Goal: Task Accomplishment & Management: Use online tool/utility

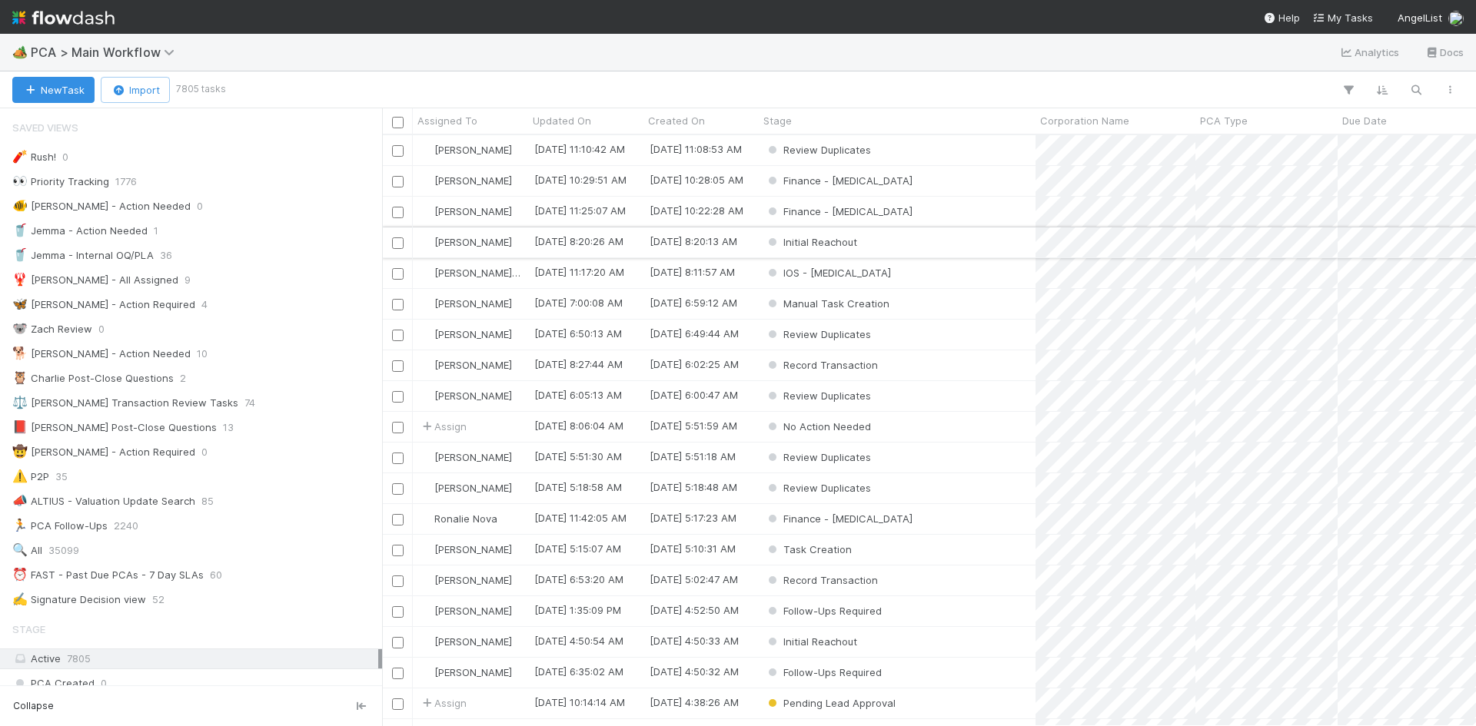
scroll to position [580, 1082]
click at [101, 50] on span "PCA > Main Workflow" at bounding box center [106, 52] width 151 height 15
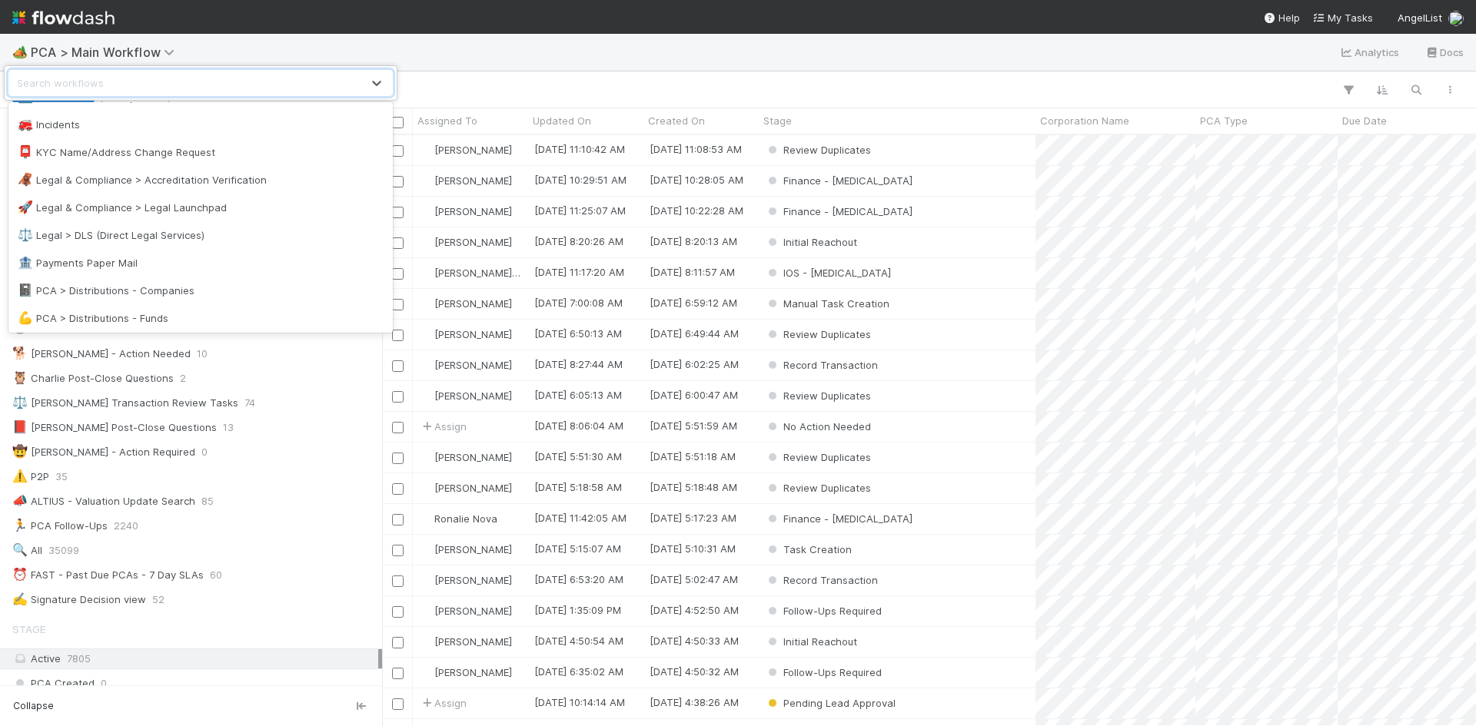
scroll to position [922, 0]
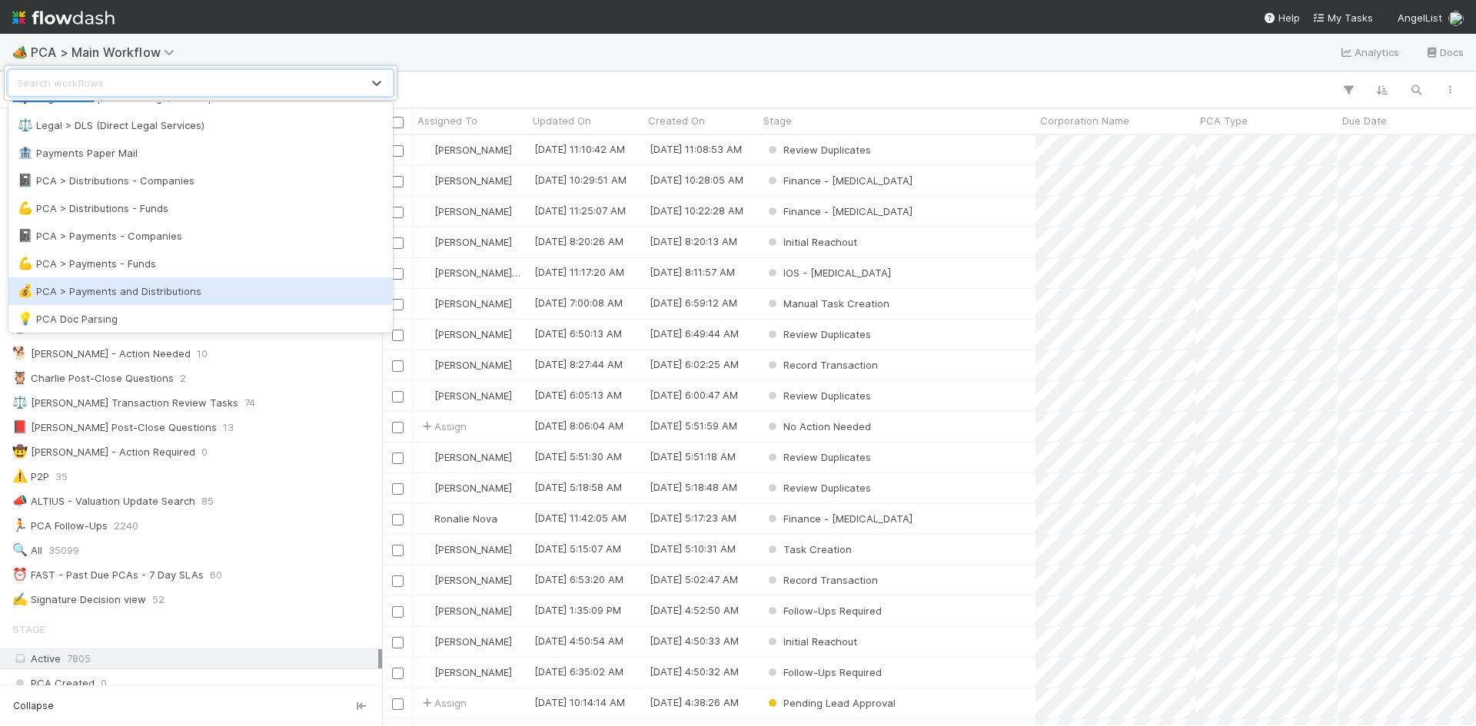
click at [181, 291] on div "💰 PCA > Payments and Distributions" at bounding box center [201, 291] width 366 height 15
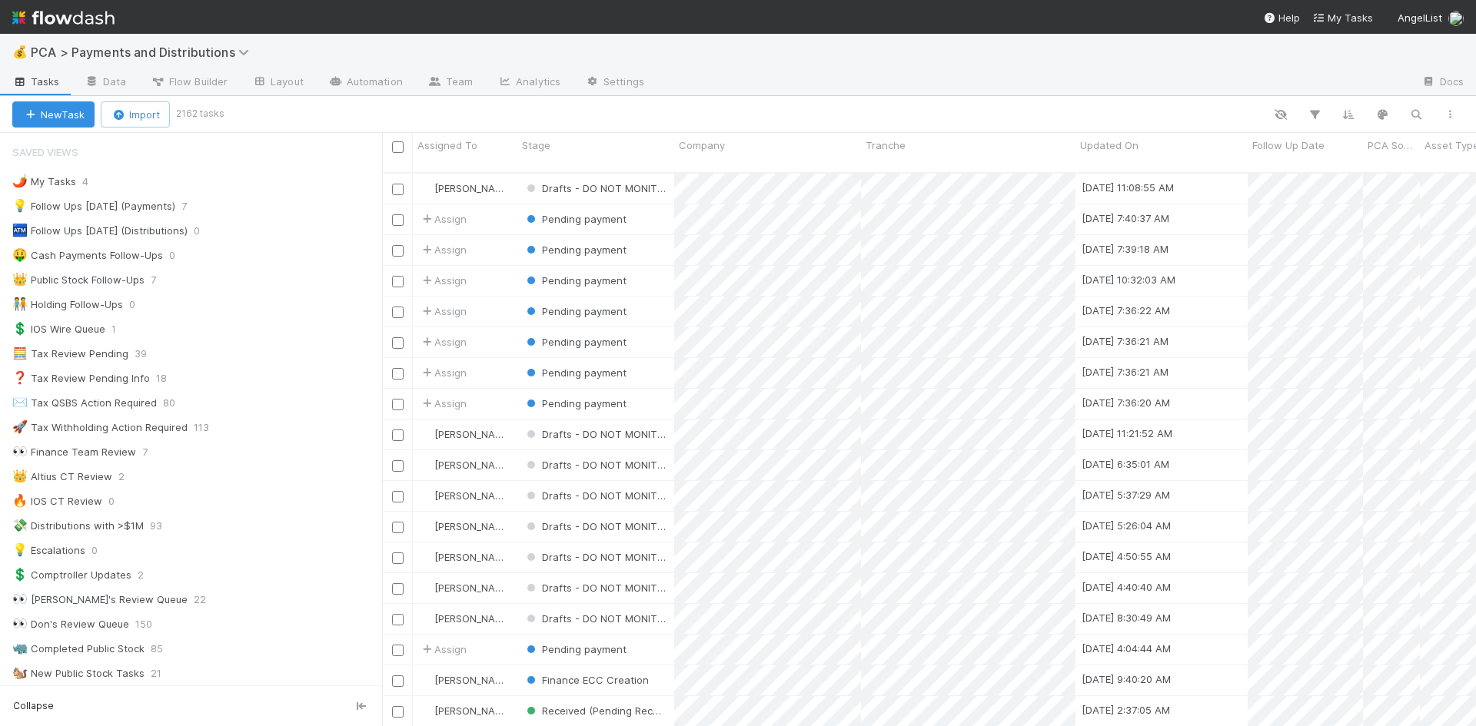
scroll to position [555, 1082]
click at [173, 211] on div "💡 Follow Ups Today (Payments) 7" at bounding box center [197, 206] width 370 height 19
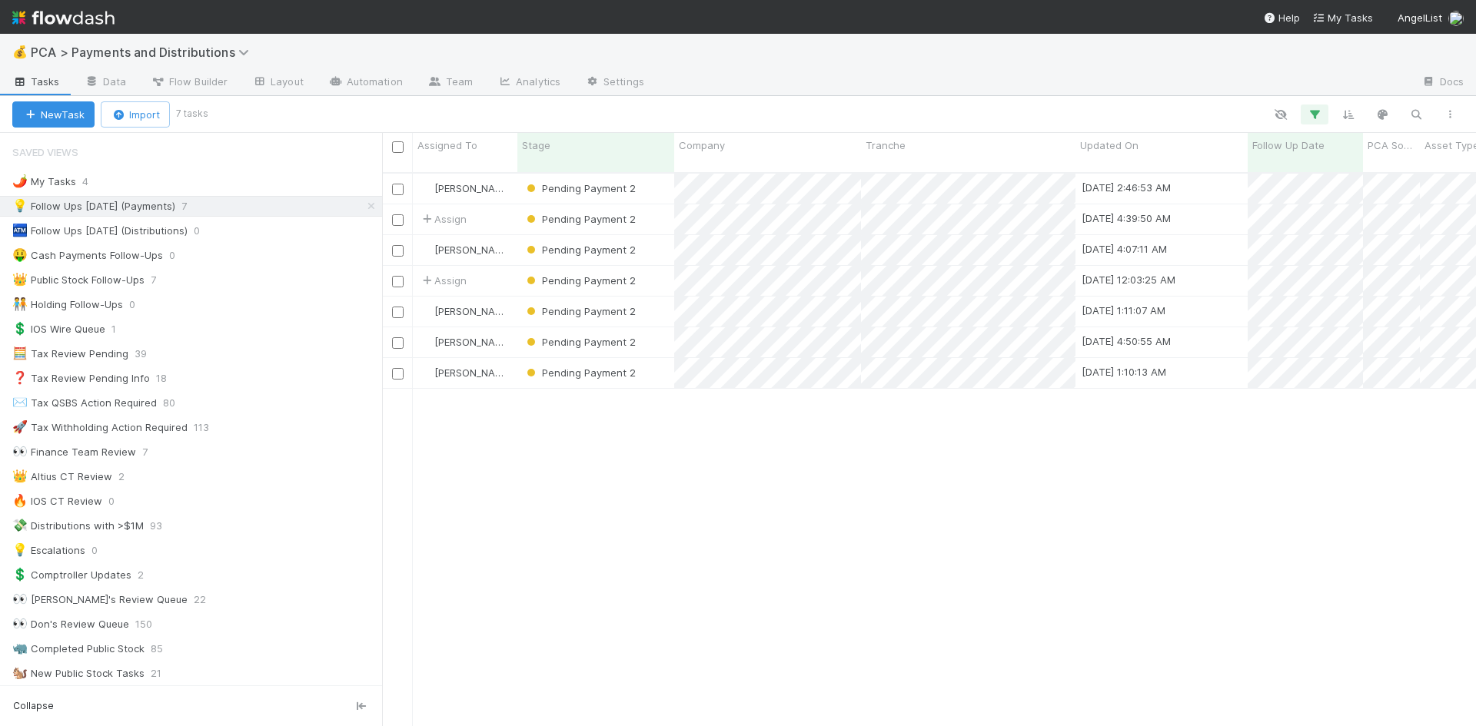
scroll to position [555, 1082]
drag, startPoint x: 358, startPoint y: 202, endPoint x: 291, endPoint y: 307, distance: 124.1
click at [364, 202] on icon at bounding box center [371, 206] width 15 height 10
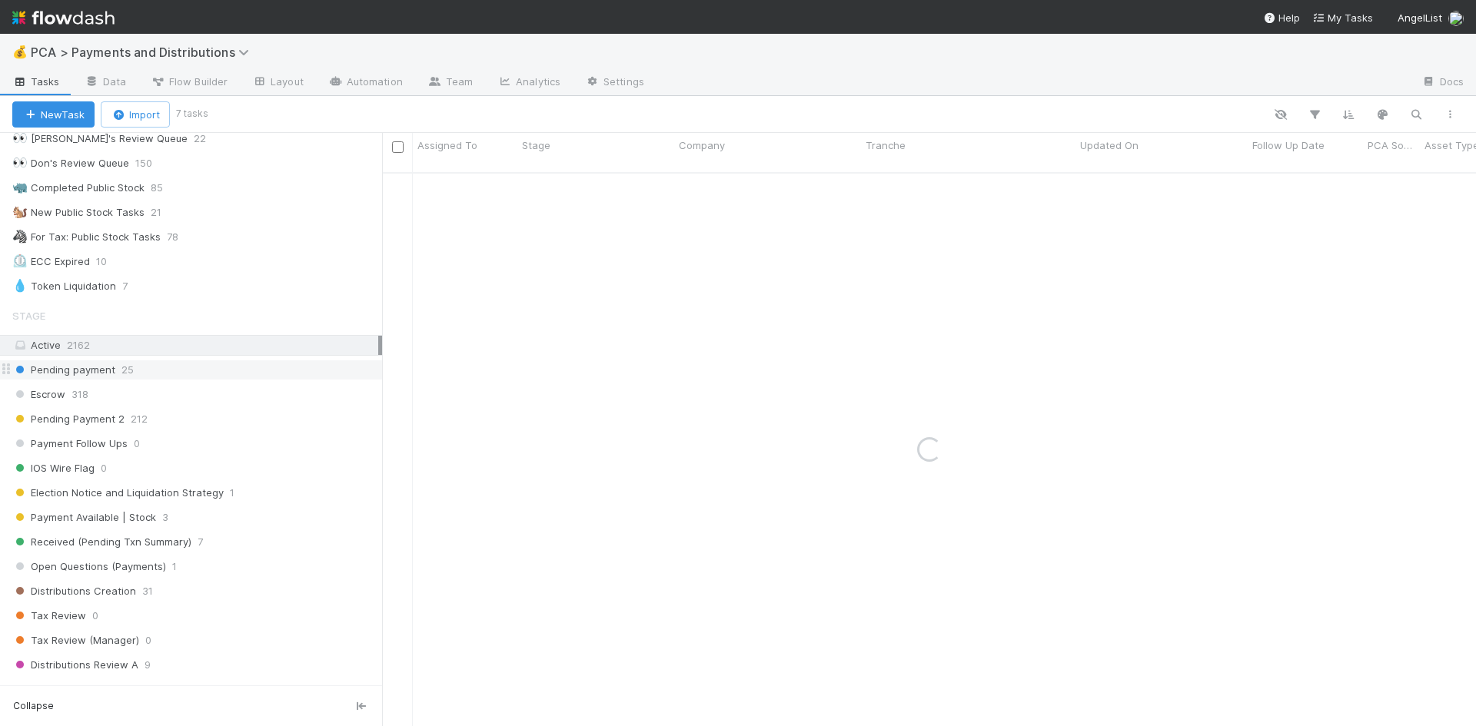
scroll to position [922, 0]
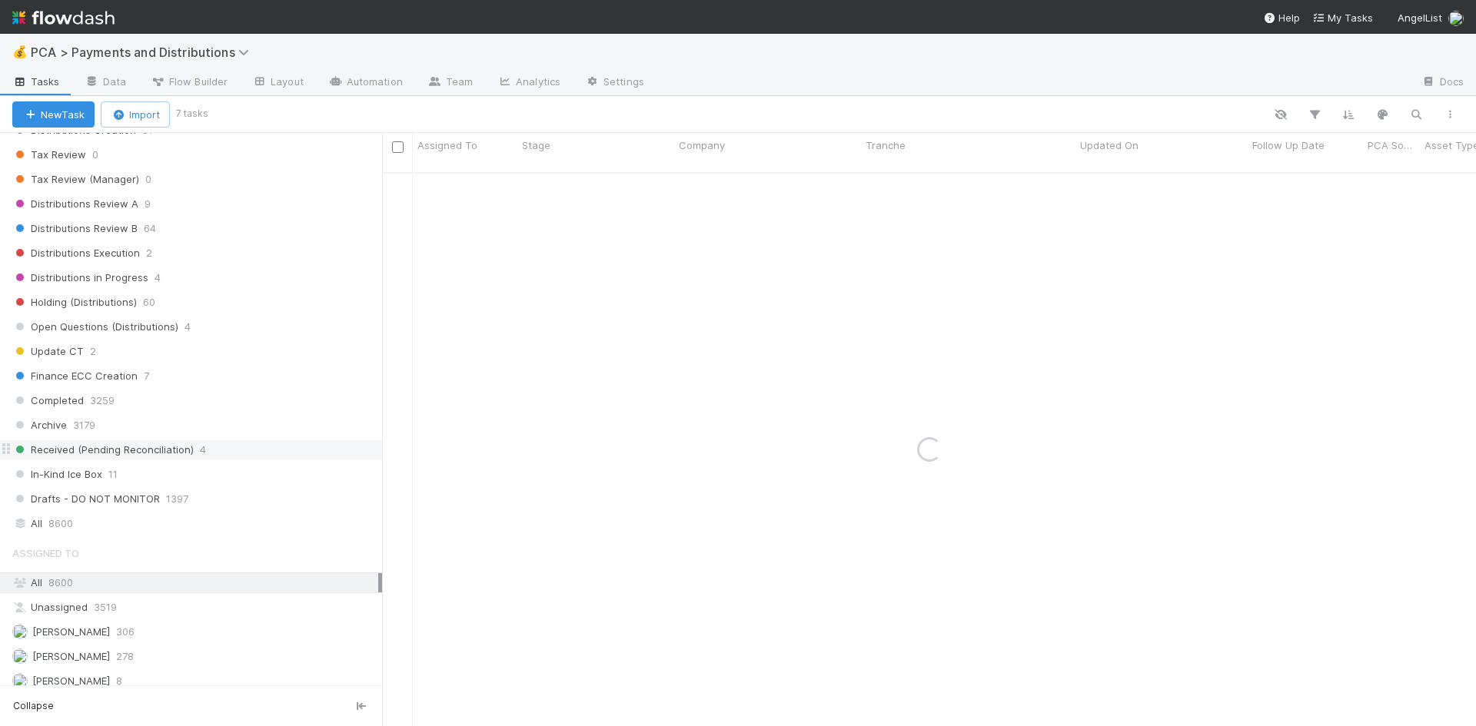
click at [226, 449] on div "Received (Pending Reconciliation) 4" at bounding box center [197, 449] width 370 height 19
click at [218, 444] on div "Received (Pending Reconciliation) 4" at bounding box center [197, 449] width 370 height 19
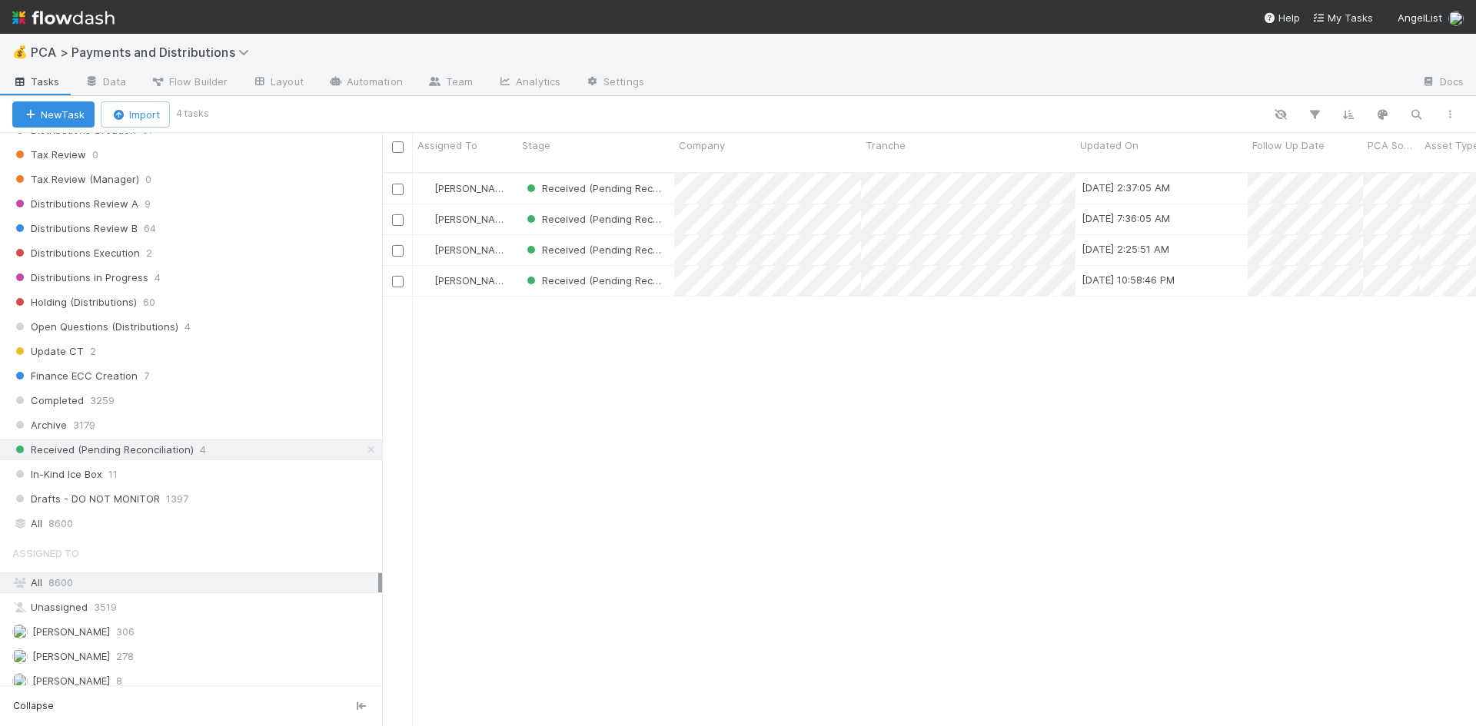
scroll to position [12, 12]
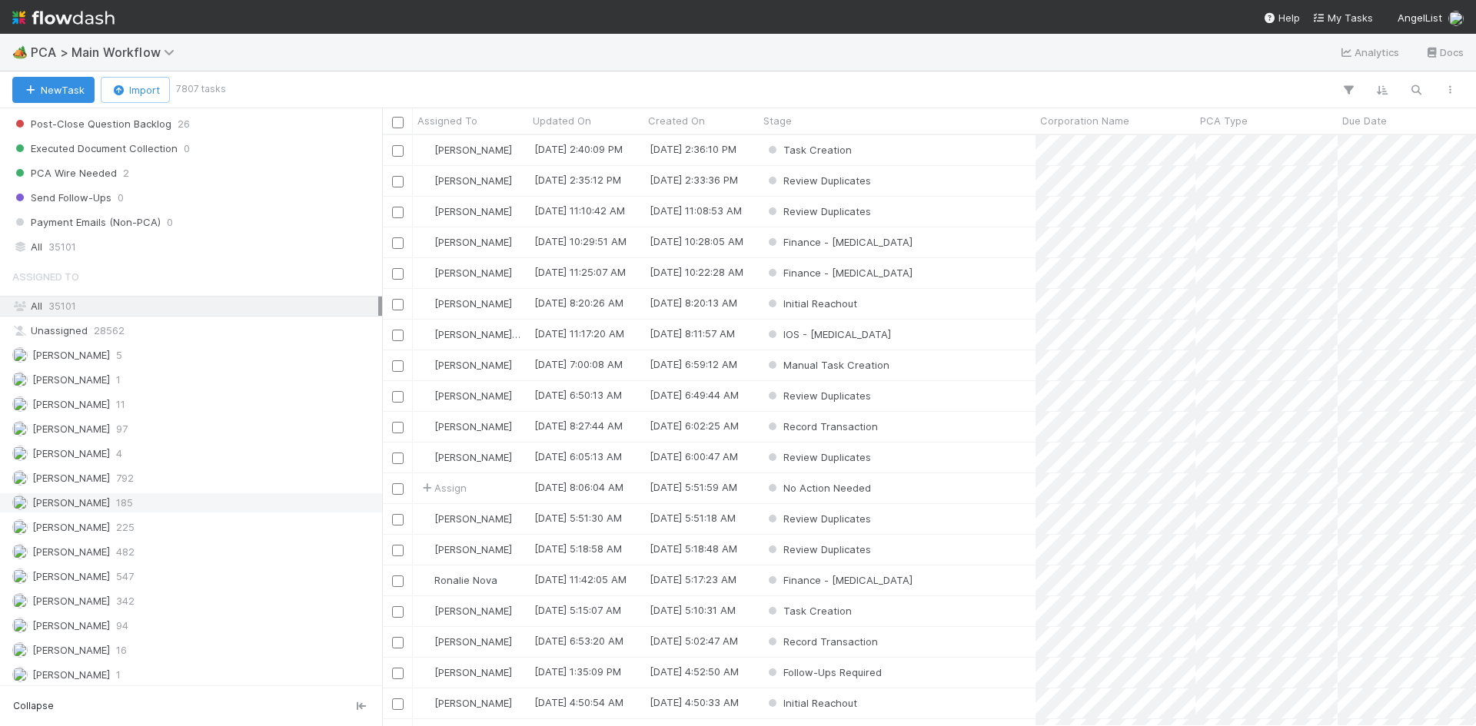
scroll to position [2152, 0]
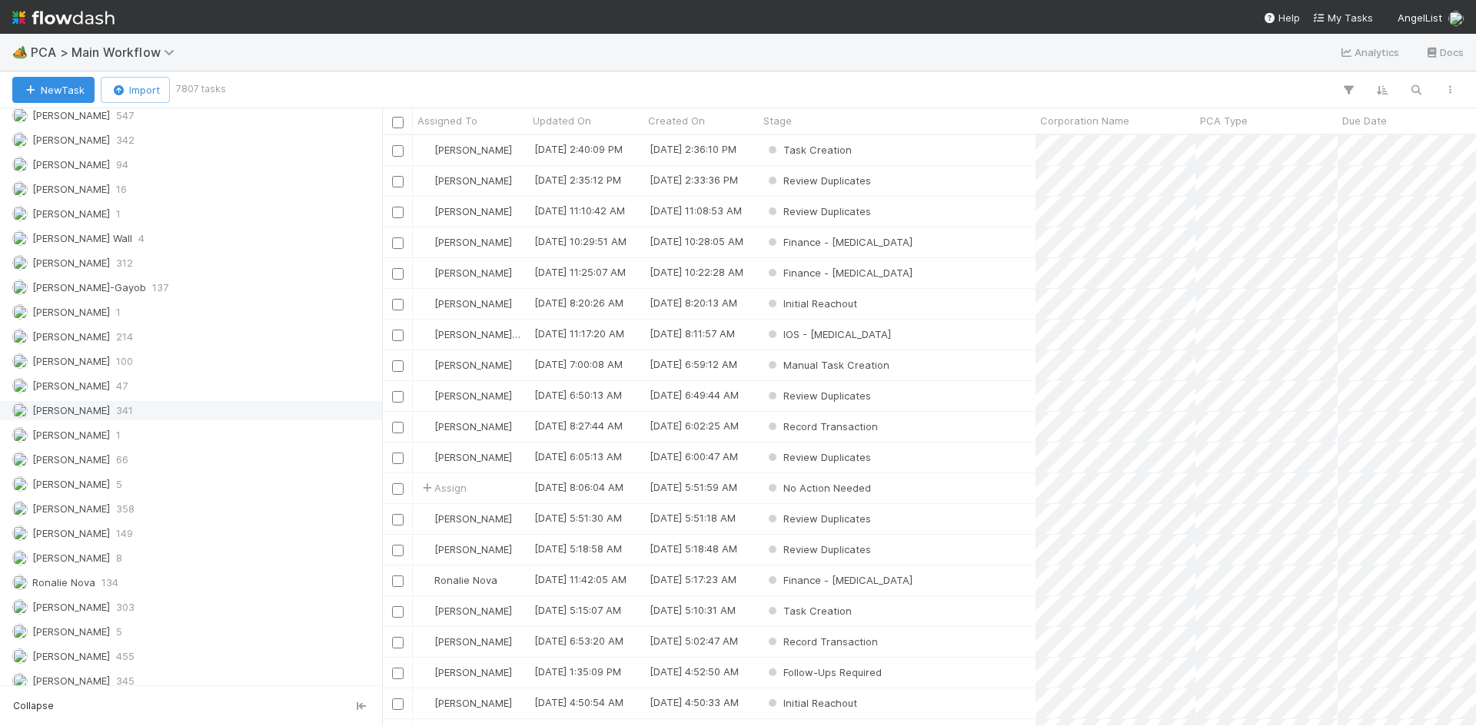
click at [130, 417] on div "[PERSON_NAME] 341" at bounding box center [195, 410] width 366 height 19
click at [131, 55] on span "PCA > Main Workflow" at bounding box center [106, 52] width 151 height 15
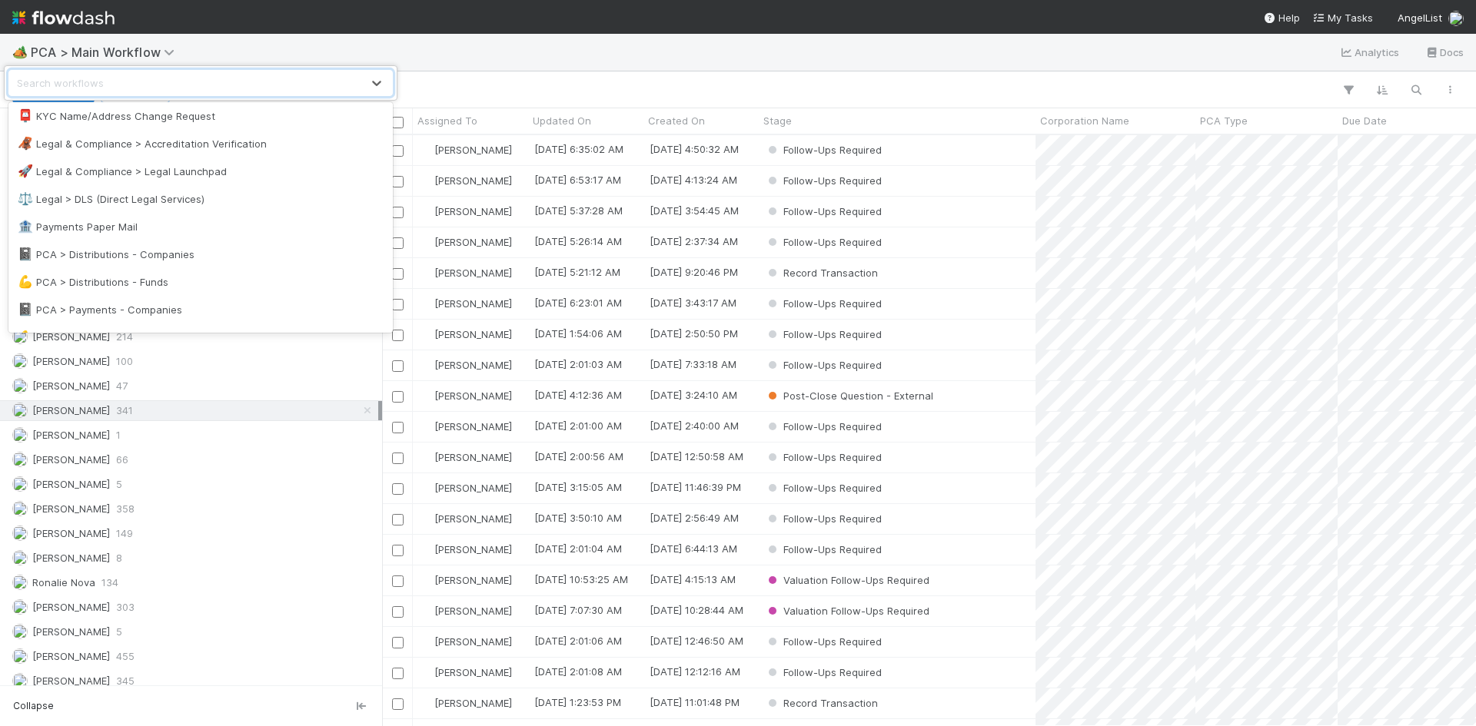
scroll to position [922, 0]
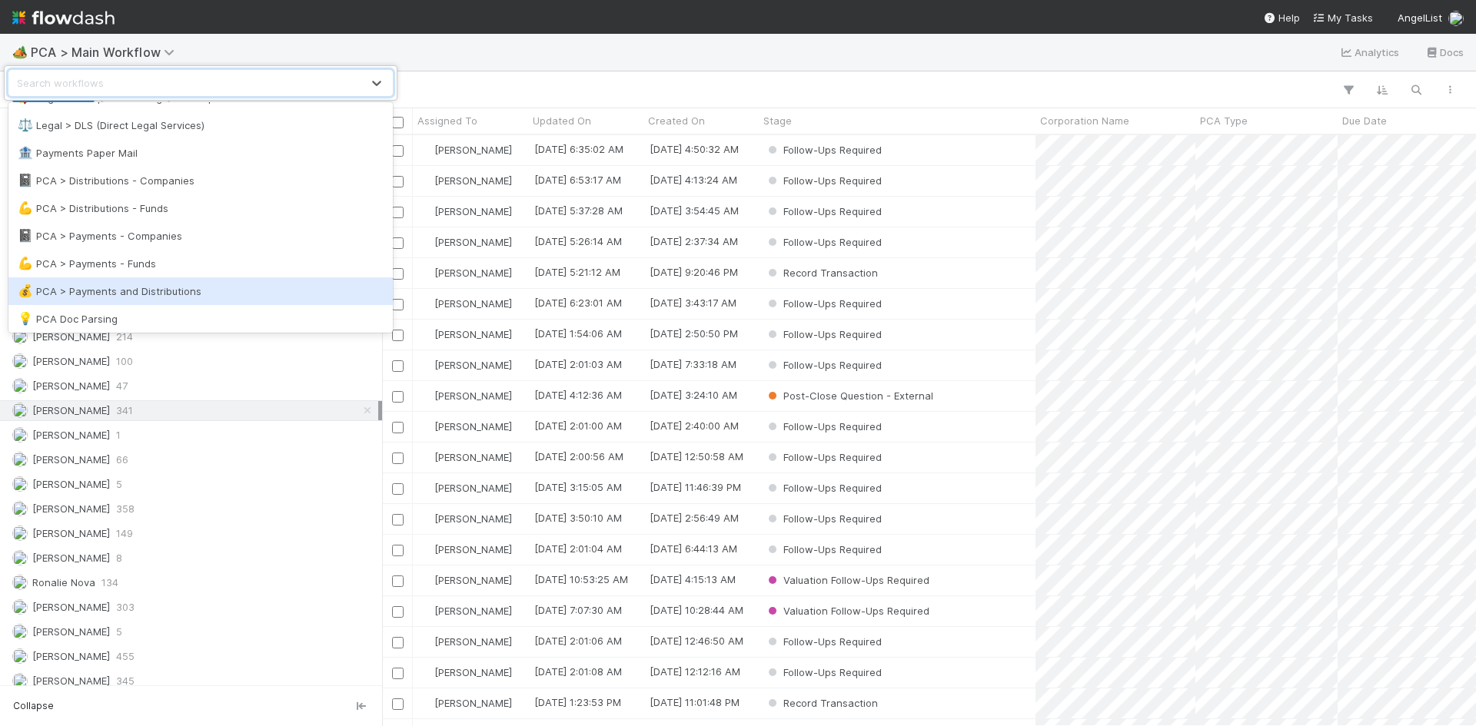
click at [154, 281] on div "💰 PCA > Payments and Distributions" at bounding box center [200, 292] width 384 height 28
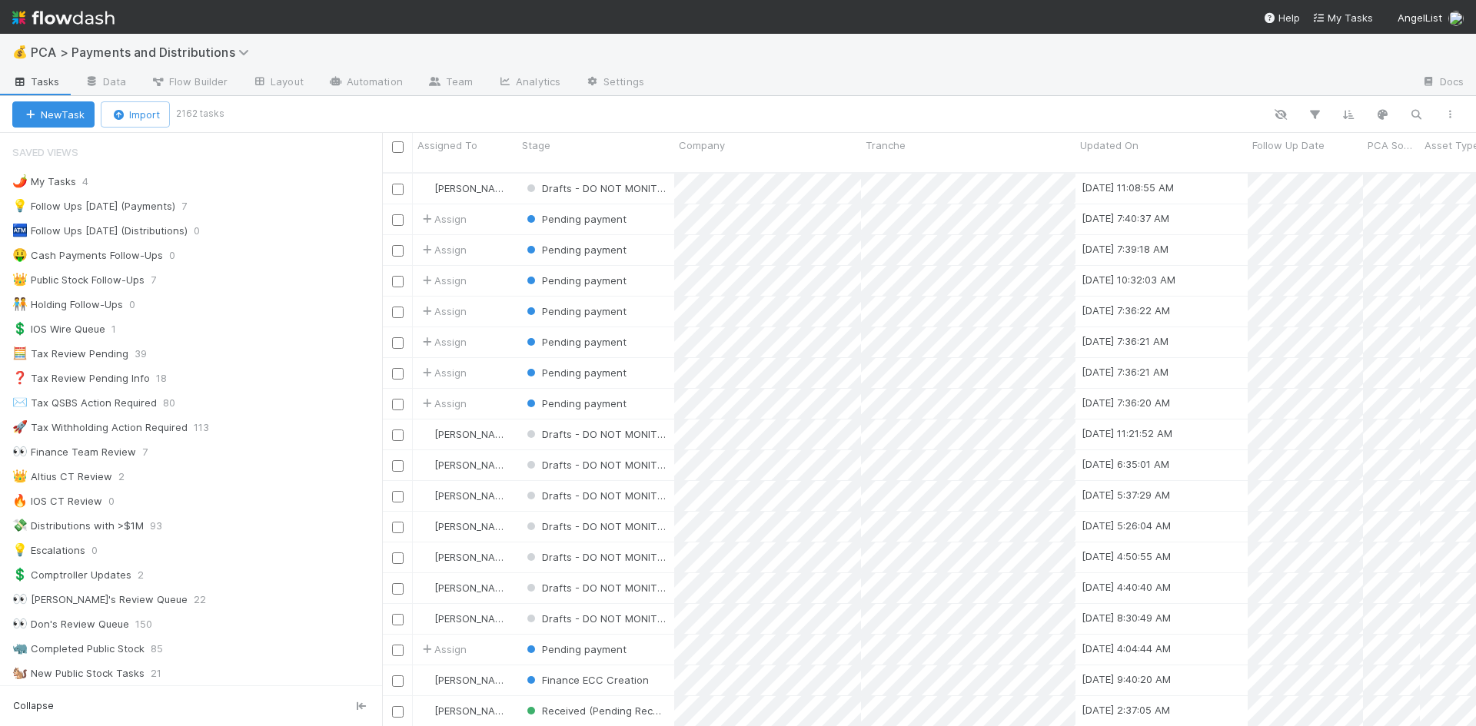
scroll to position [555, 1082]
click at [231, 211] on div "💡 Follow Ups Today (Payments) 7" at bounding box center [197, 206] width 370 height 19
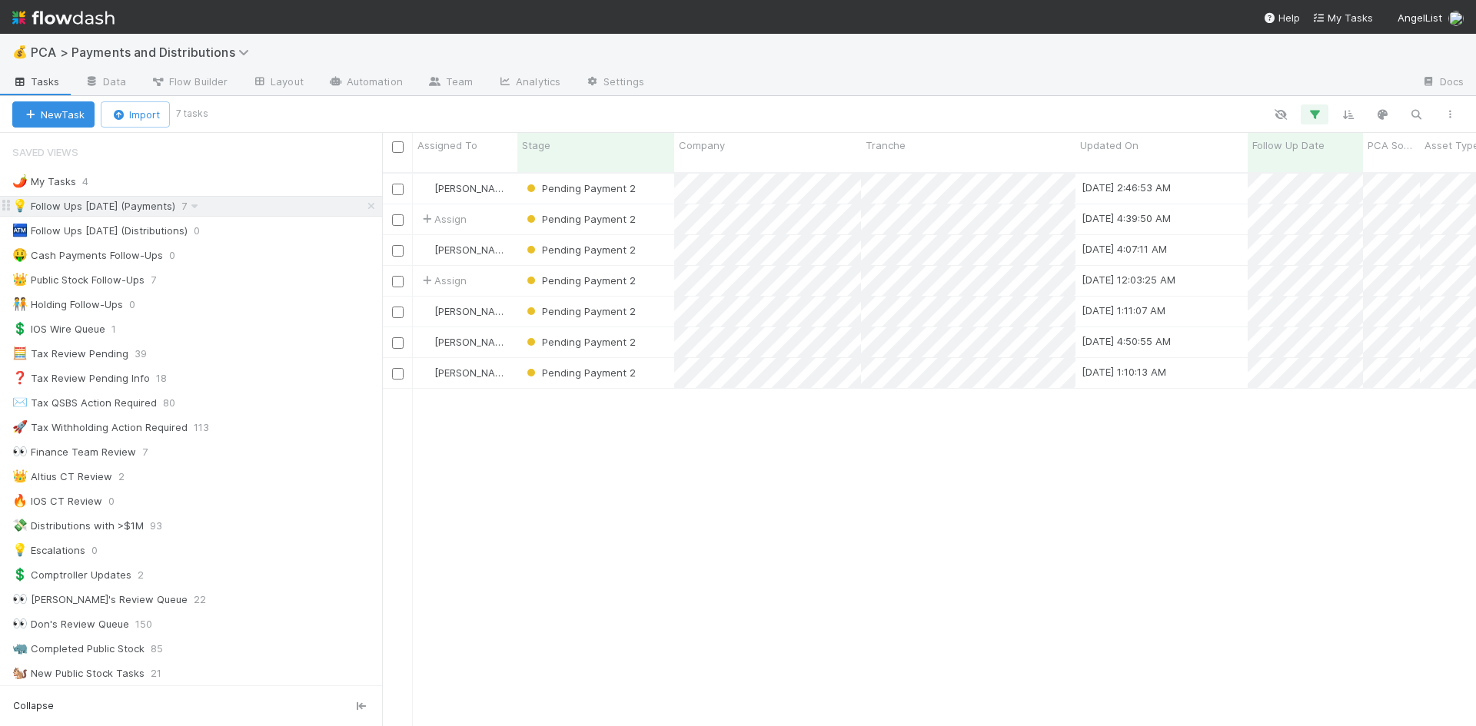
scroll to position [555, 1082]
click at [364, 208] on icon at bounding box center [371, 206] width 15 height 10
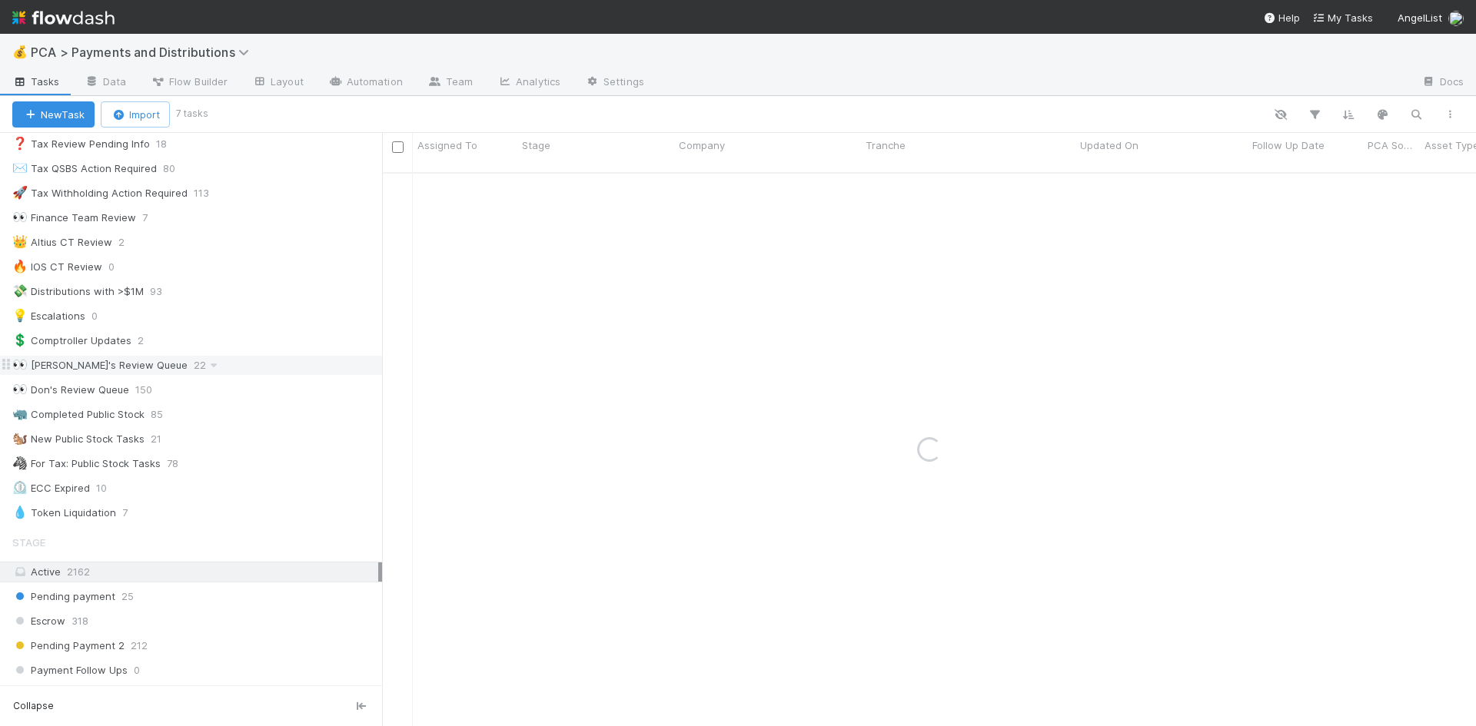
scroll to position [615, 0]
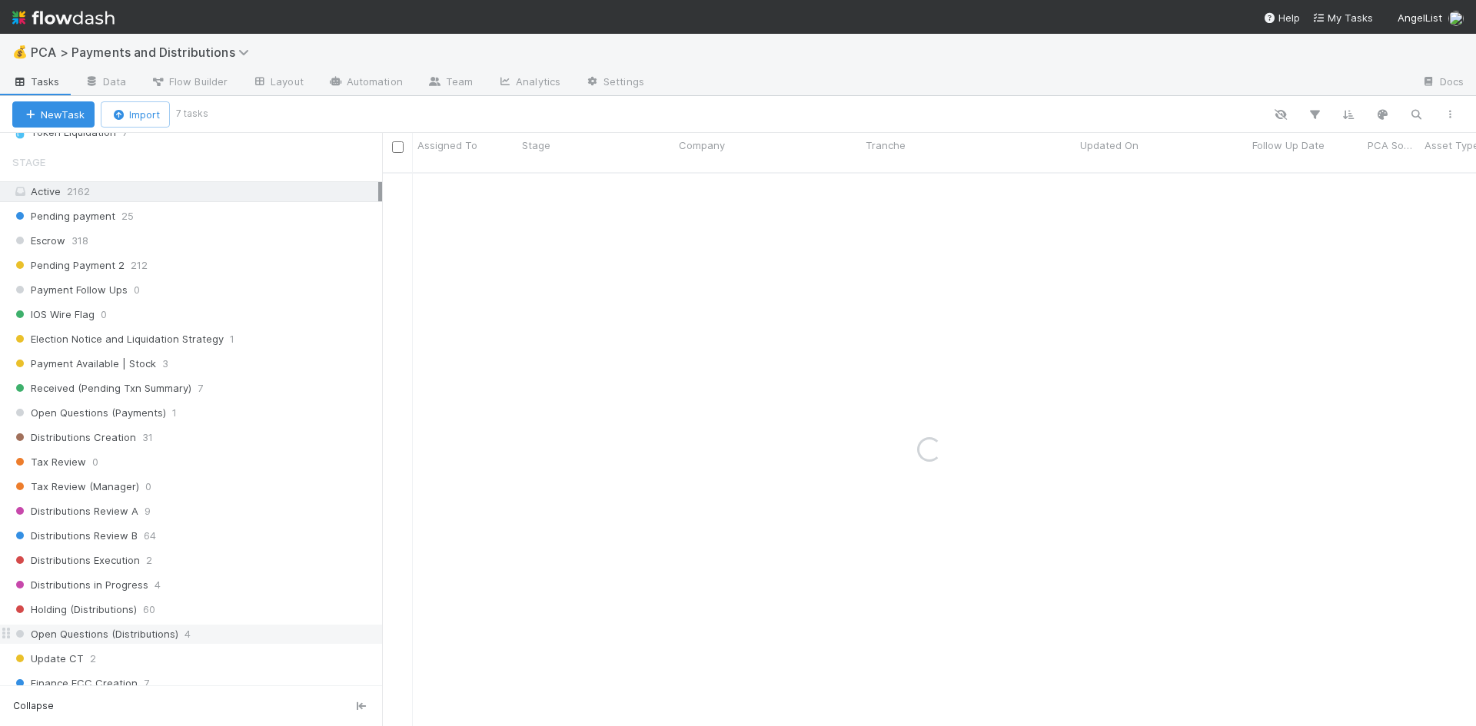
click at [232, 630] on div "Open Questions (Distributions) 4" at bounding box center [197, 634] width 370 height 19
click at [211, 637] on div "Open Questions (Distributions) 4" at bounding box center [197, 634] width 370 height 19
click at [211, 633] on div "Open Questions (Distributions) 4" at bounding box center [197, 634] width 370 height 19
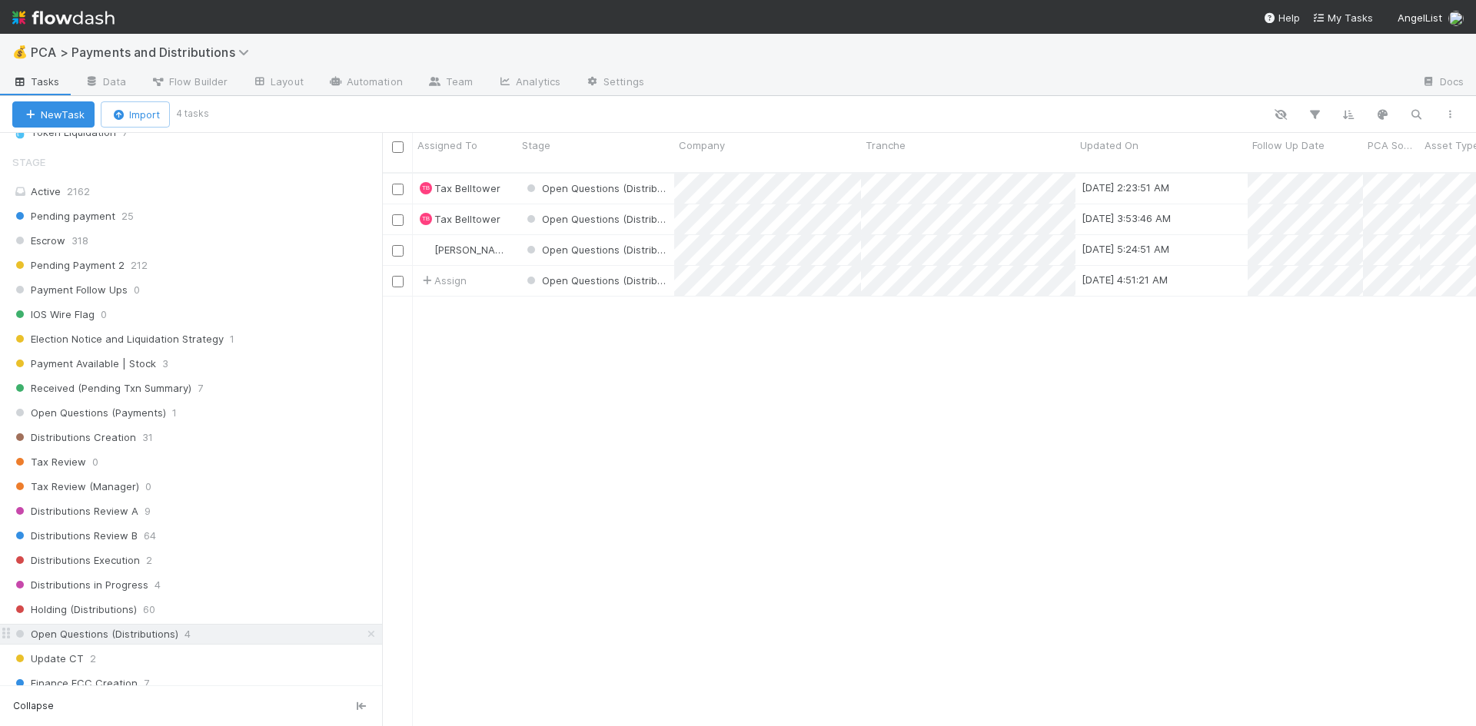
scroll to position [1076, 0]
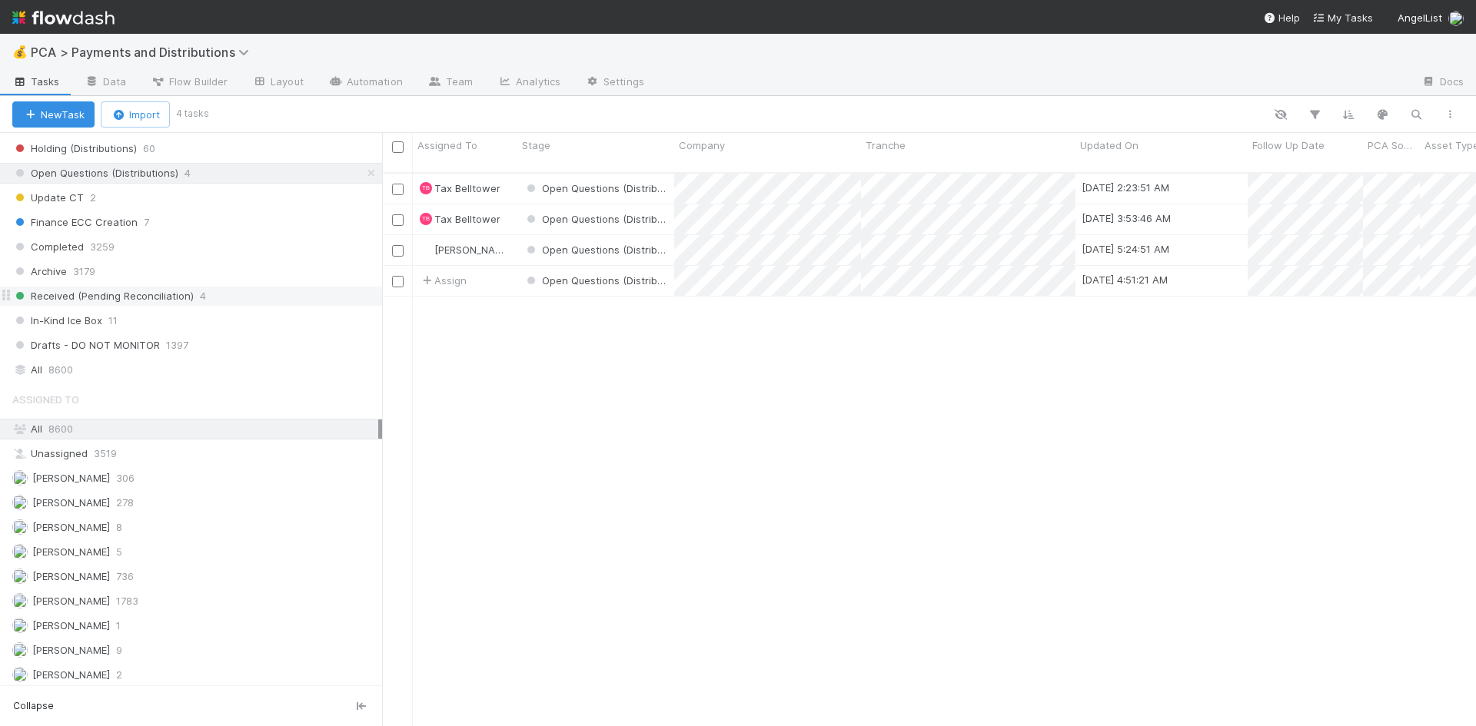
click at [262, 299] on div "Received (Pending Reconciliation) 4" at bounding box center [197, 296] width 370 height 19
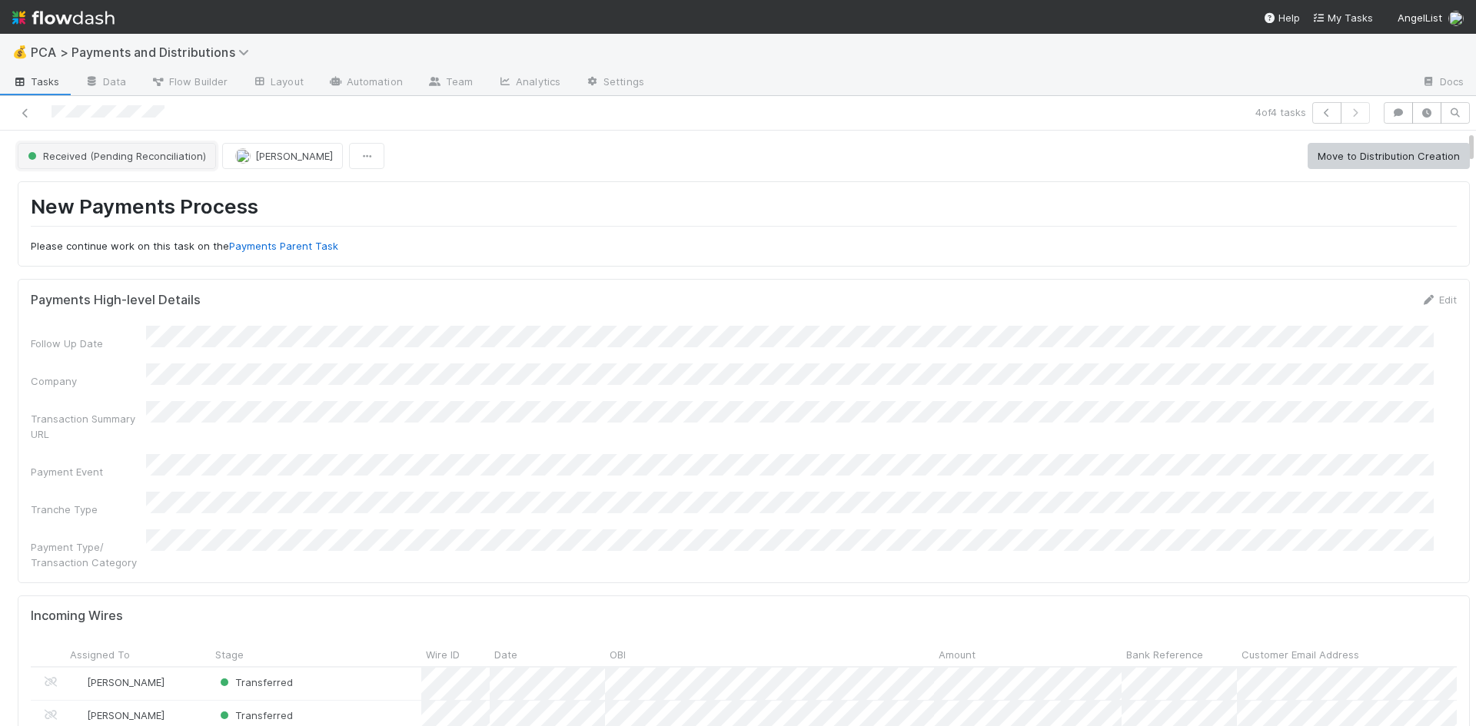
click at [141, 159] on span "Received (Pending Reconciliation)" at bounding box center [115, 156] width 181 height 12
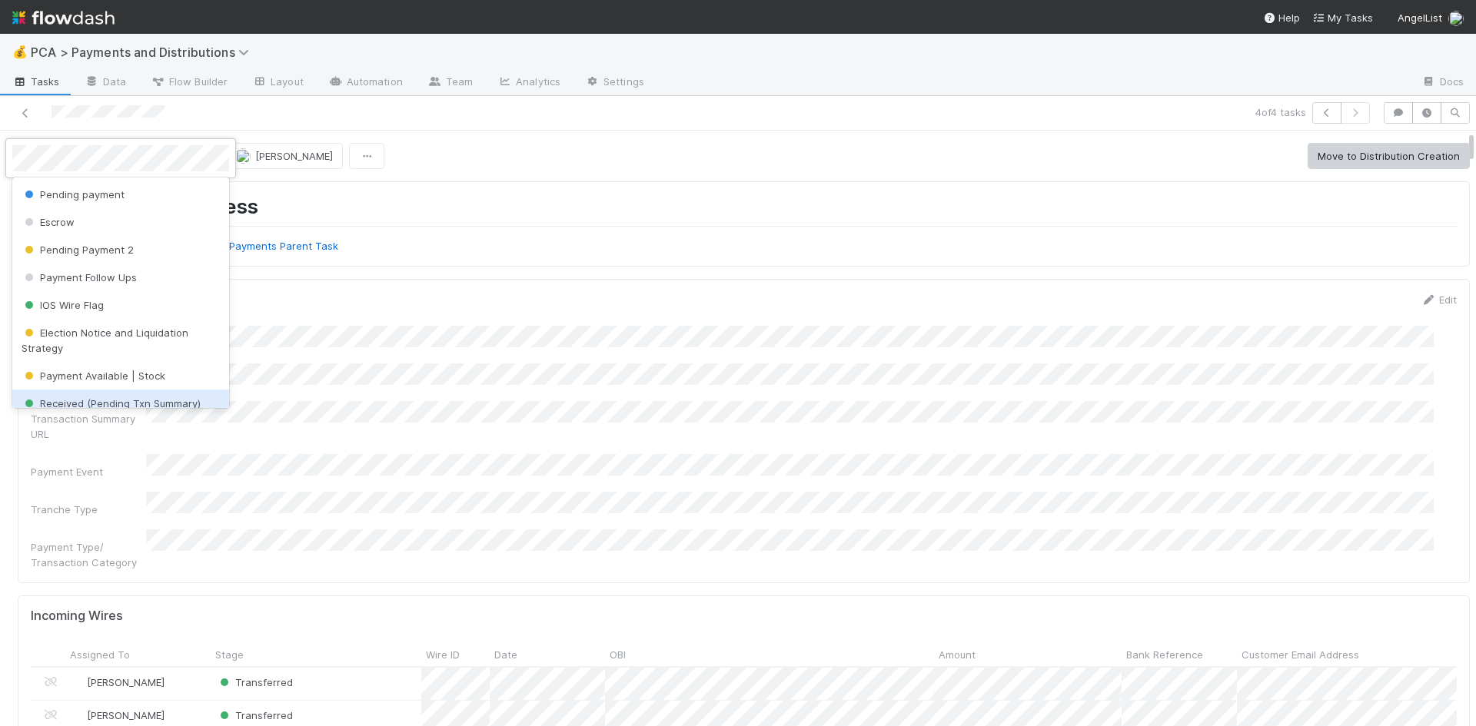
click at [146, 391] on div "Received (Pending Txn Summary)" at bounding box center [120, 404] width 217 height 28
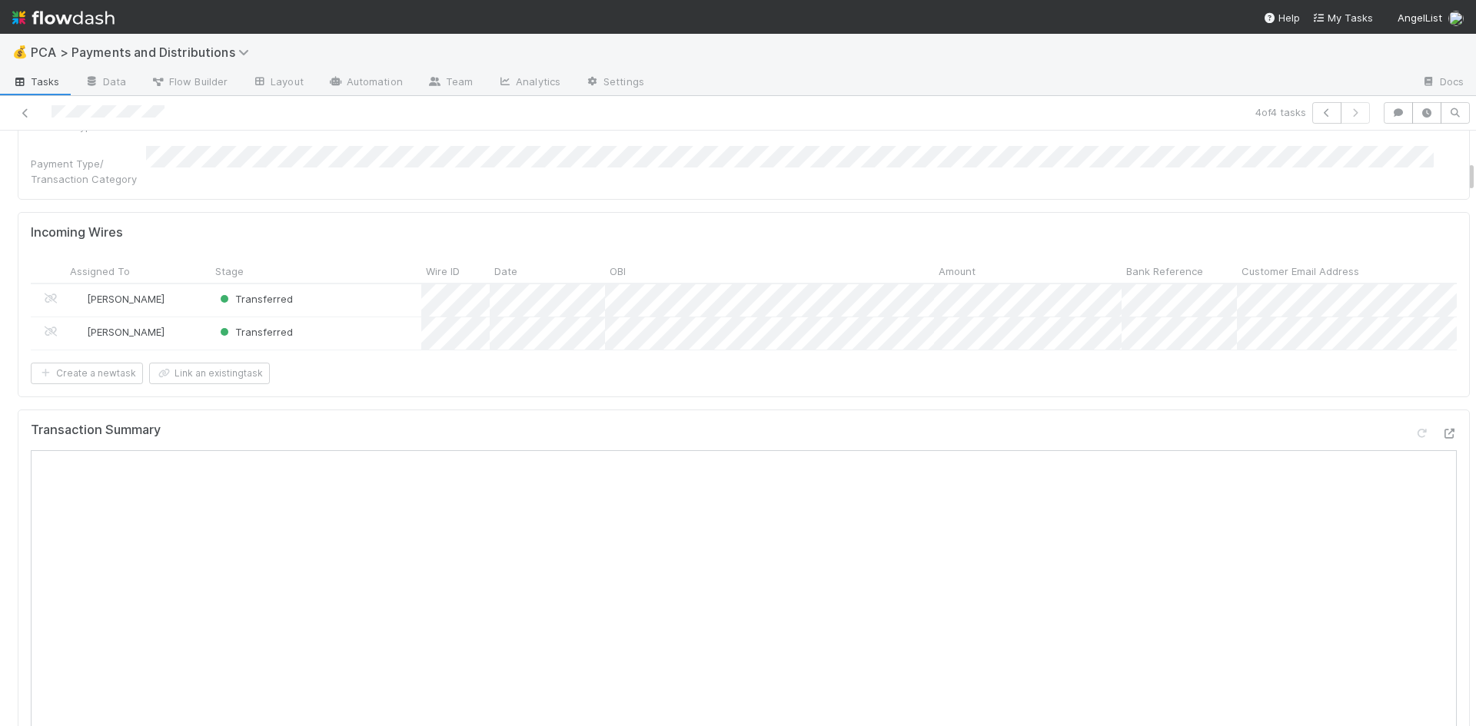
scroll to position [231, 0]
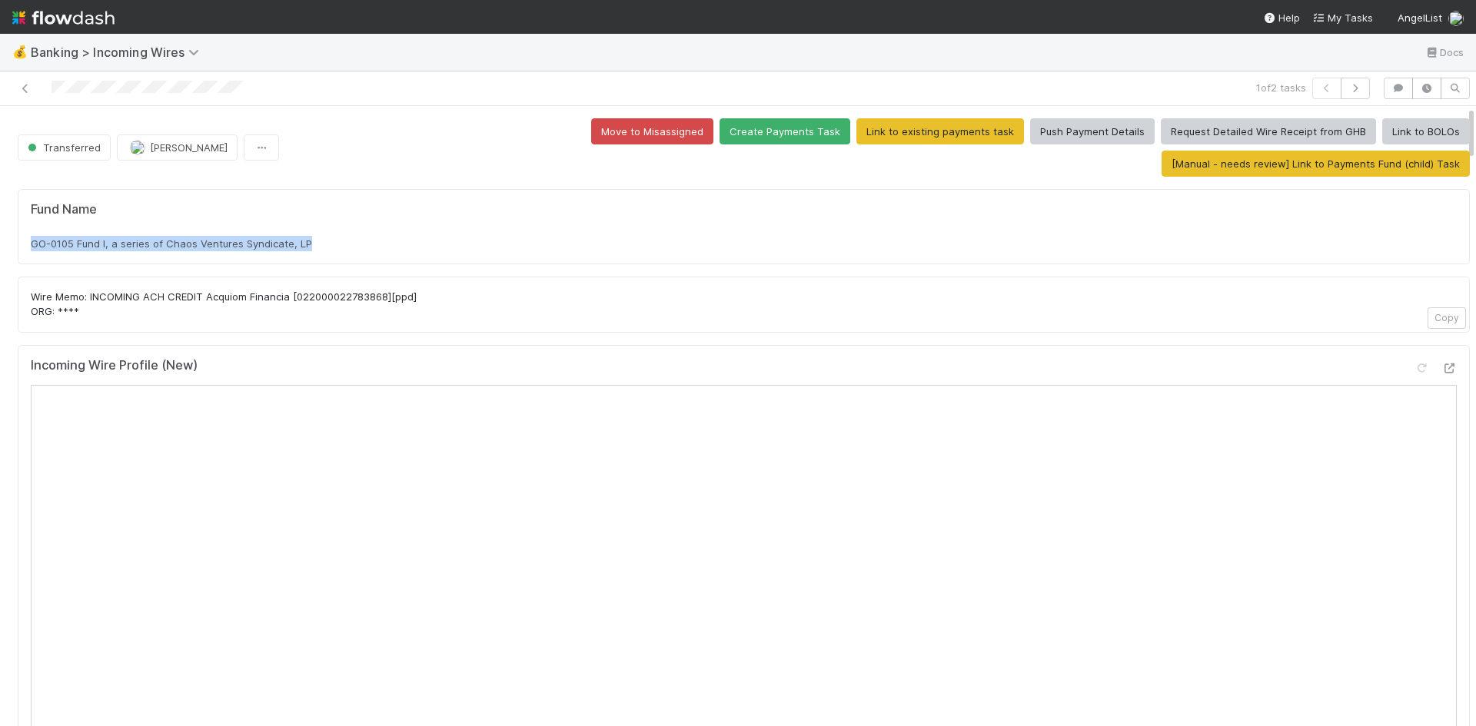
drag, startPoint x: 35, startPoint y: 208, endPoint x: 370, endPoint y: 214, distance: 334.4
click at [370, 214] on div "Fund Name GO-0105 Fund I, a series of Chaos Ventures Syndicate, LP" at bounding box center [744, 226] width 1452 height 75
copy span "GO-0105 Fund I, a series of Chaos Ventures Syndicate, LP"
click at [1414, 364] on icon at bounding box center [1421, 369] width 15 height 10
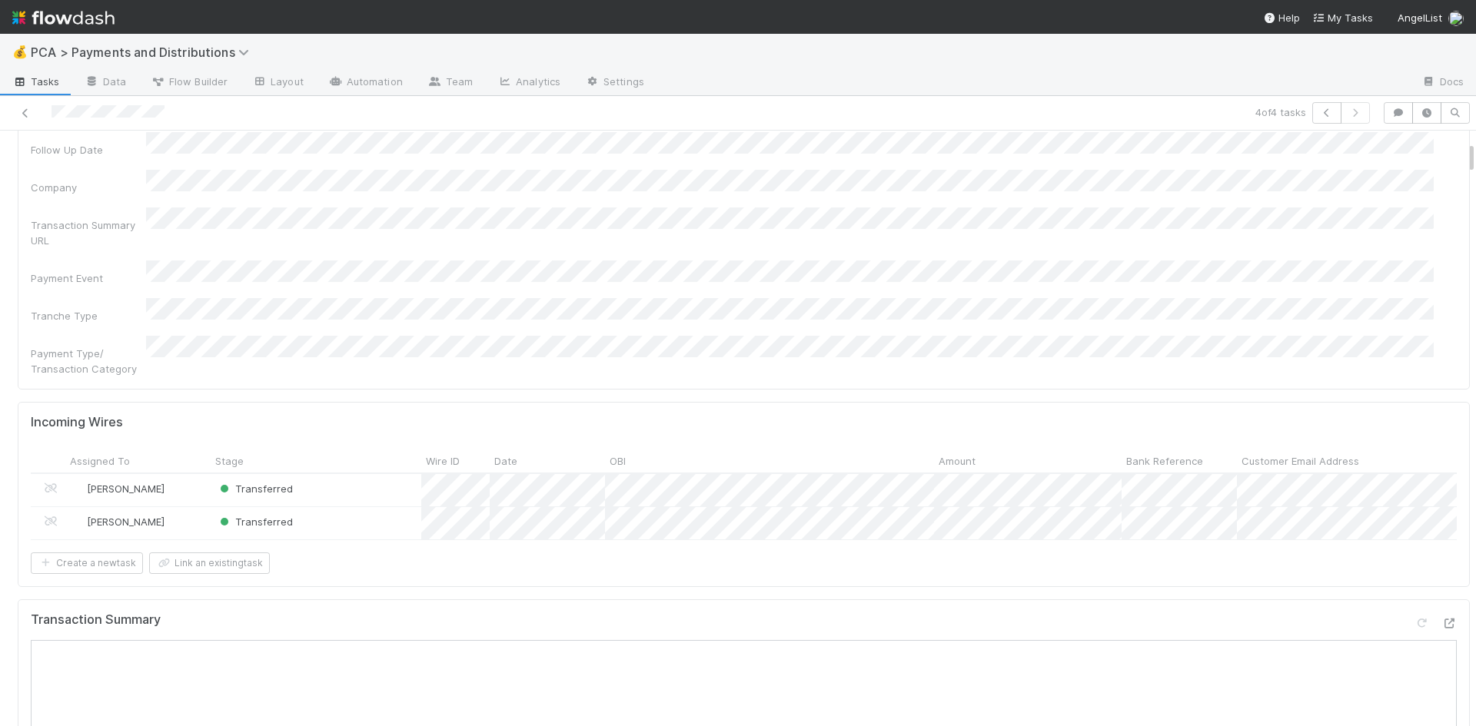
scroll to position [231, 0]
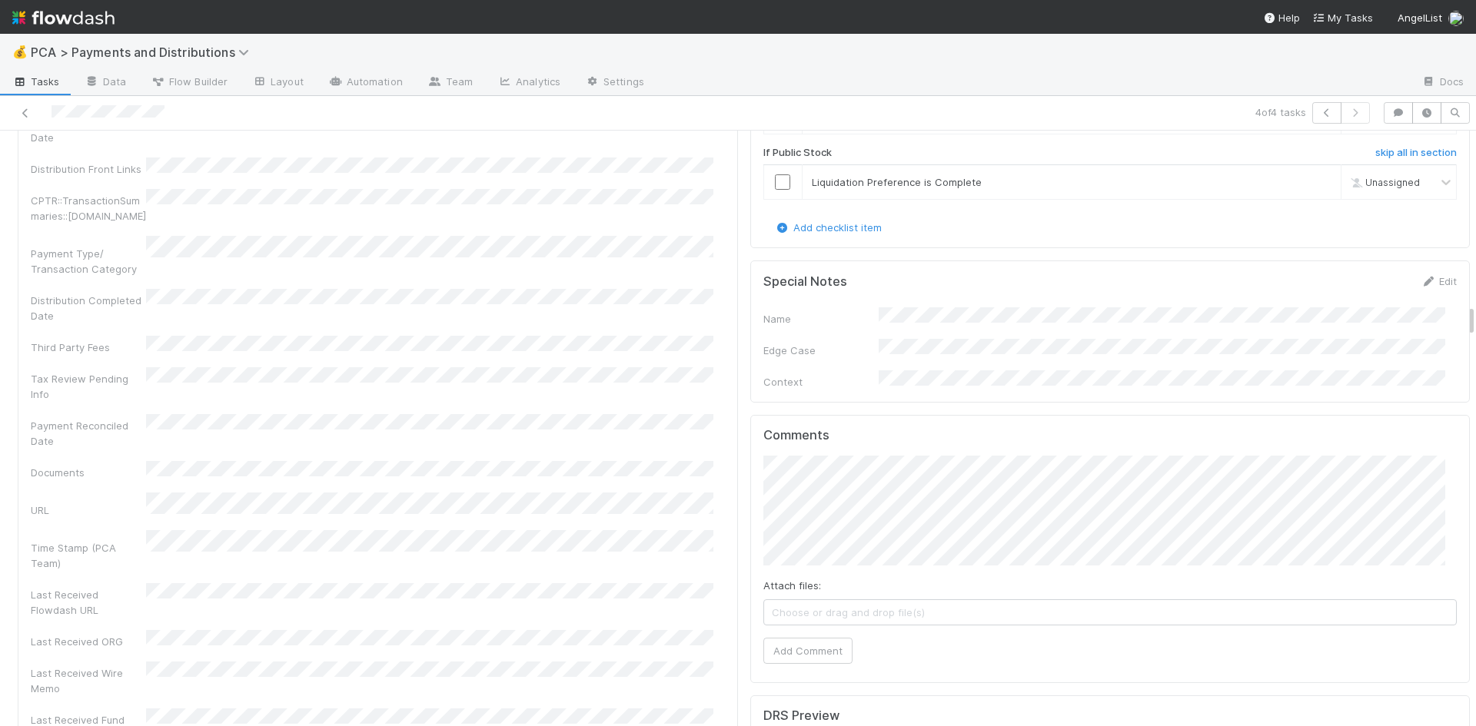
scroll to position [3152, 0]
click at [793, 627] on button "Add Comment" at bounding box center [807, 640] width 89 height 26
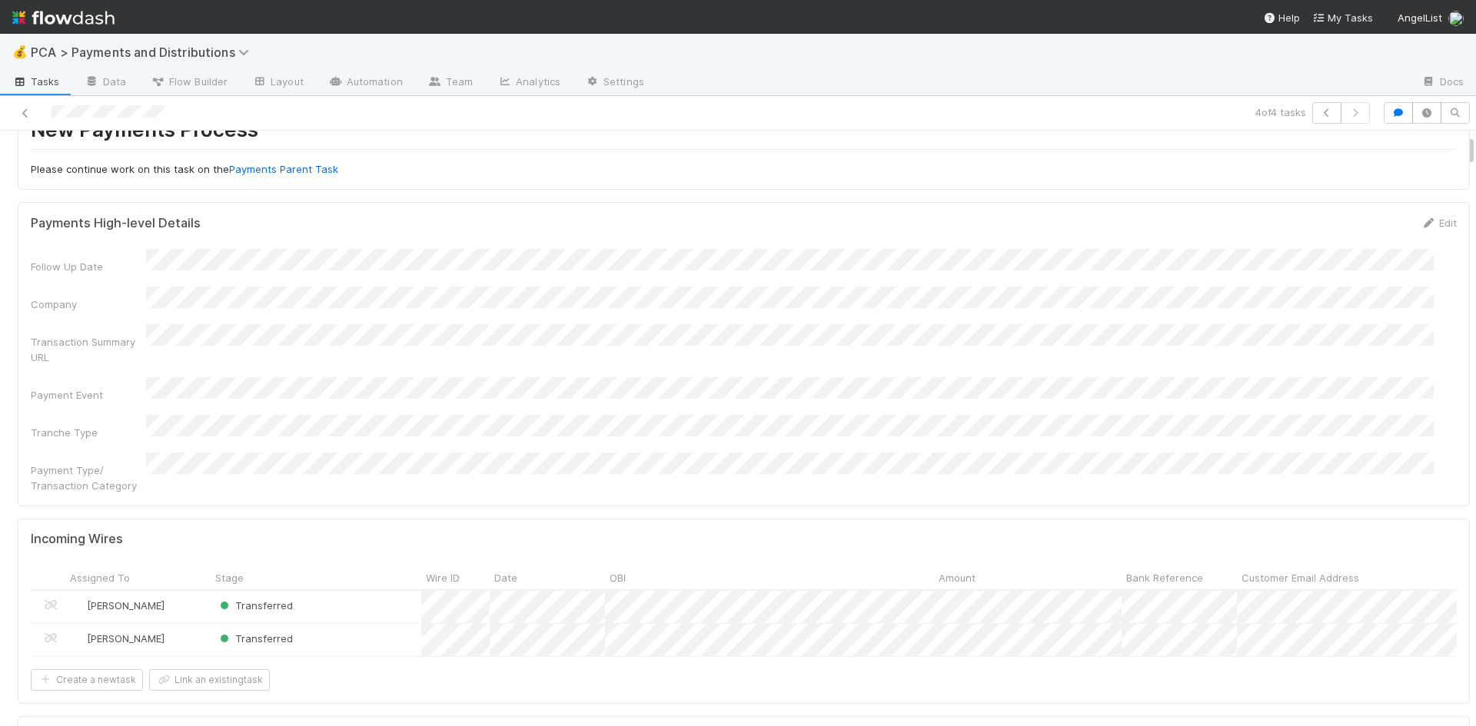
scroll to position [0, 0]
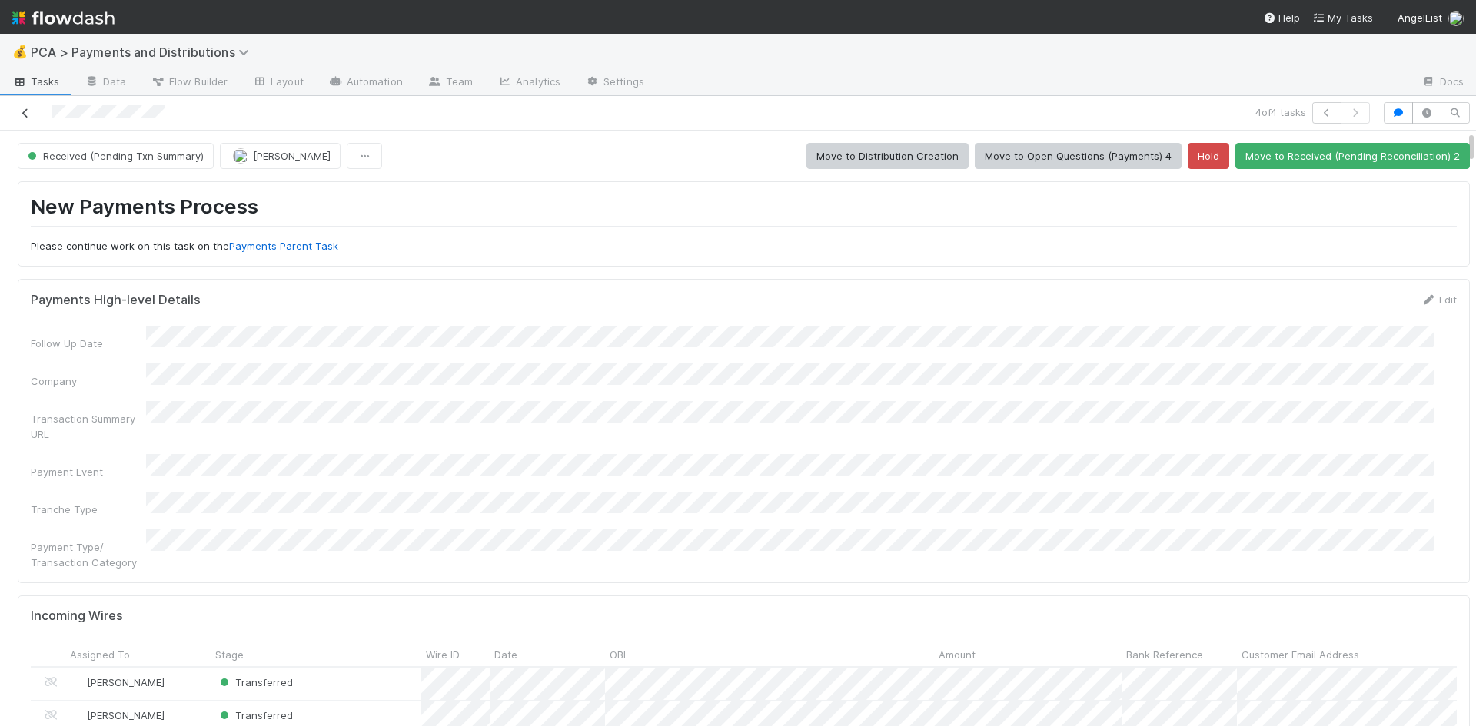
click at [27, 113] on icon at bounding box center [25, 113] width 15 height 10
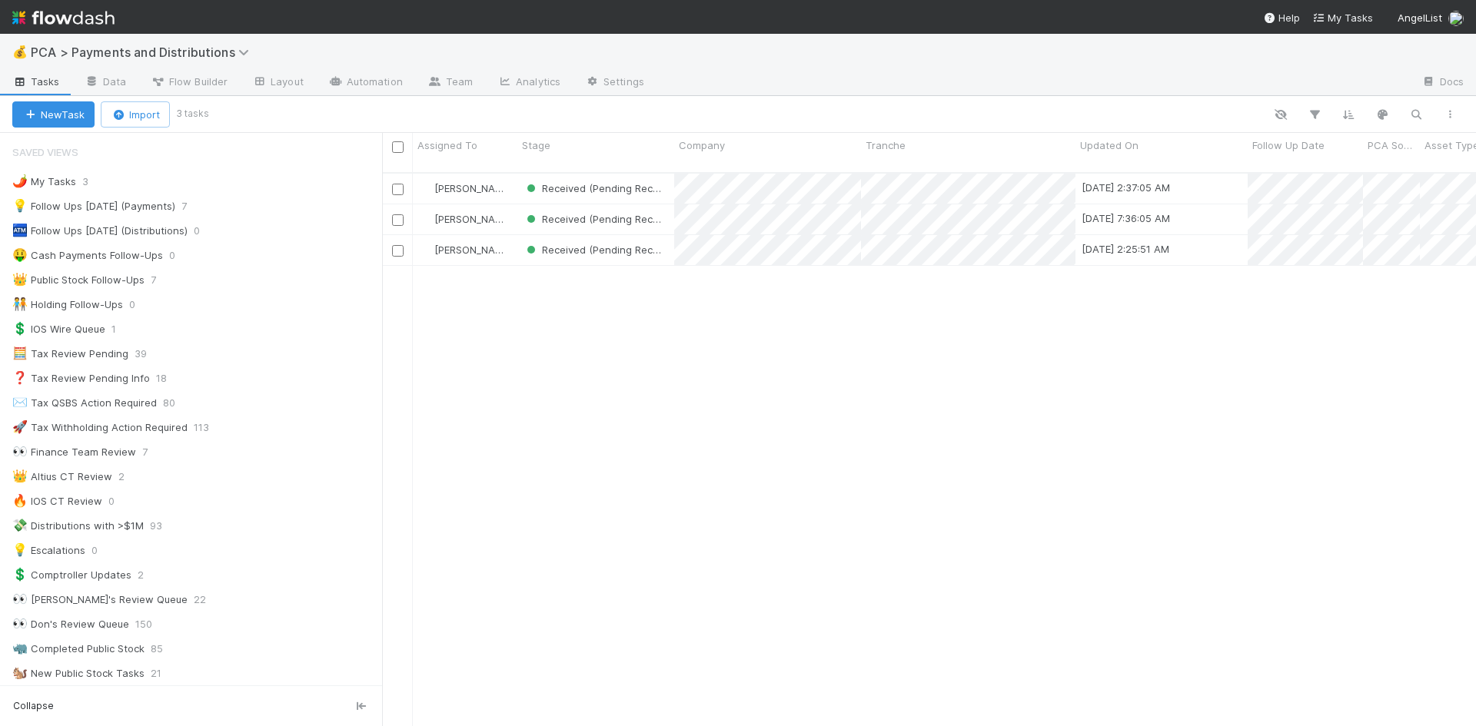
scroll to position [555, 1082]
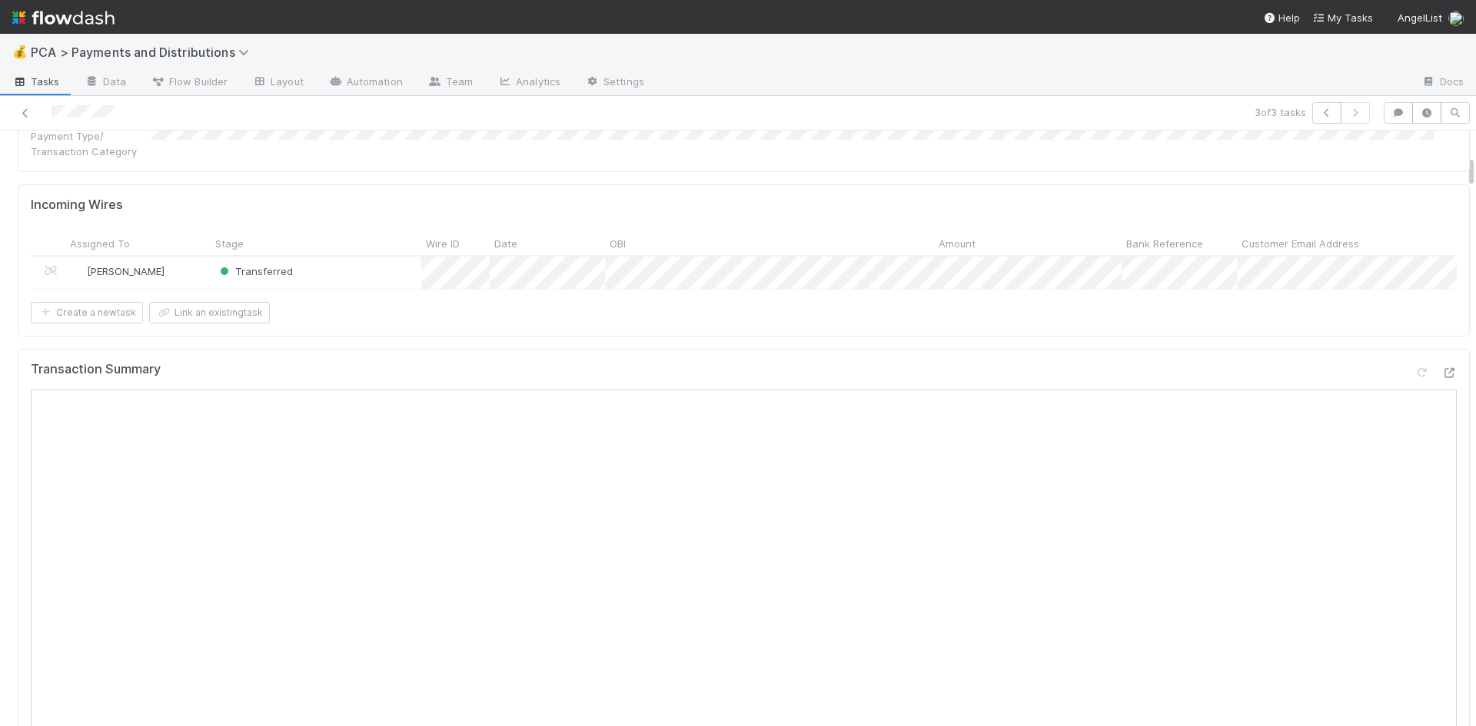
scroll to position [461, 0]
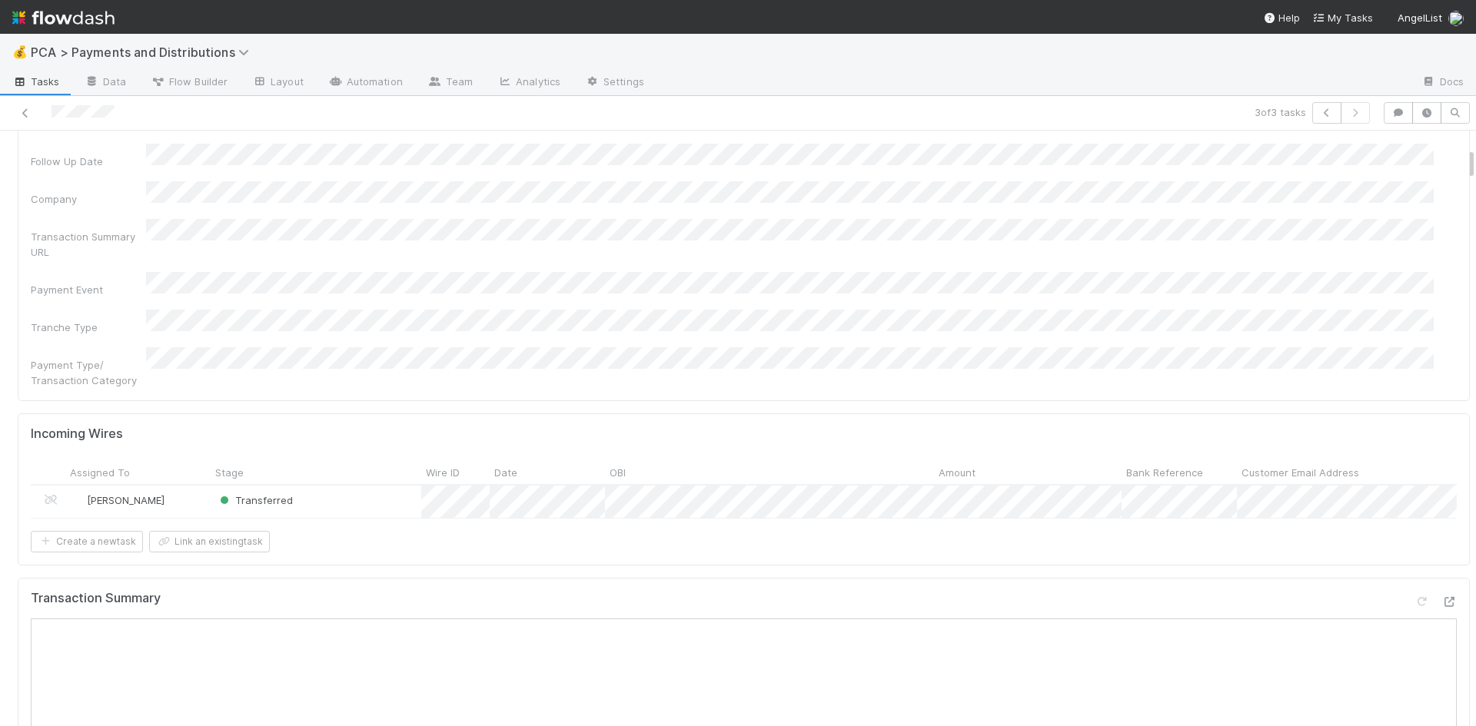
scroll to position [384, 0]
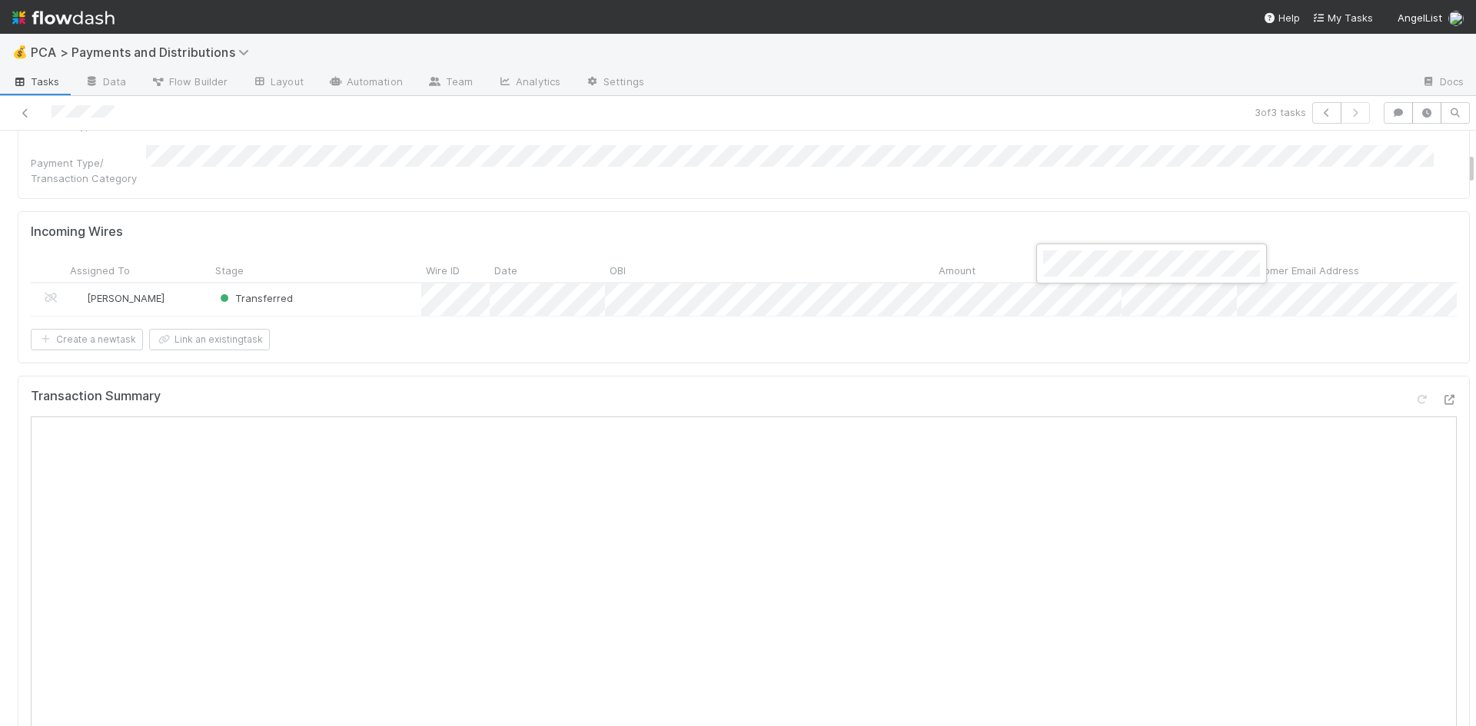
click at [1112, 444] on div at bounding box center [738, 363] width 1476 height 726
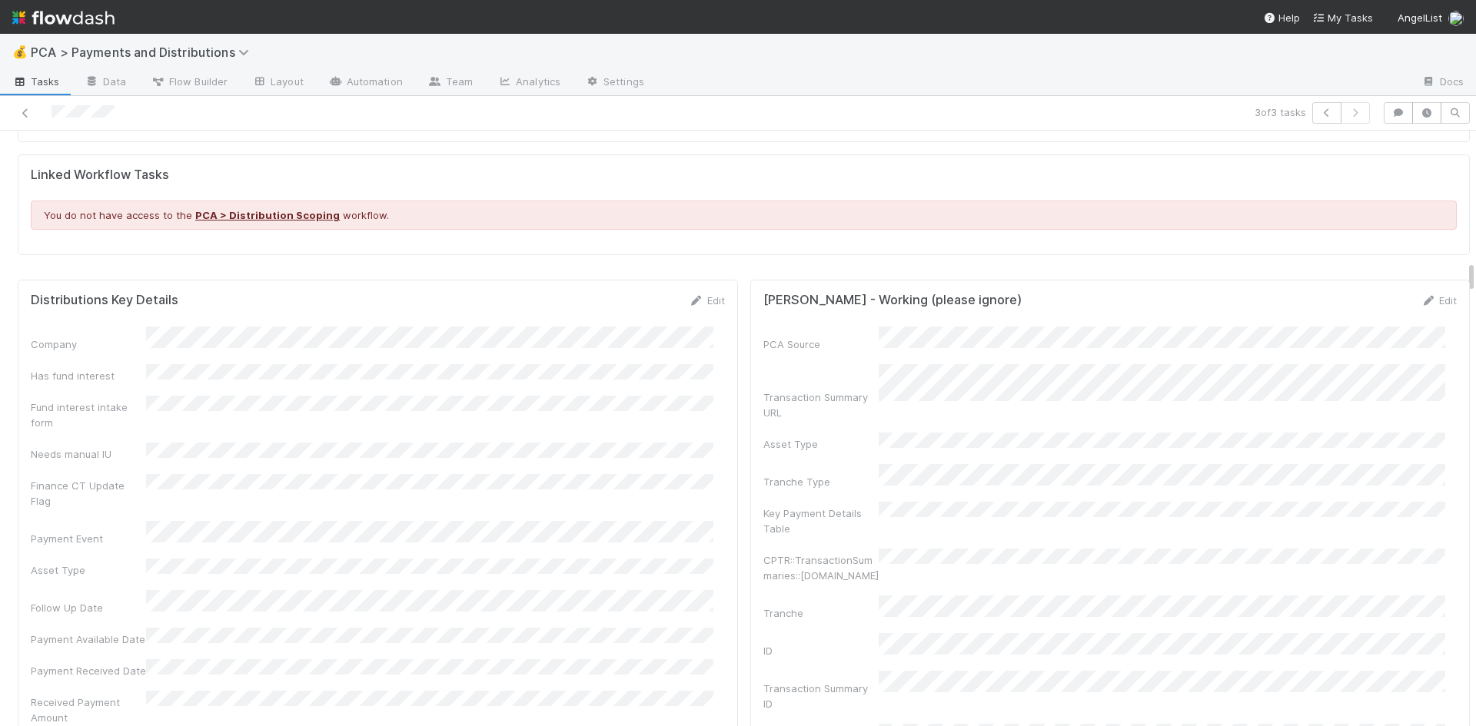
scroll to position [2383, 0]
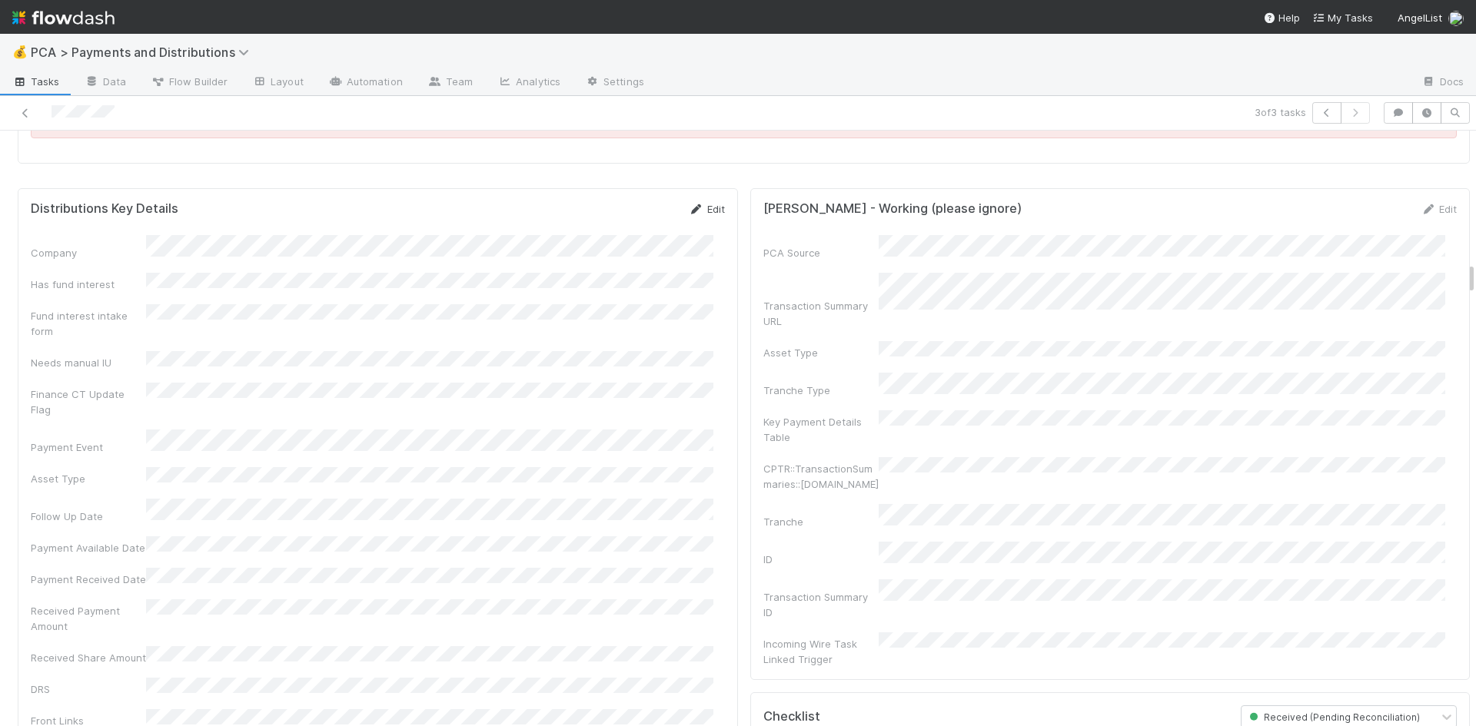
click at [696, 203] on link "Edit" at bounding box center [707, 209] width 36 height 12
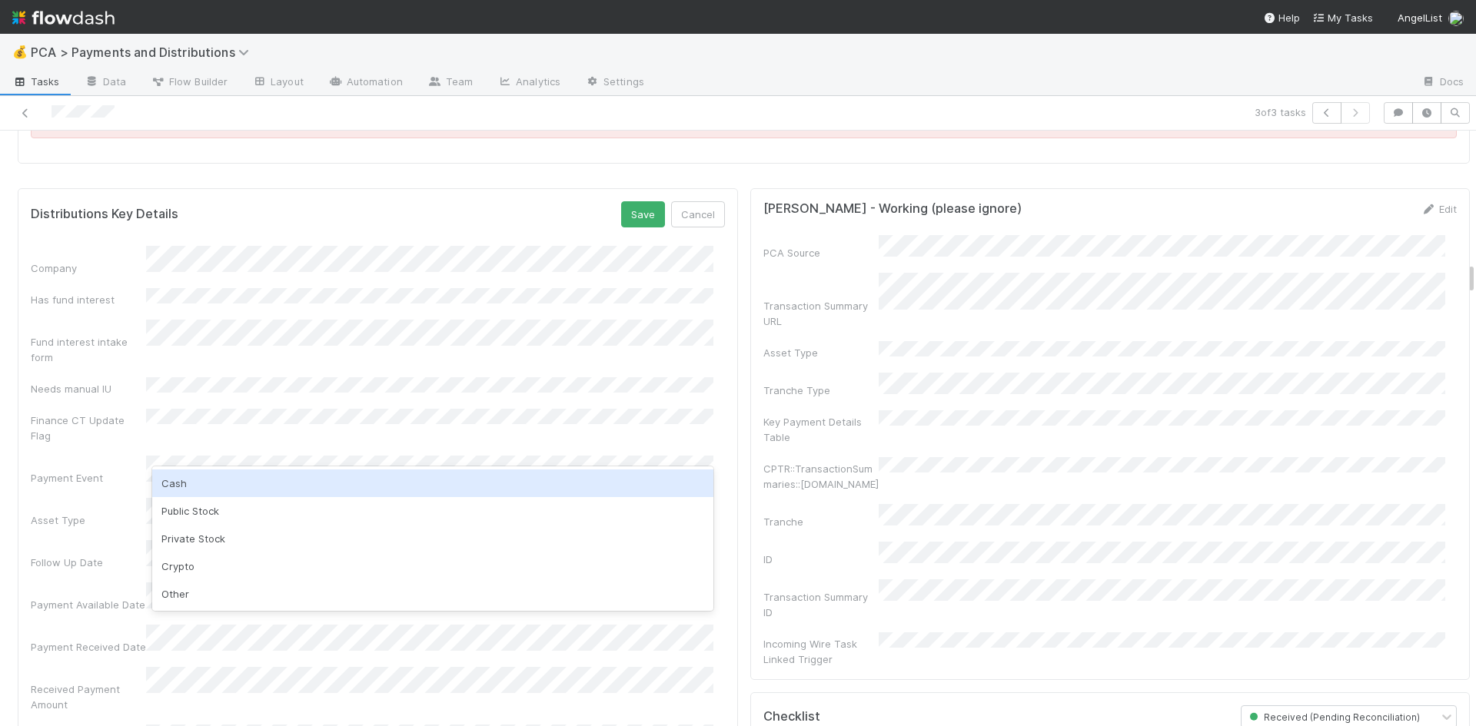
click at [245, 477] on div "Cash" at bounding box center [432, 484] width 561 height 28
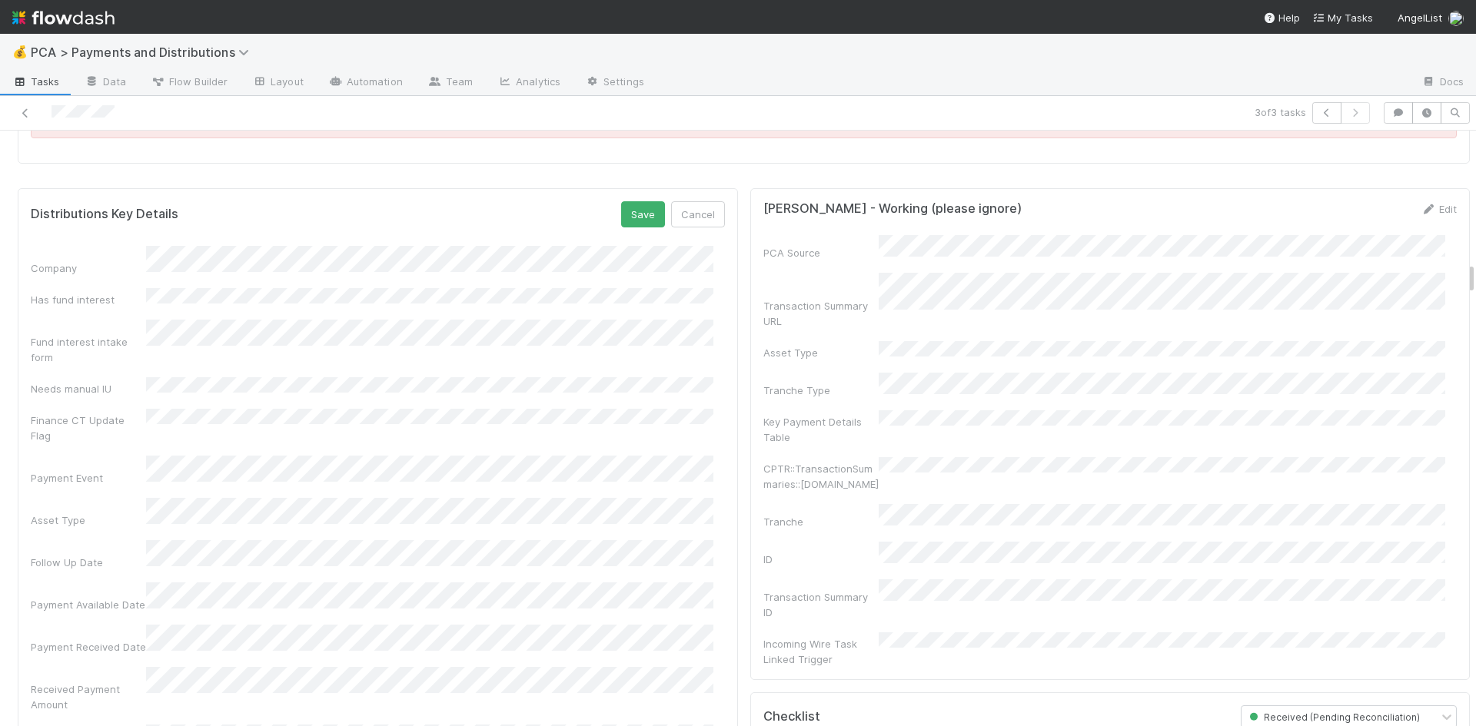
click at [77, 540] on div "Follow Up Date" at bounding box center [378, 555] width 694 height 30
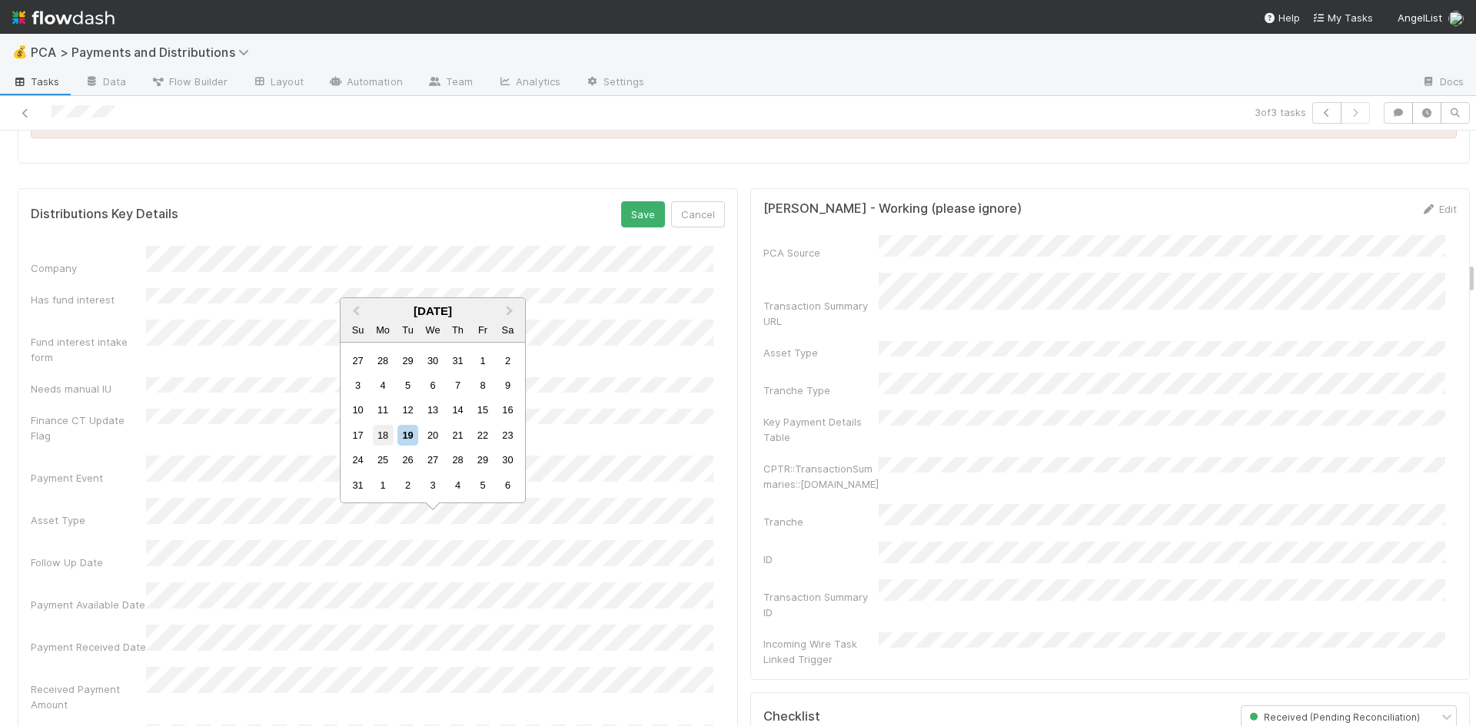
click at [382, 433] on div "18" at bounding box center [383, 435] width 21 height 21
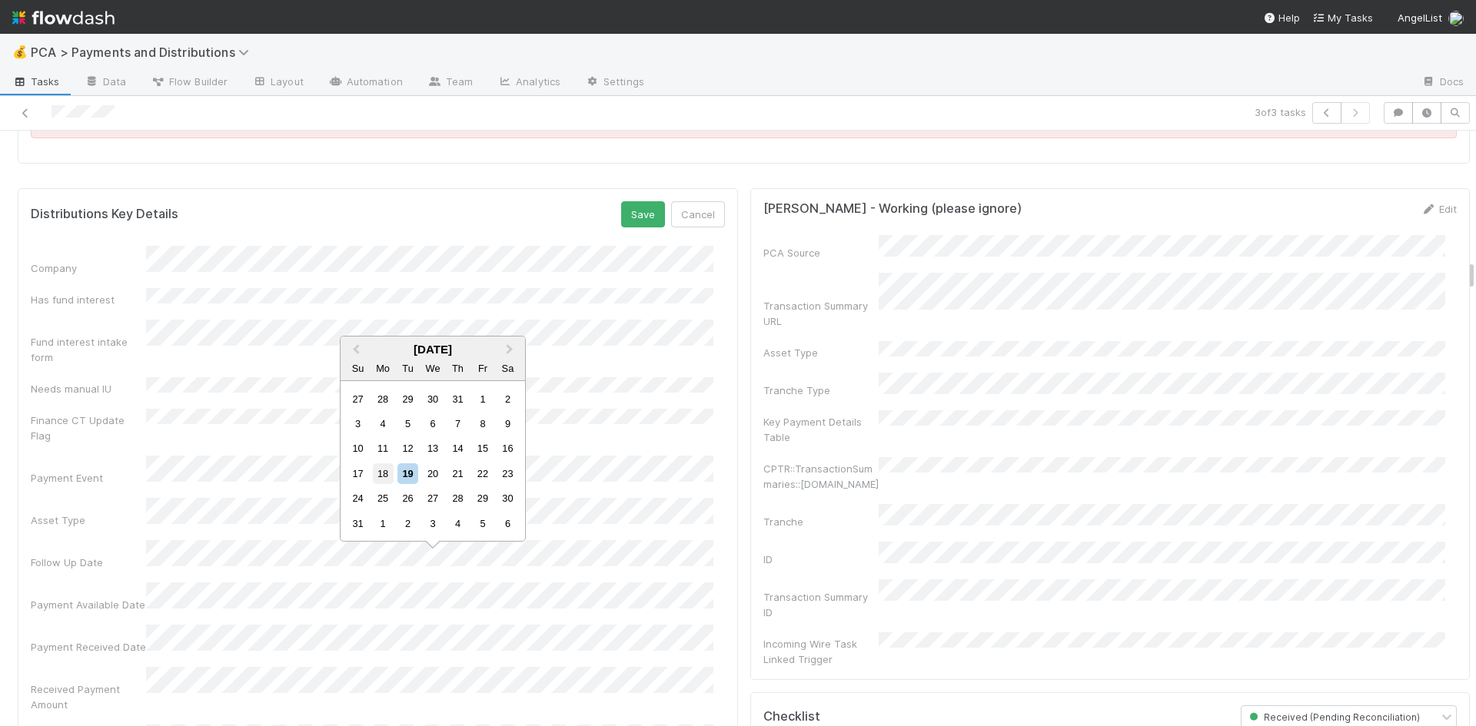
click at [383, 477] on div "18" at bounding box center [383, 474] width 21 height 21
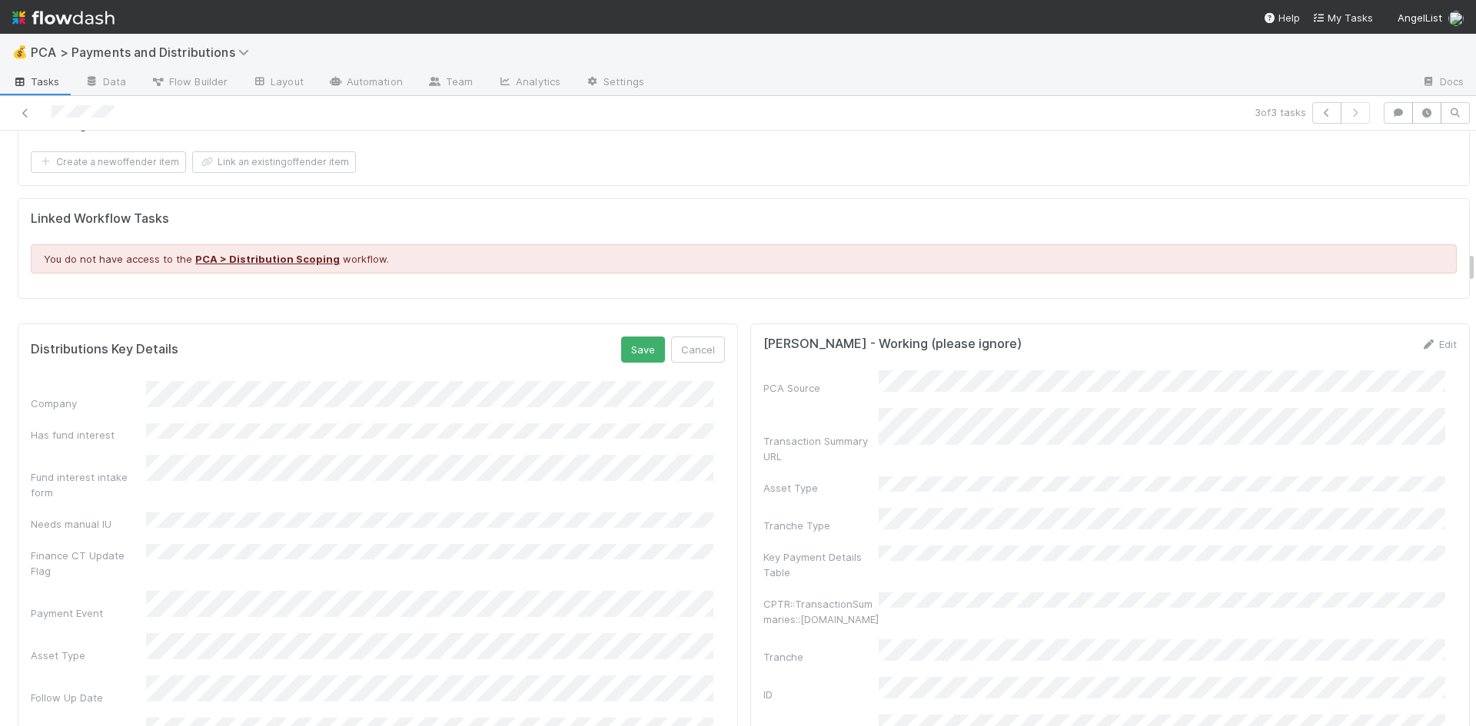
scroll to position [2229, 0]
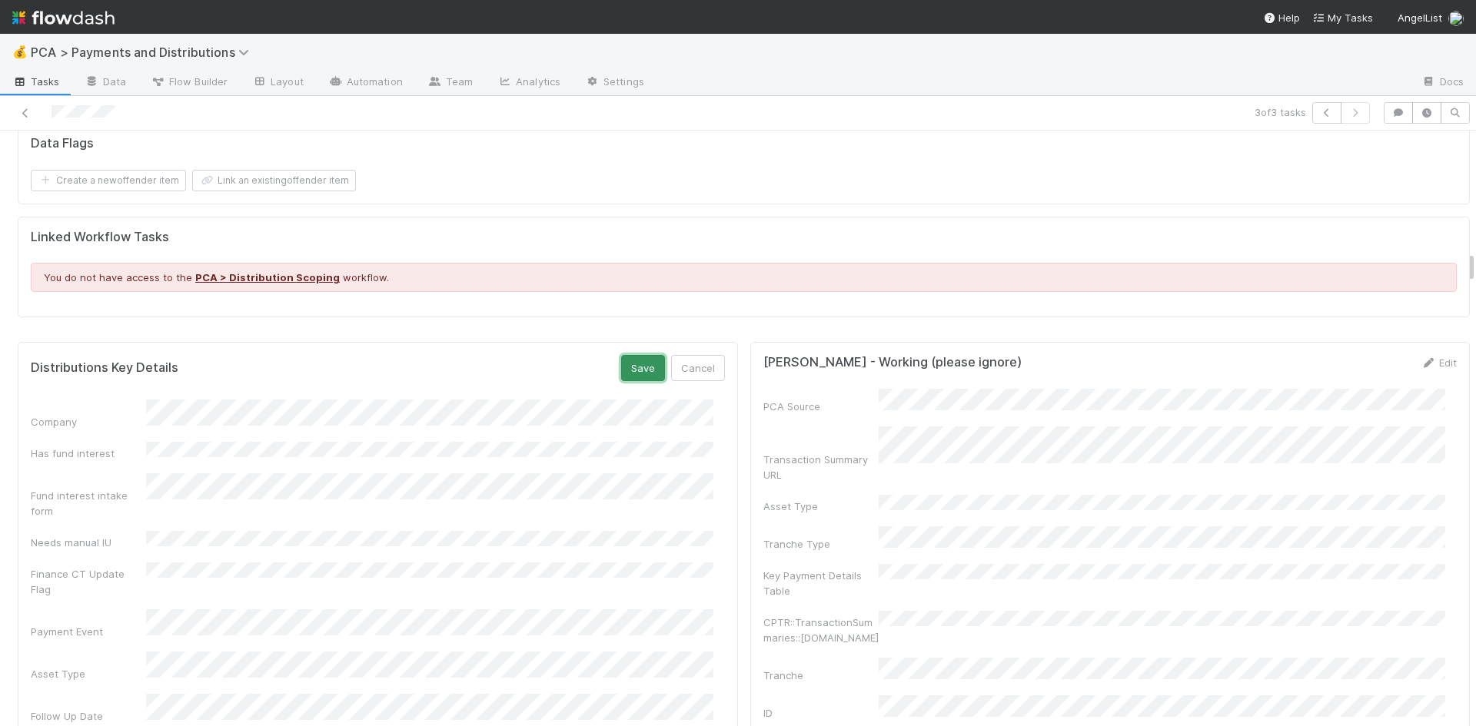
click at [633, 355] on button "Save" at bounding box center [643, 368] width 44 height 26
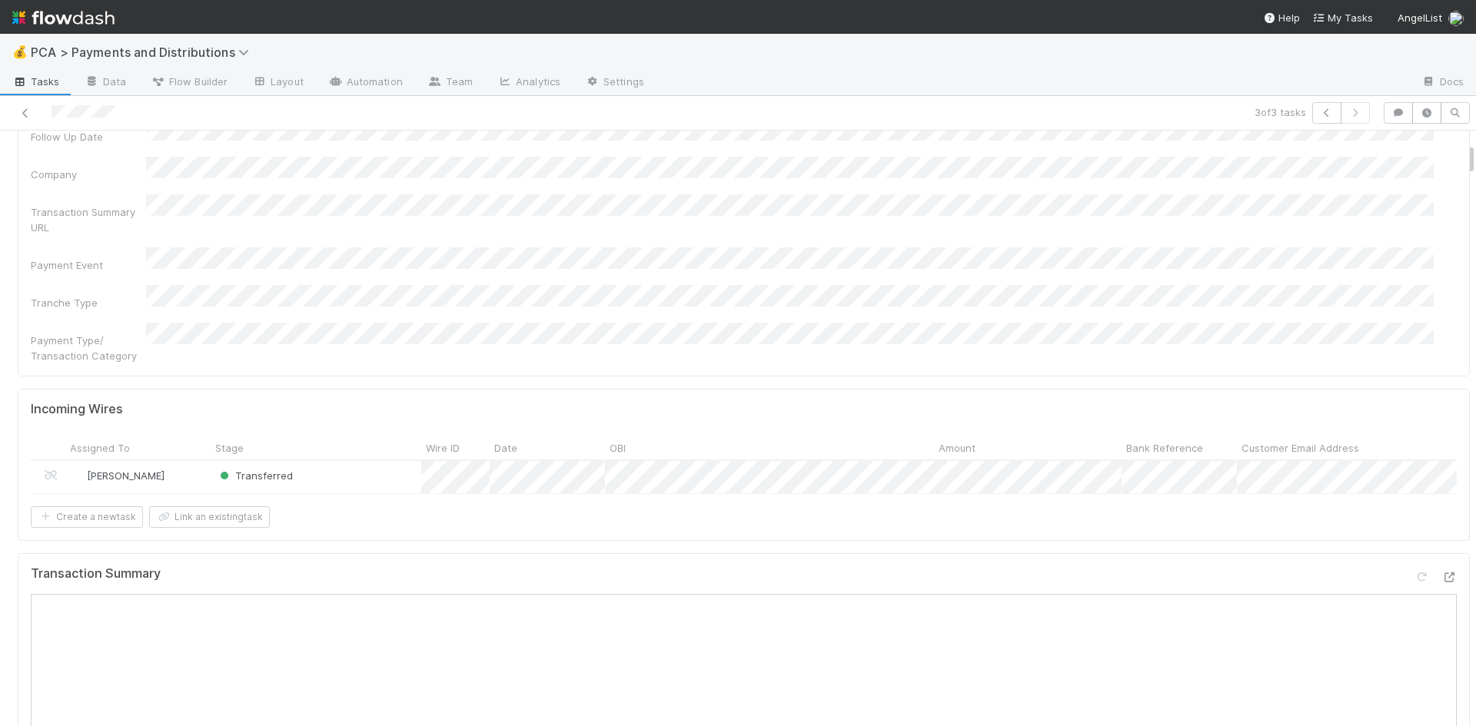
scroll to position [0, 0]
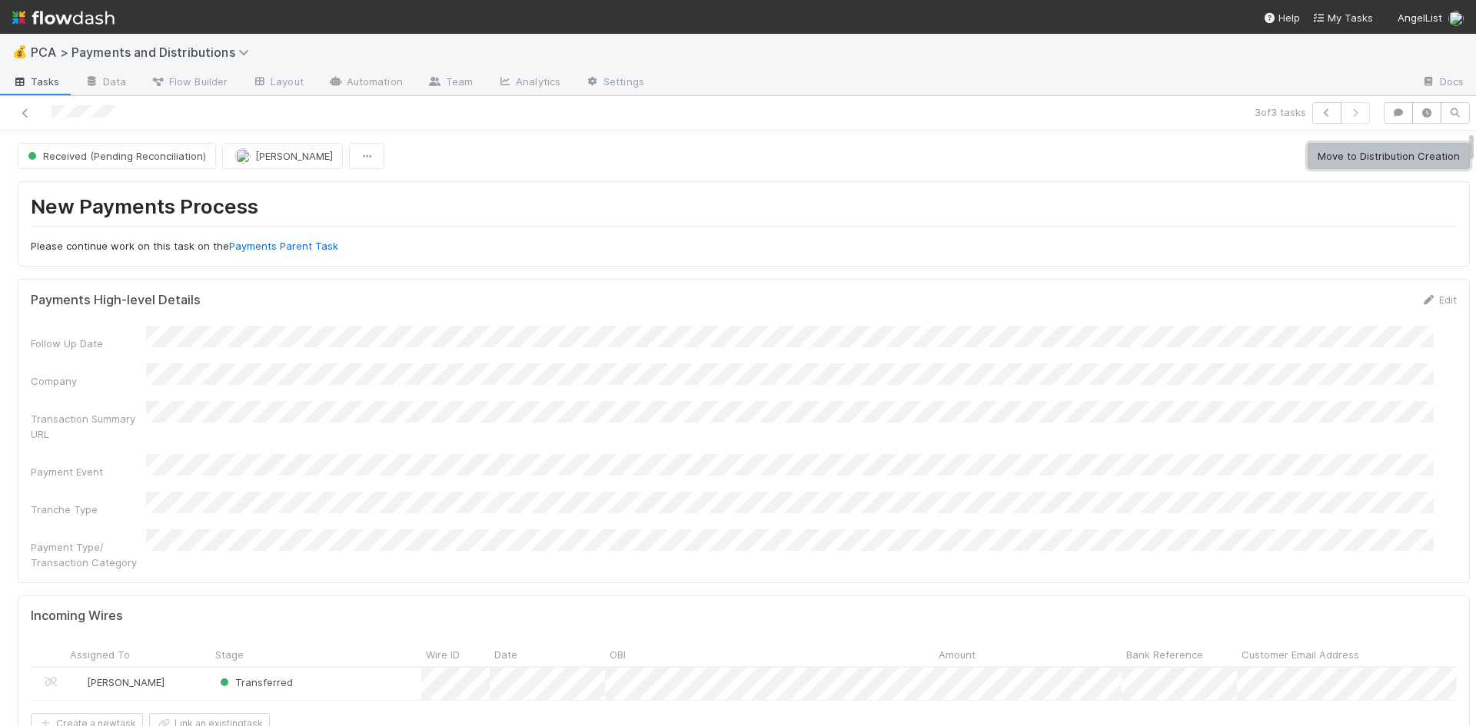
click at [1320, 153] on button "Move to Distribution Creation" at bounding box center [1389, 156] width 162 height 26
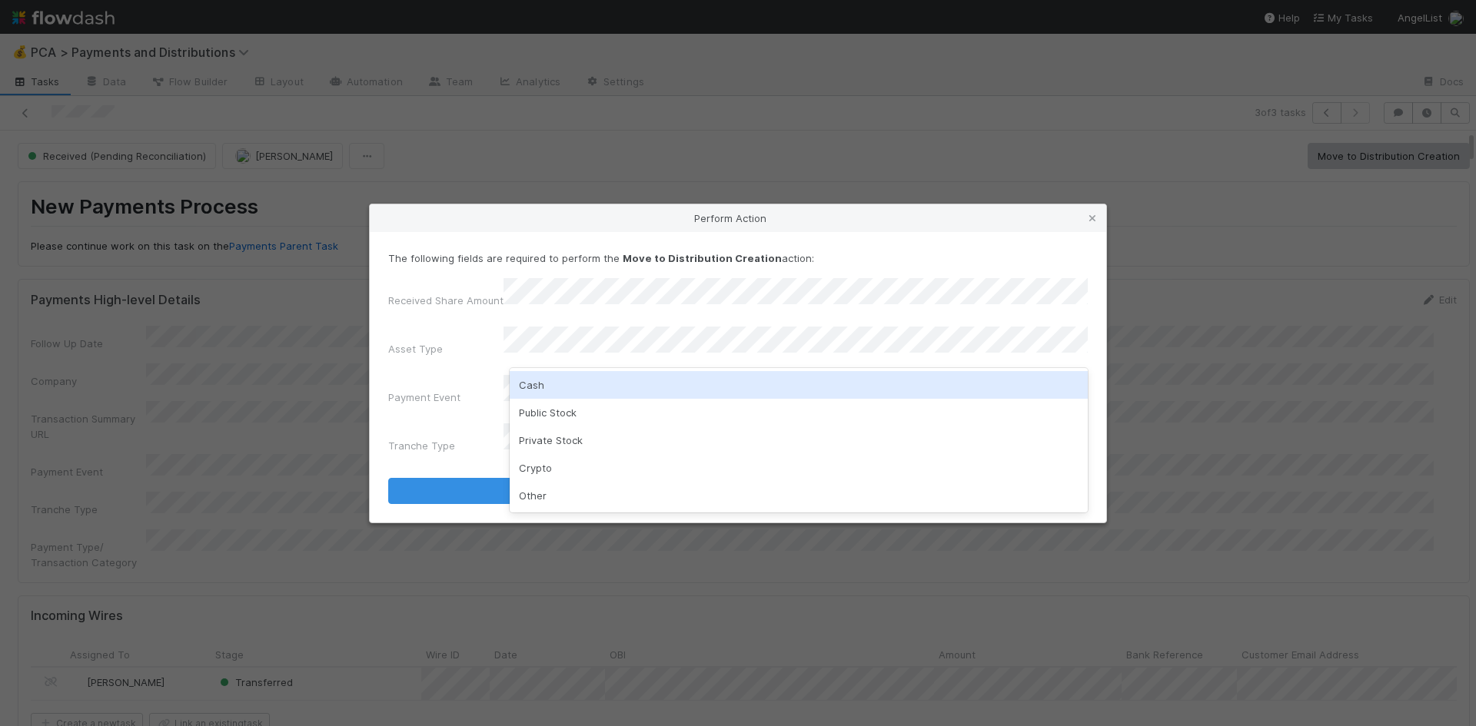
click at [567, 379] on div "Cash" at bounding box center [799, 385] width 578 height 28
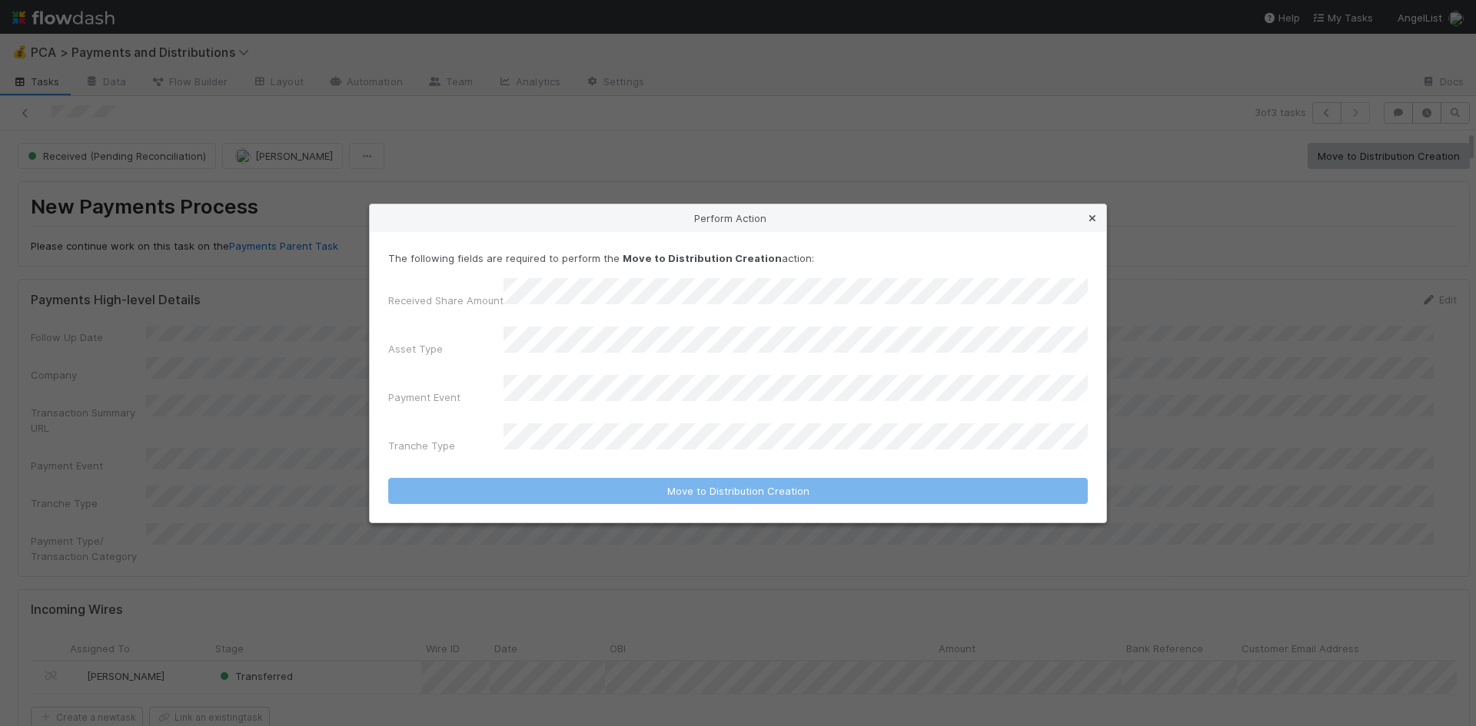
click at [1094, 224] on icon at bounding box center [1092, 219] width 15 height 10
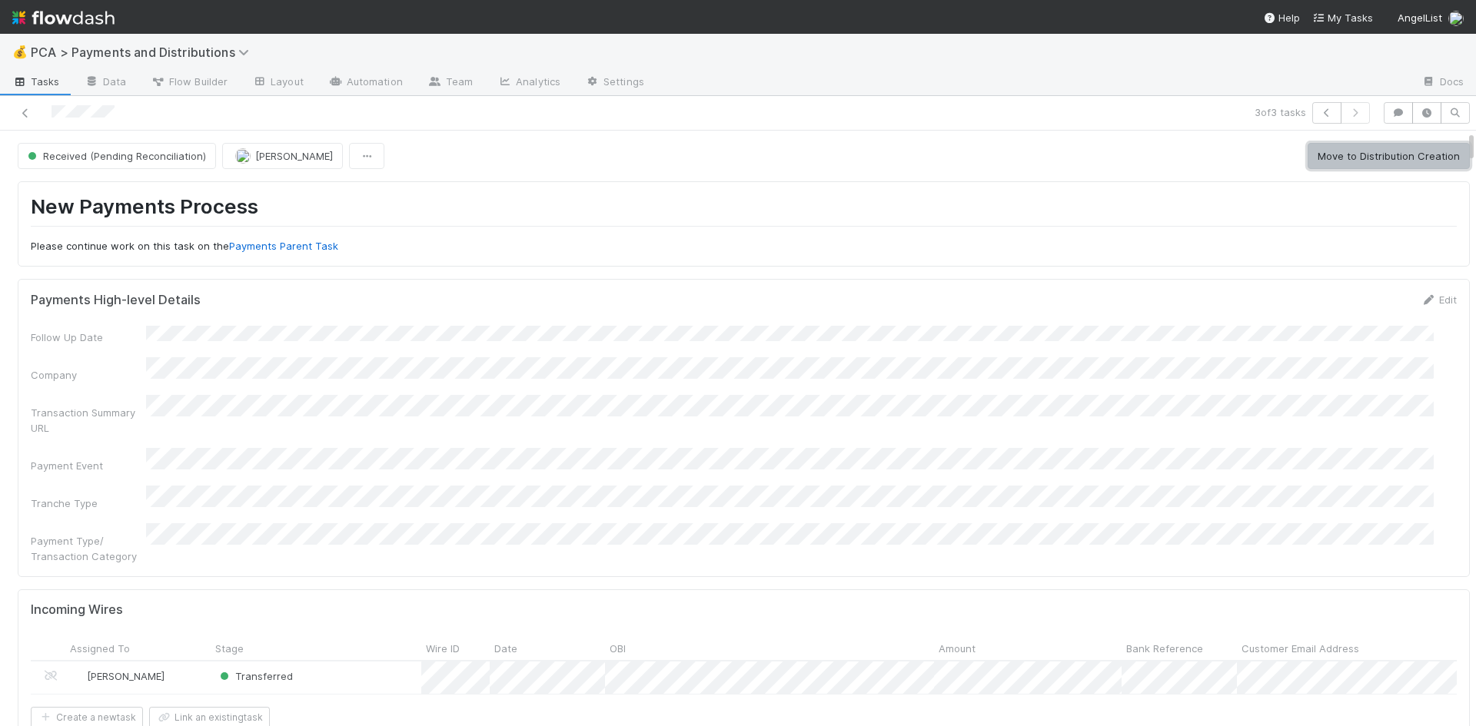
click at [1357, 156] on button "Move to Distribution Creation" at bounding box center [1389, 156] width 162 height 26
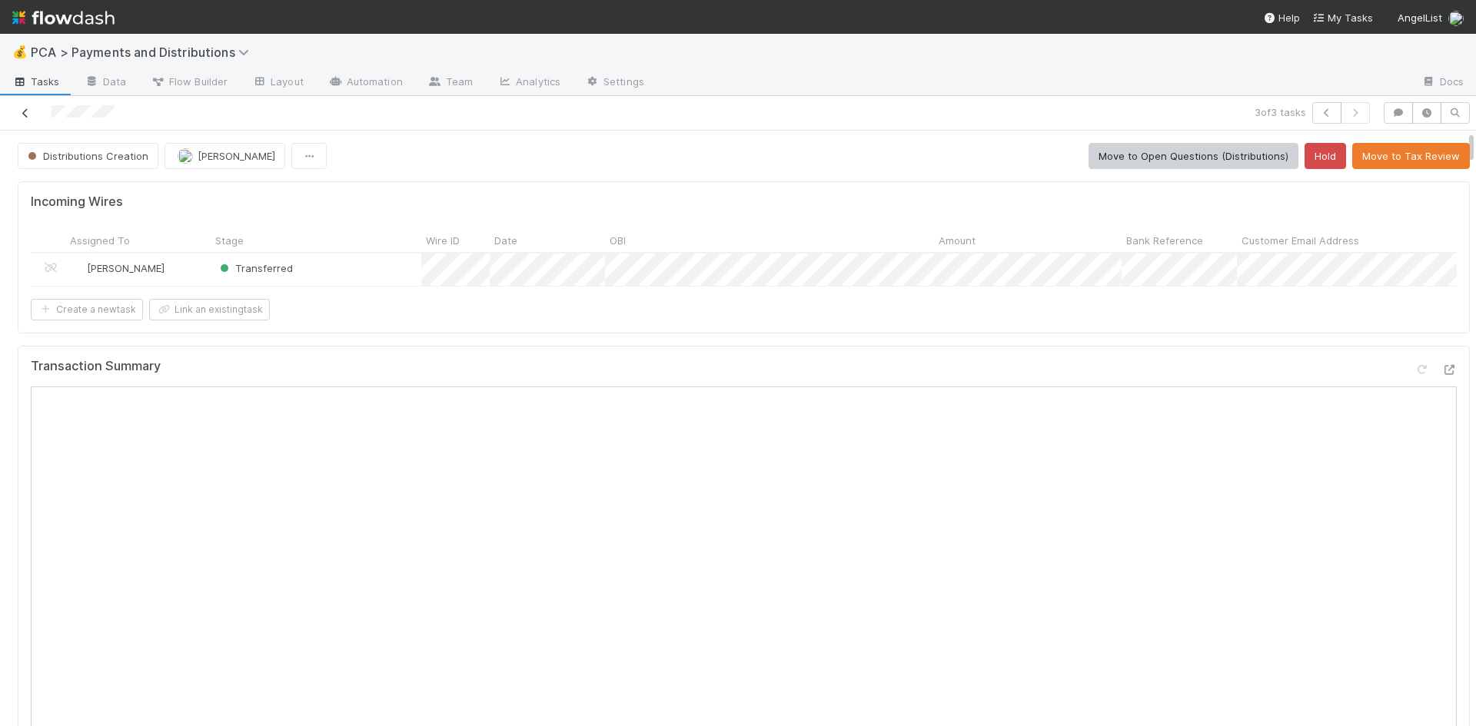
click at [31, 109] on icon at bounding box center [25, 113] width 15 height 10
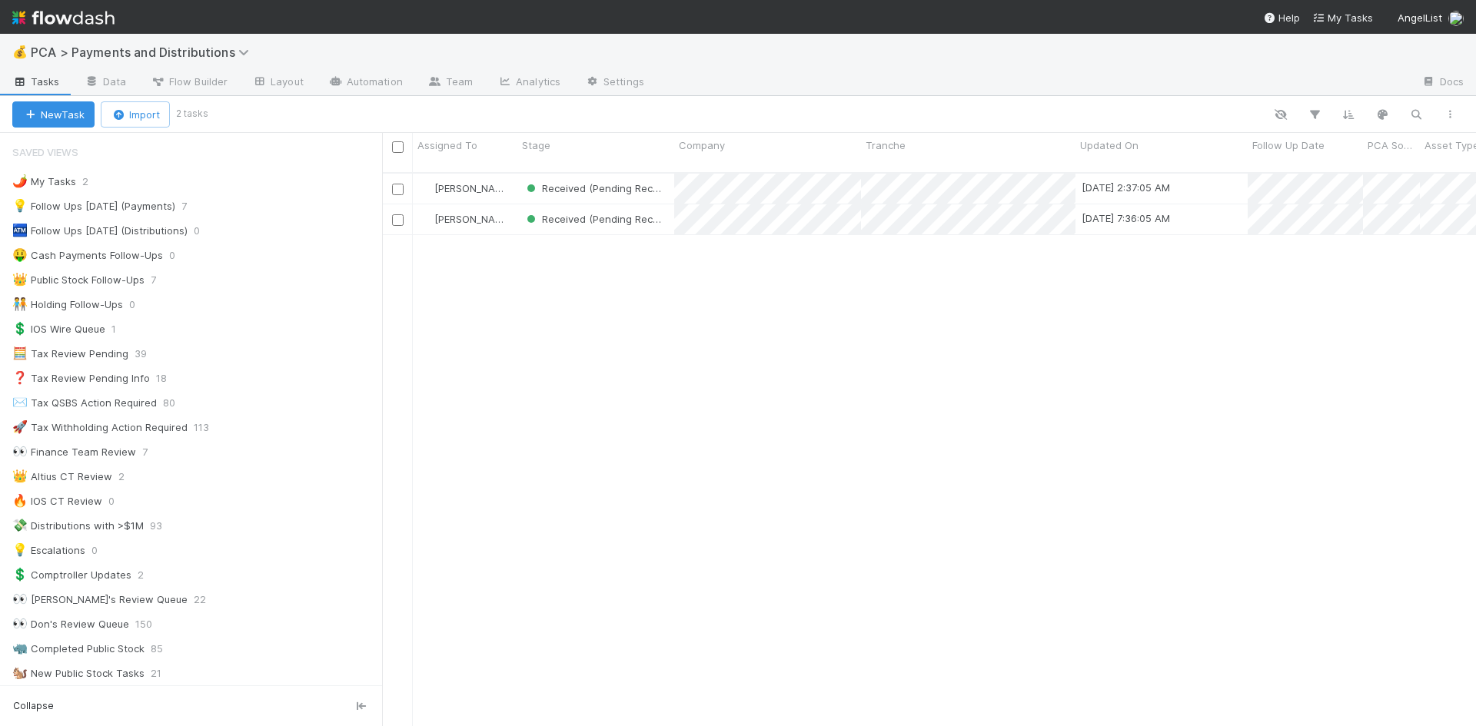
scroll to position [12, 12]
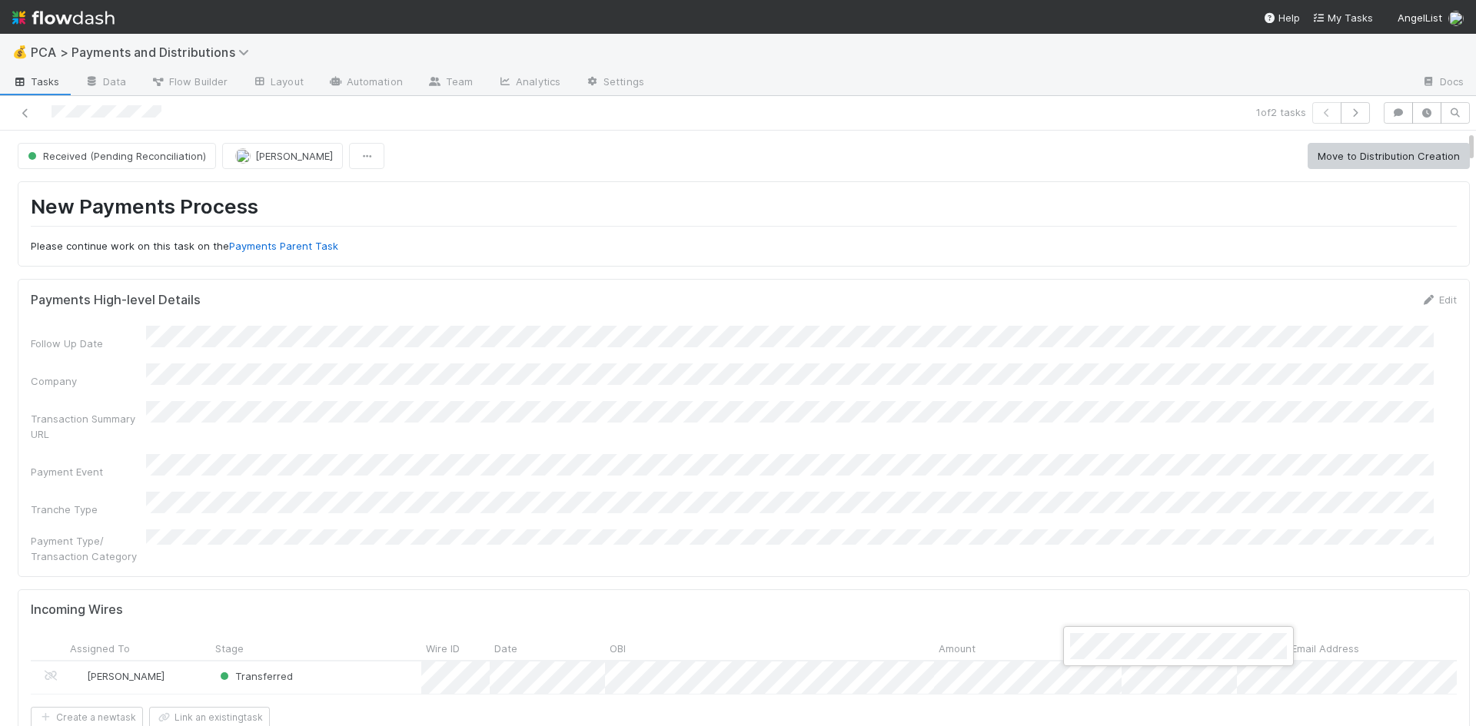
click at [981, 506] on div at bounding box center [738, 363] width 1476 height 726
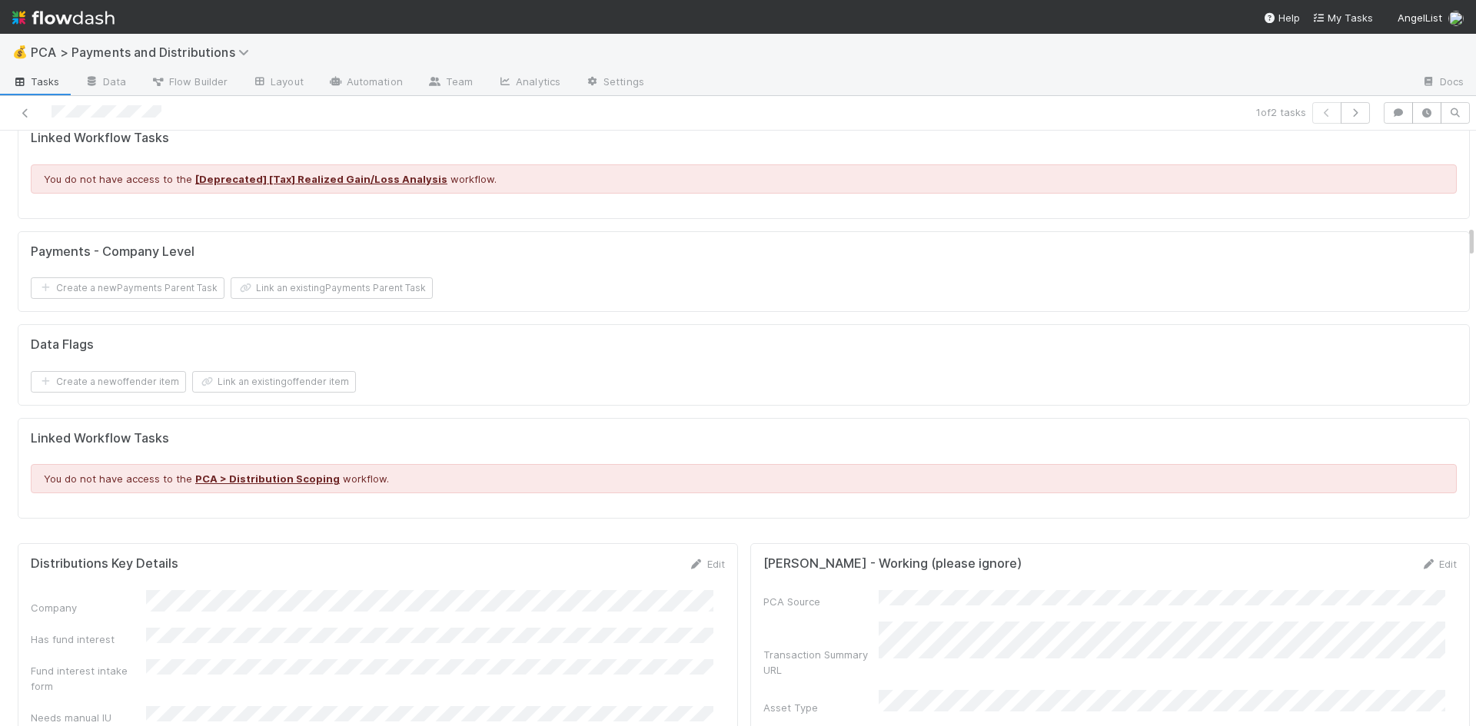
scroll to position [2152, 0]
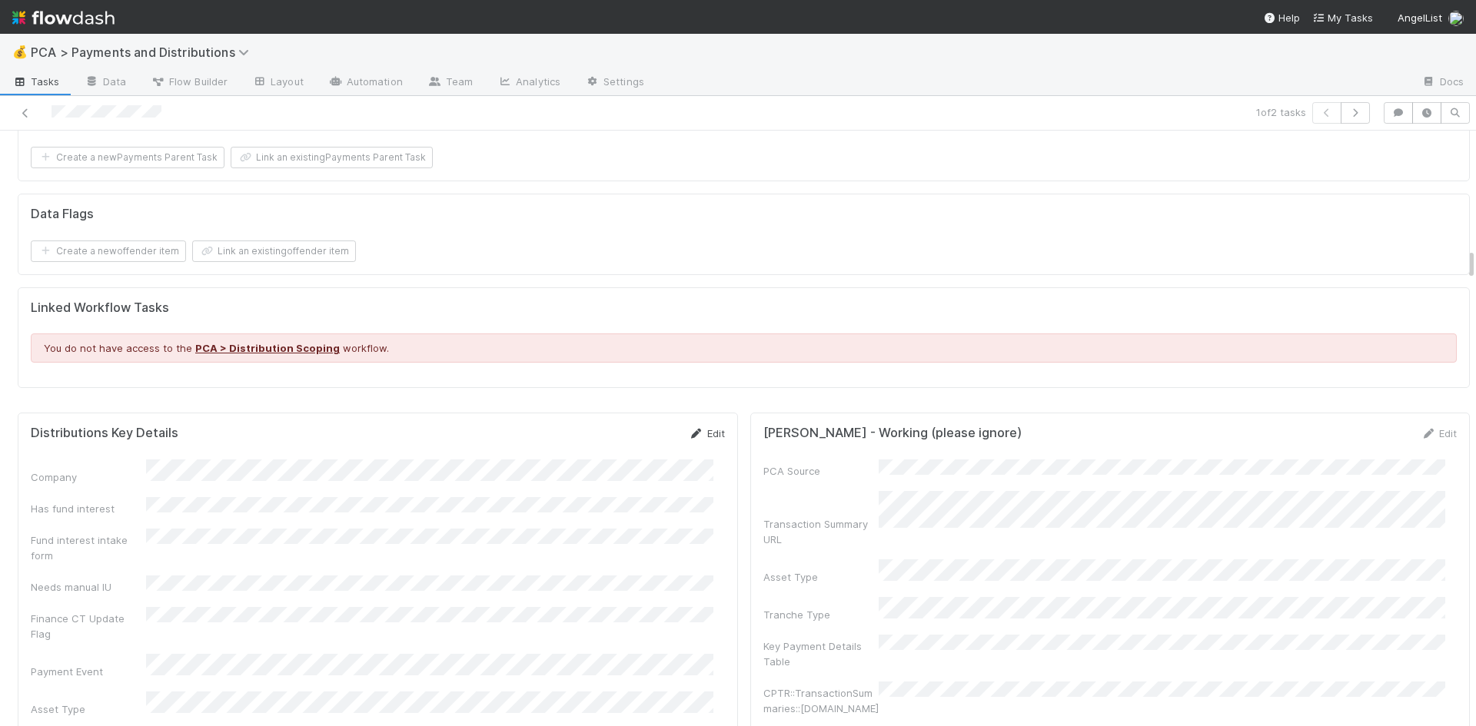
click at [694, 427] on link "Edit" at bounding box center [707, 433] width 36 height 12
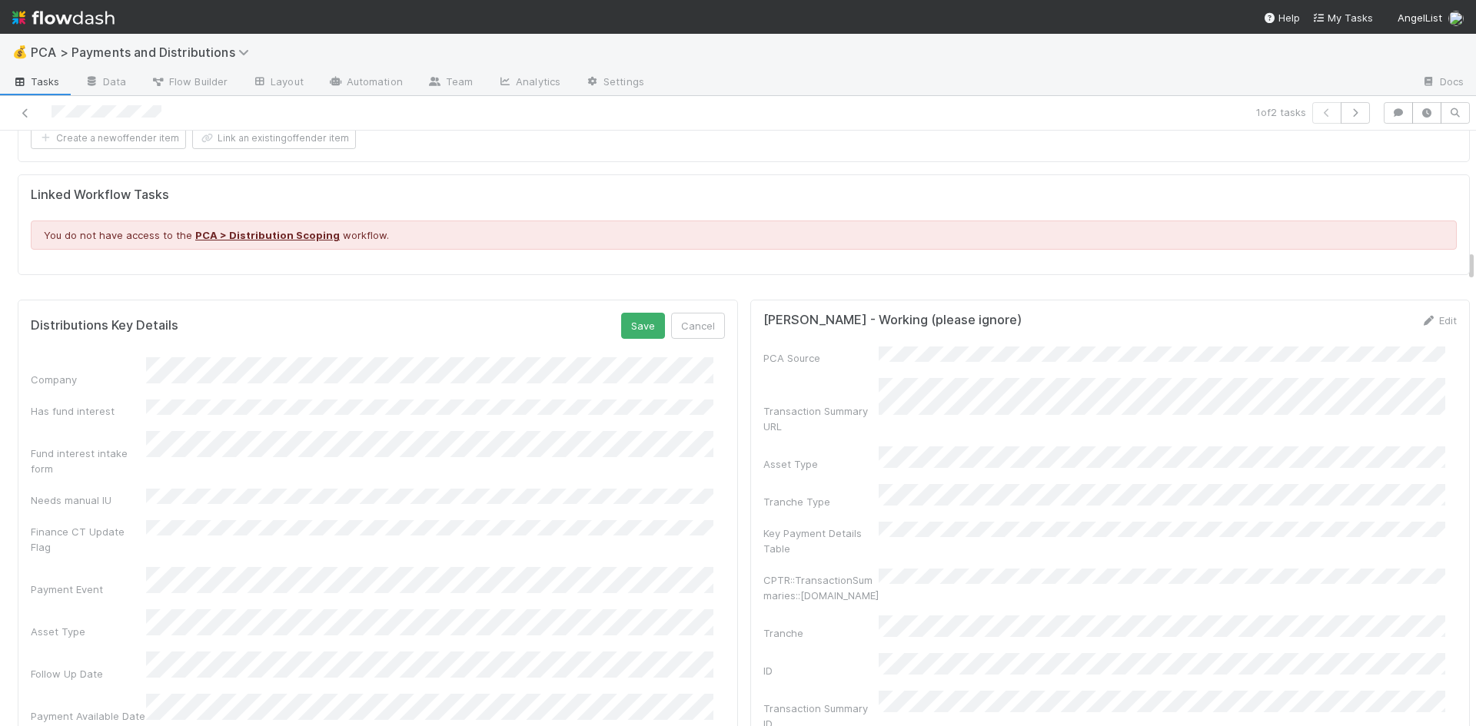
scroll to position [2383, 0]
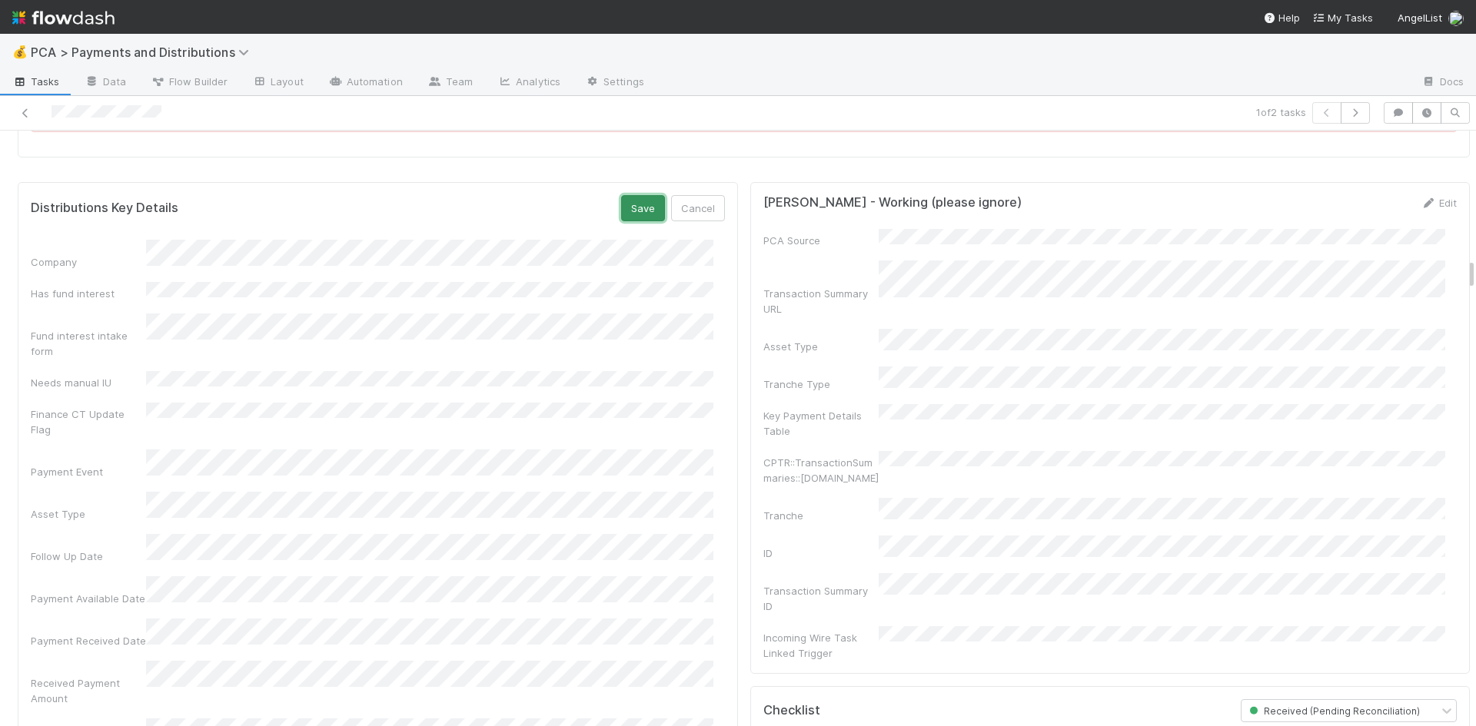
drag, startPoint x: 617, startPoint y: 188, endPoint x: 626, endPoint y: 194, distance: 10.7
click at [621, 195] on button "Save" at bounding box center [643, 208] width 44 height 26
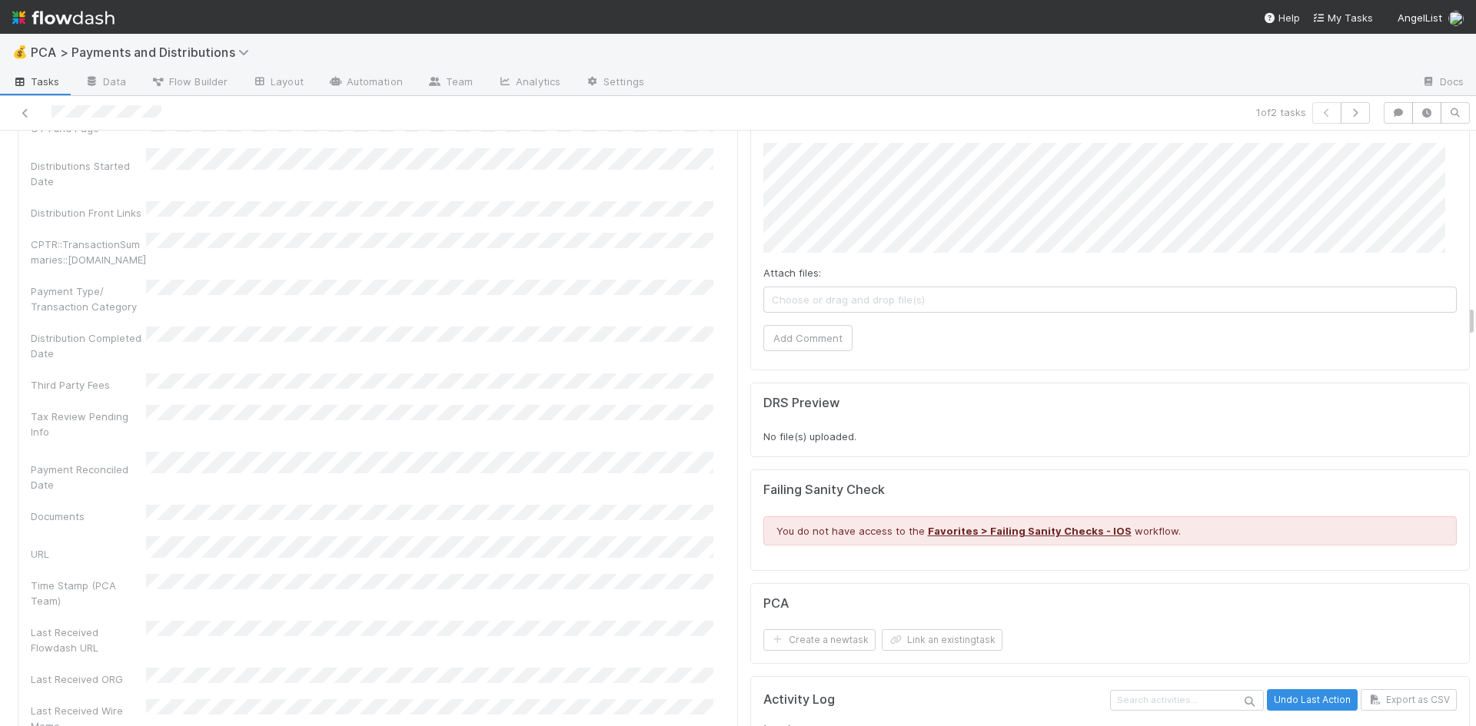
scroll to position [3322, 0]
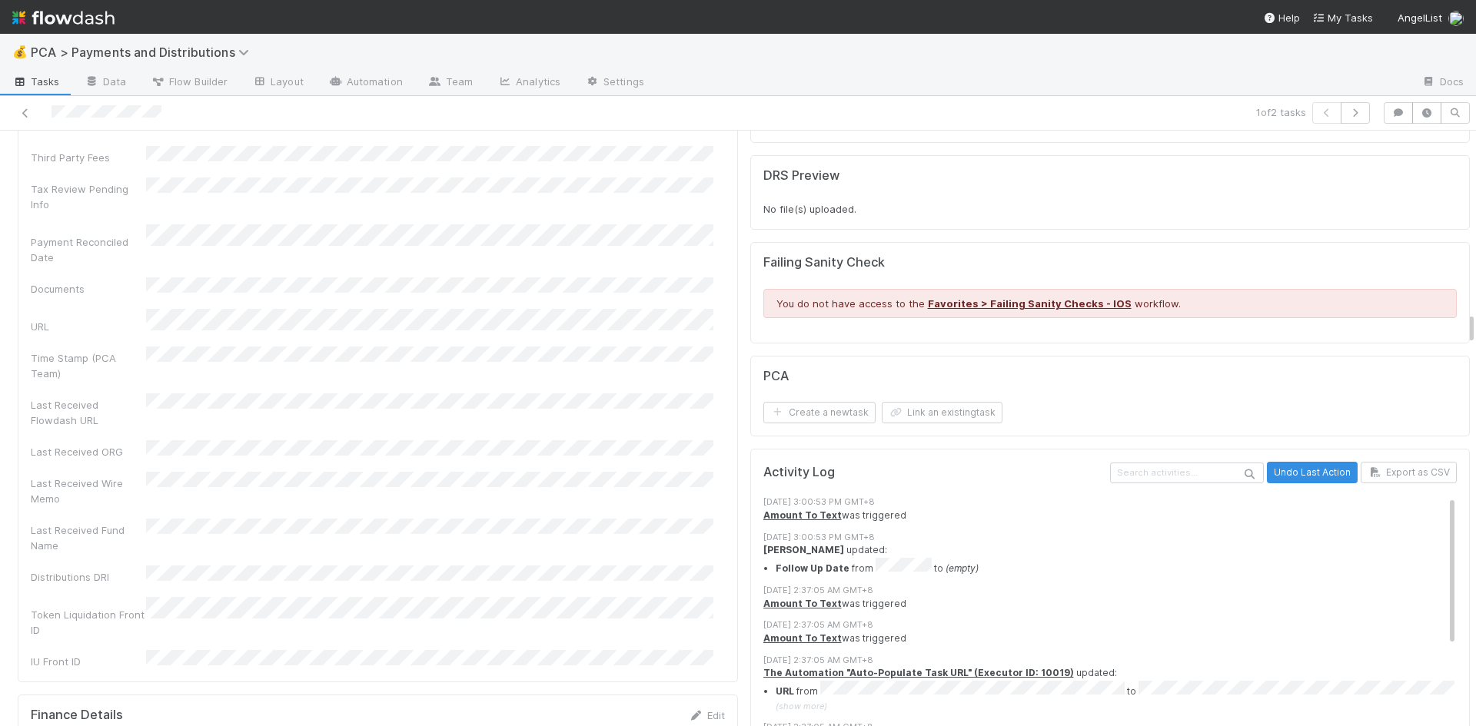
click at [916, 369] on form "PCA Create a new task Link an existing task" at bounding box center [1110, 396] width 694 height 55
click at [925, 402] on button "Link an existing task" at bounding box center [942, 413] width 121 height 22
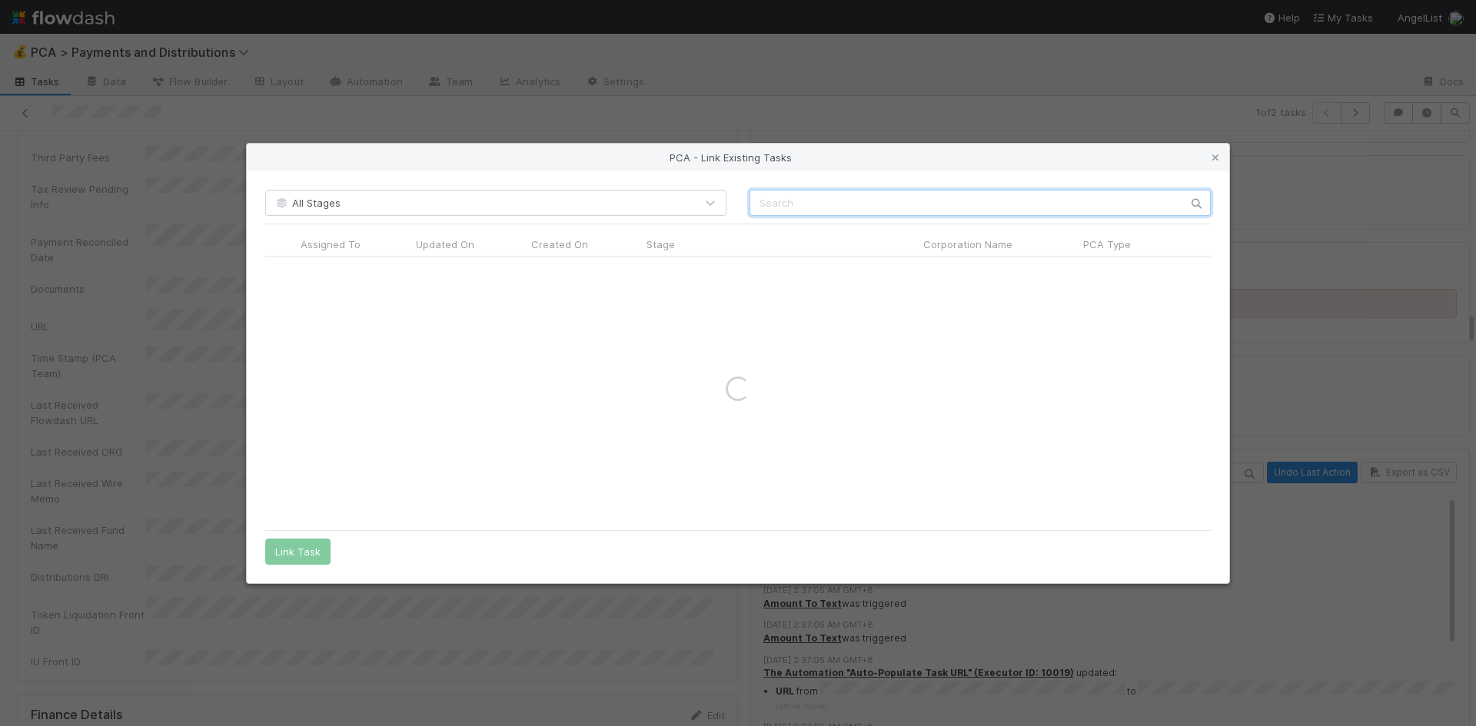
click at [973, 198] on input "text" at bounding box center [980, 203] width 461 height 26
type input "krtya"
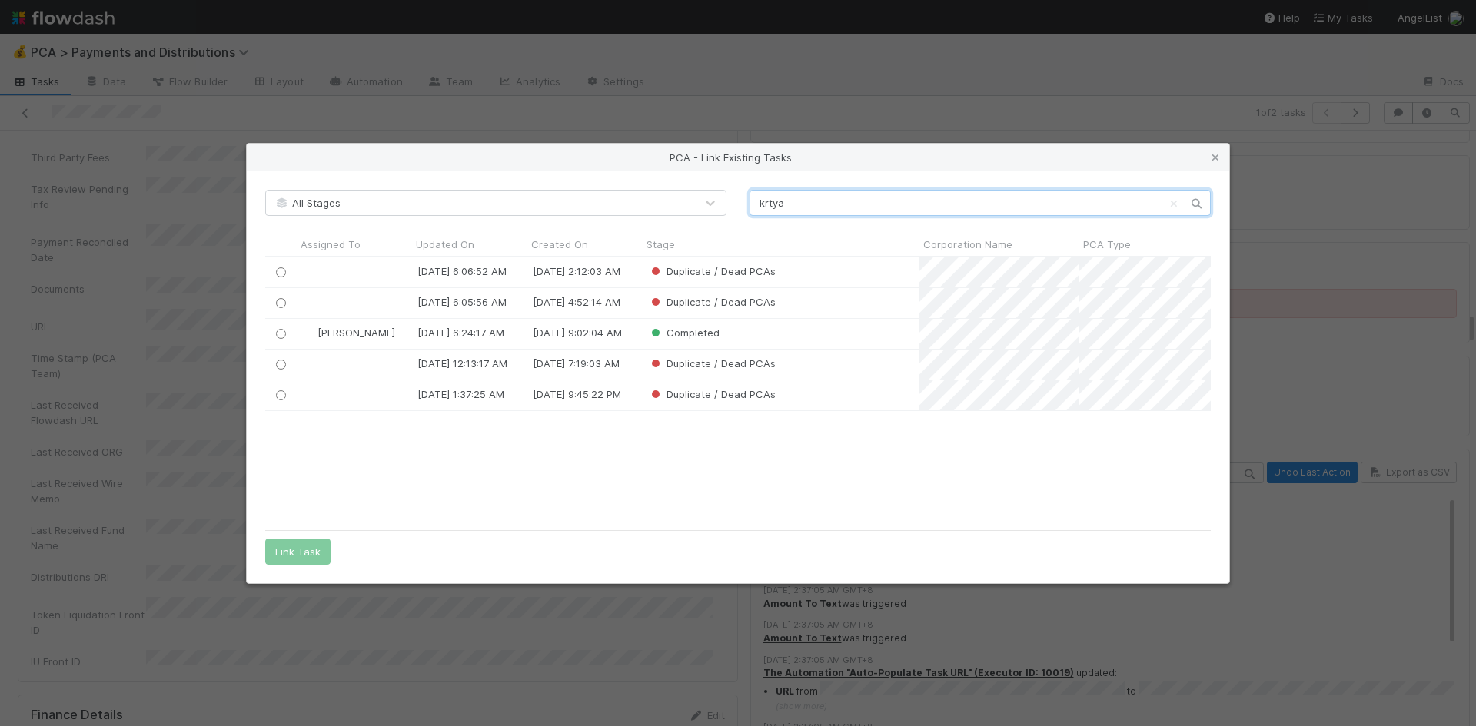
scroll to position [253, 934]
click at [277, 335] on input "radio" at bounding box center [281, 334] width 10 height 10
click at [291, 547] on button "Link Task" at bounding box center [297, 552] width 65 height 26
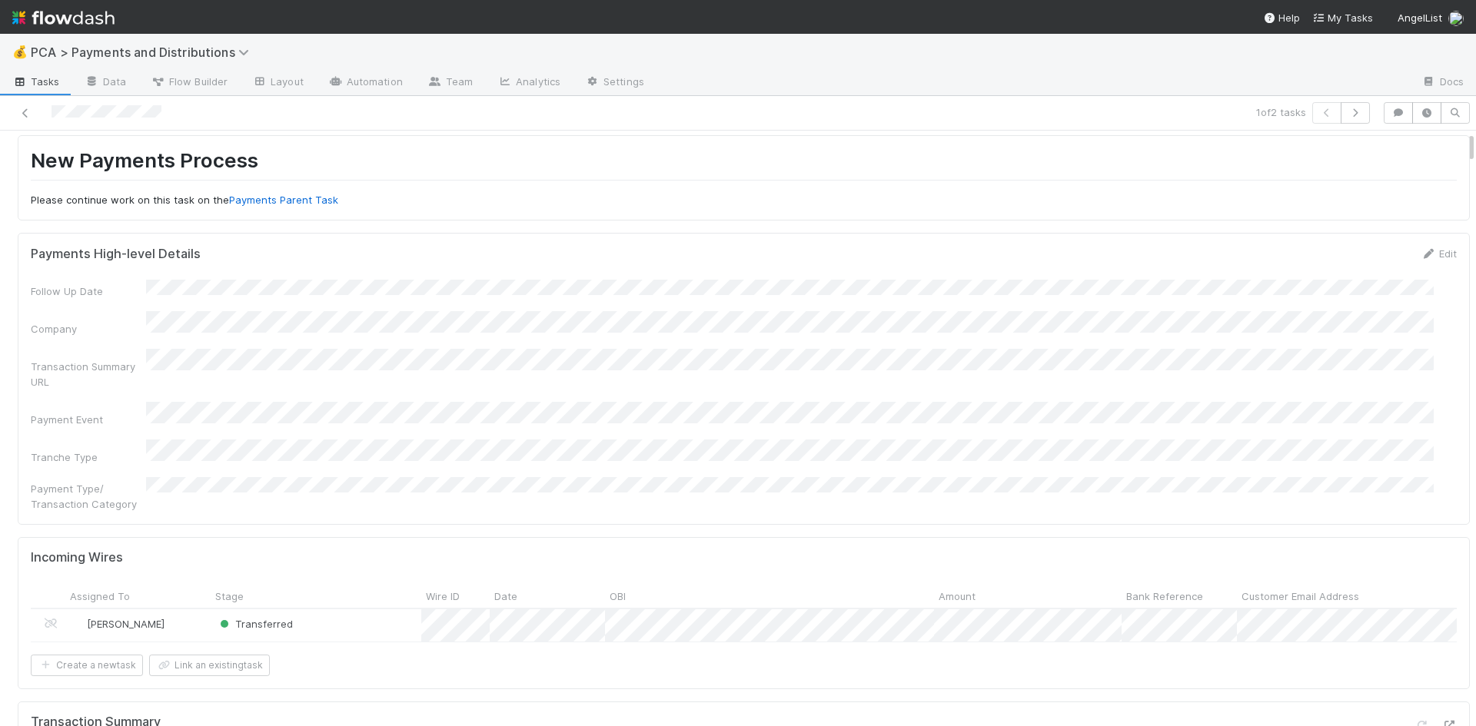
scroll to position [0, 0]
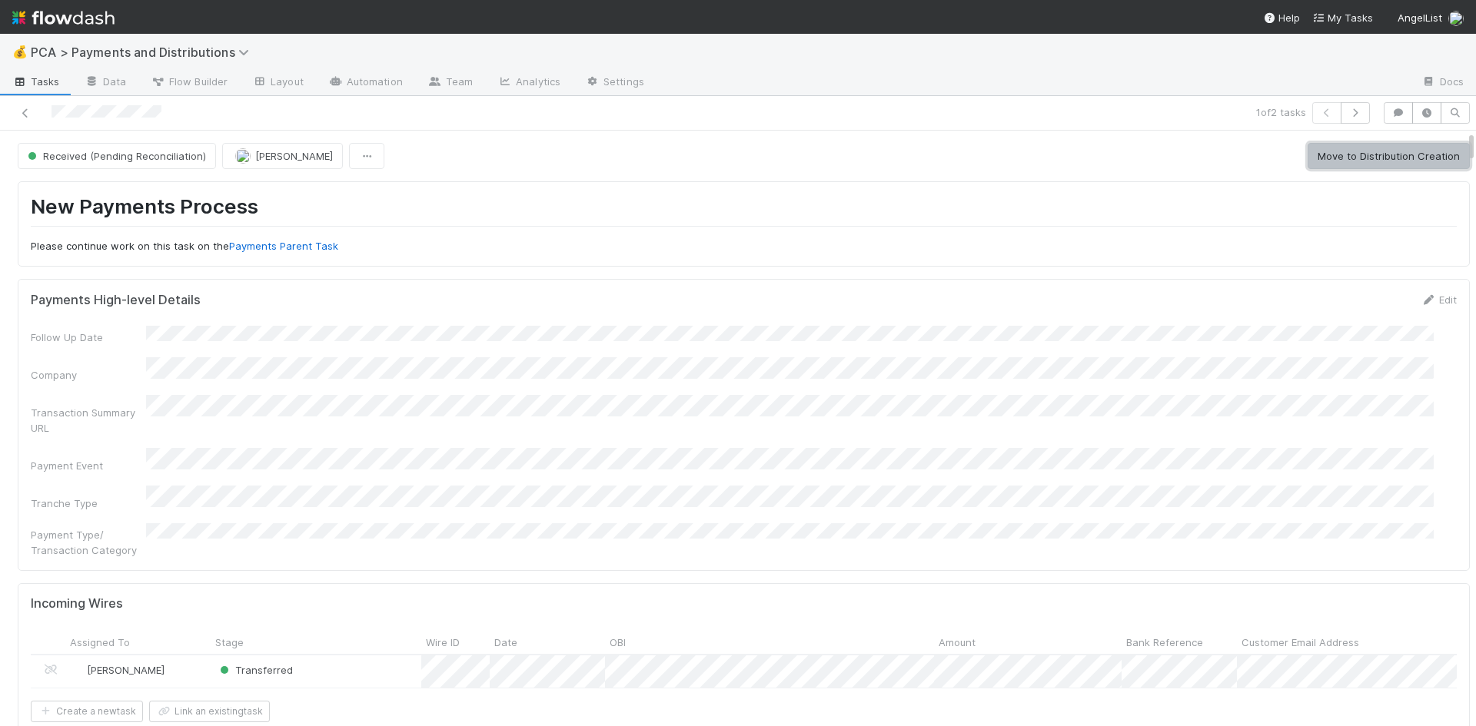
click at [1398, 157] on button "Move to Distribution Creation" at bounding box center [1389, 156] width 162 height 26
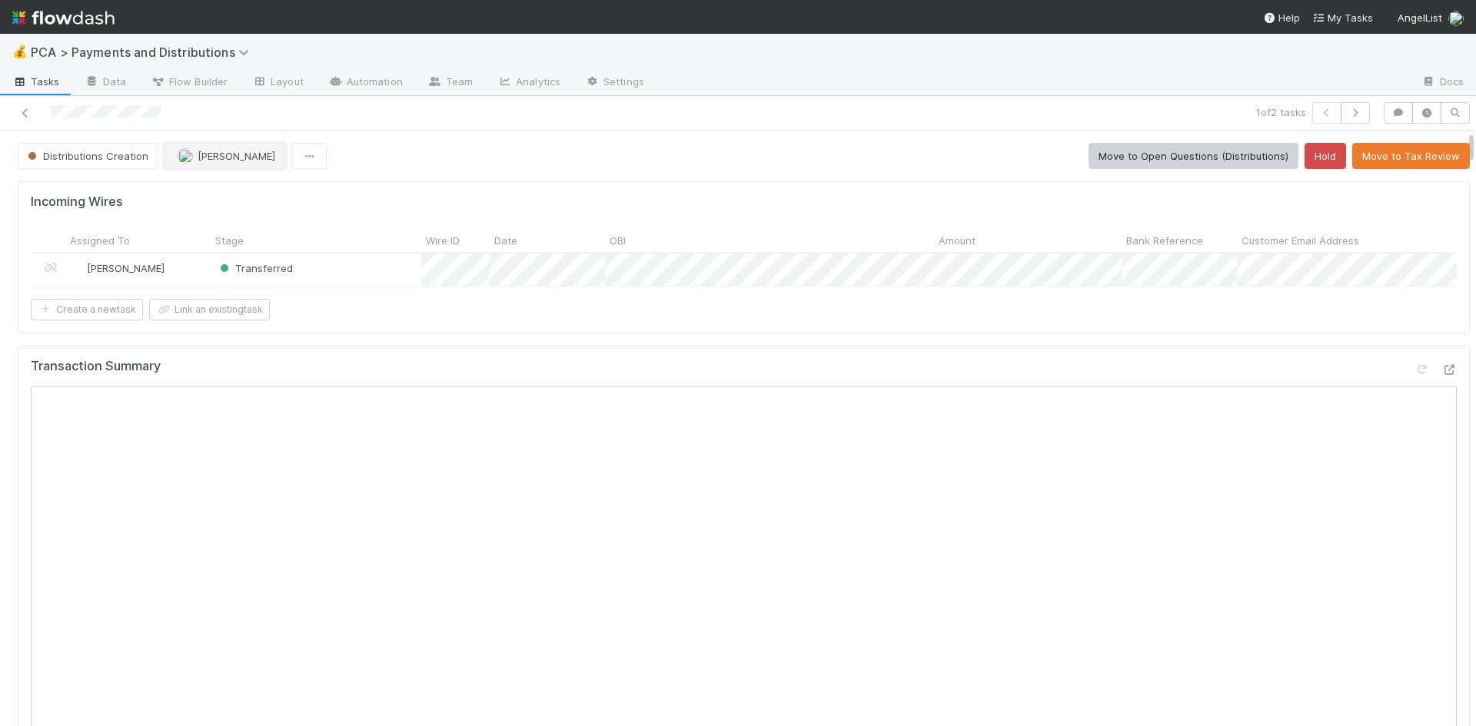
click at [231, 159] on span "[PERSON_NAME]" at bounding box center [237, 156] width 78 height 12
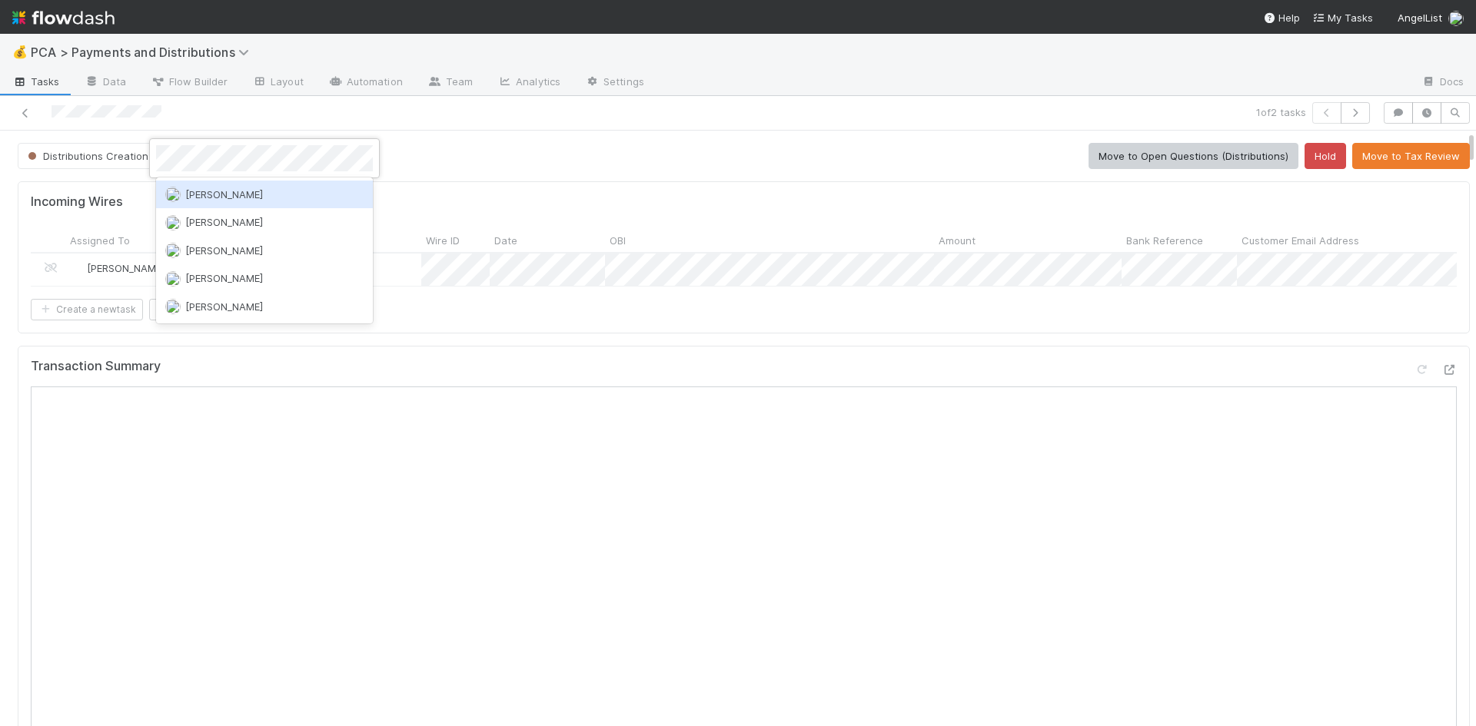
click at [258, 194] on div "Berkley Cade" at bounding box center [264, 195] width 217 height 28
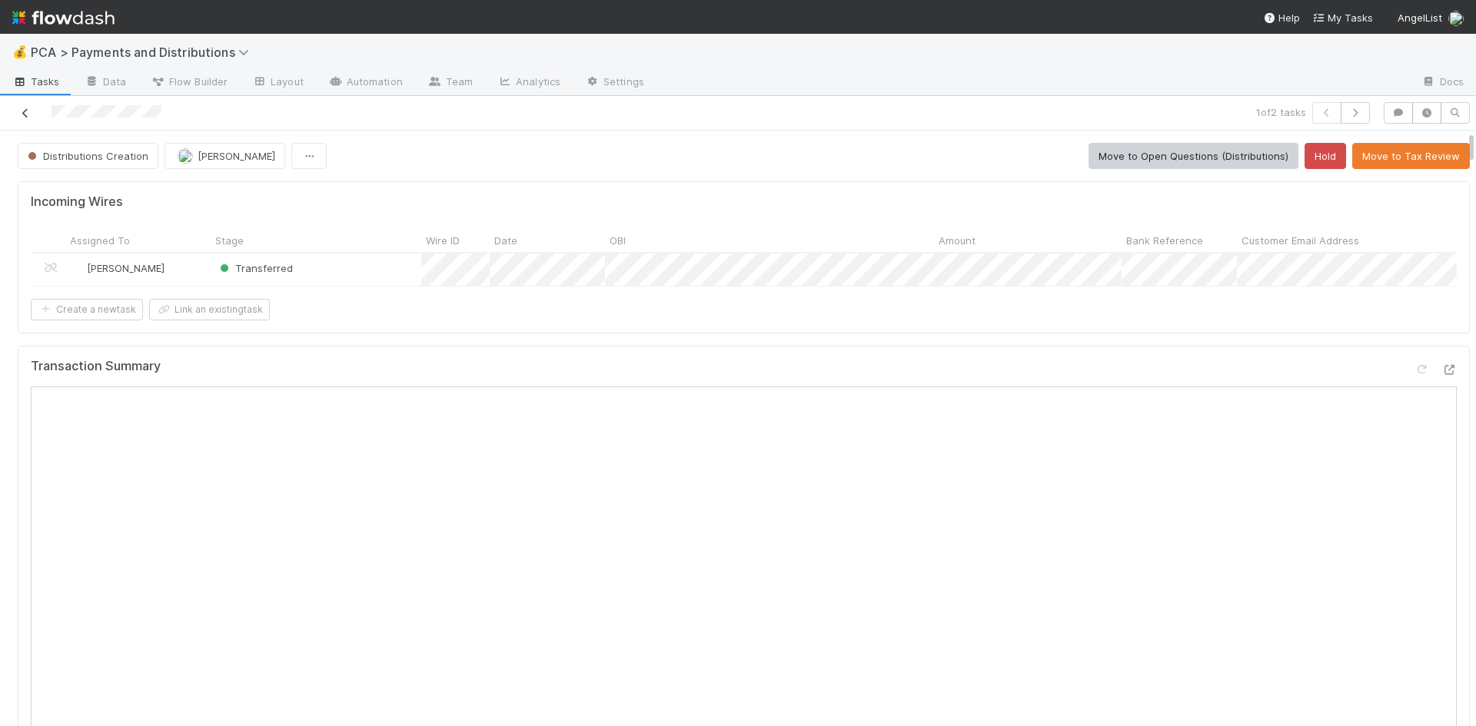
click at [18, 112] on icon at bounding box center [25, 113] width 15 height 10
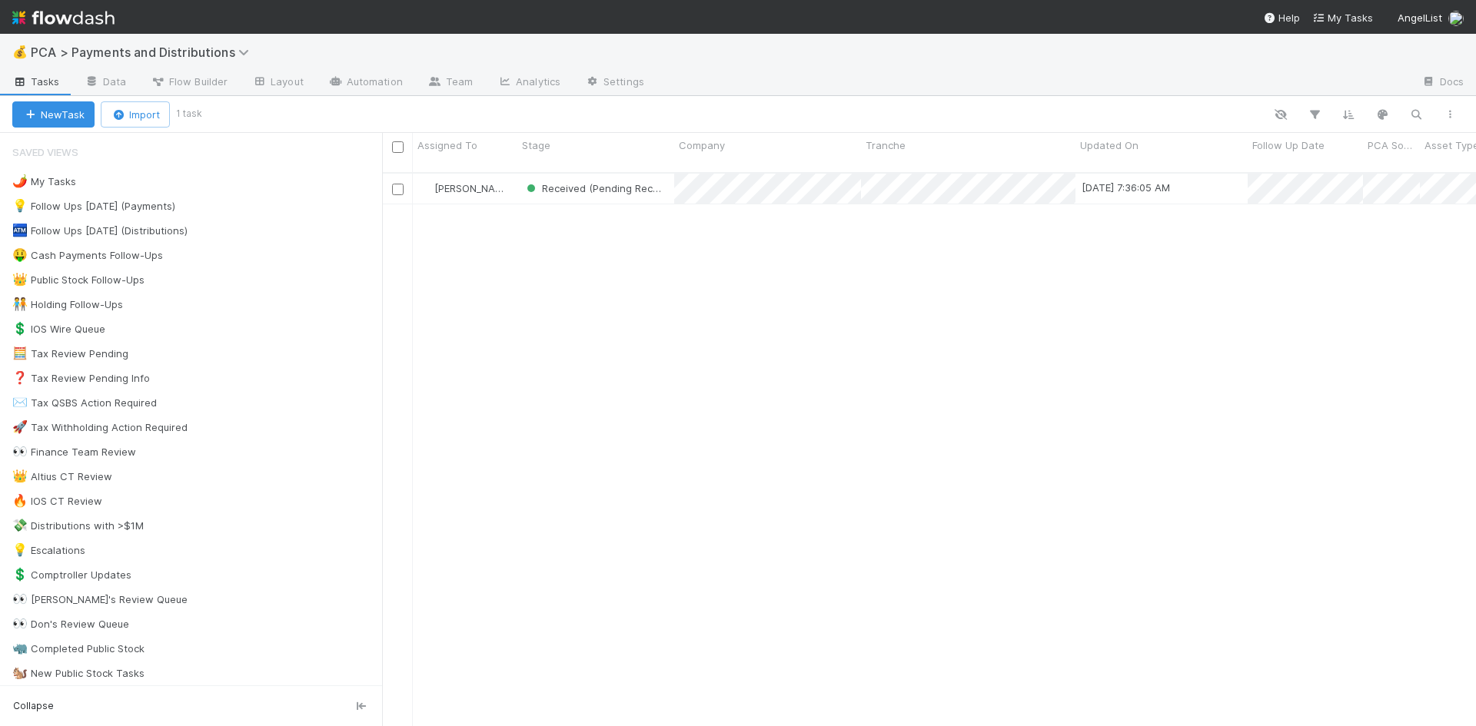
scroll to position [555, 1082]
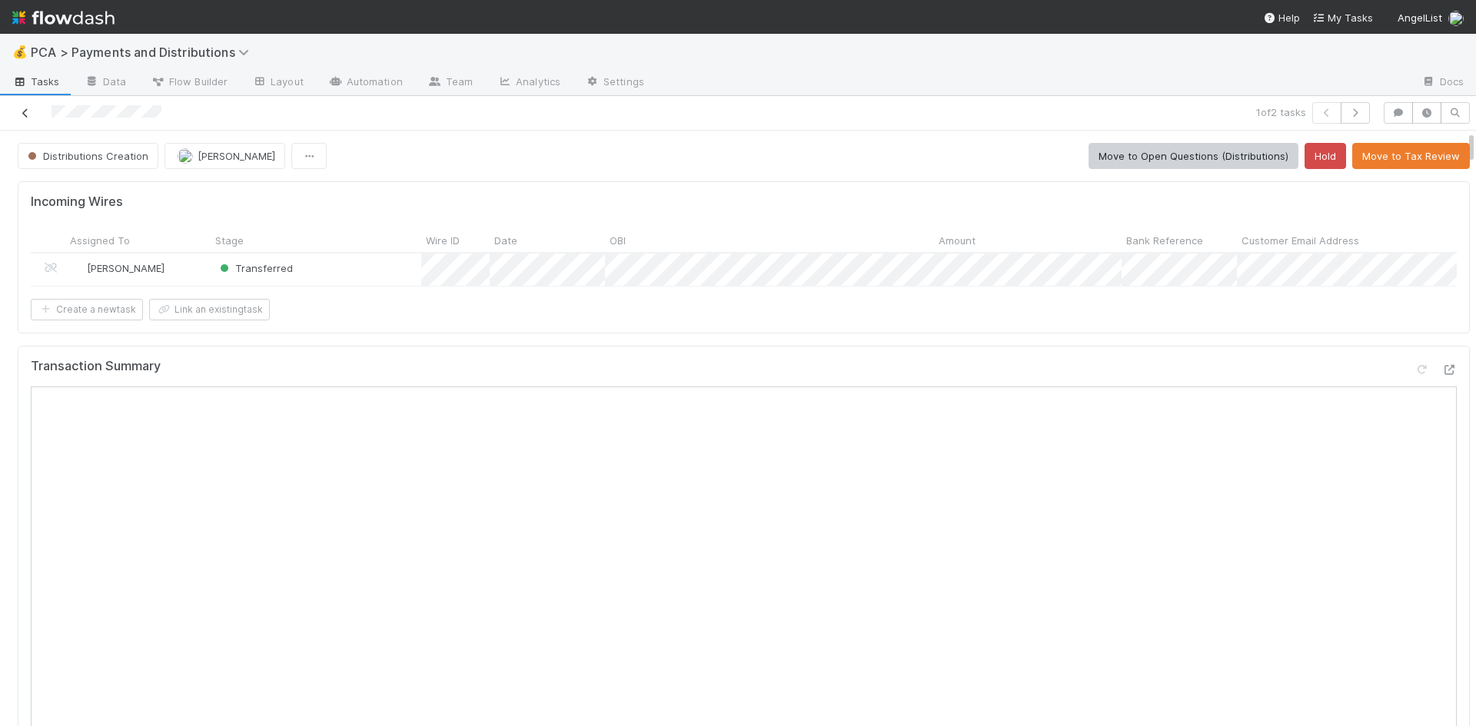
click at [24, 115] on icon at bounding box center [25, 113] width 15 height 10
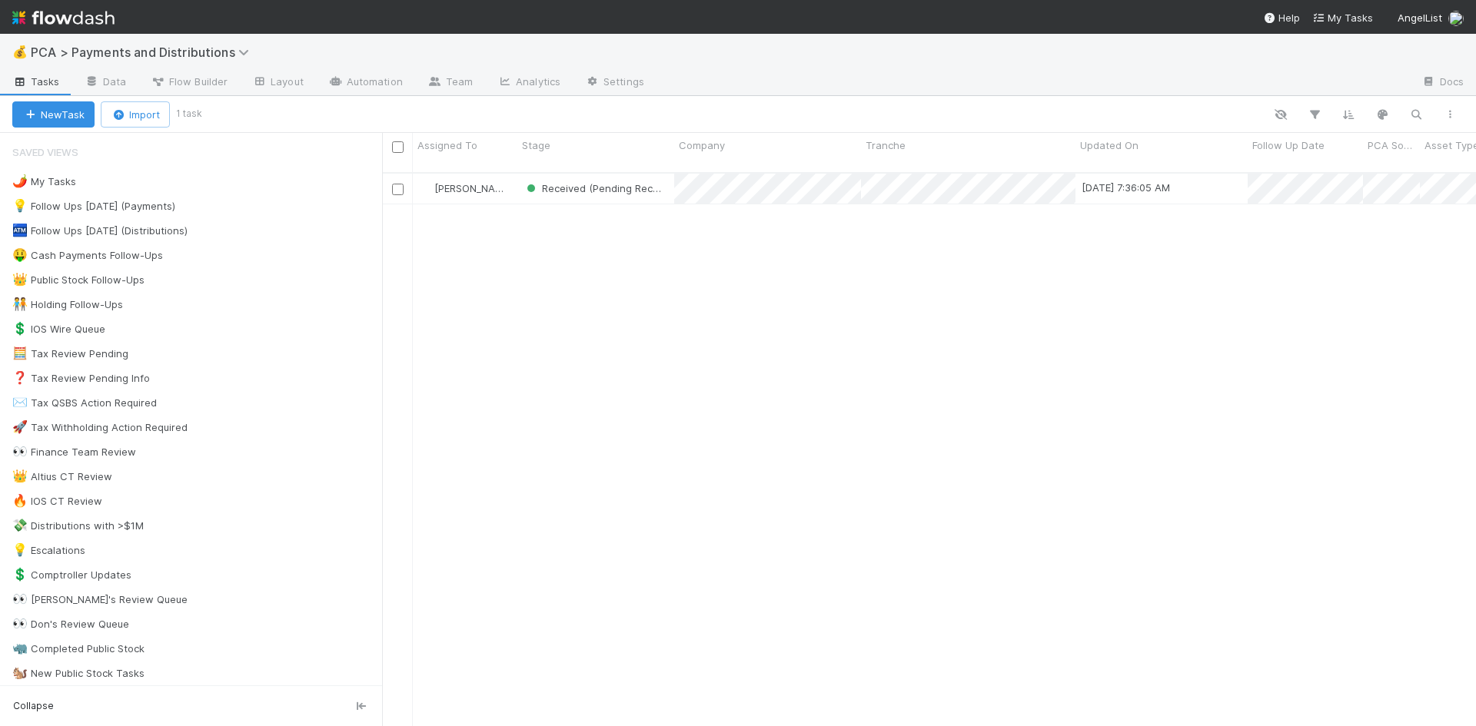
scroll to position [555, 1082]
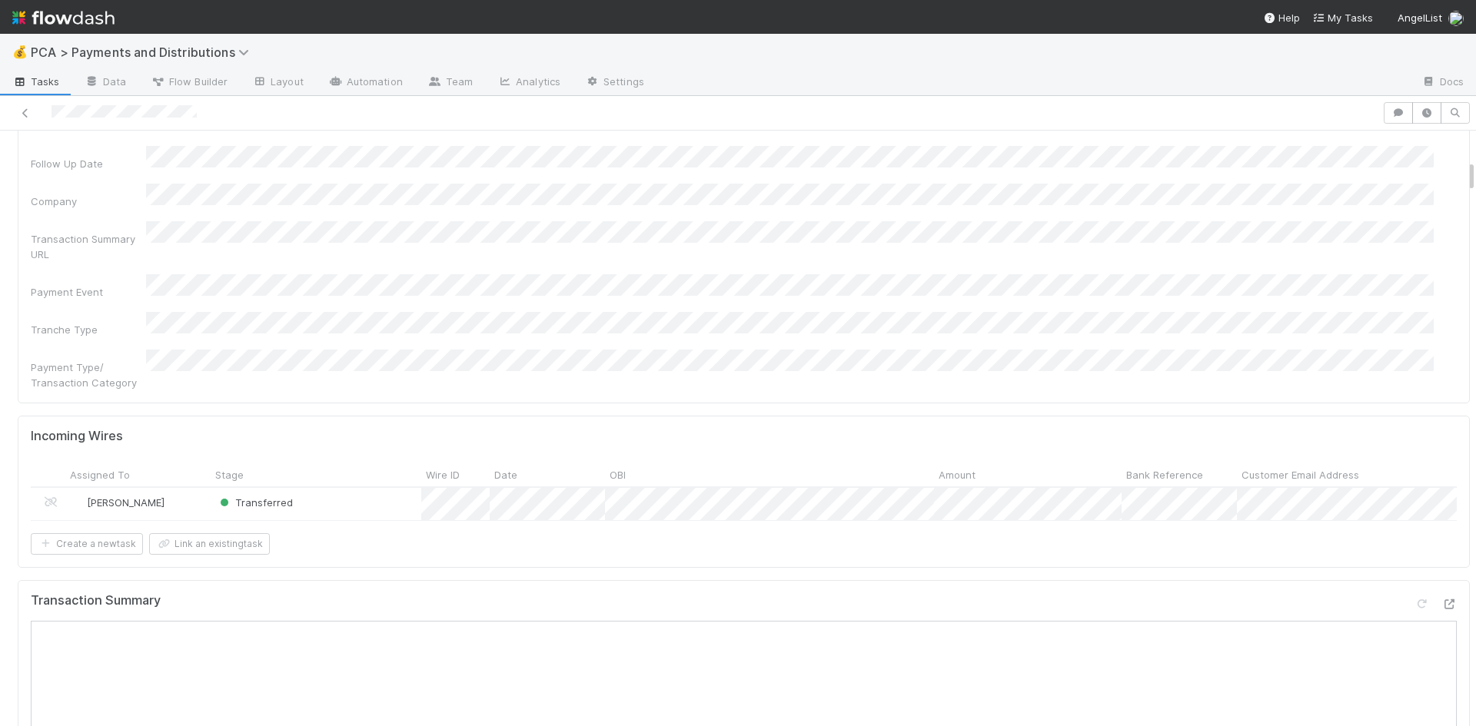
scroll to position [77, 0]
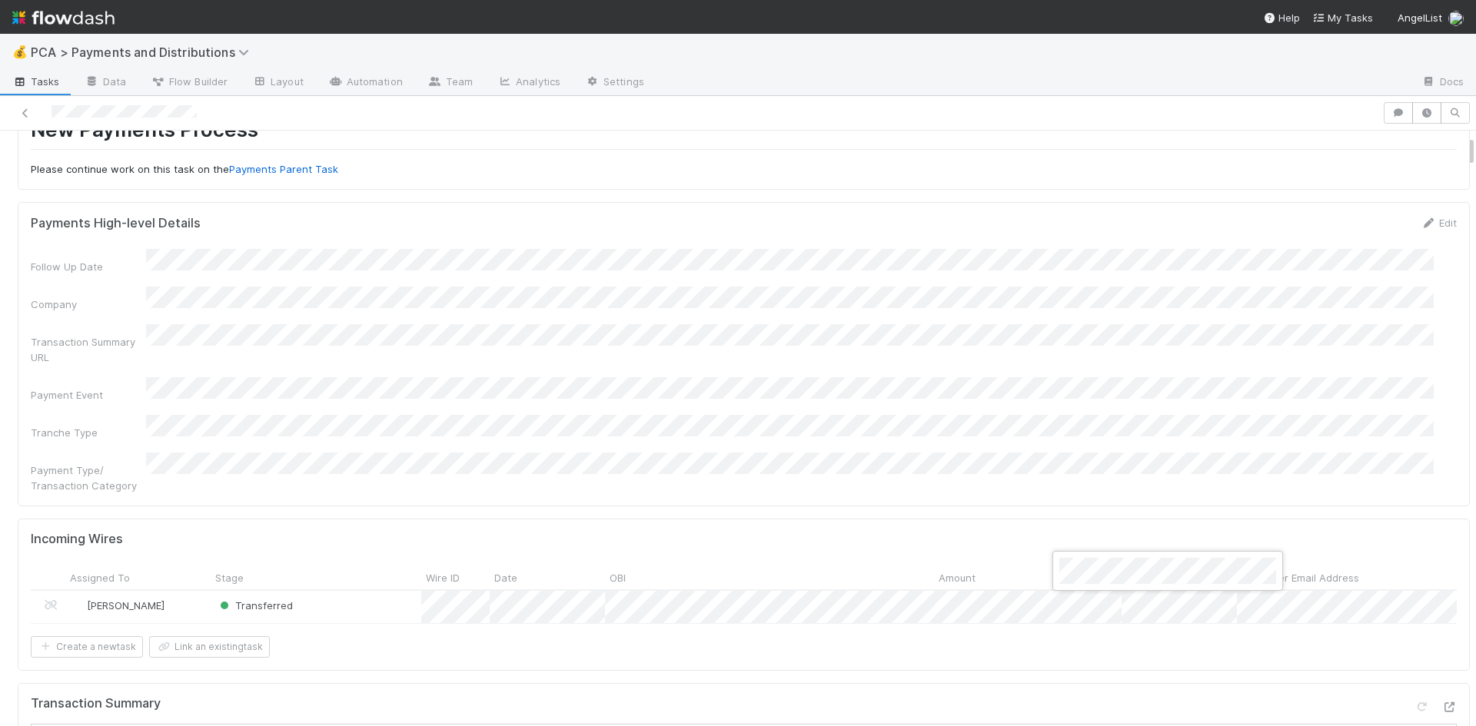
click at [1038, 357] on div at bounding box center [738, 363] width 1476 height 726
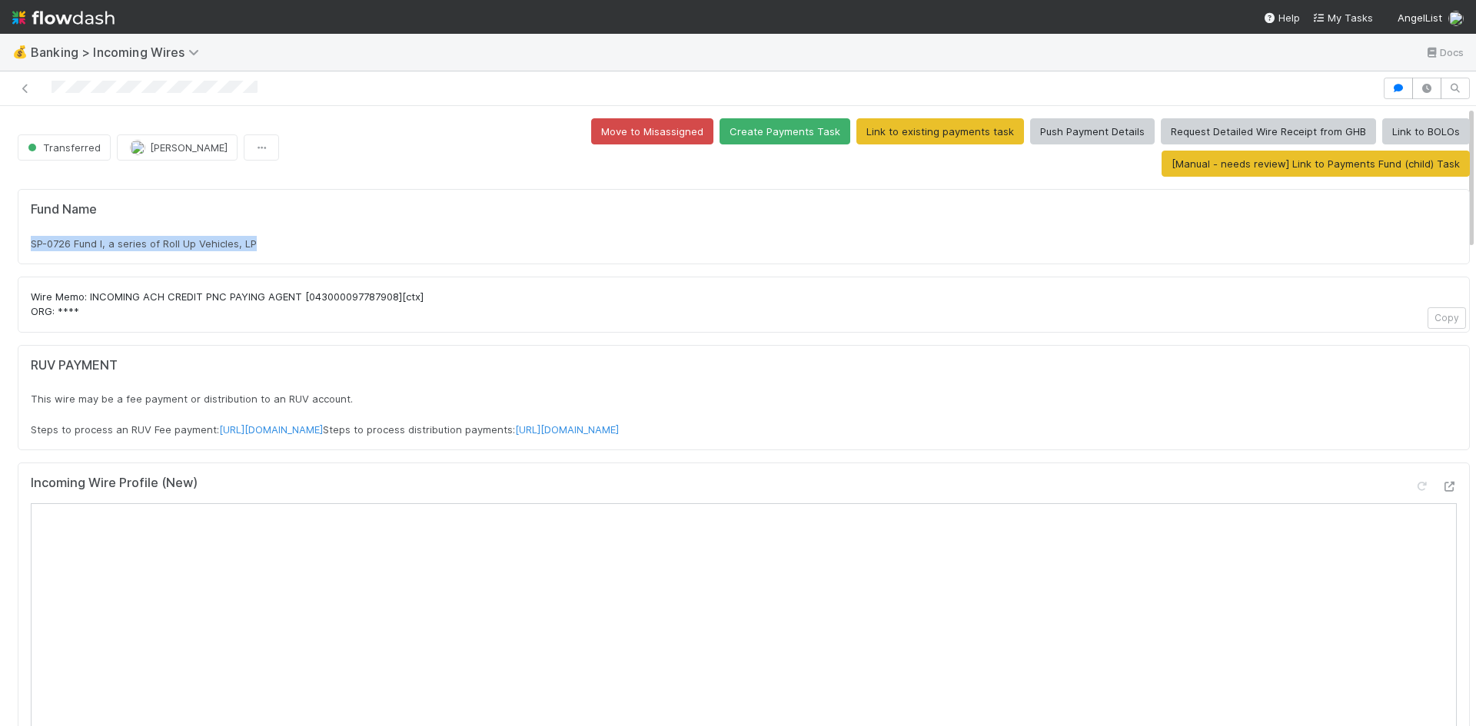
drag, startPoint x: 26, startPoint y: 214, endPoint x: 298, endPoint y: 212, distance: 272.1
click at [298, 212] on div "Fund Name SP-0726 Fund I, a series of Roll Up Vehicles, LP" at bounding box center [744, 226] width 1452 height 75
copy span "SP-0726 Fund I, a series of Roll Up Vehicles, LP"
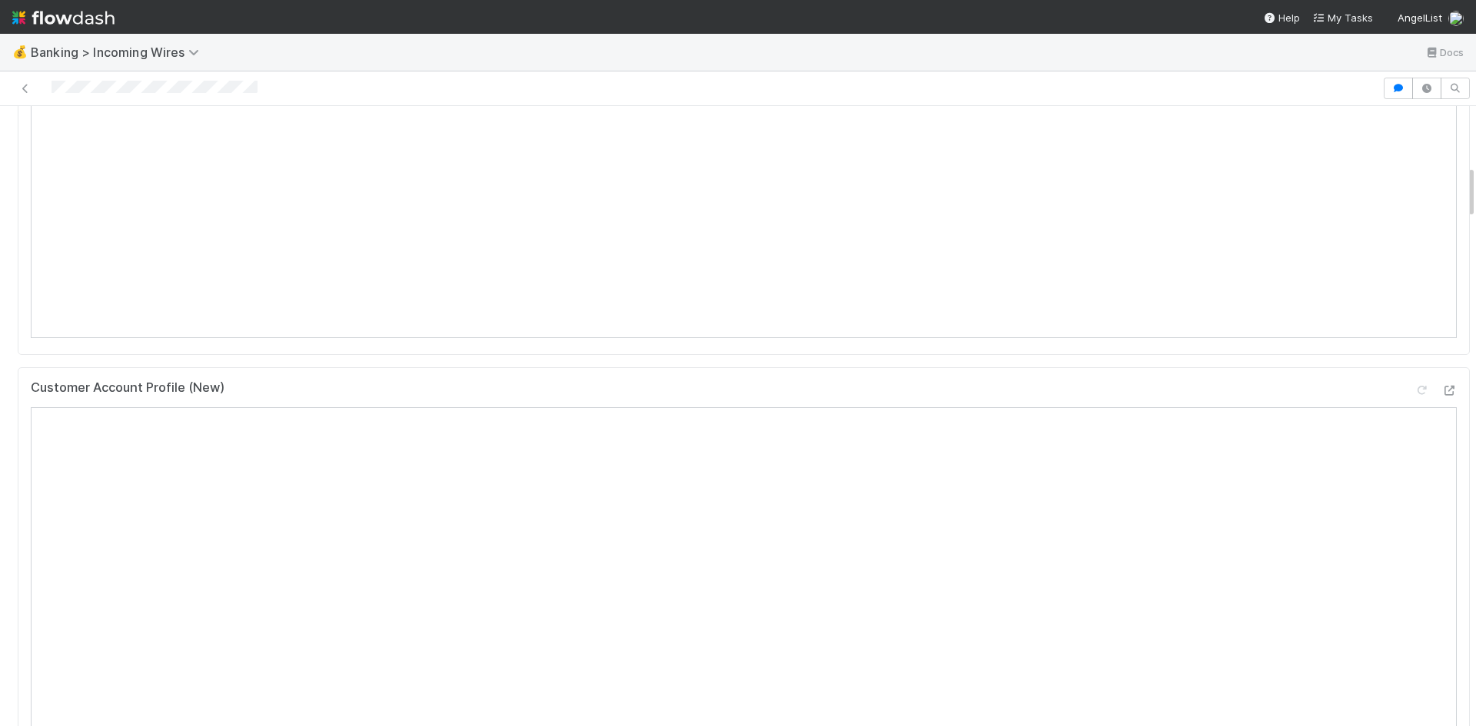
scroll to position [692, 0]
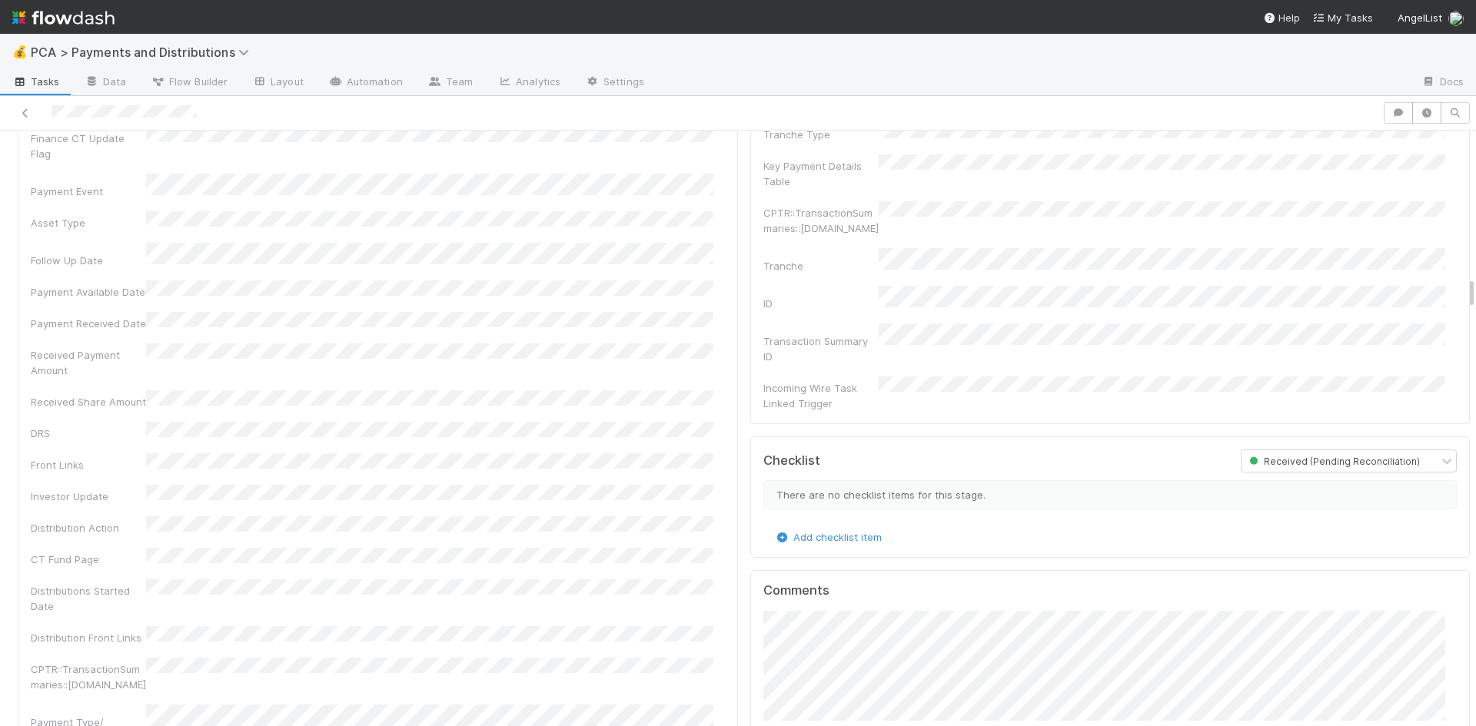
scroll to position [2691, 0]
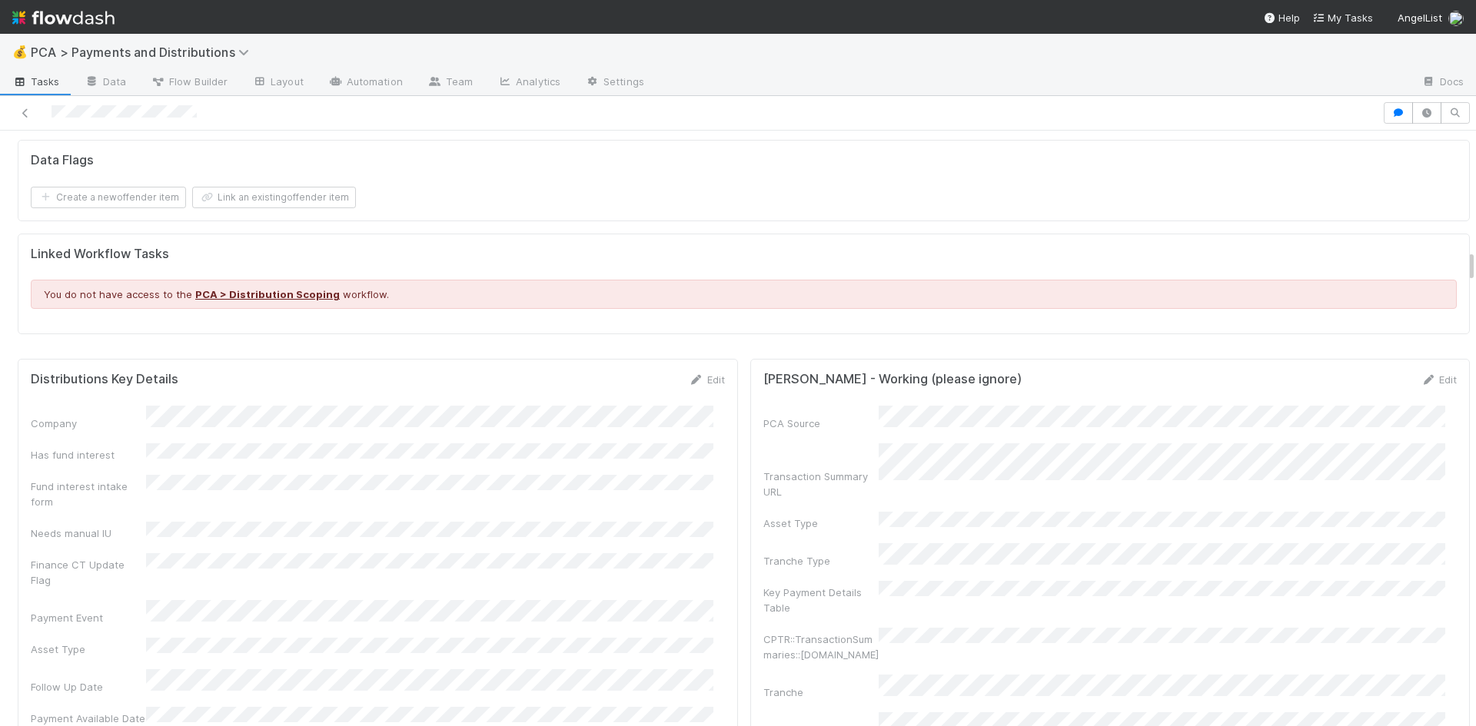
scroll to position [2152, 0]
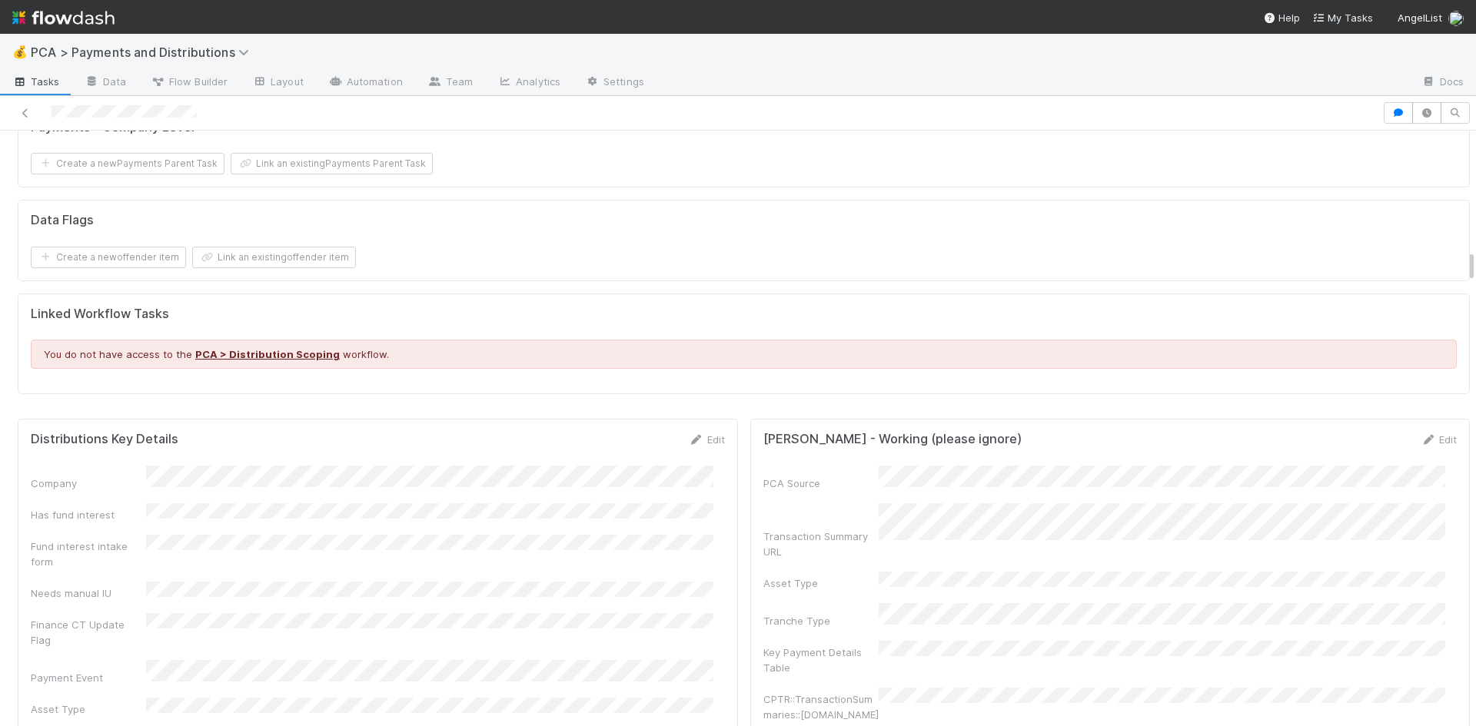
drag, startPoint x: 706, startPoint y: 423, endPoint x: 675, endPoint y: 439, distance: 35.4
click at [705, 434] on link "Edit" at bounding box center [707, 440] width 36 height 12
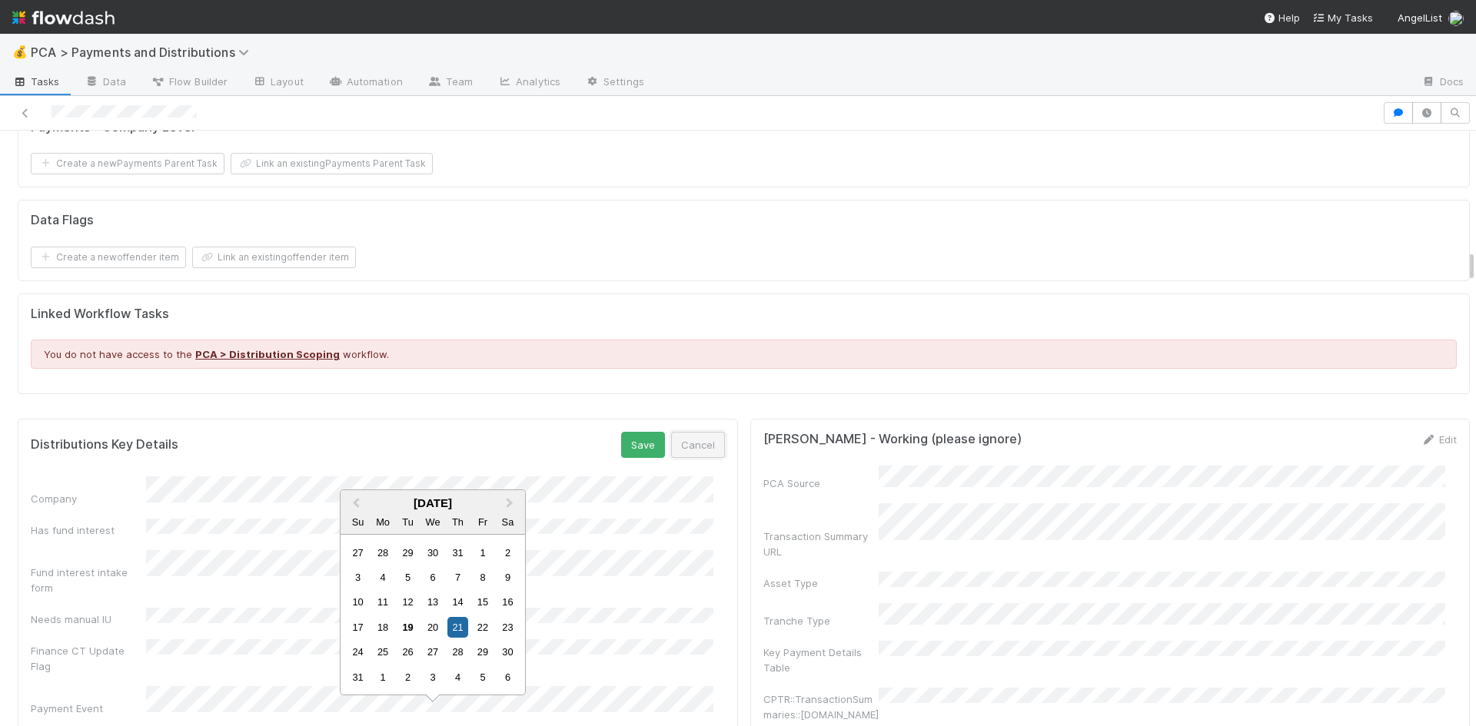
click at [683, 432] on button "Cancel" at bounding box center [698, 445] width 54 height 26
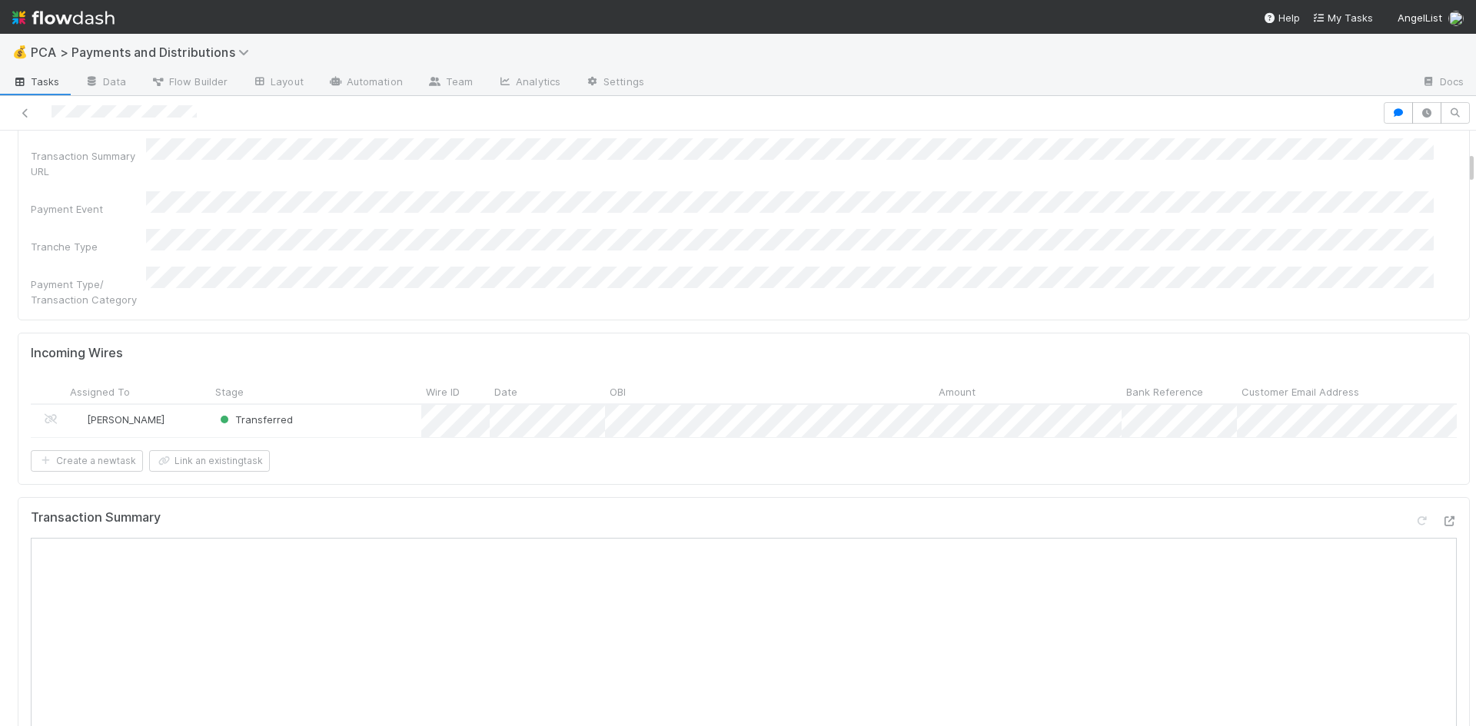
scroll to position [0, 0]
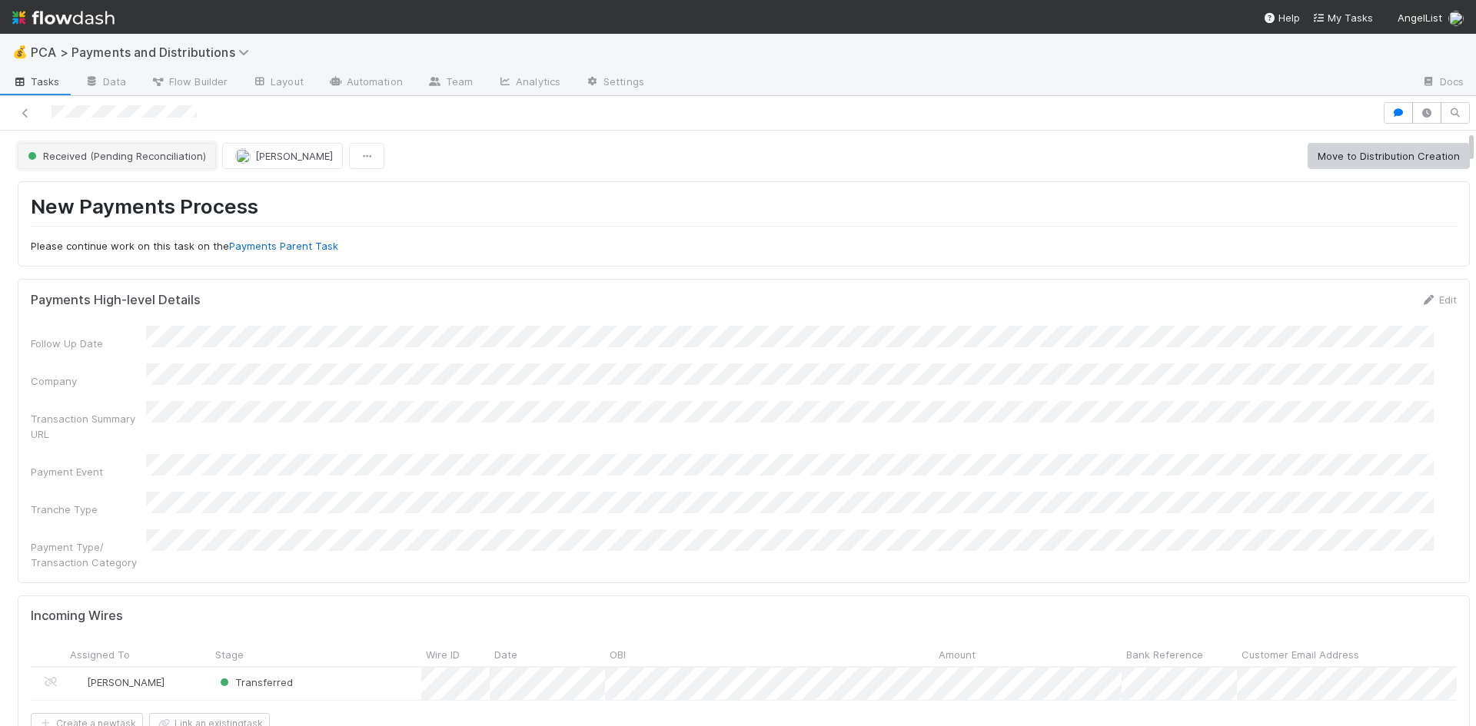
click at [115, 147] on button "Received (Pending Reconciliation)" at bounding box center [117, 156] width 198 height 26
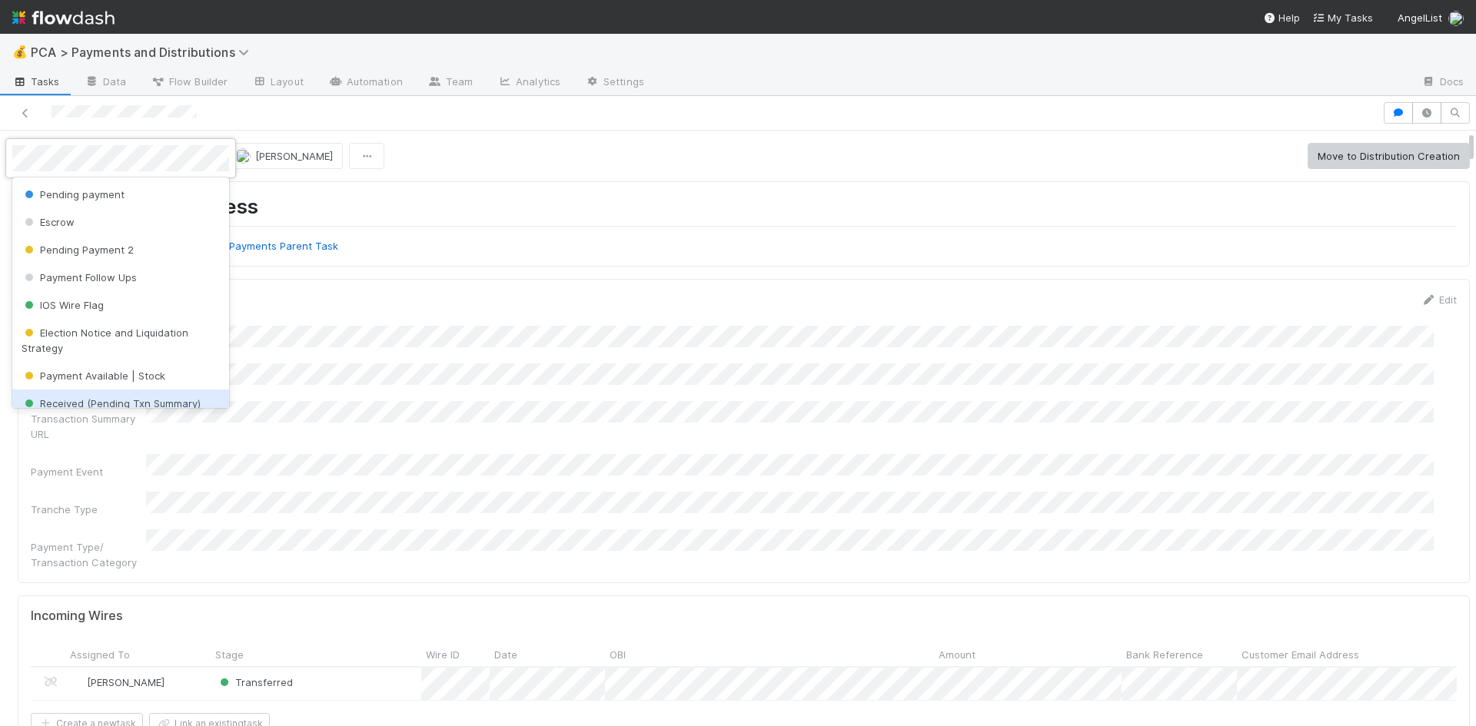
drag, startPoint x: 151, startPoint y: 394, endPoint x: 211, endPoint y: 357, distance: 71.1
click at [151, 394] on div "Received (Pending Txn Summary)" at bounding box center [120, 404] width 217 height 28
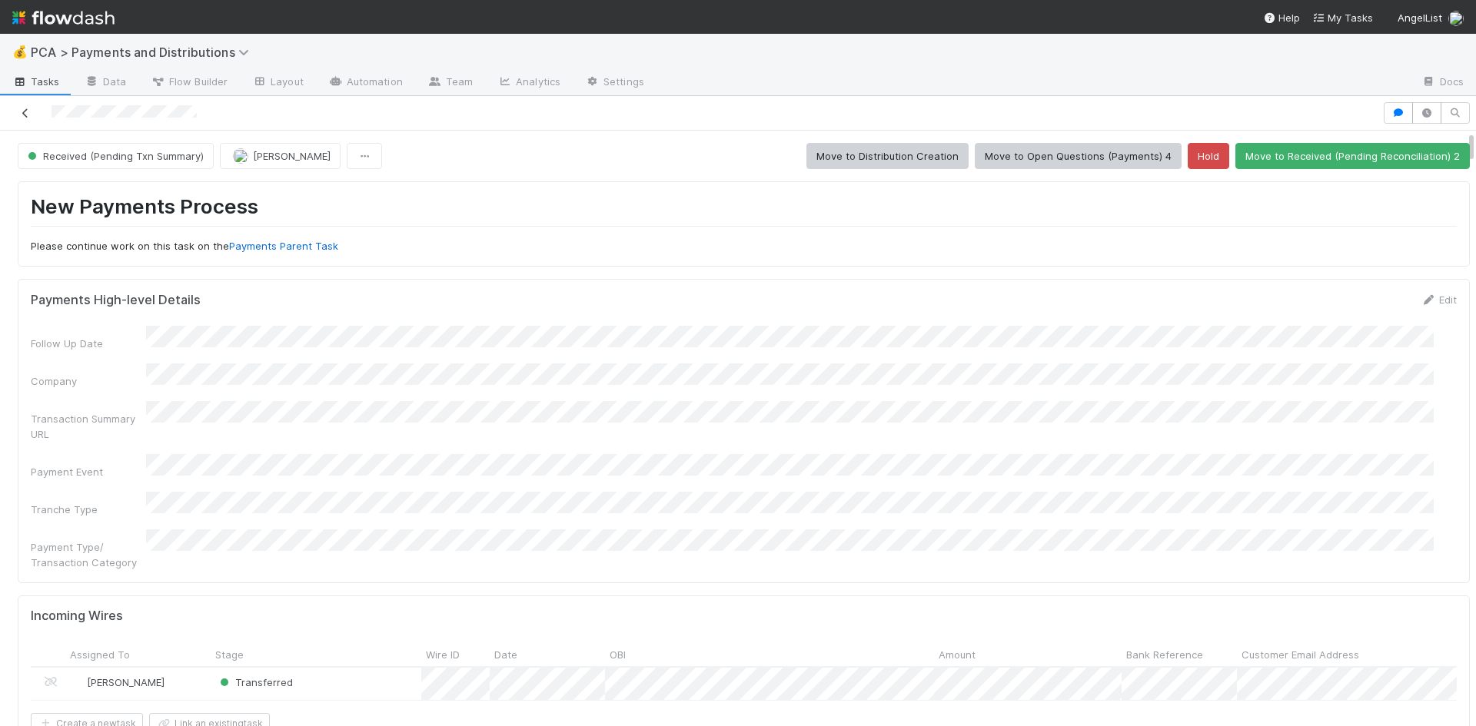
click at [27, 112] on icon at bounding box center [25, 113] width 15 height 10
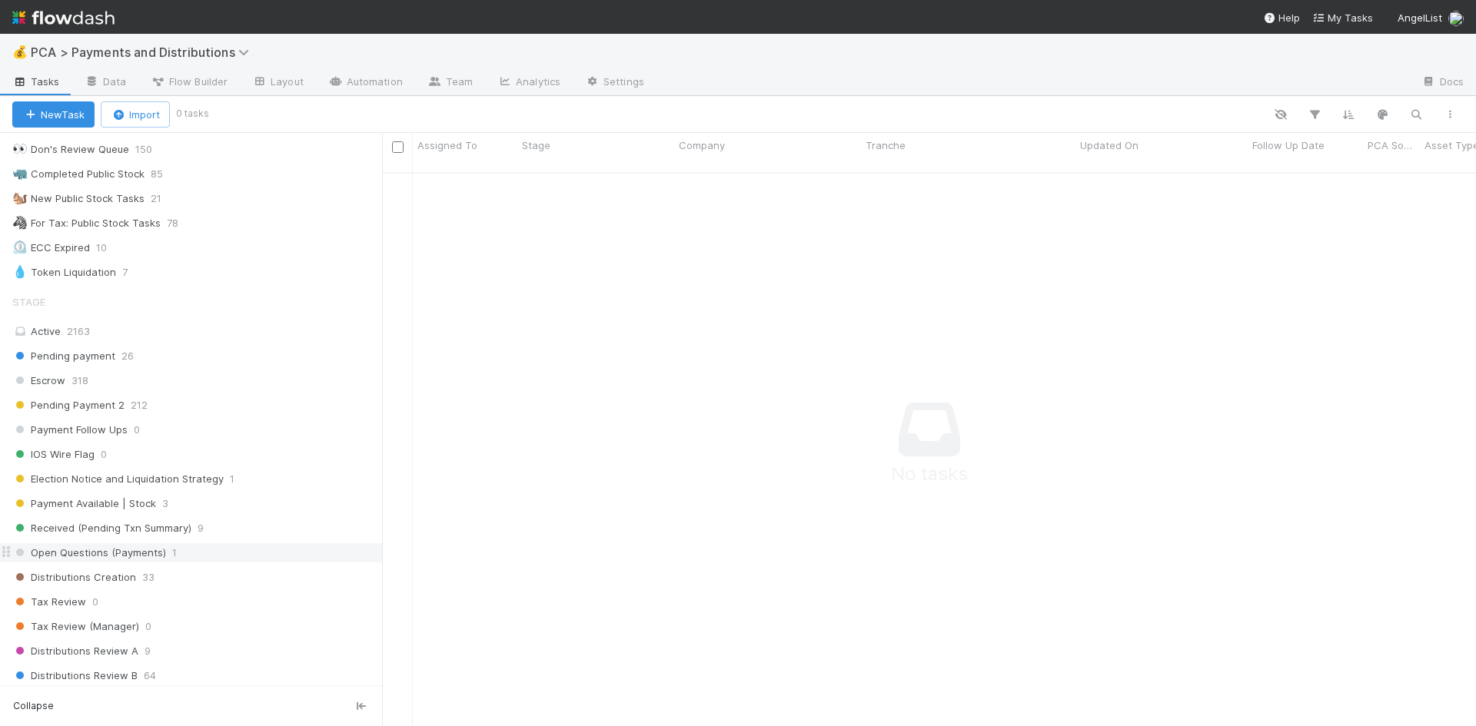
scroll to position [538, 0]
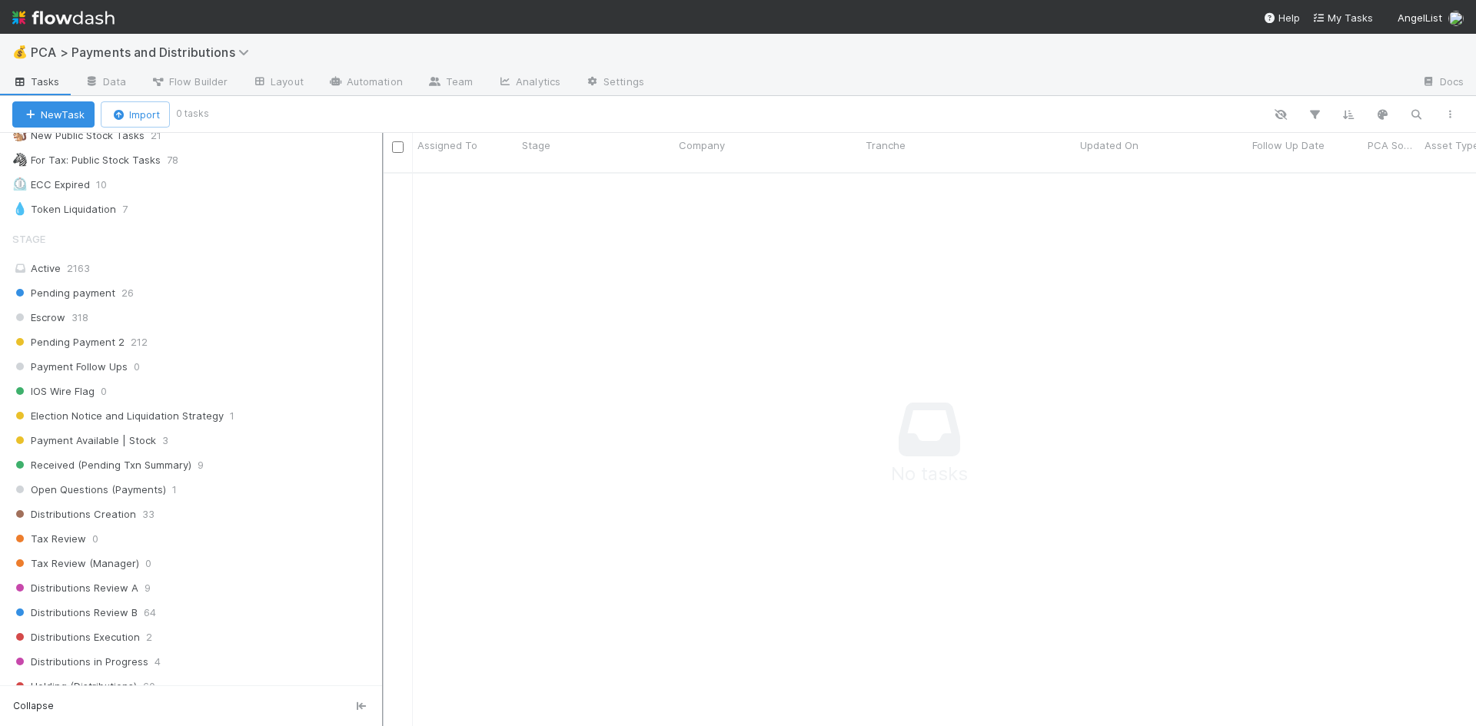
drag, startPoint x: 199, startPoint y: 467, endPoint x: 384, endPoint y: 442, distance: 187.0
click at [199, 467] on span "9" at bounding box center [201, 465] width 6 height 19
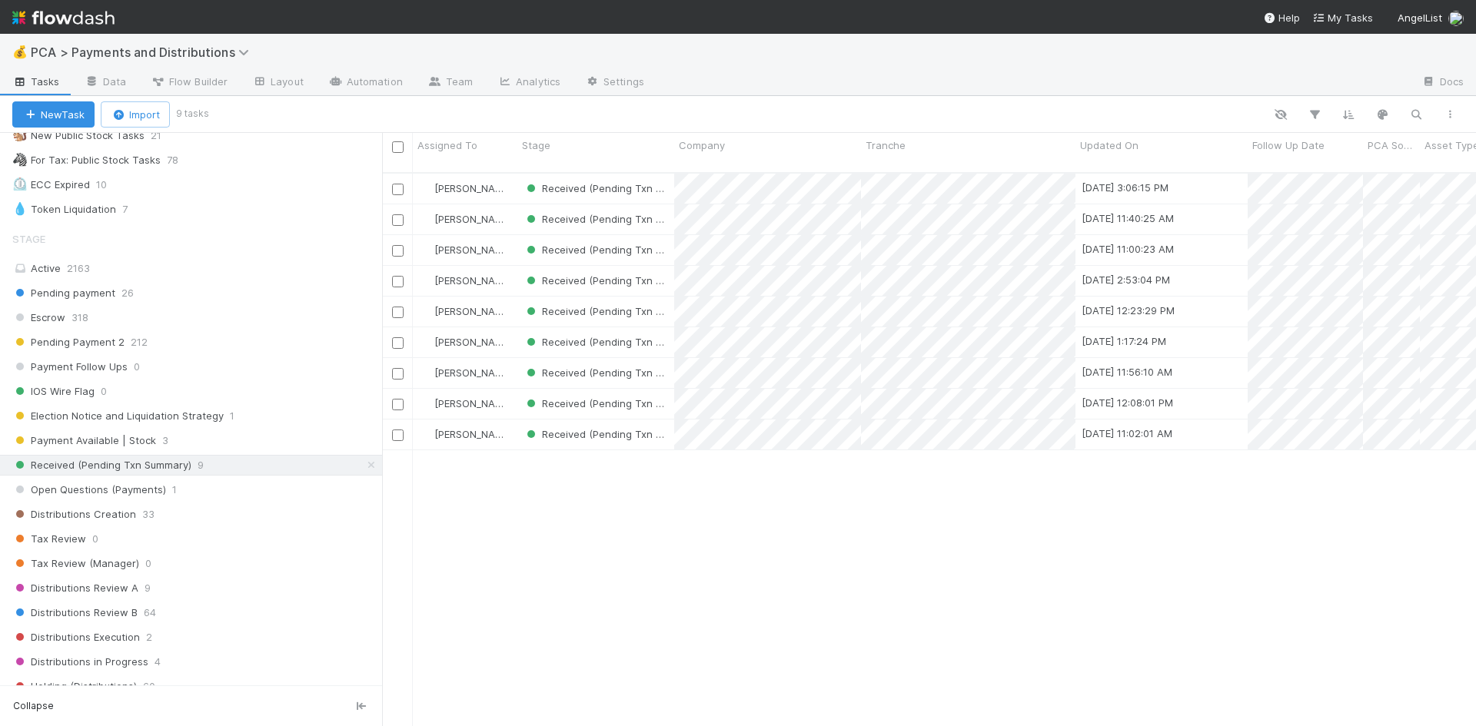
scroll to position [555, 1082]
click at [1308, 354] on div "25" at bounding box center [1307, 354] width 21 height 21
drag, startPoint x: 1210, startPoint y: 510, endPoint x: 1214, endPoint y: 475, distance: 34.8
click at [1209, 510] on div at bounding box center [738, 363] width 1476 height 726
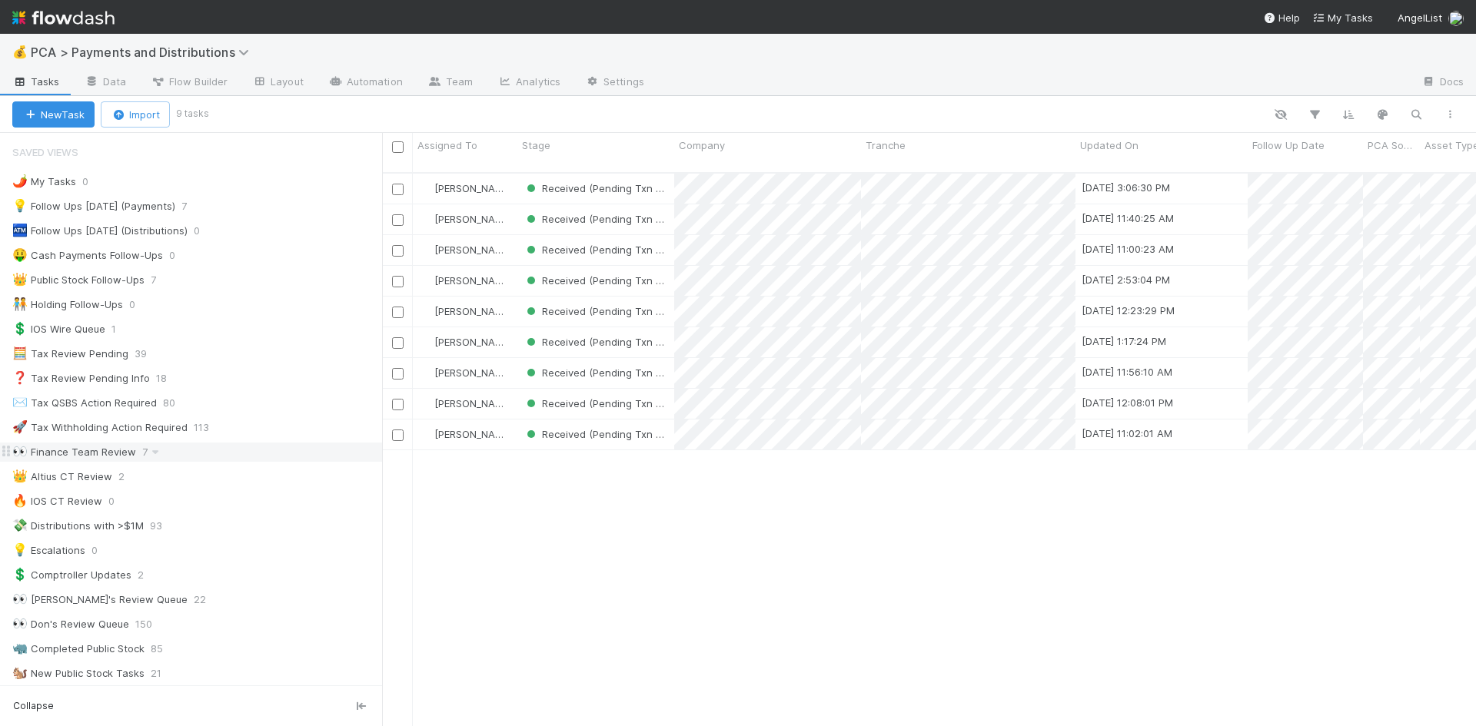
scroll to position [307, 0]
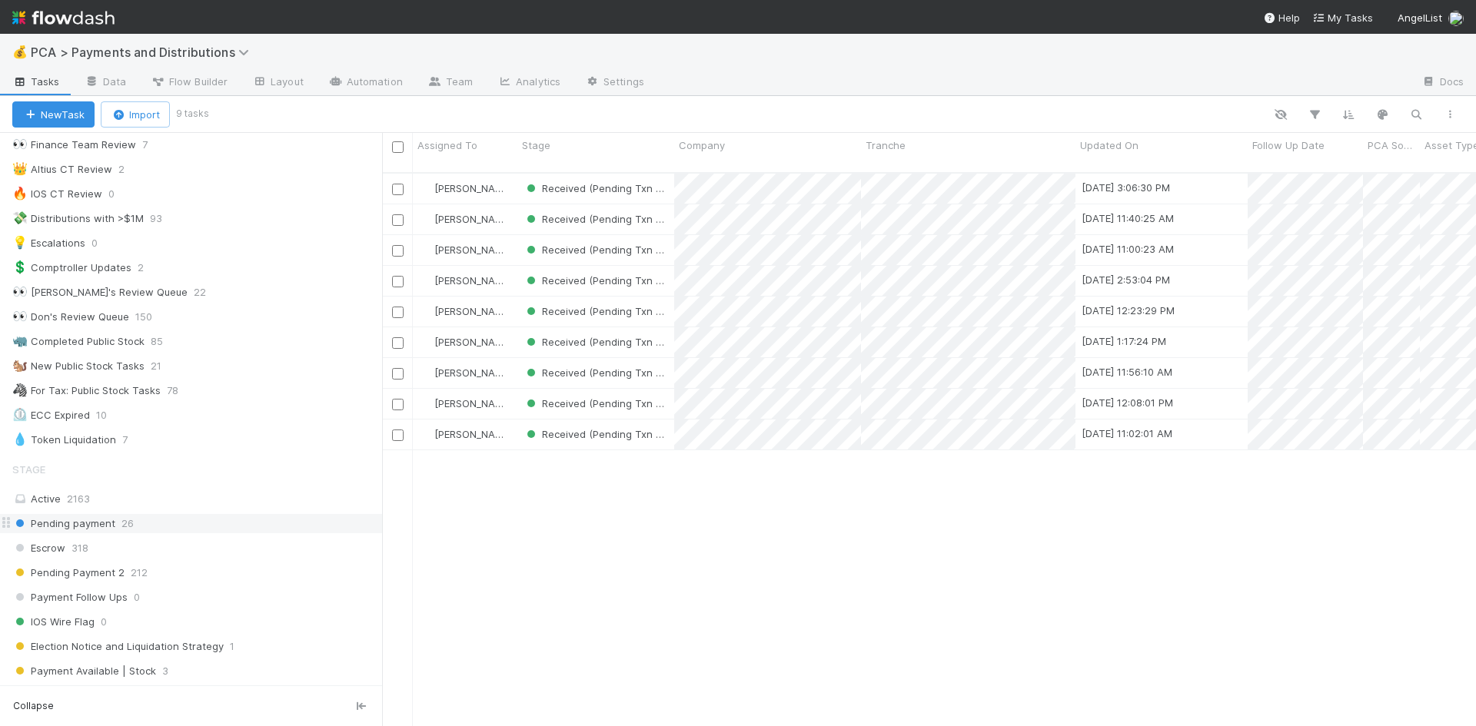
click at [220, 520] on div "Pending payment 26" at bounding box center [197, 523] width 370 height 19
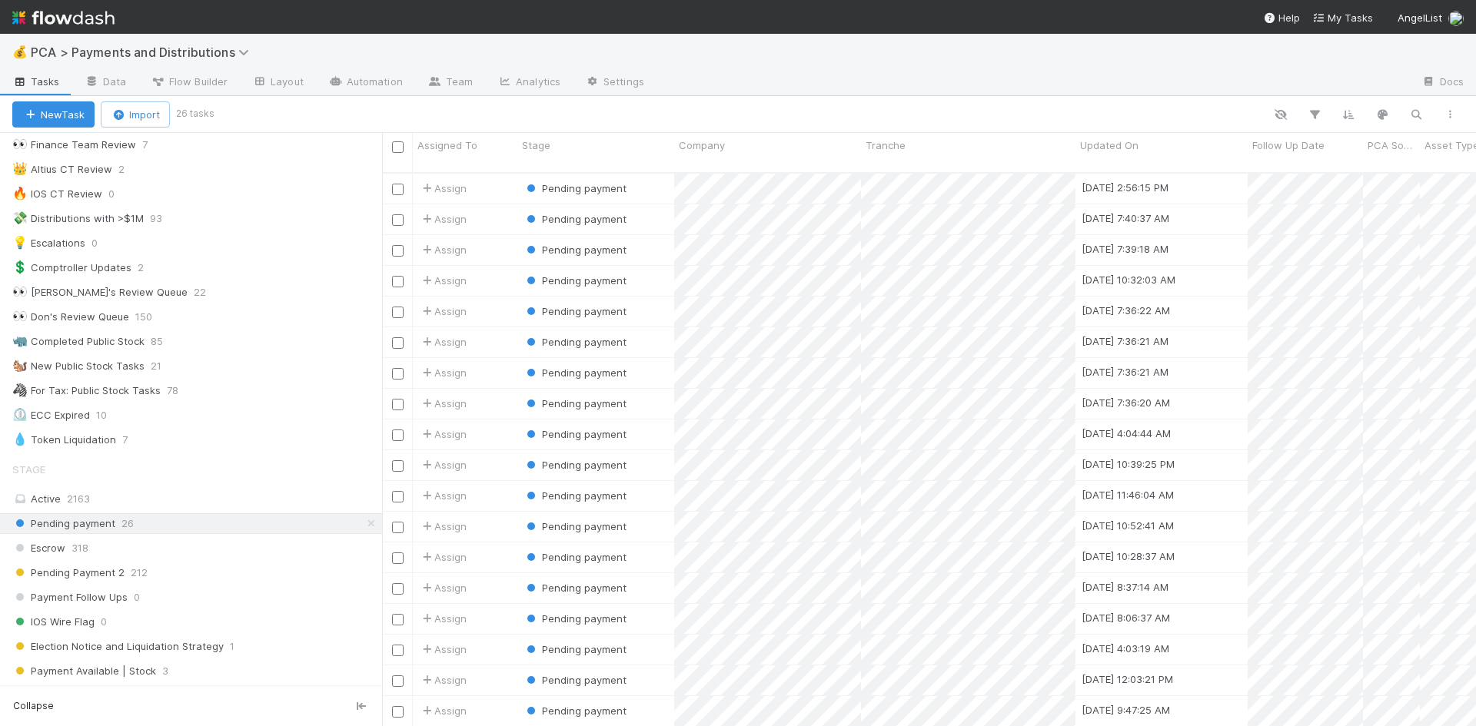
scroll to position [555, 1082]
click at [713, 143] on span "Company" at bounding box center [702, 145] width 46 height 15
click at [730, 170] on div "Sort A → Z" at bounding box center [767, 174] width 175 height 23
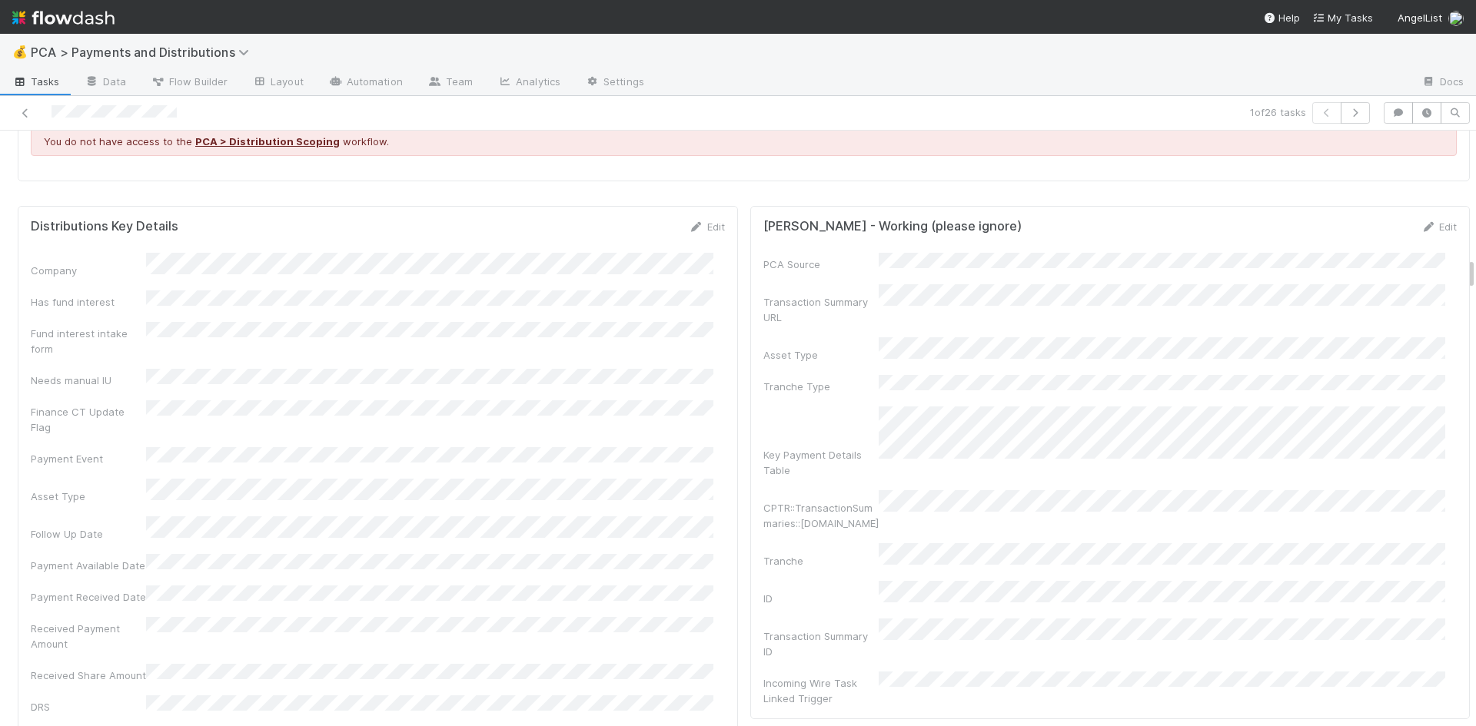
scroll to position [2306, 0]
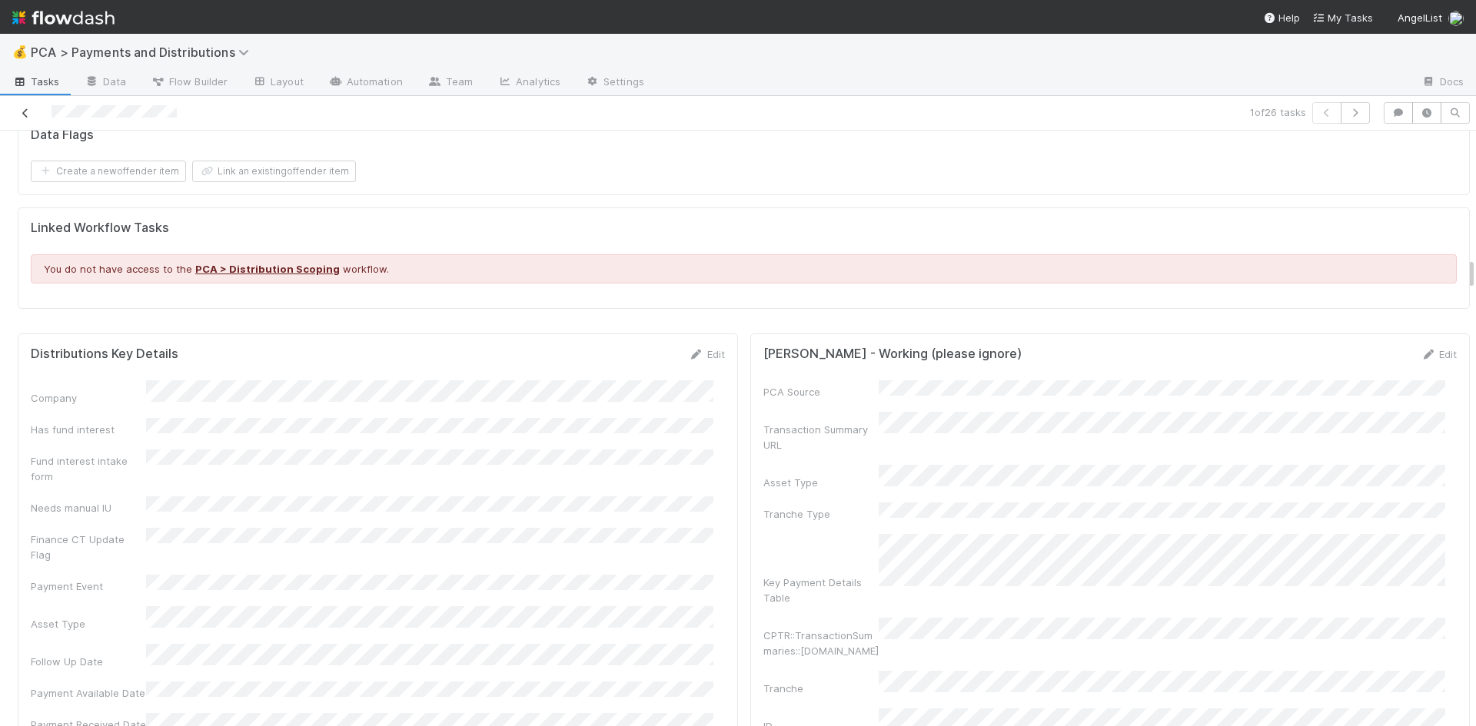
click at [24, 110] on icon at bounding box center [25, 113] width 15 height 10
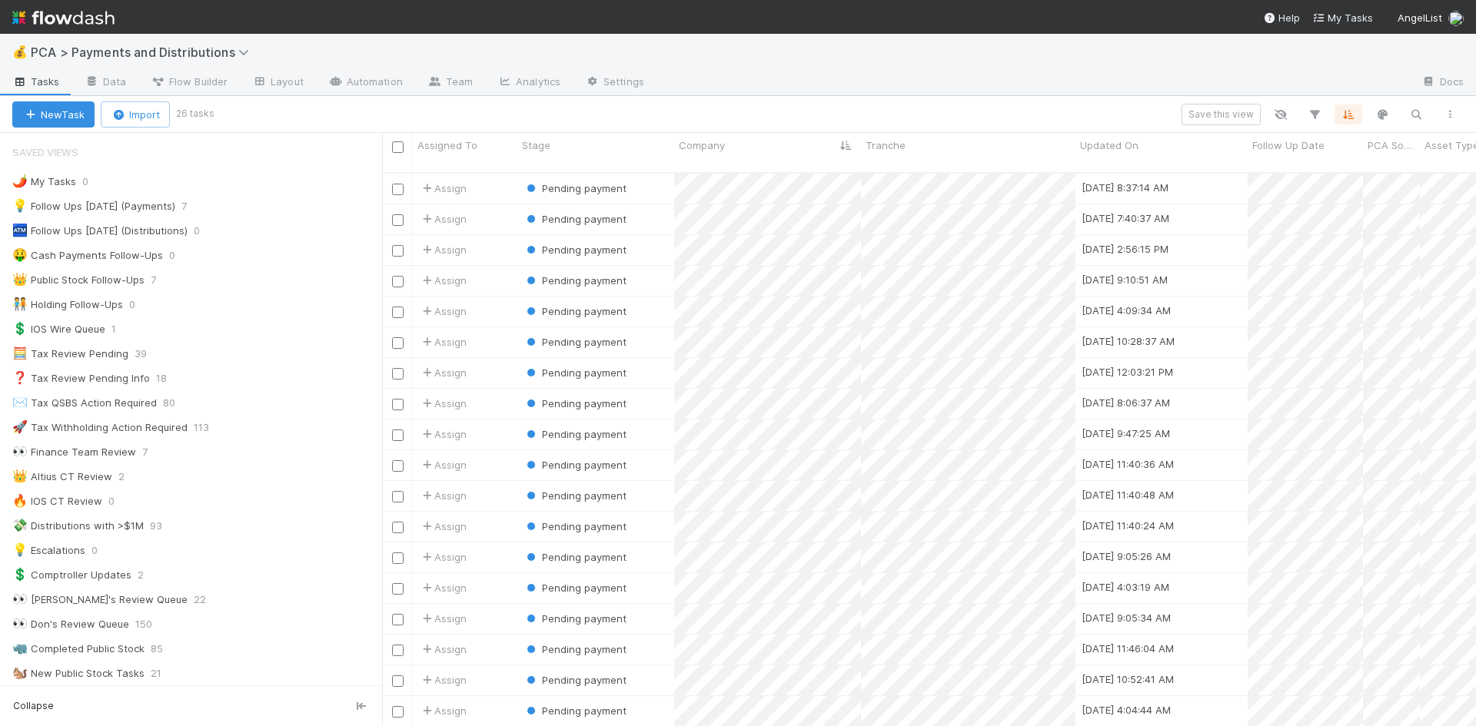
scroll to position [555, 1082]
click at [643, 212] on div "Pending payment" at bounding box center [595, 219] width 157 height 30
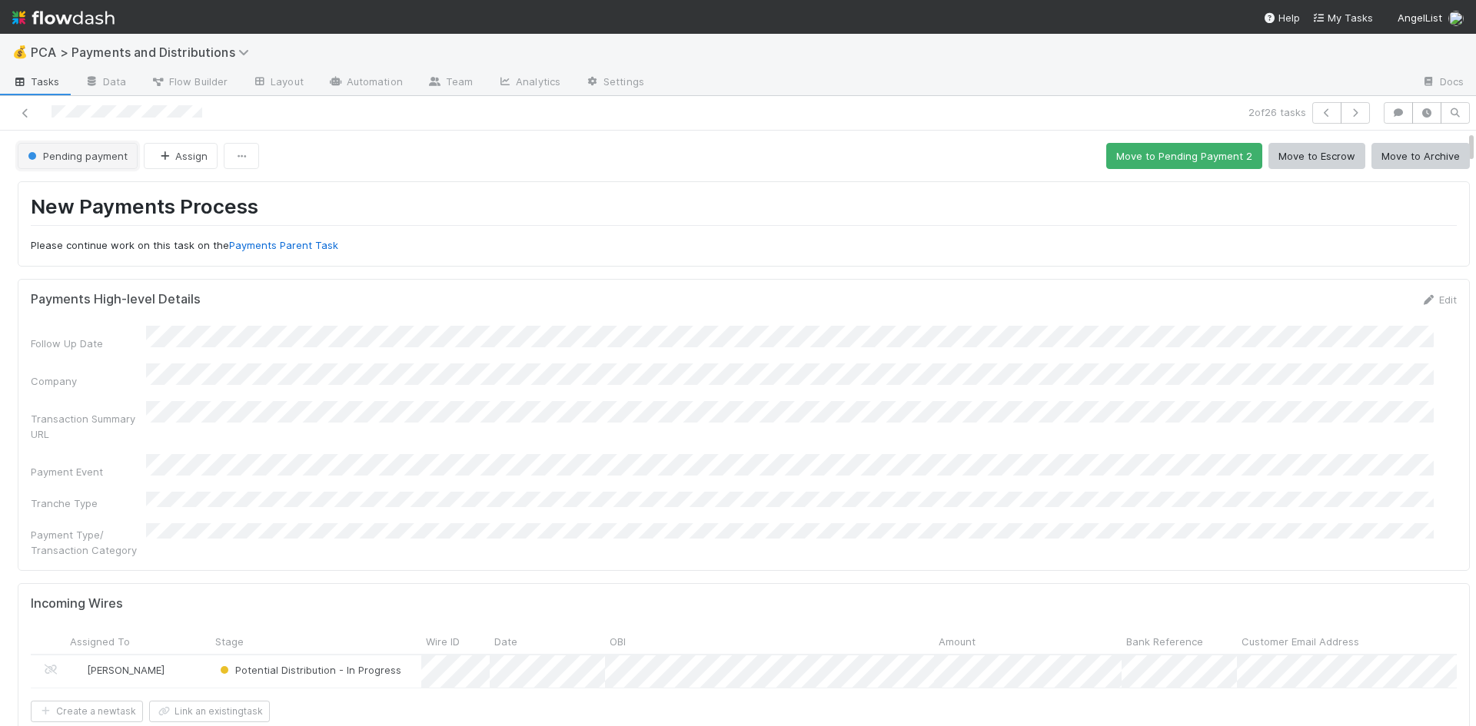
click at [73, 153] on span "Pending payment" at bounding box center [76, 156] width 103 height 12
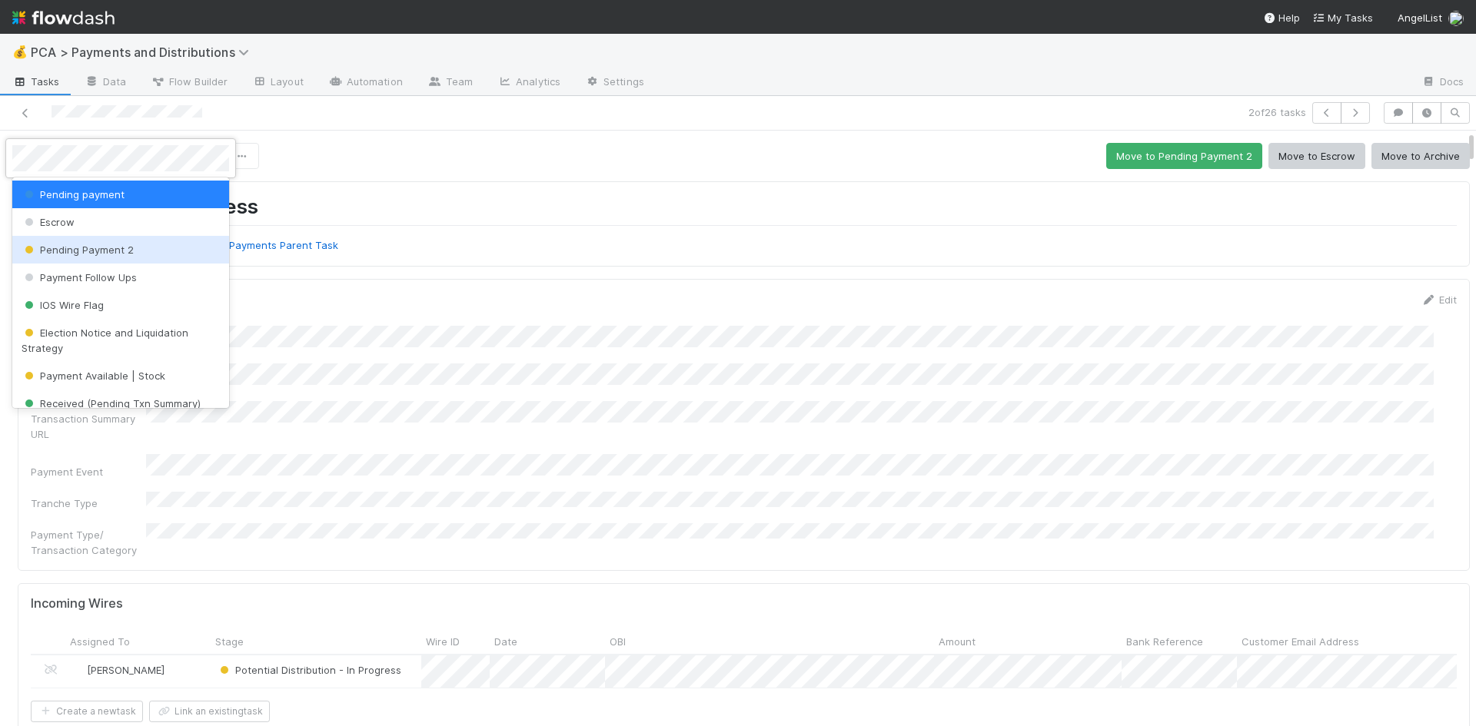
click at [94, 250] on span "Pending Payment 2" at bounding box center [78, 250] width 112 height 12
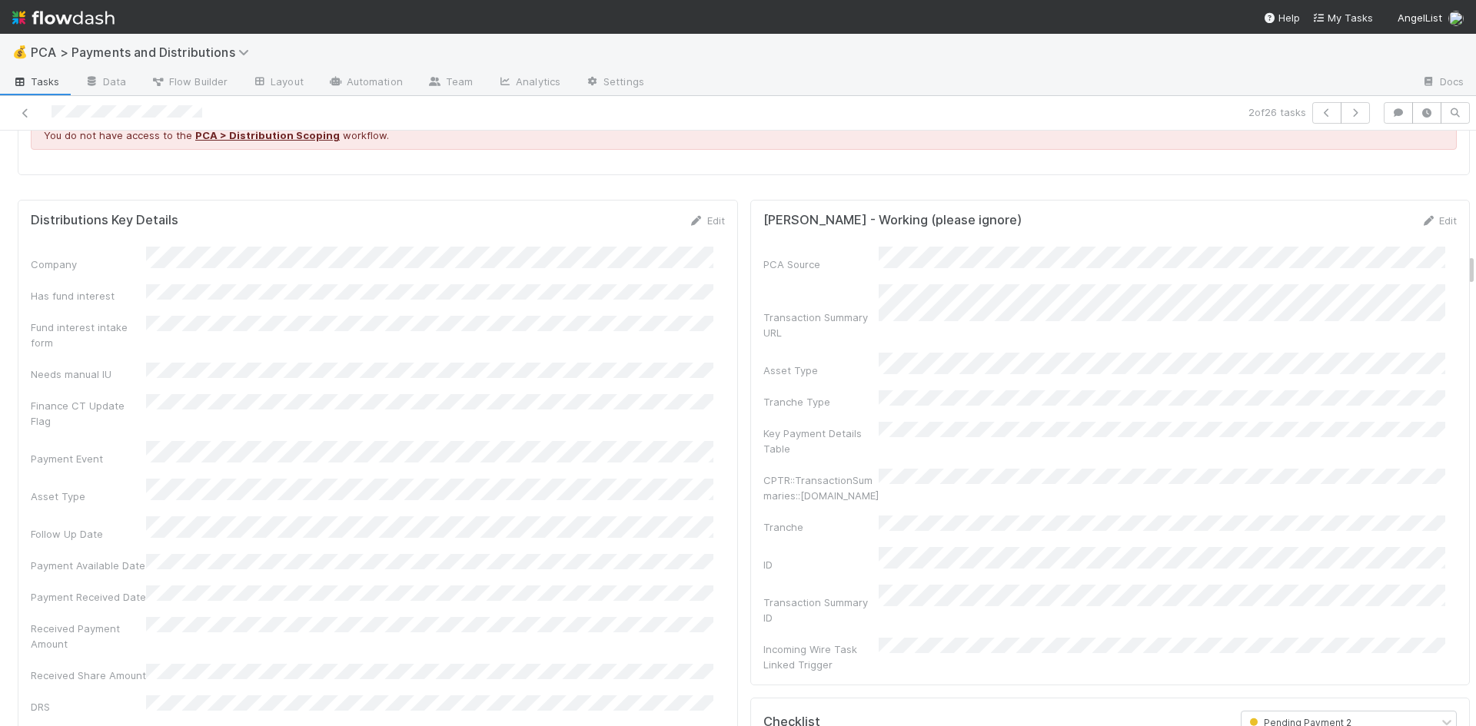
scroll to position [2229, 0]
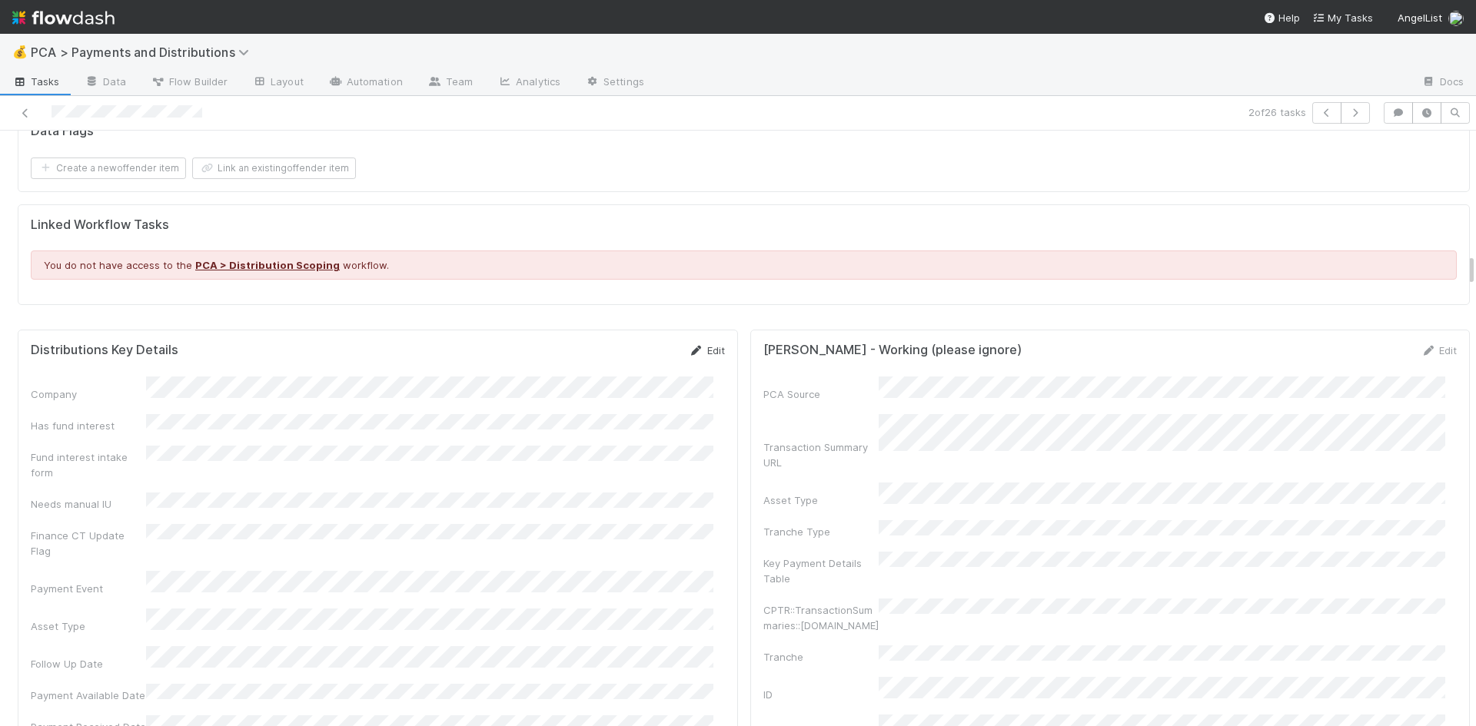
click at [691, 346] on icon at bounding box center [696, 351] width 15 height 10
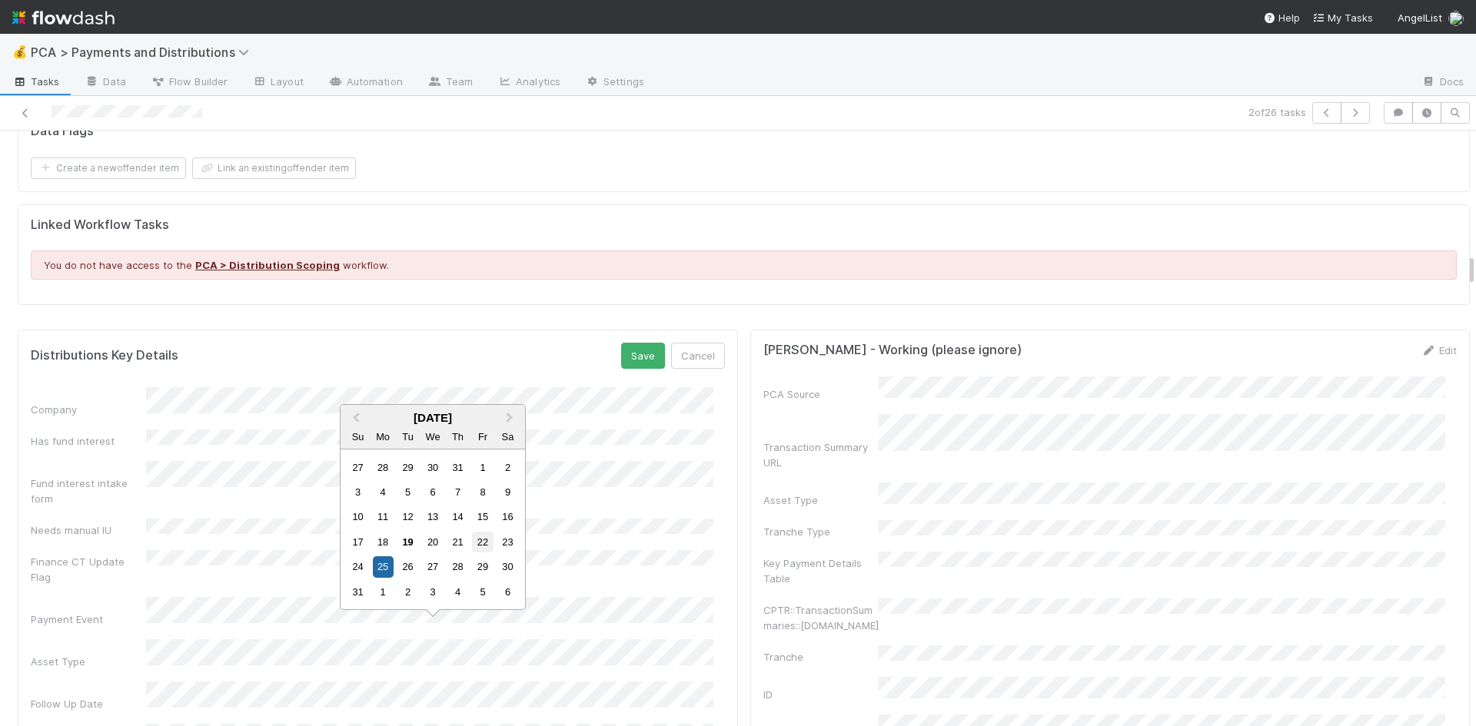
click at [487, 542] on div "22" at bounding box center [482, 542] width 21 height 21
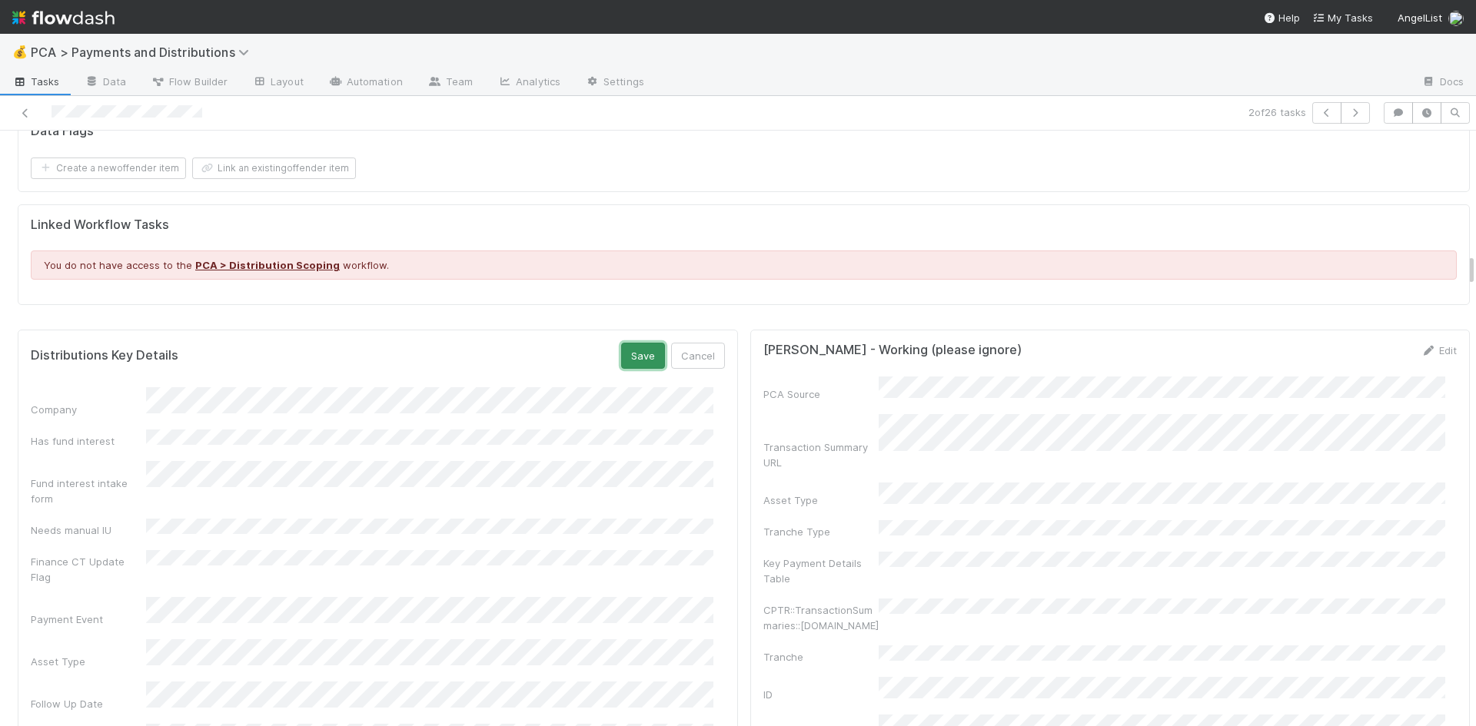
click at [625, 344] on button "Save" at bounding box center [643, 356] width 44 height 26
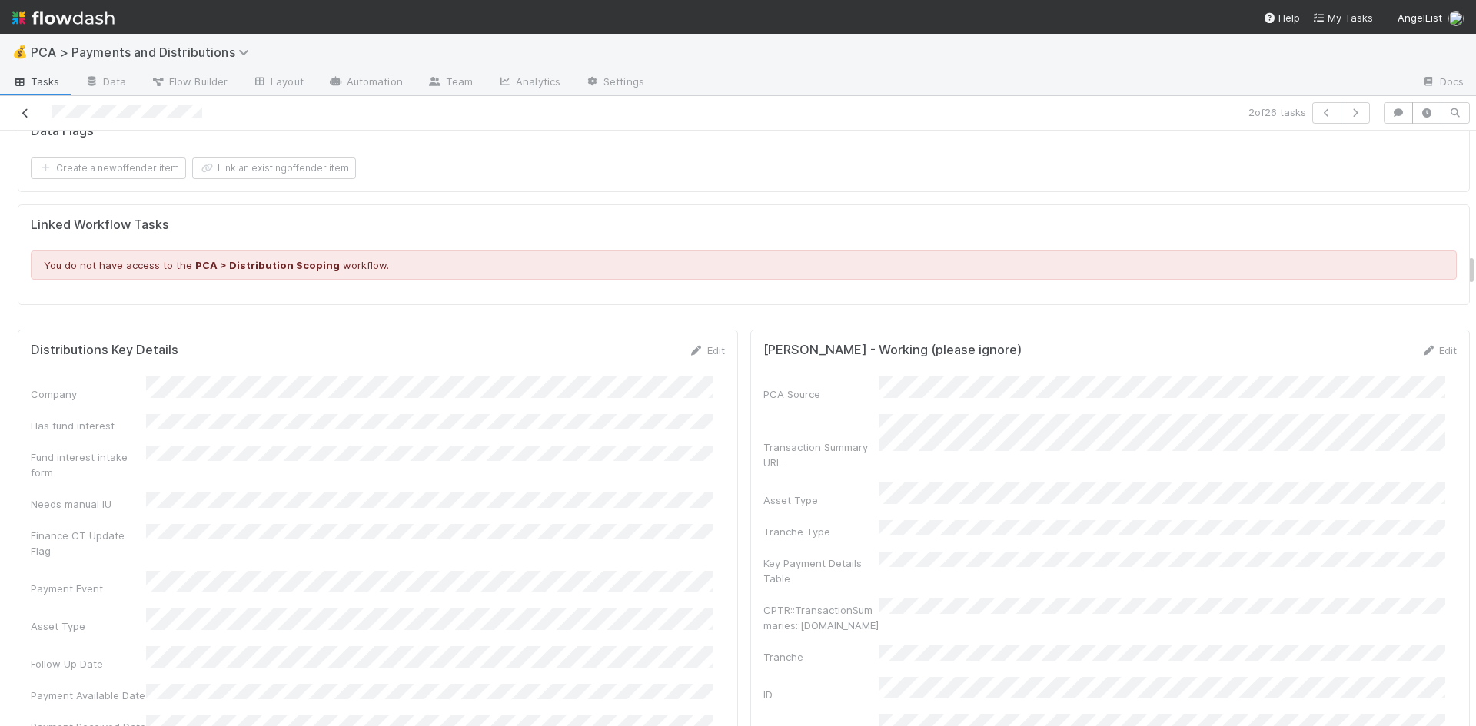
click at [23, 118] on link at bounding box center [25, 112] width 15 height 15
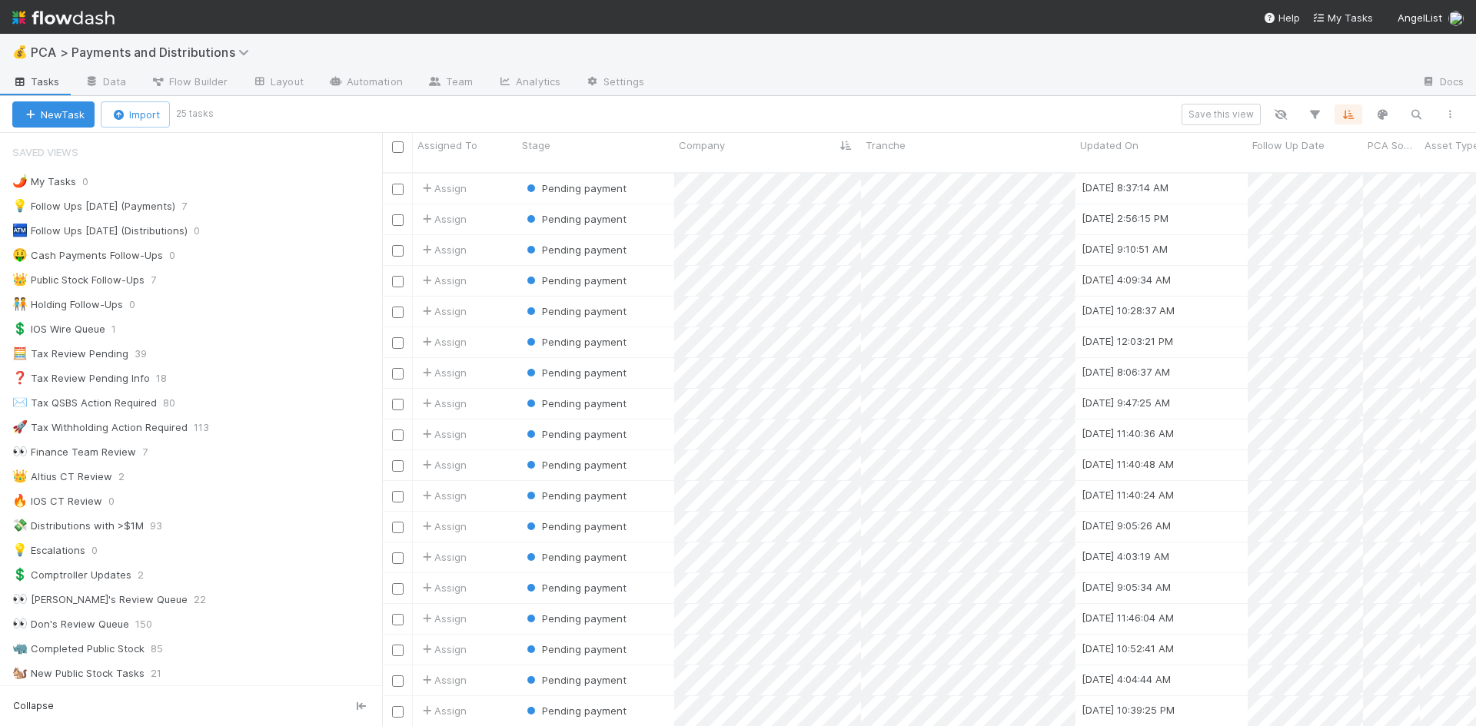
scroll to position [555, 1082]
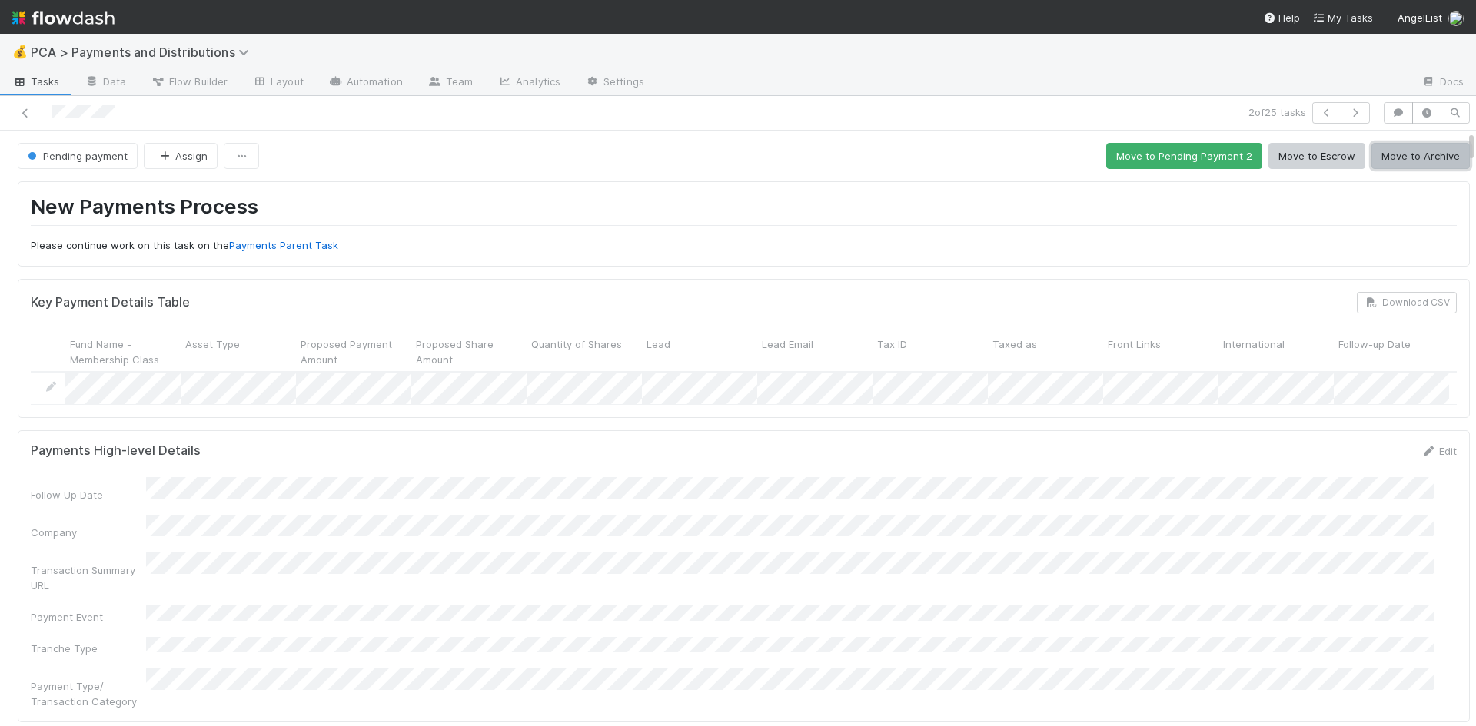
drag, startPoint x: 1394, startPoint y: 154, endPoint x: 1332, endPoint y: 151, distance: 62.3
click at [1392, 155] on button "Move to Archive" at bounding box center [1420, 156] width 98 height 26
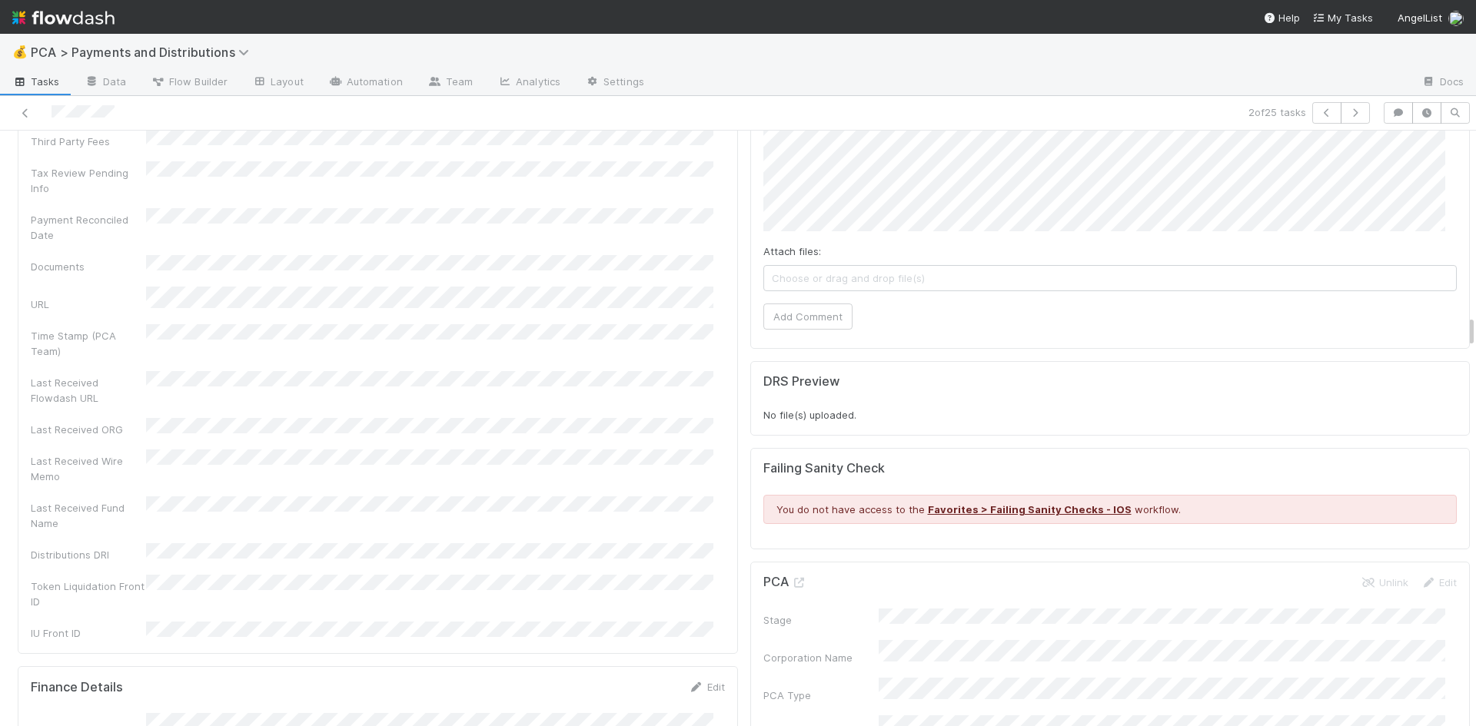
scroll to position [3054, 0]
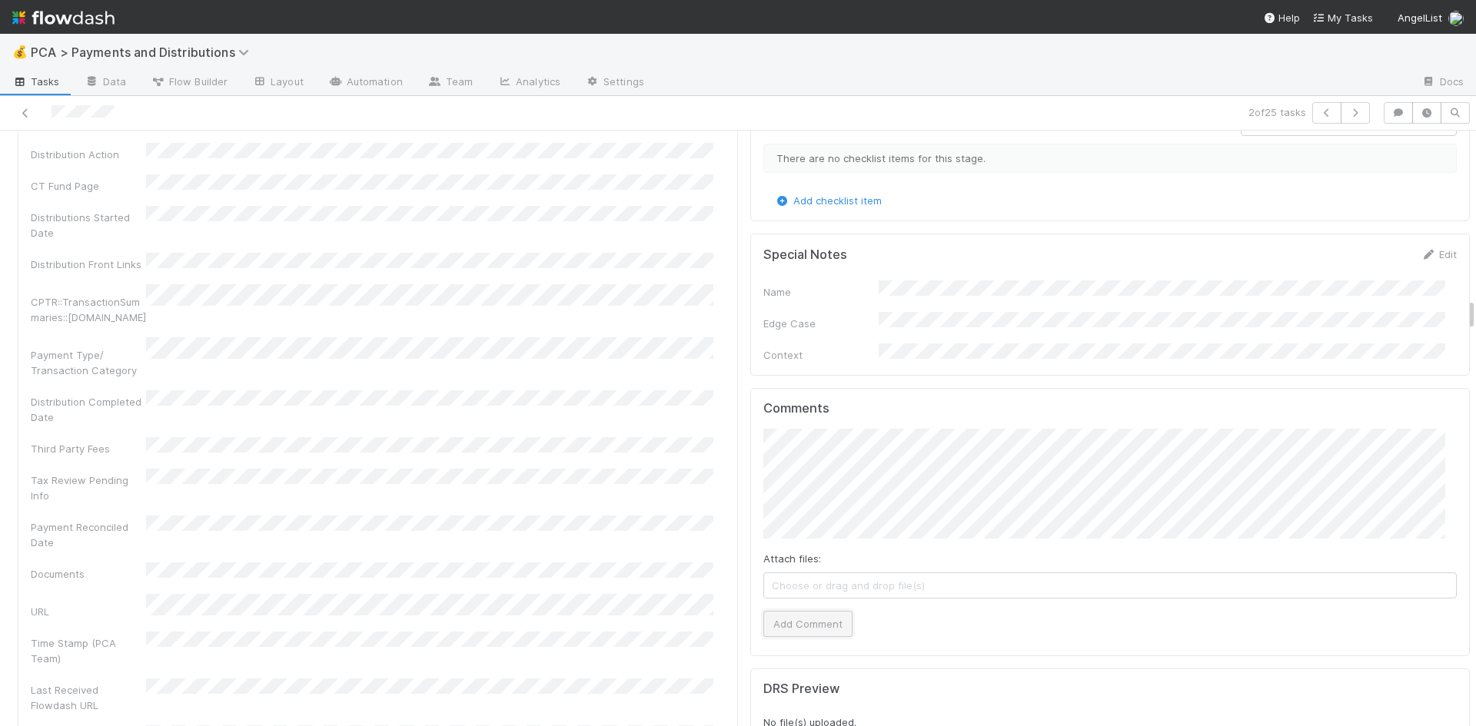
drag, startPoint x: 808, startPoint y: 559, endPoint x: 779, endPoint y: 521, distance: 47.7
click at [808, 611] on button "Add Comment" at bounding box center [807, 624] width 89 height 26
click at [25, 113] on icon at bounding box center [25, 113] width 15 height 10
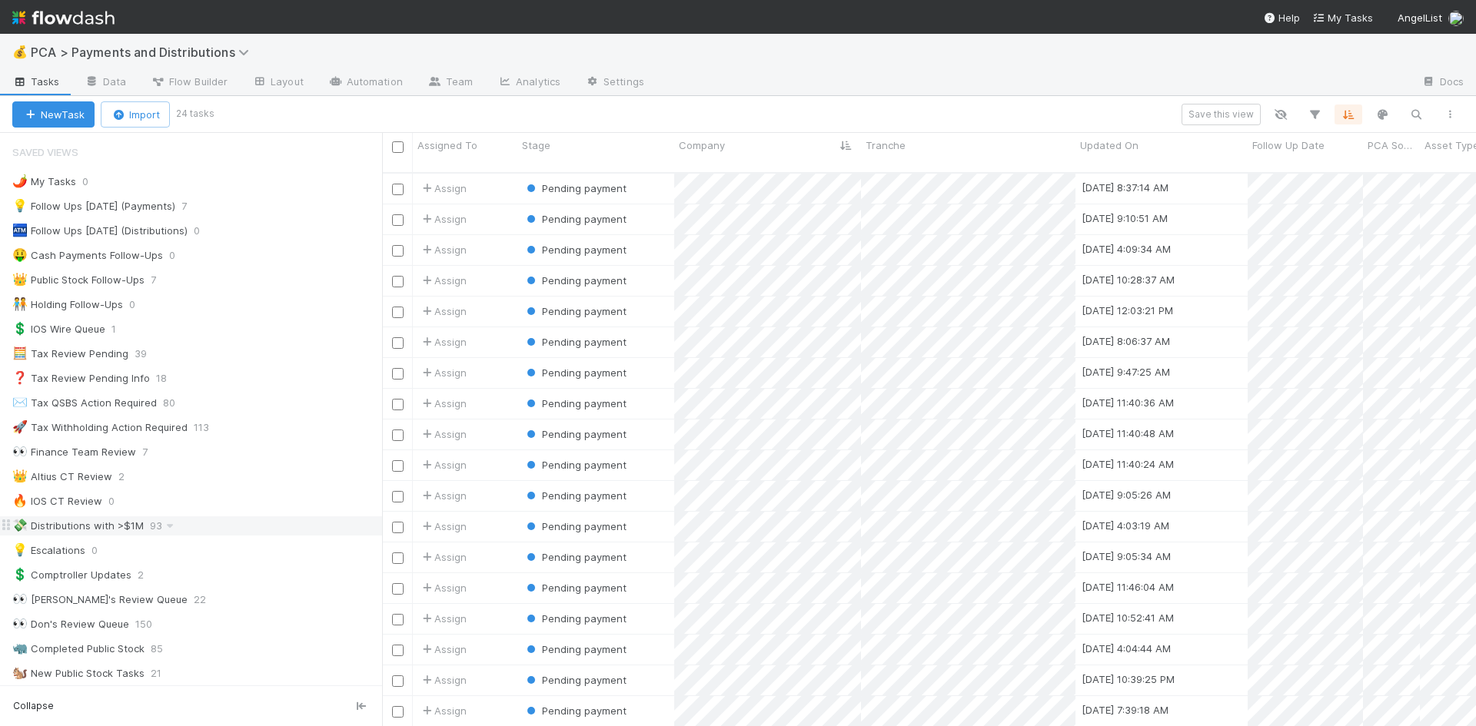
scroll to position [231, 0]
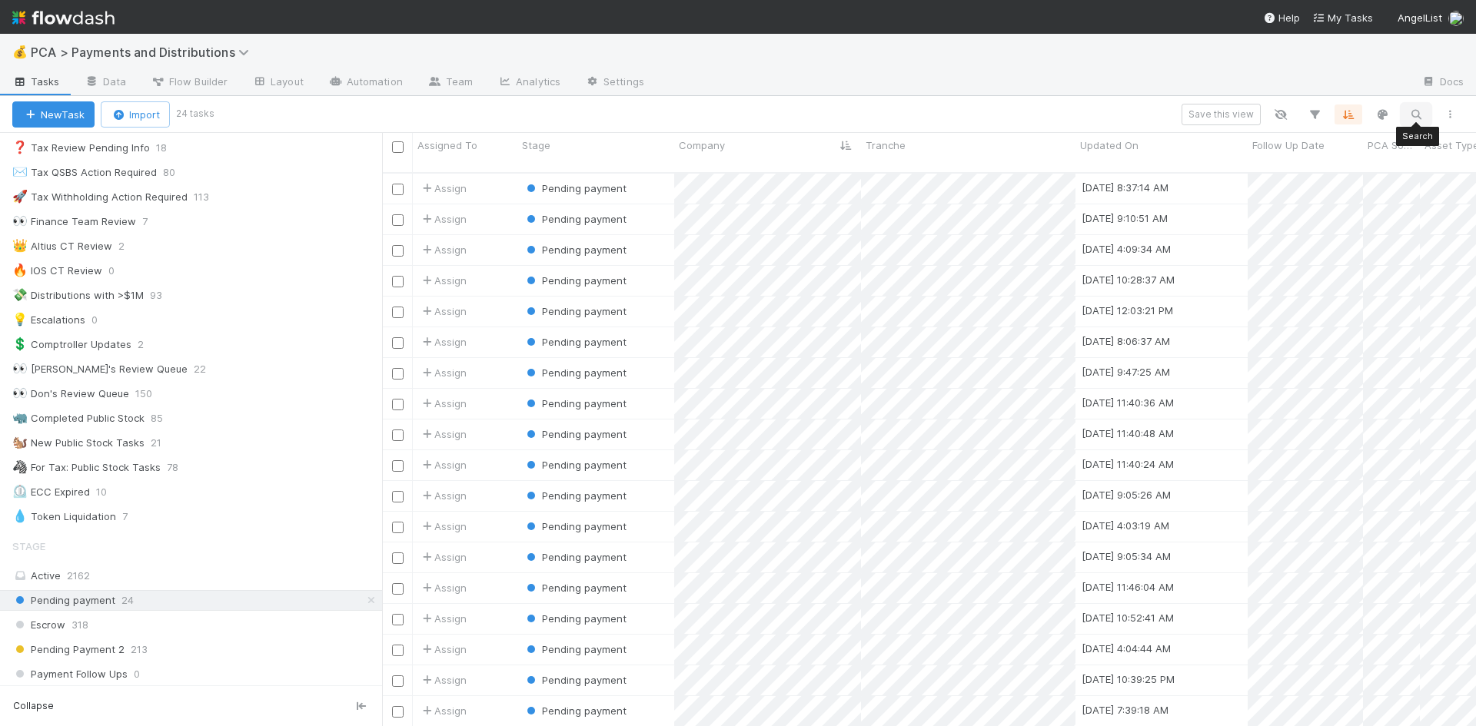
click at [1416, 114] on icon "button" at bounding box center [1415, 115] width 15 height 14
click at [1345, 88] on input at bounding box center [1336, 89] width 154 height 18
type input "d"
click at [819, 243] on div at bounding box center [738, 363] width 1476 height 726
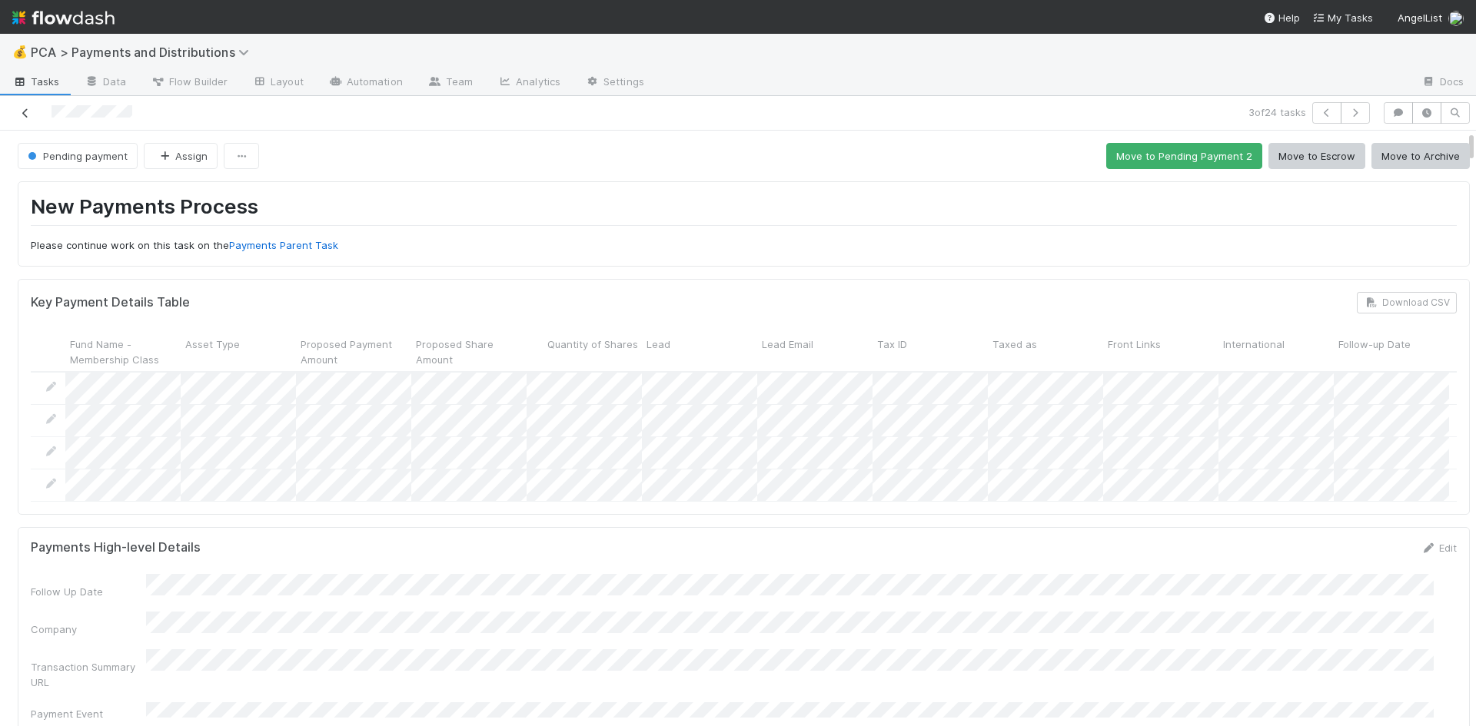
click at [25, 110] on icon at bounding box center [25, 113] width 15 height 10
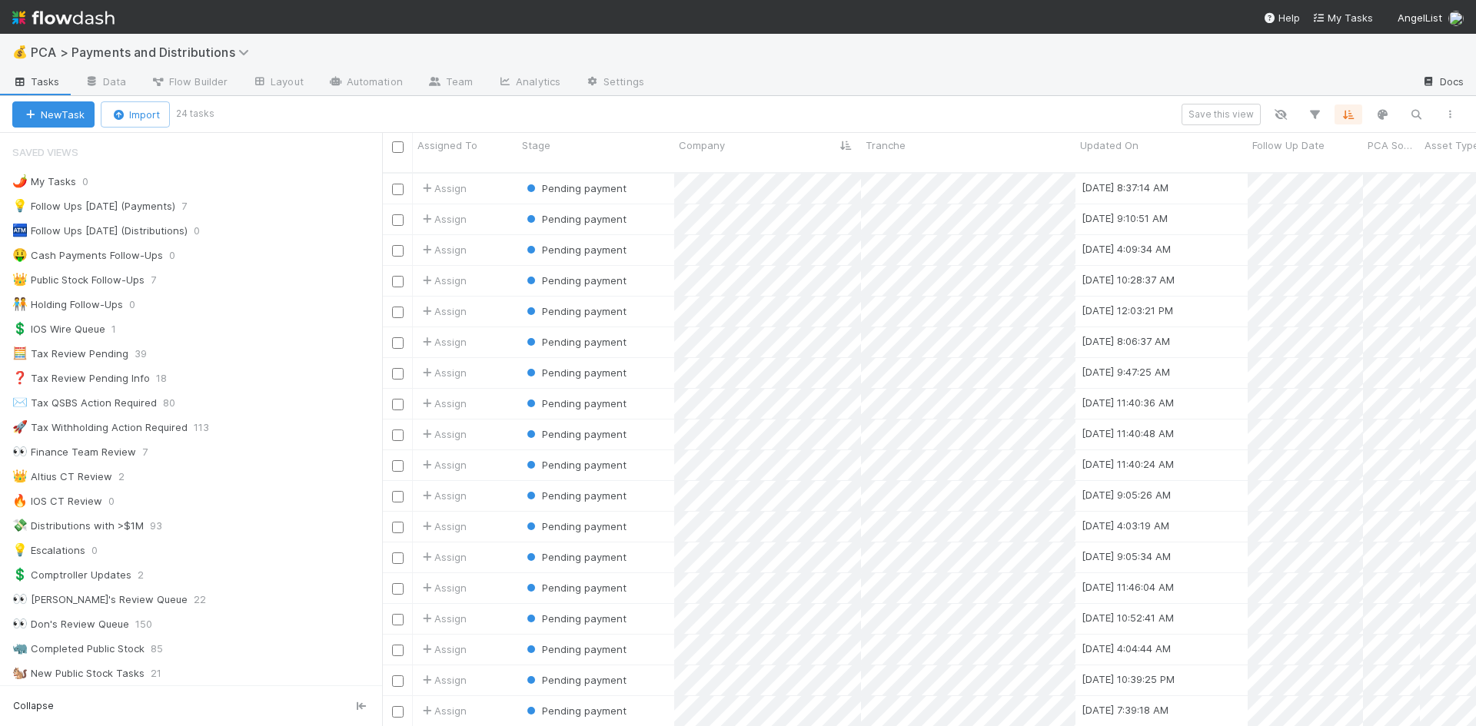
scroll to position [555, 1082]
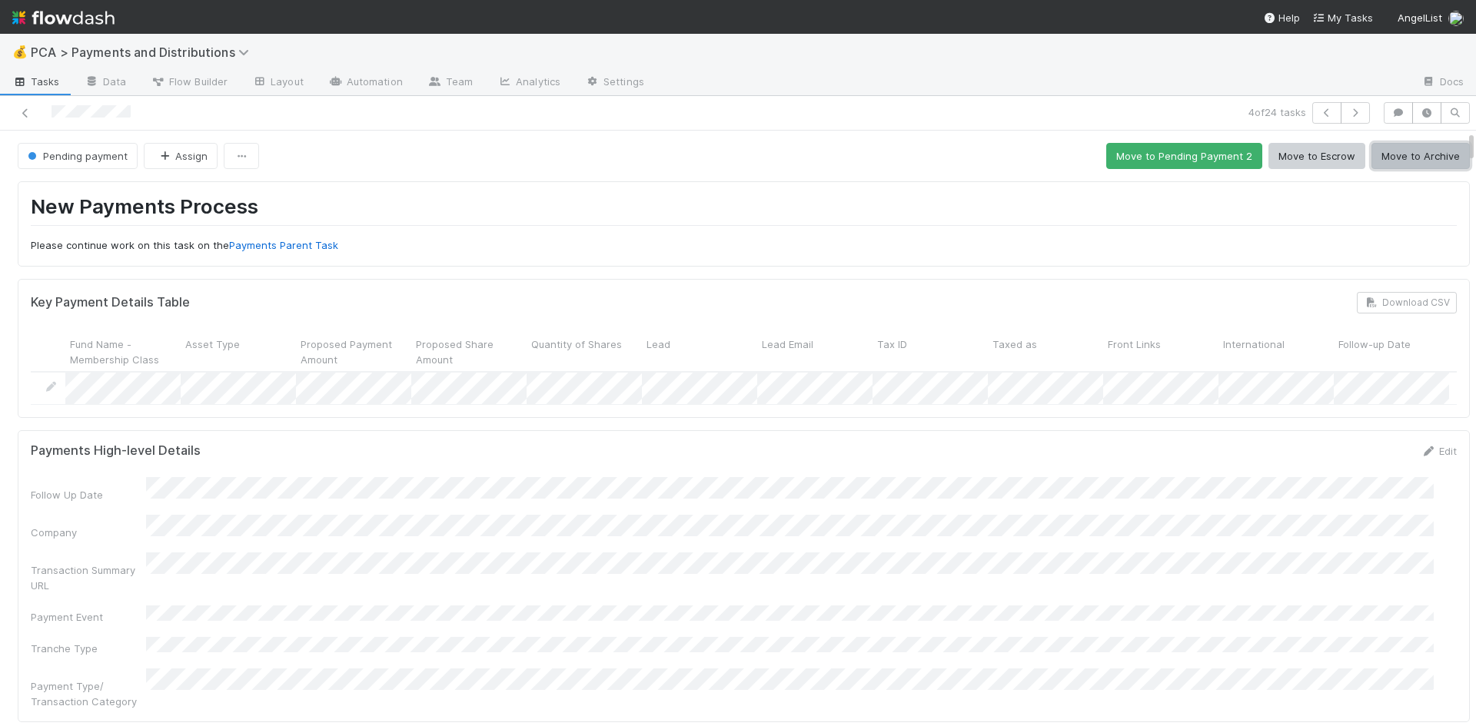
click at [1415, 155] on button "Move to Archive" at bounding box center [1420, 156] width 98 height 26
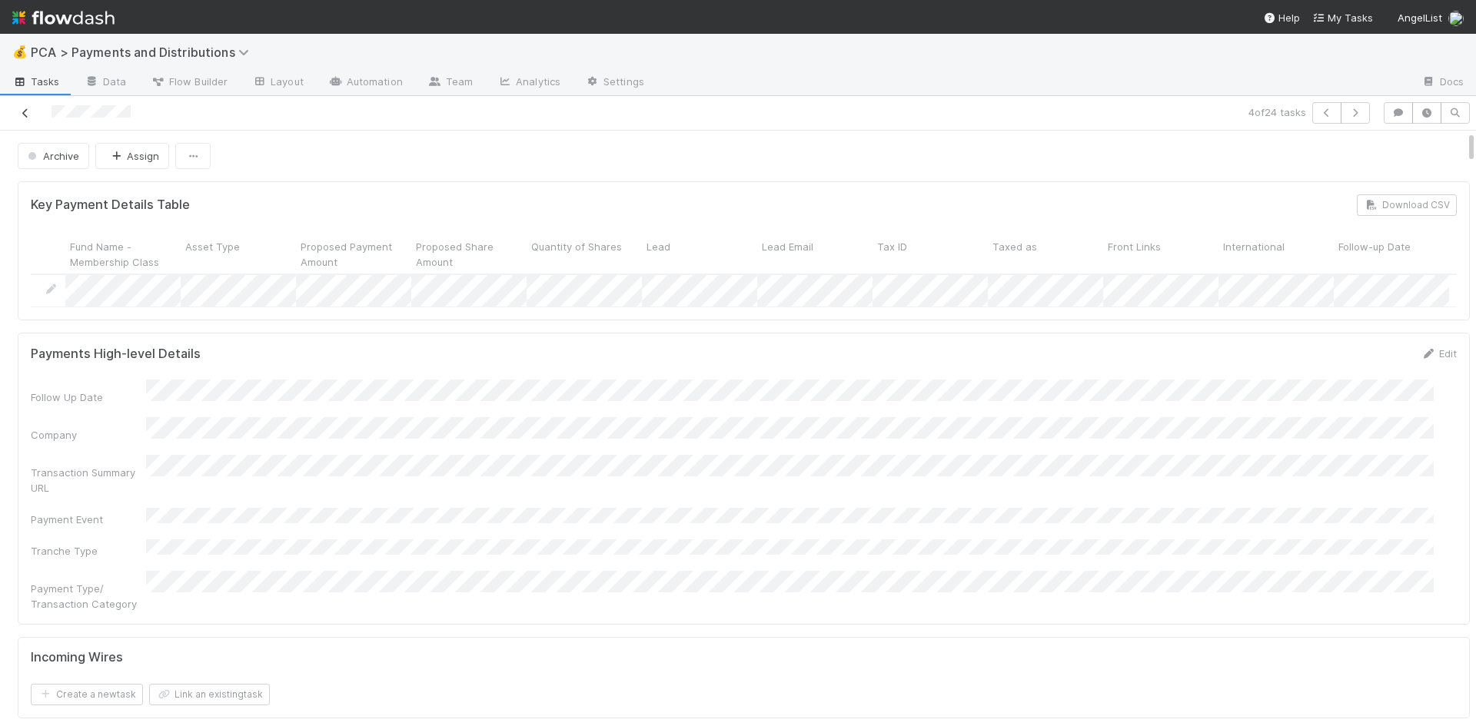
click at [27, 112] on icon at bounding box center [25, 113] width 15 height 10
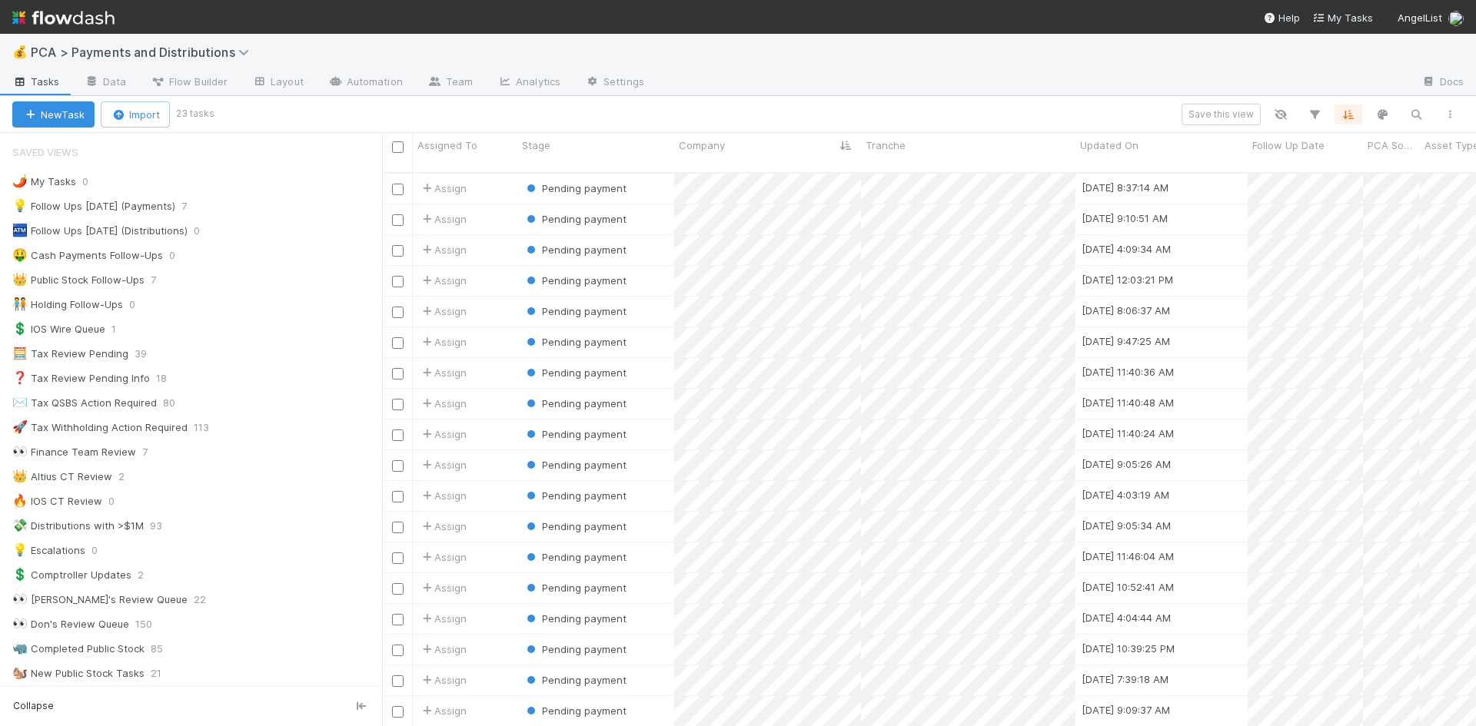
scroll to position [555, 1082]
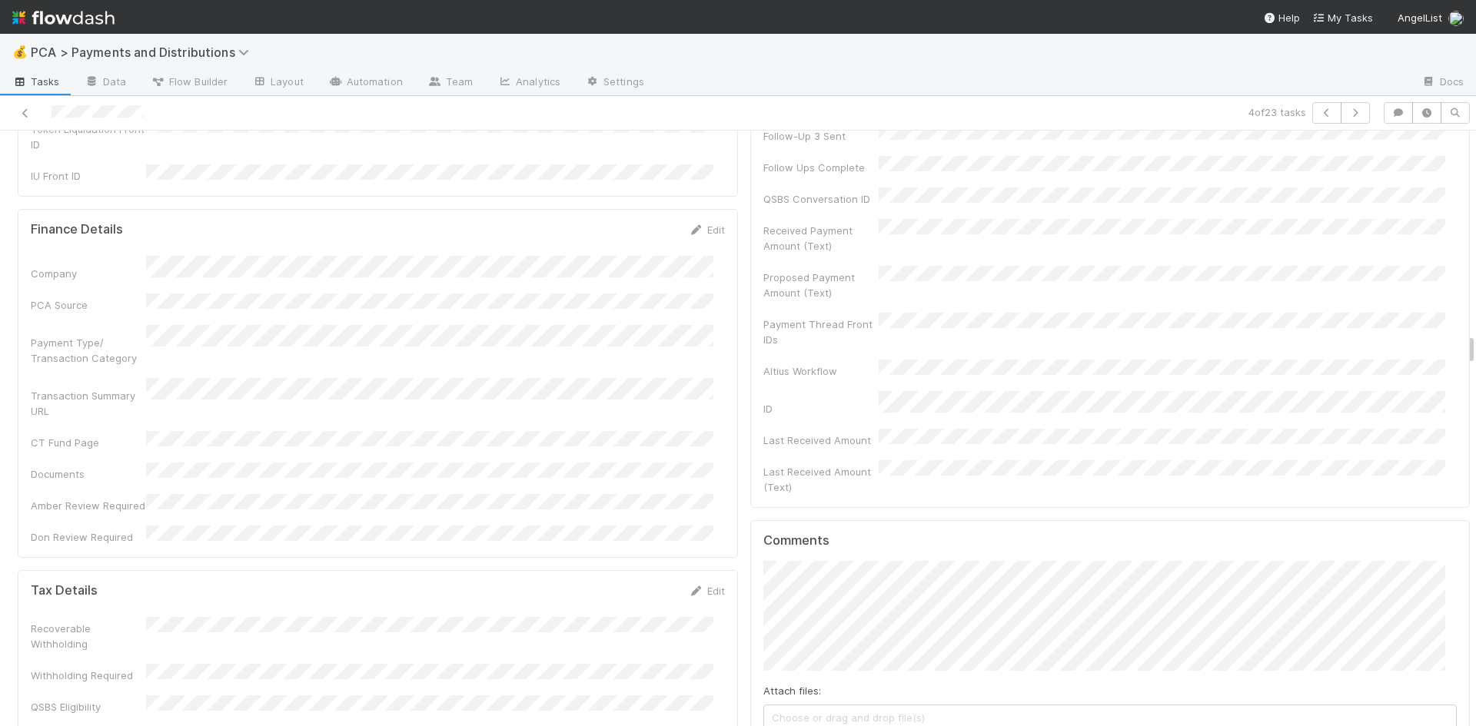
scroll to position [3997, 0]
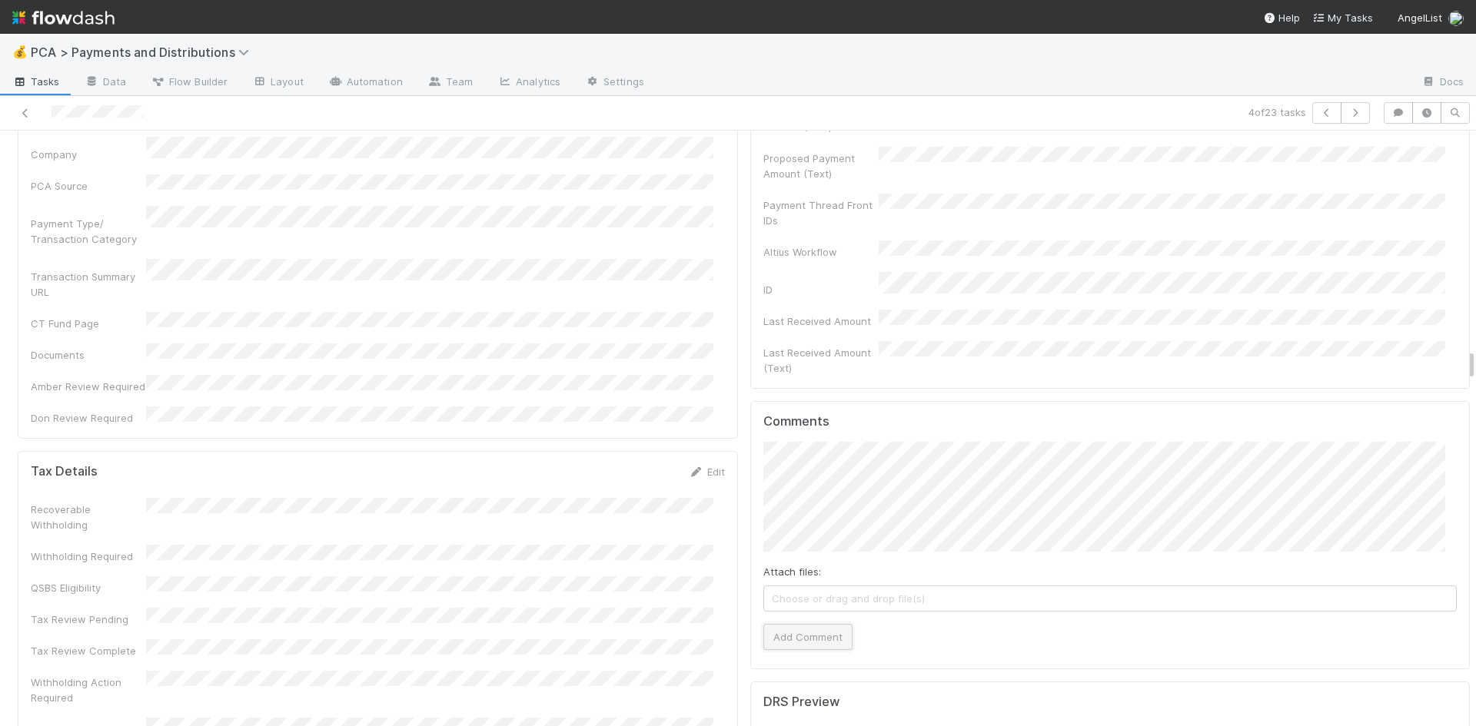
click at [798, 624] on button "Add Comment" at bounding box center [807, 637] width 89 height 26
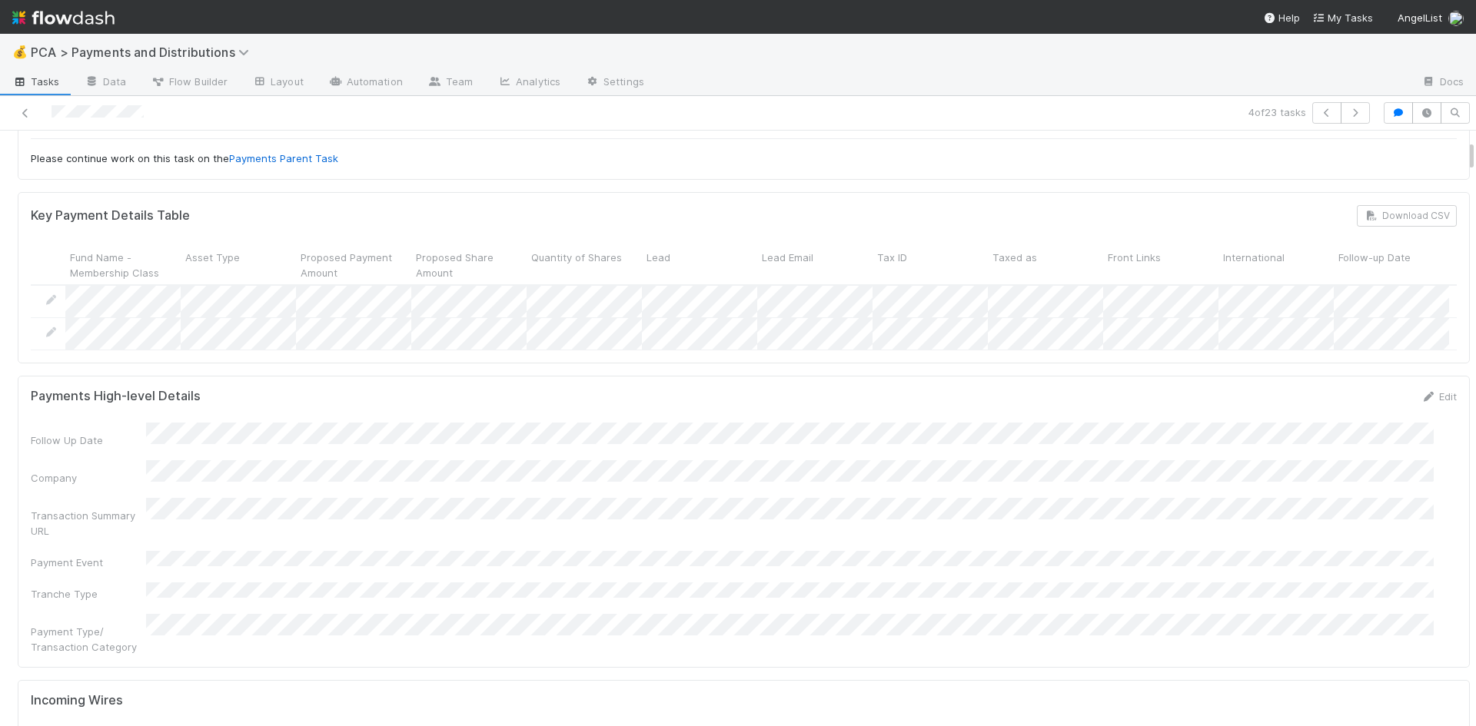
scroll to position [0, 0]
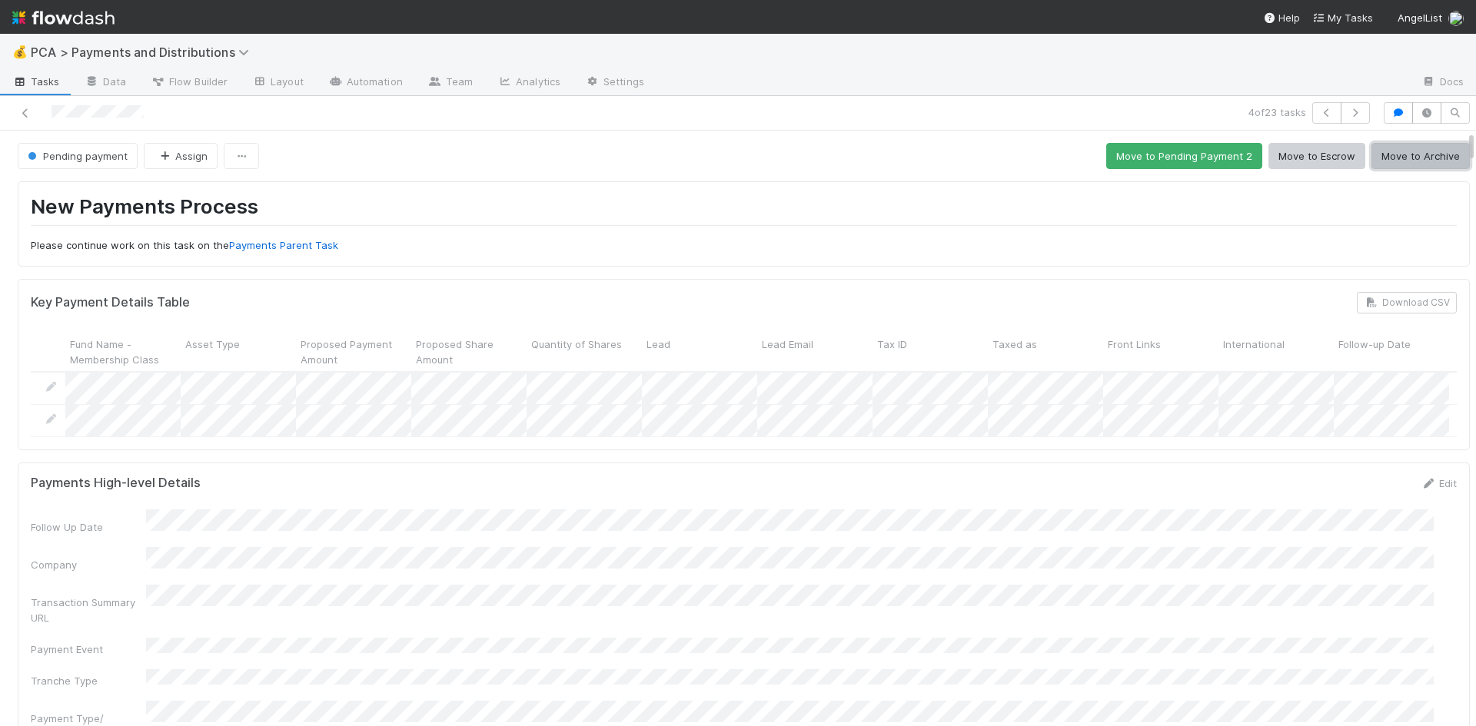
click at [1398, 160] on button "Move to Archive" at bounding box center [1420, 156] width 98 height 26
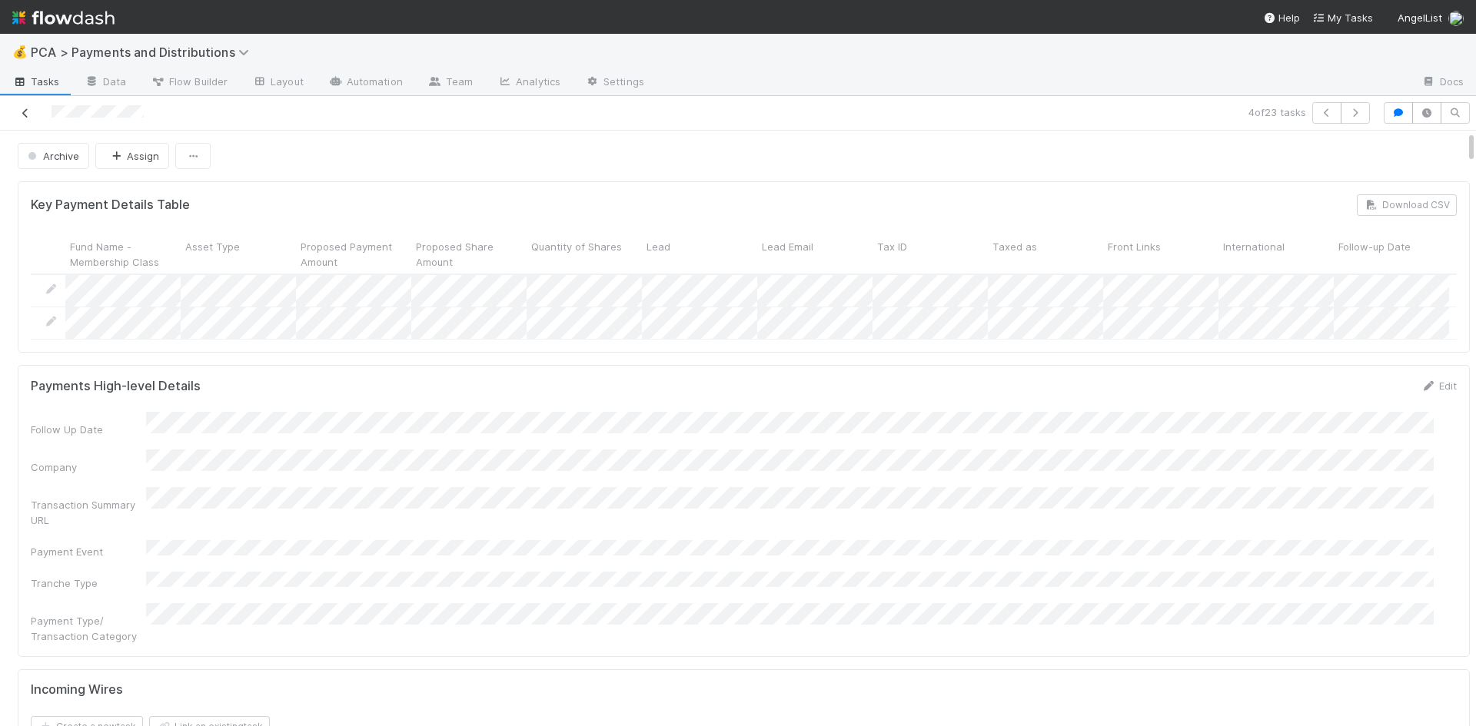
click at [22, 108] on icon at bounding box center [25, 113] width 15 height 10
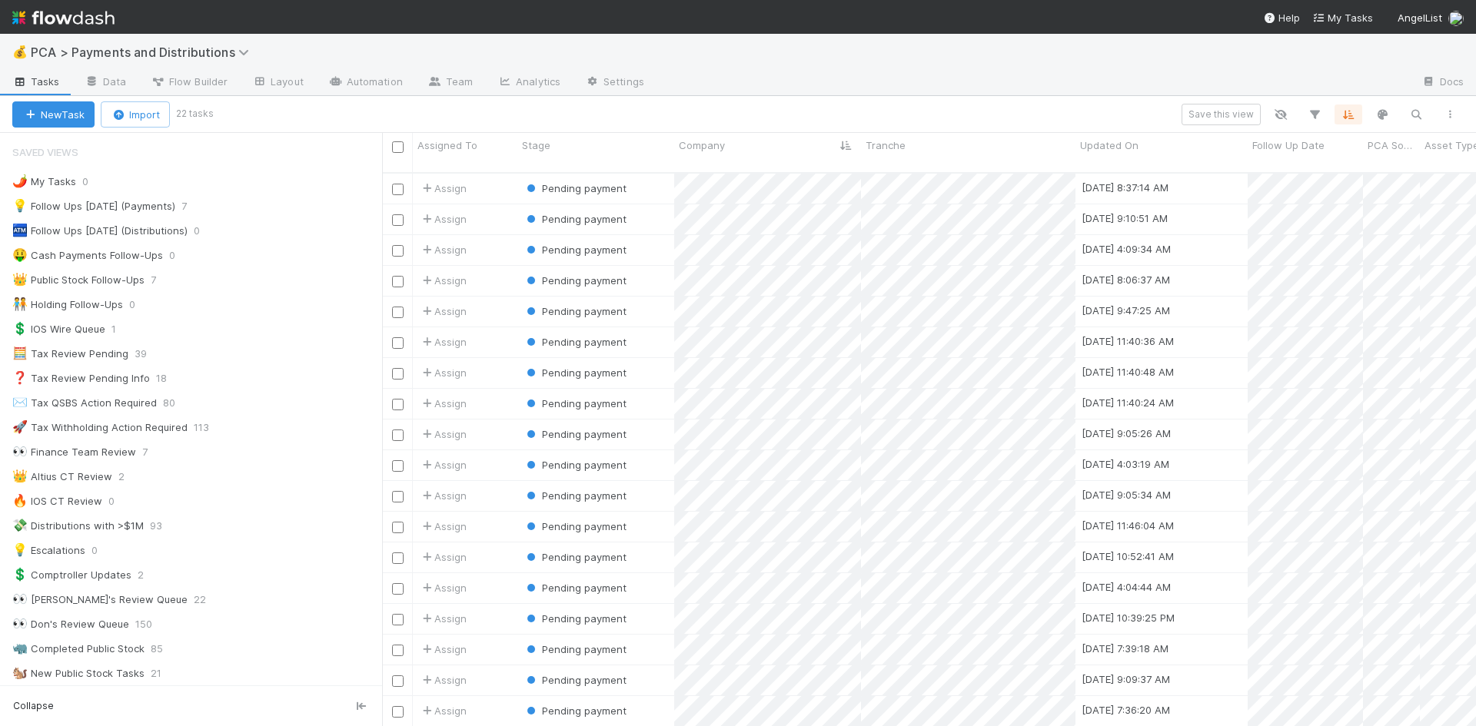
scroll to position [555, 1082]
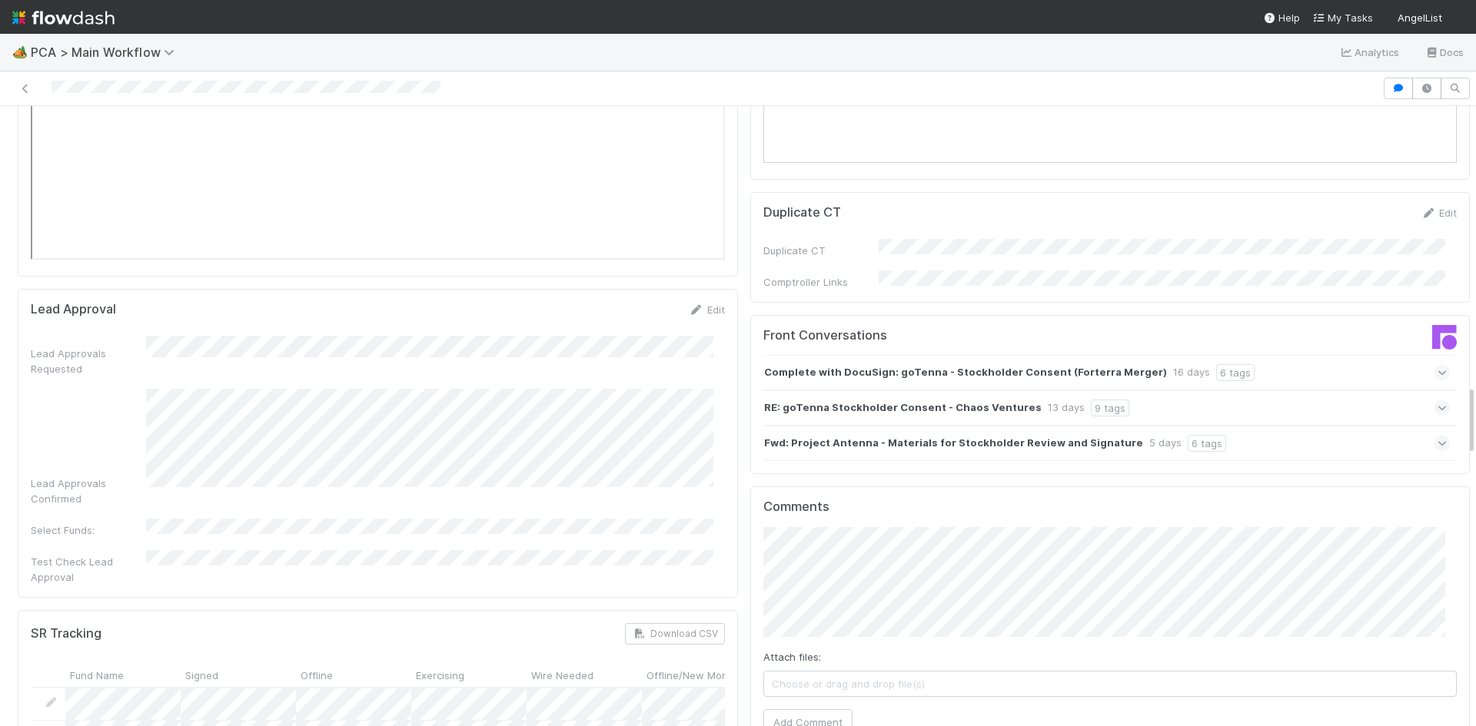
scroll to position [2614, 0]
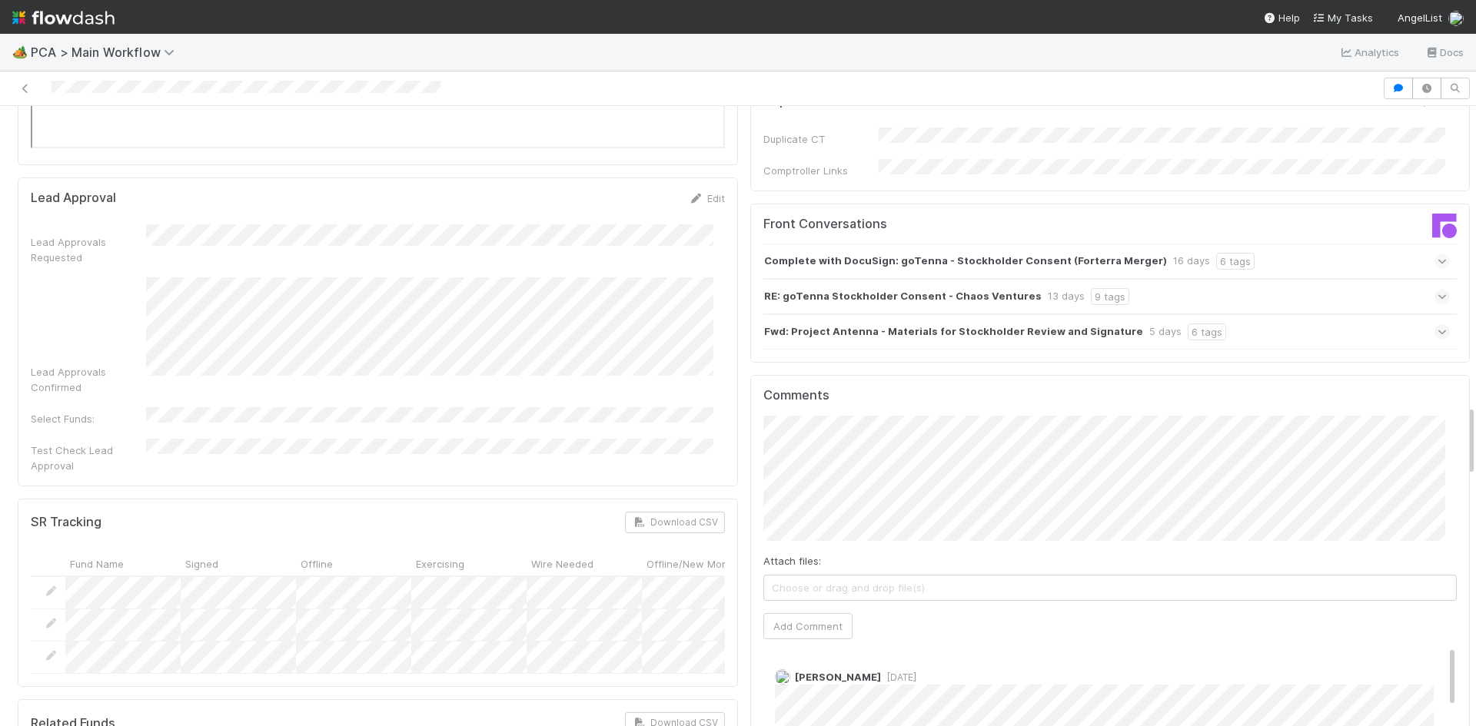
click at [750, 404] on div "Comments Attach files: Choose or drag and drop file(s) Add Comment Zachary Conl…" at bounding box center [1110, 670] width 720 height 591
click at [822, 613] on button "Add Comment" at bounding box center [807, 626] width 89 height 26
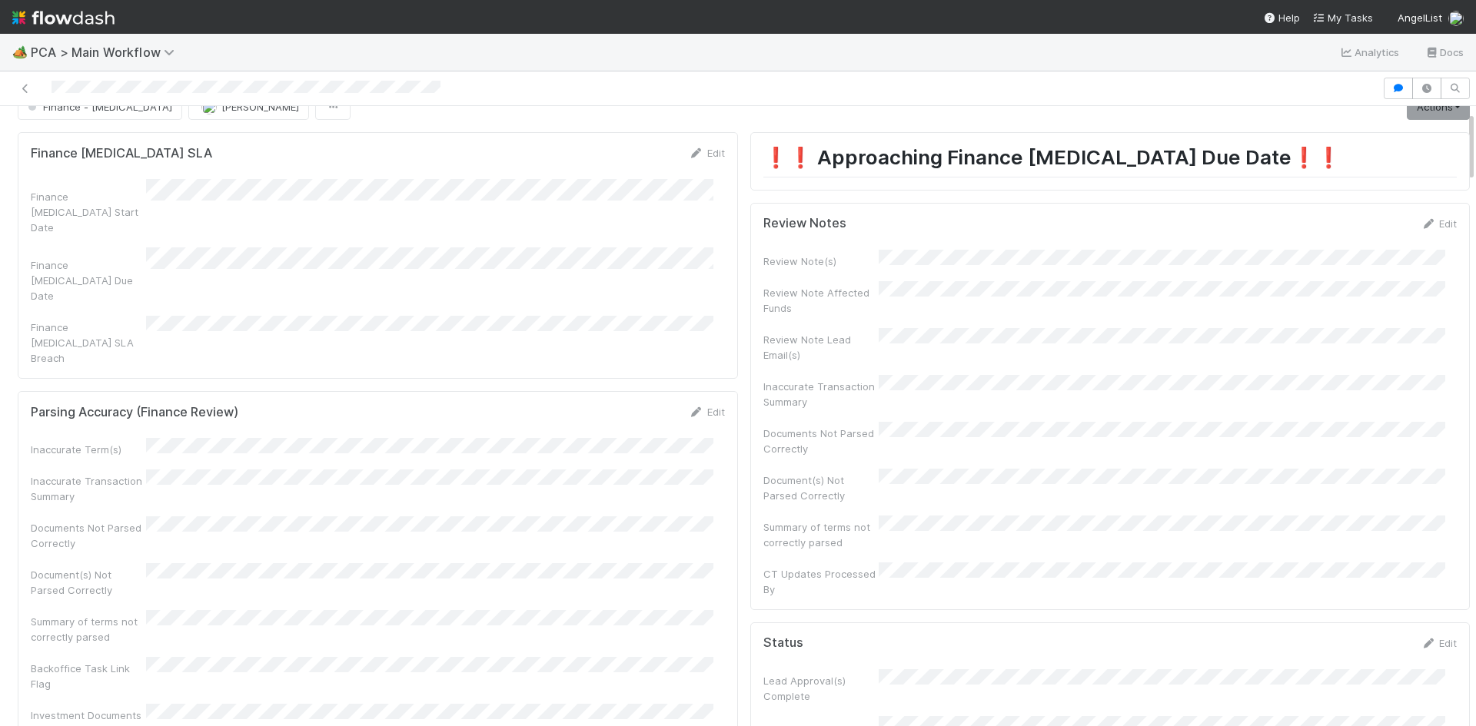
scroll to position [0, 0]
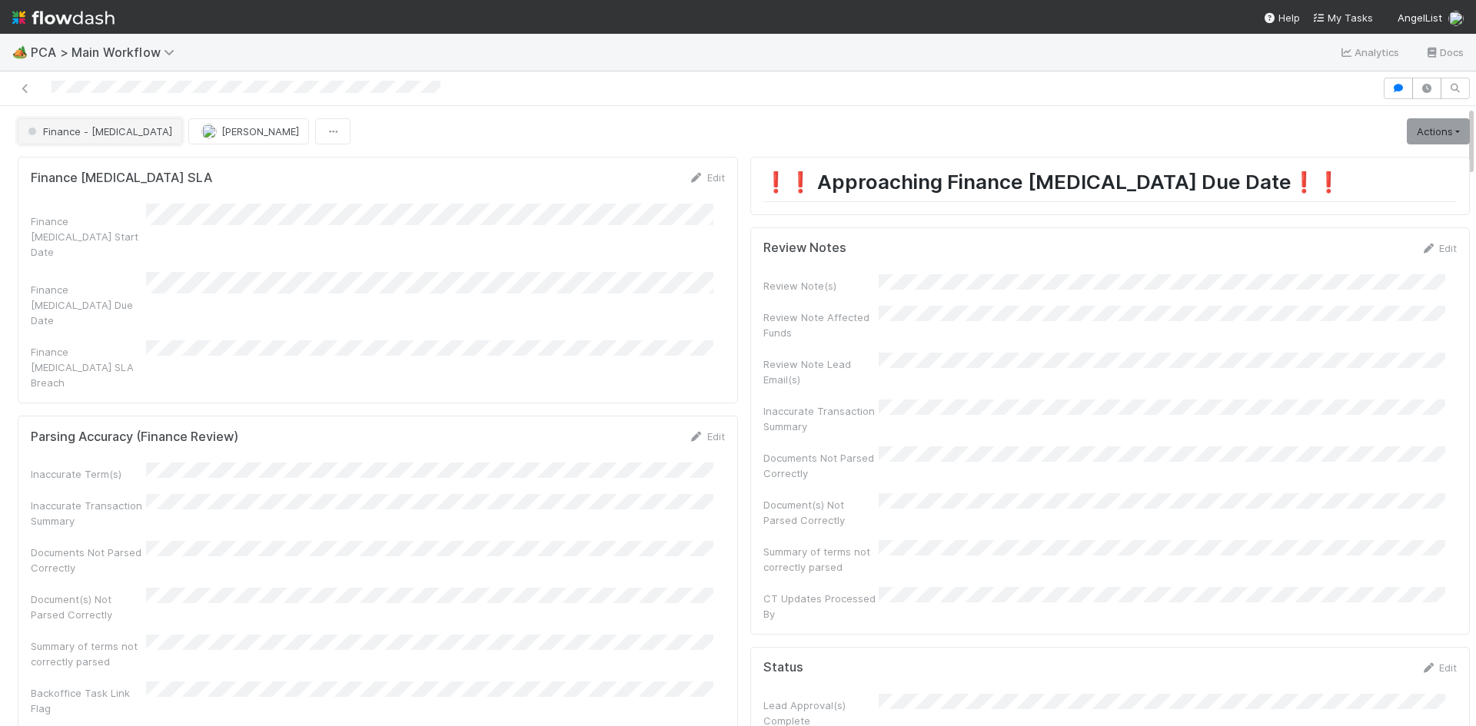
click at [73, 129] on span "Finance - [MEDICAL_DATA]" at bounding box center [99, 131] width 148 height 12
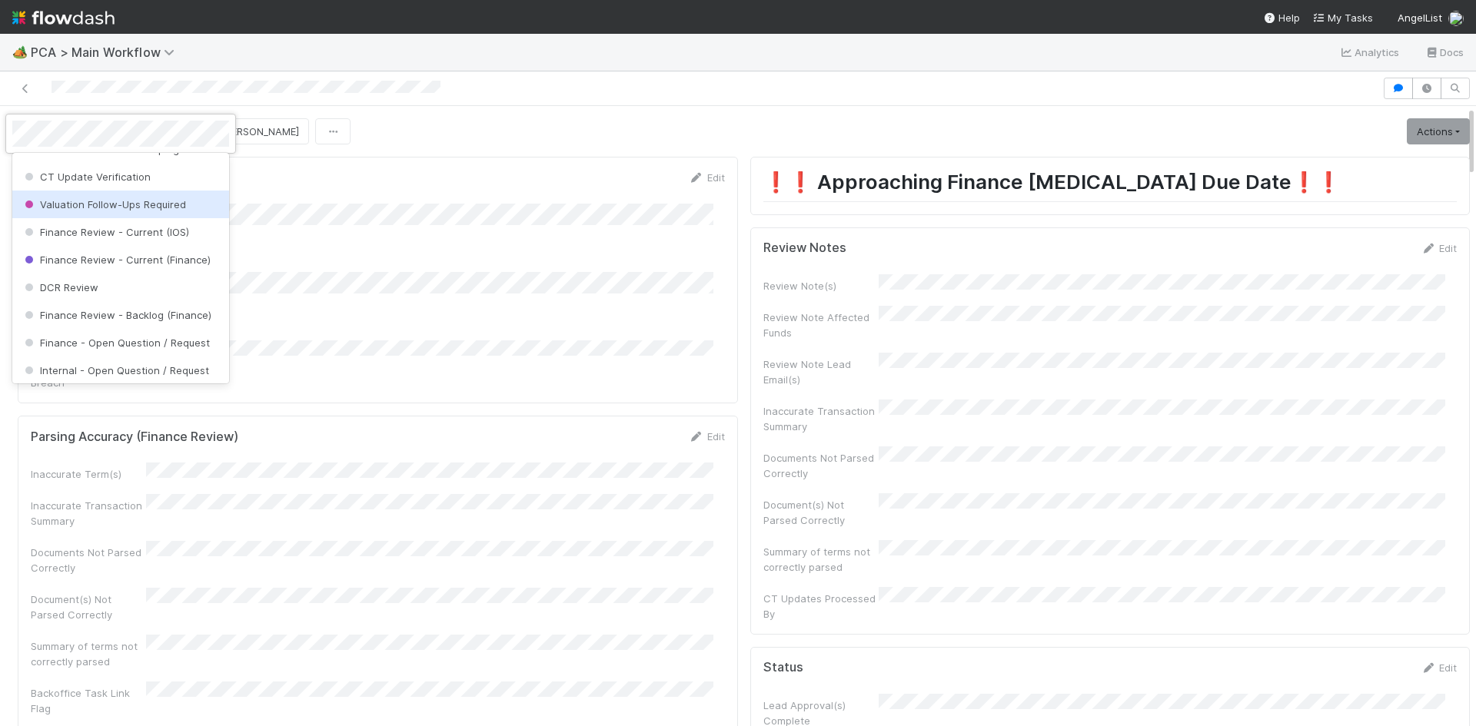
scroll to position [769, 0]
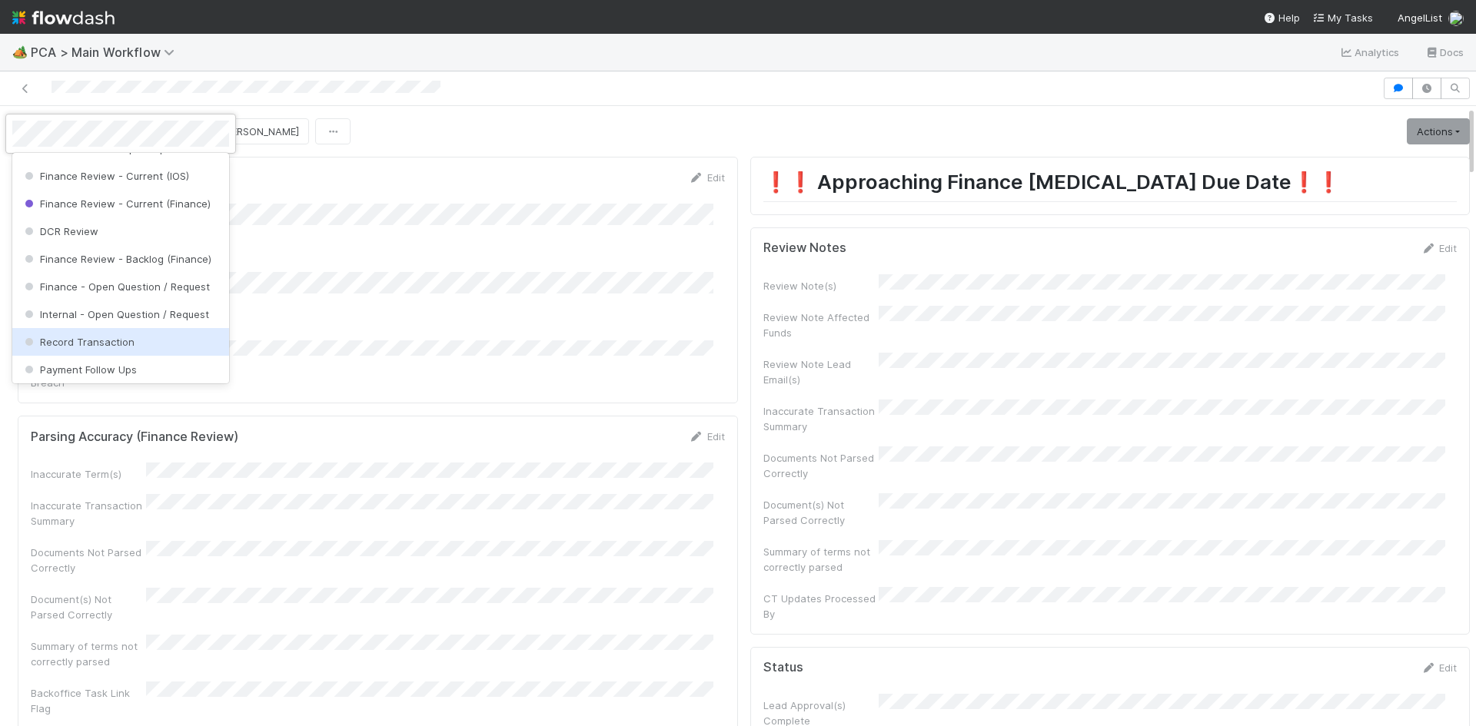
click at [138, 346] on div "Record Transaction" at bounding box center [120, 342] width 217 height 28
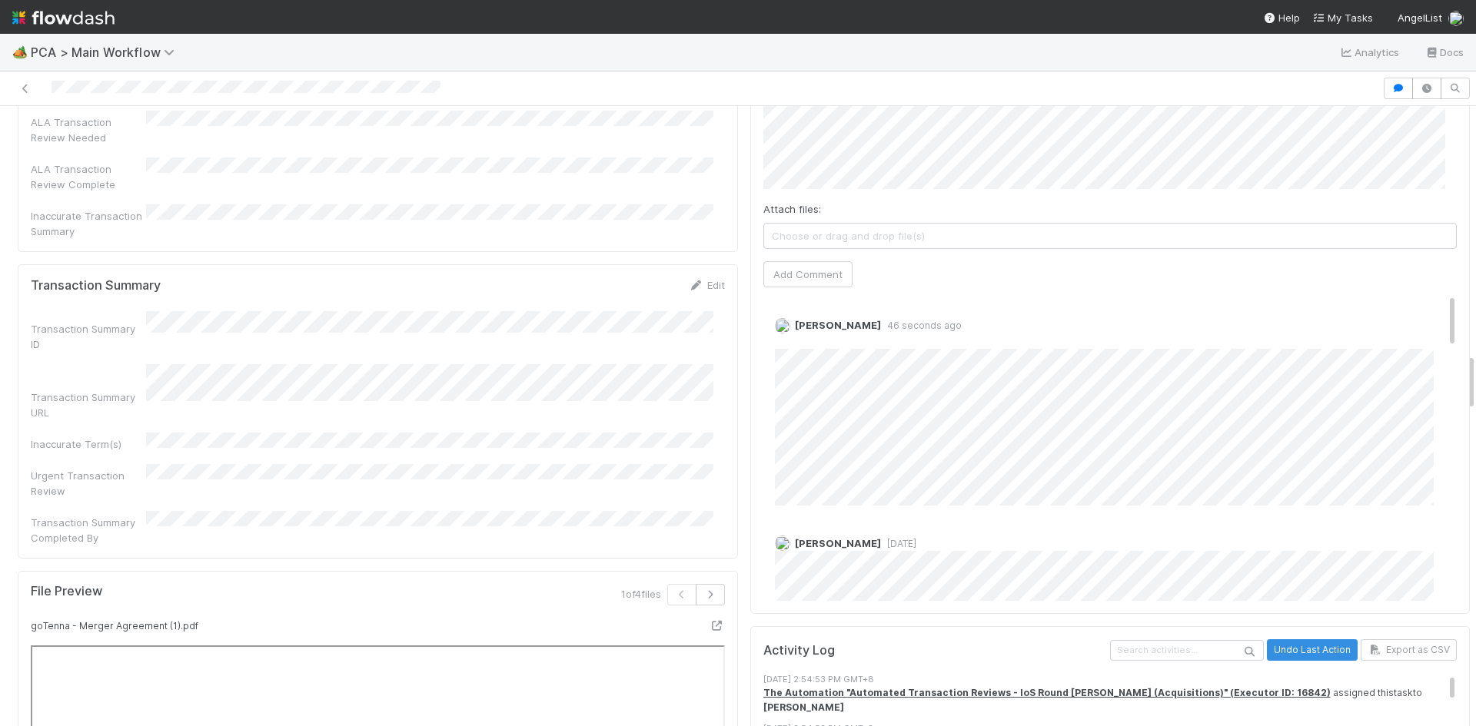
scroll to position [2614, 0]
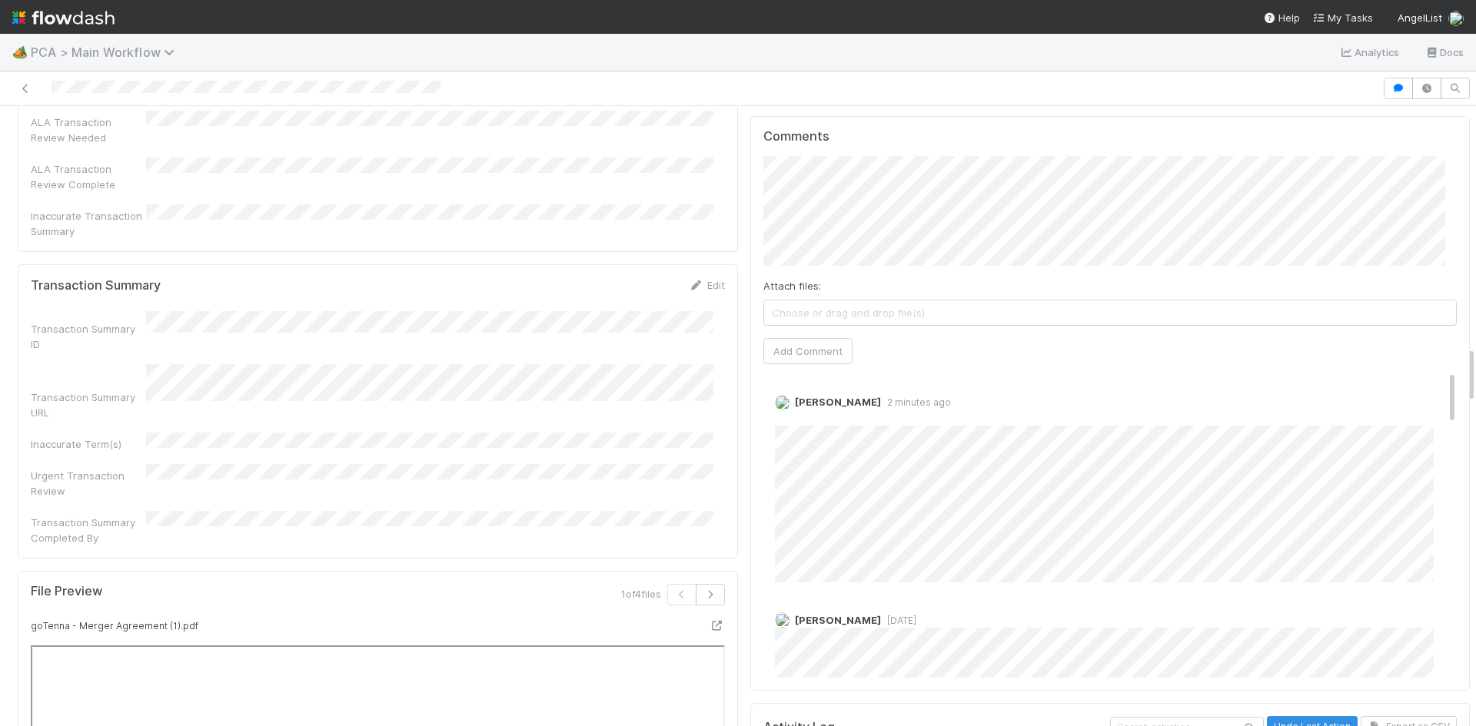
click at [139, 53] on span "PCA > Main Workflow" at bounding box center [106, 52] width 151 height 15
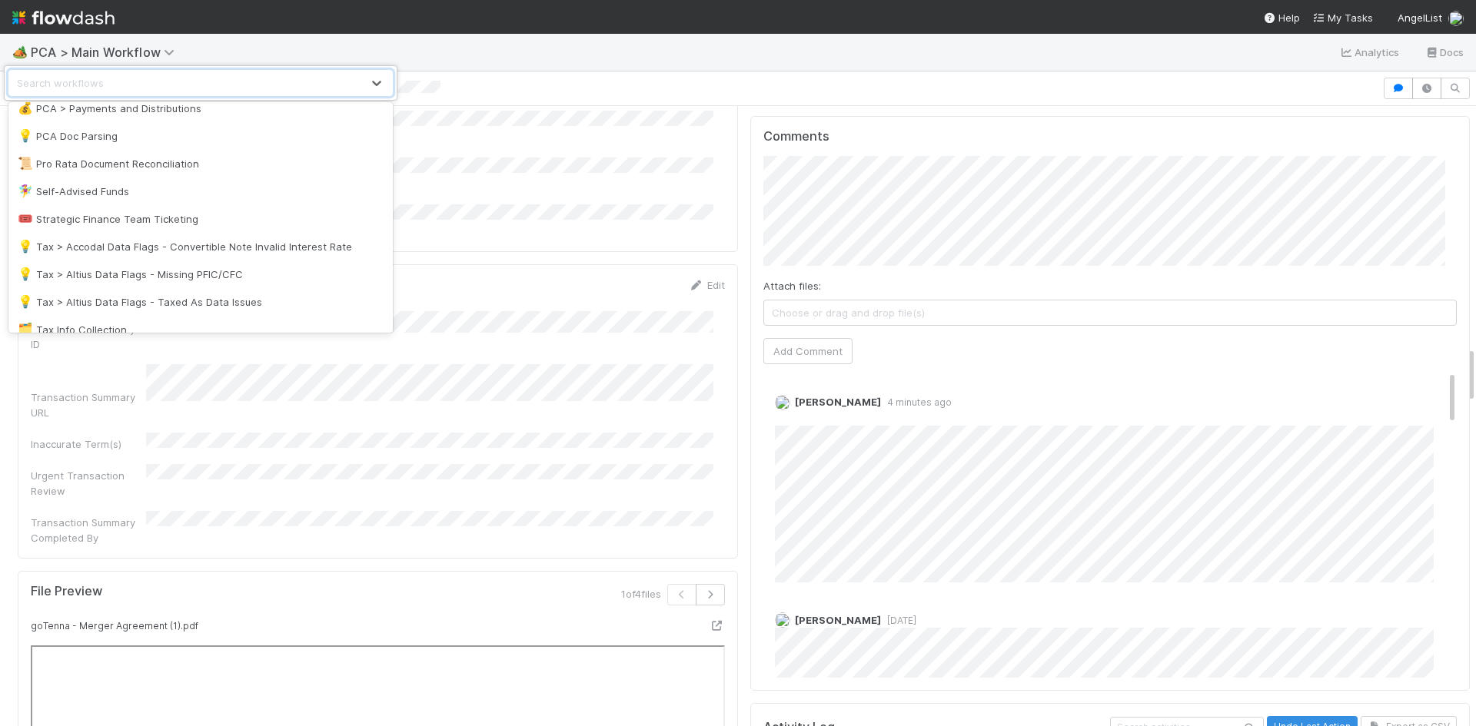
scroll to position [1098, 0]
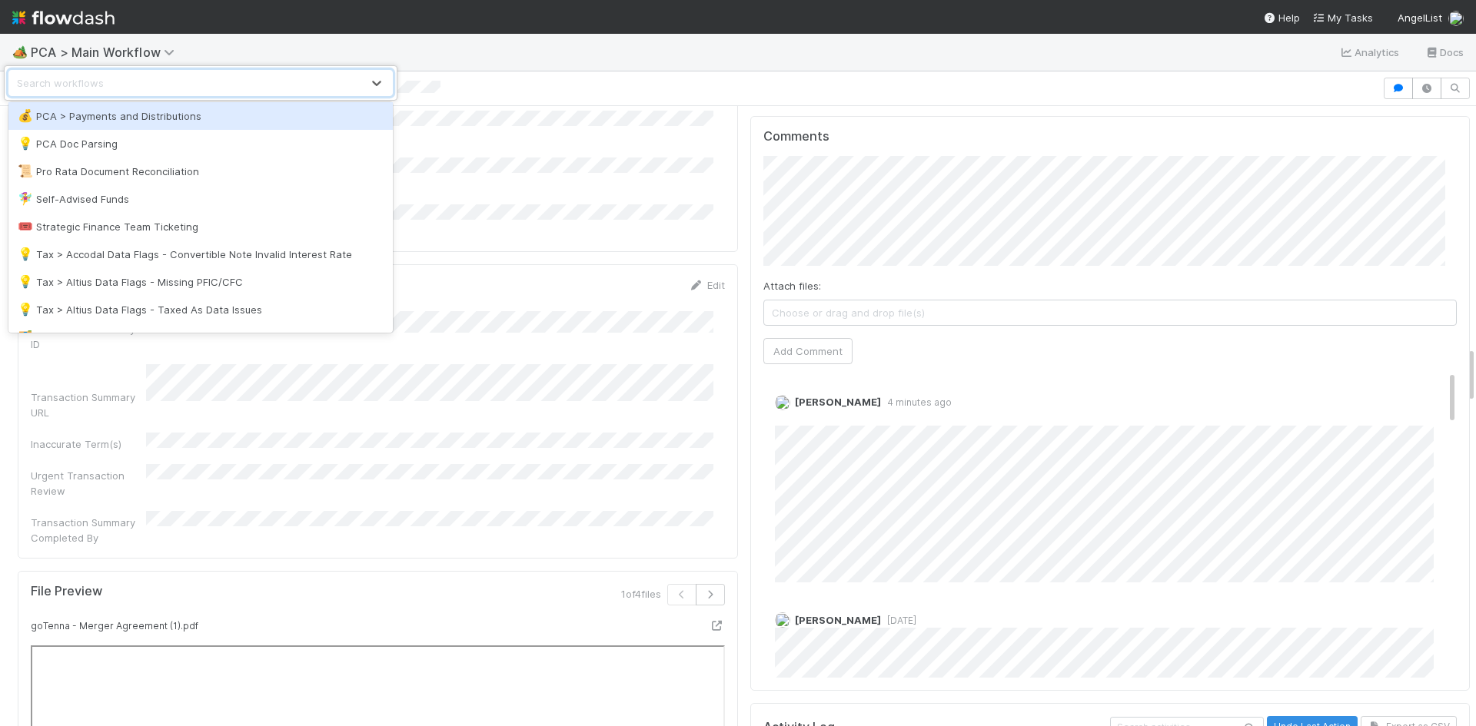
click at [191, 112] on div "💰 PCA > Payments and Distributions" at bounding box center [201, 115] width 366 height 15
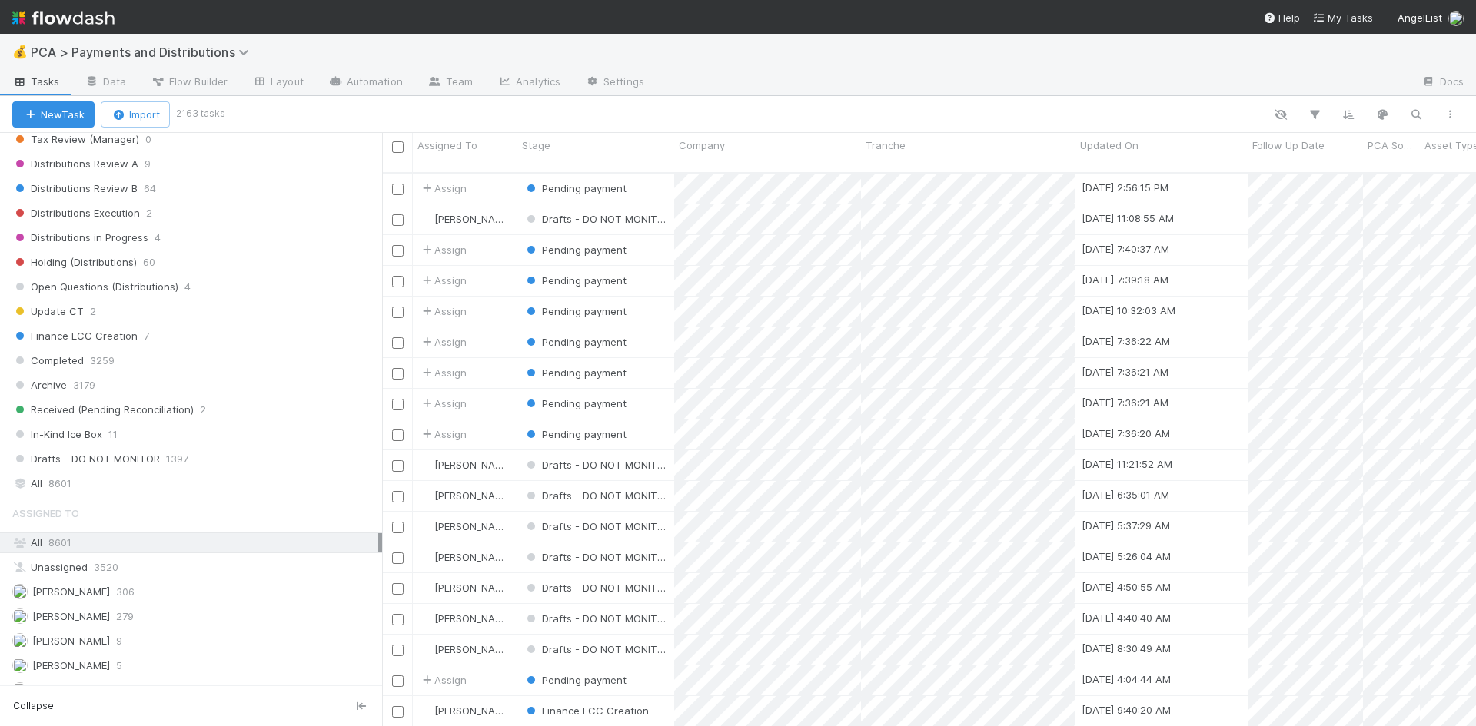
scroll to position [1153, 0]
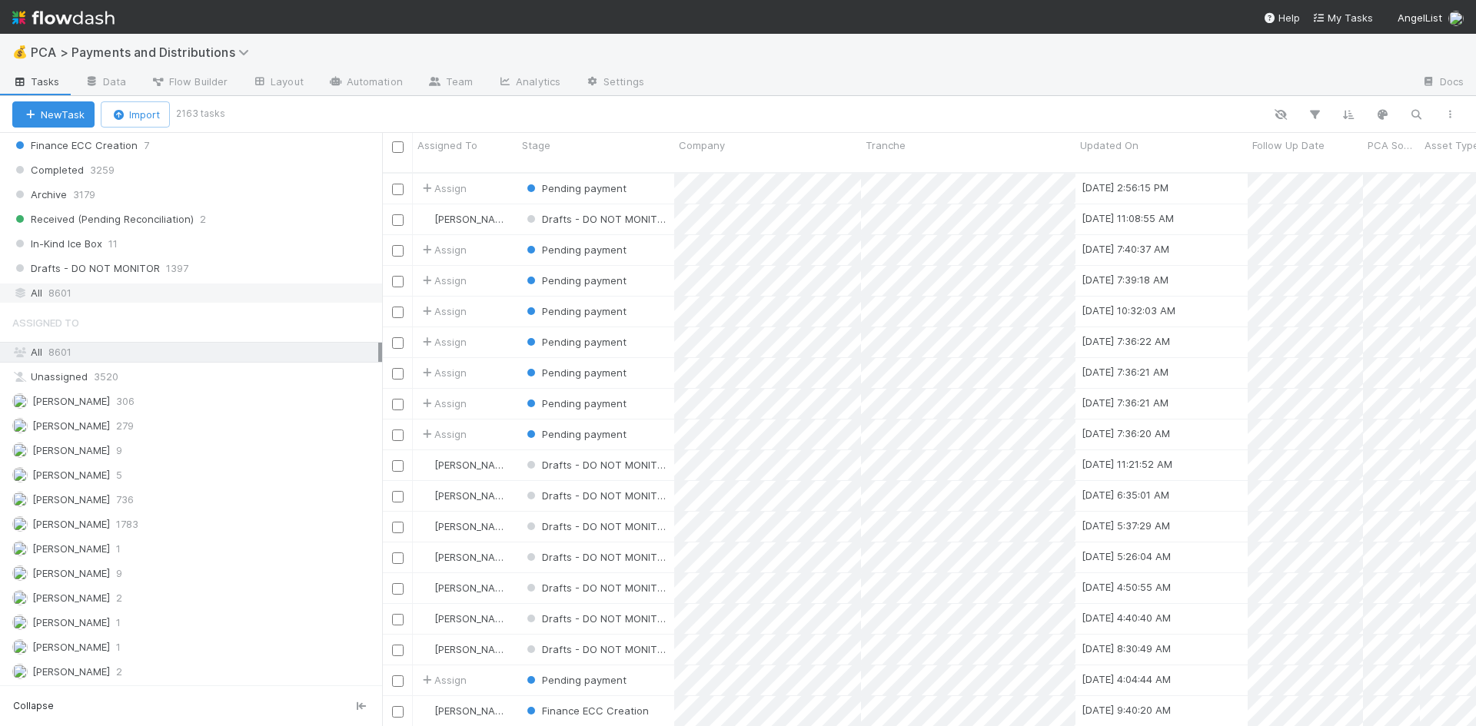
click at [50, 298] on span "8601" at bounding box center [59, 293] width 23 height 19
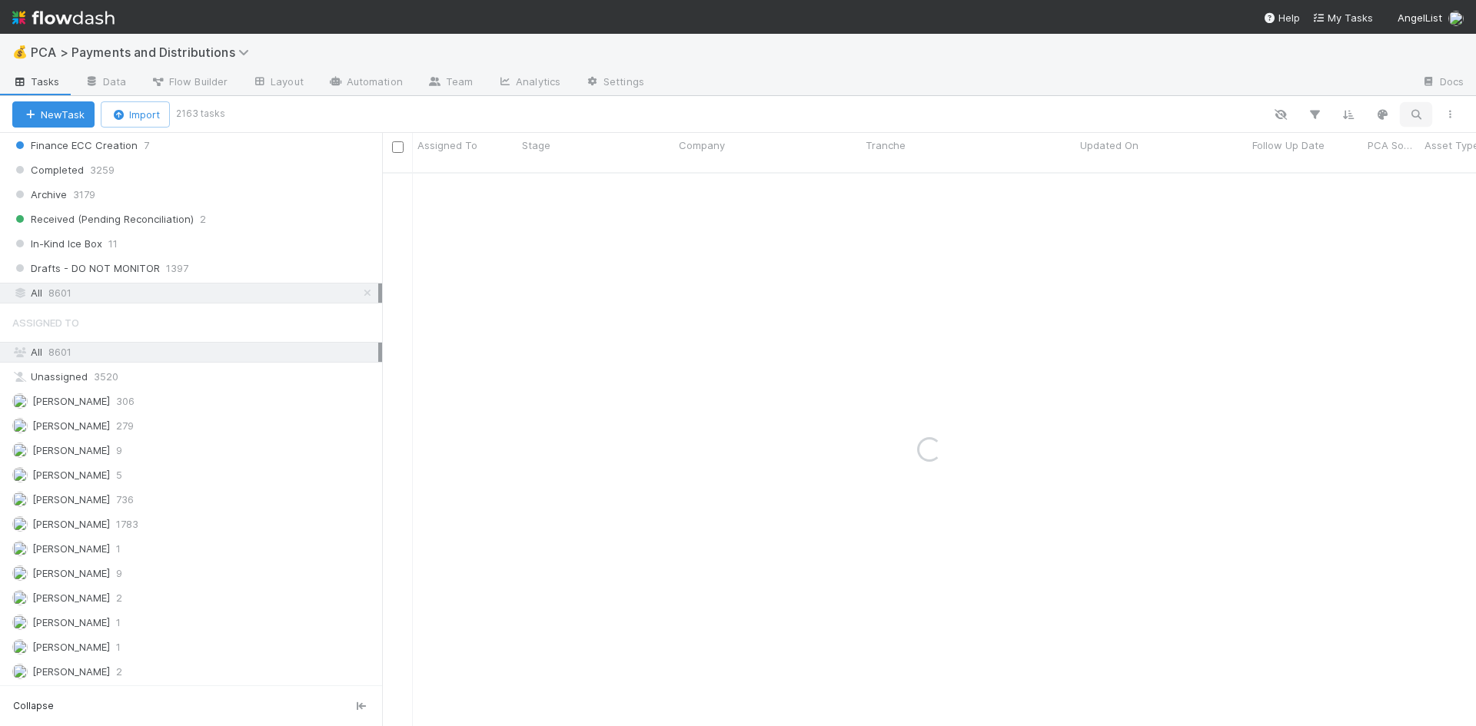
click at [1411, 115] on icon "button" at bounding box center [1415, 115] width 15 height 14
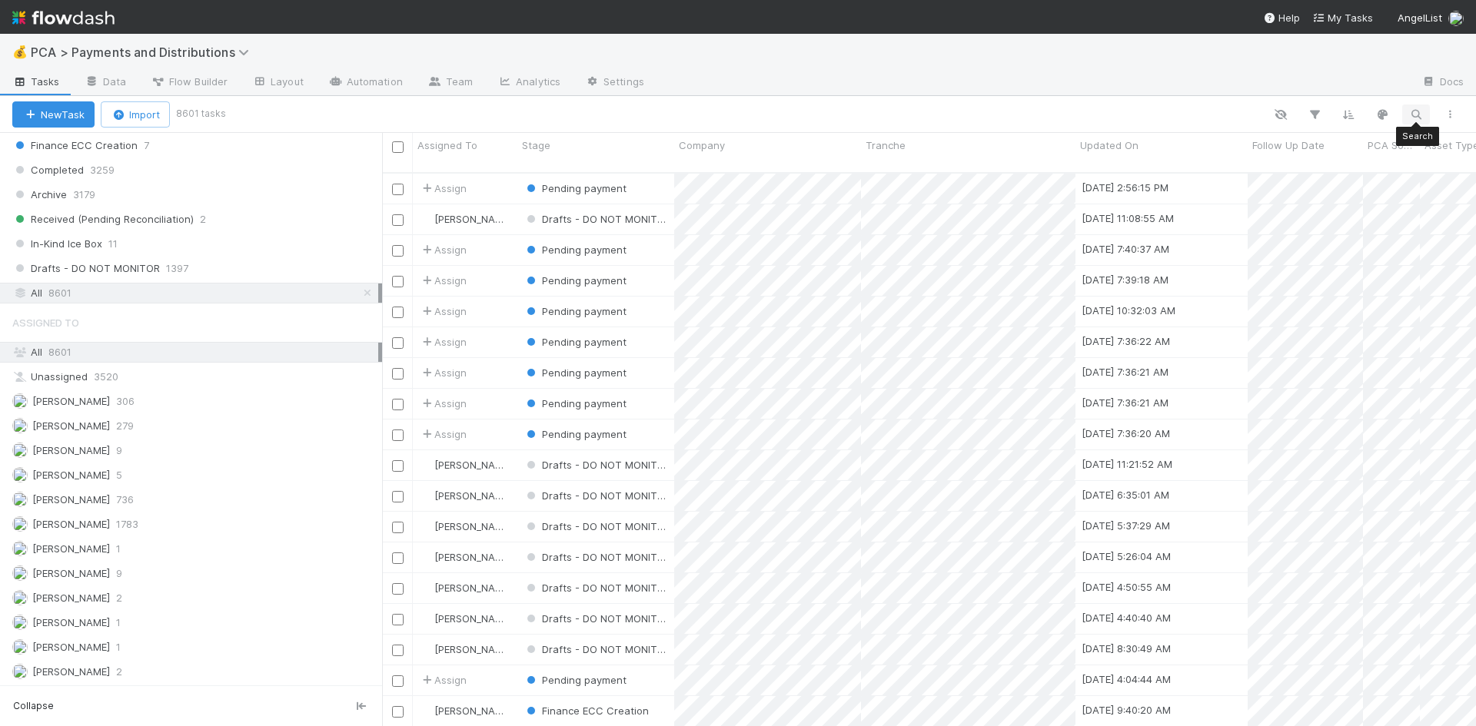
scroll to position [555, 1082]
click at [1417, 112] on icon "button" at bounding box center [1415, 115] width 15 height 14
click at [1357, 83] on input at bounding box center [1336, 89] width 154 height 18
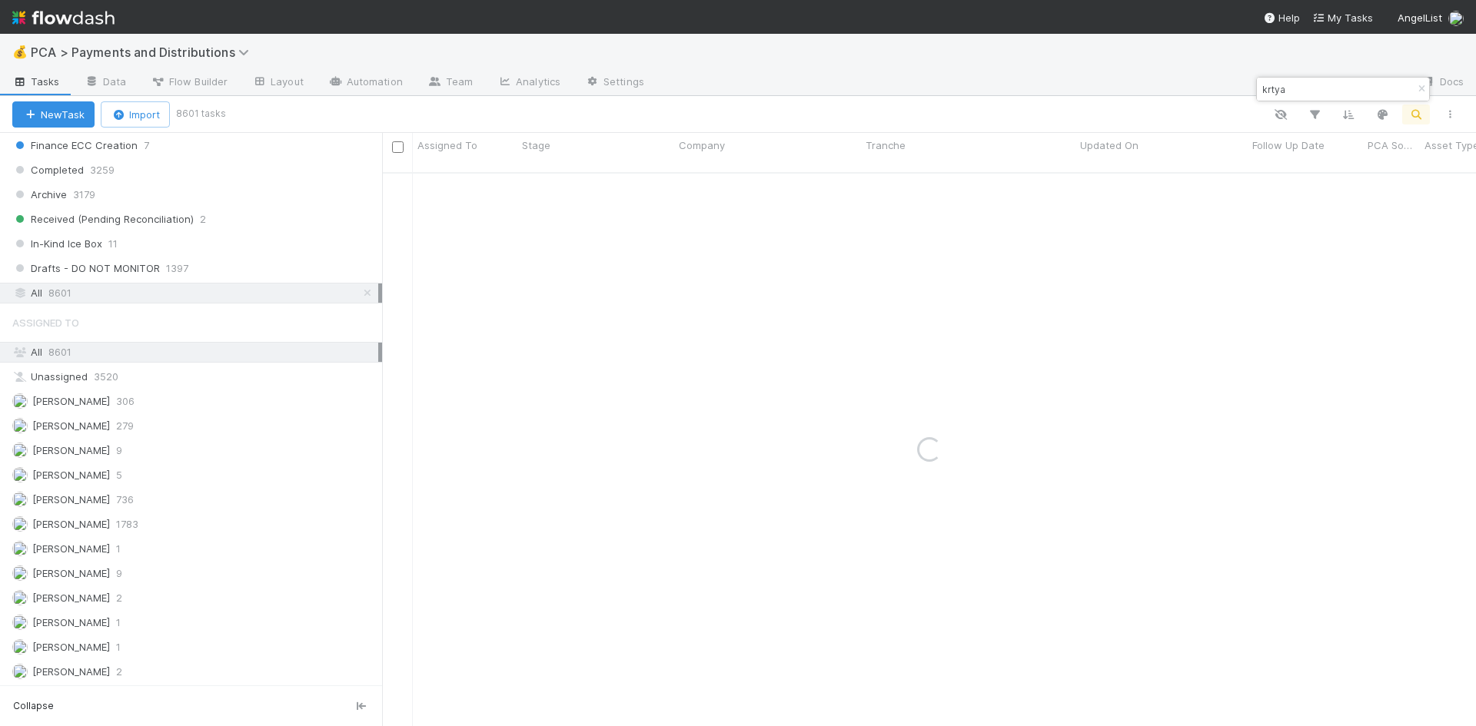
type input "krtya"
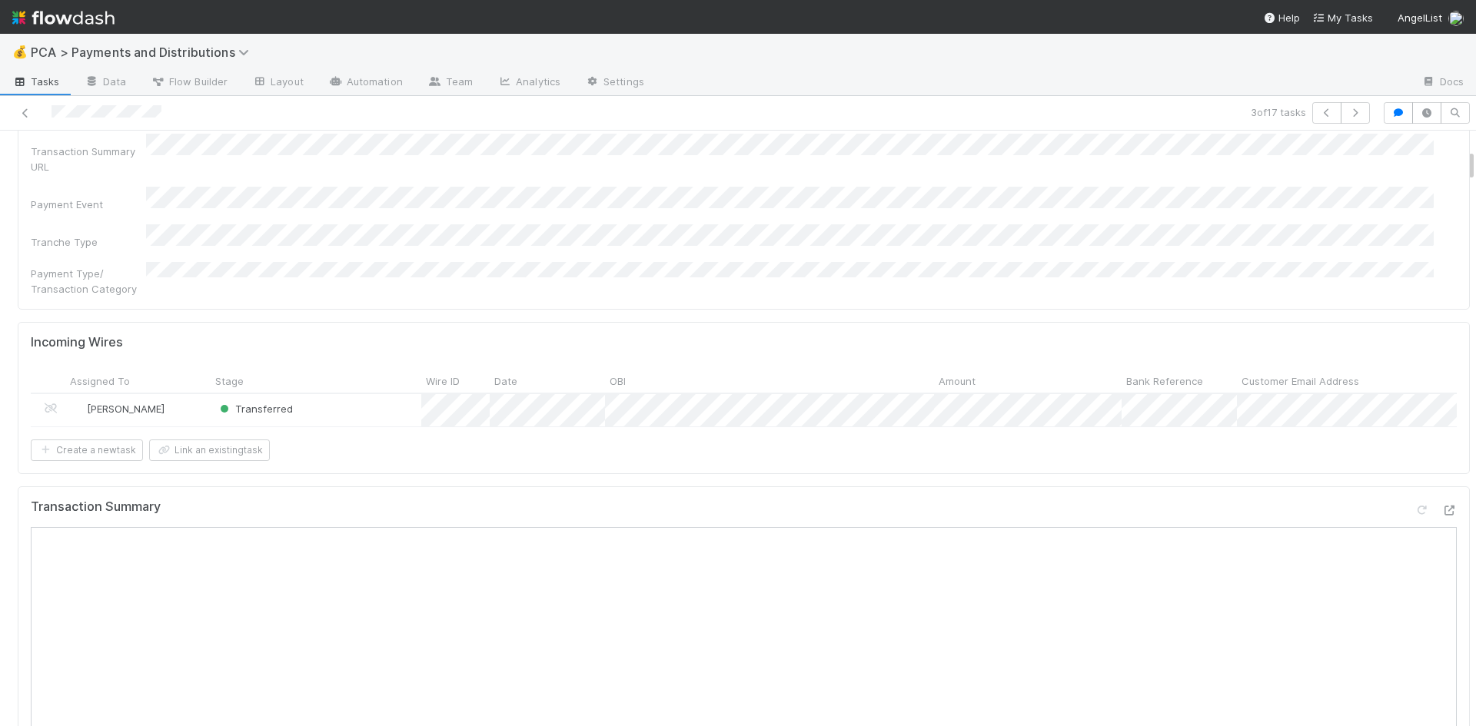
scroll to position [384, 0]
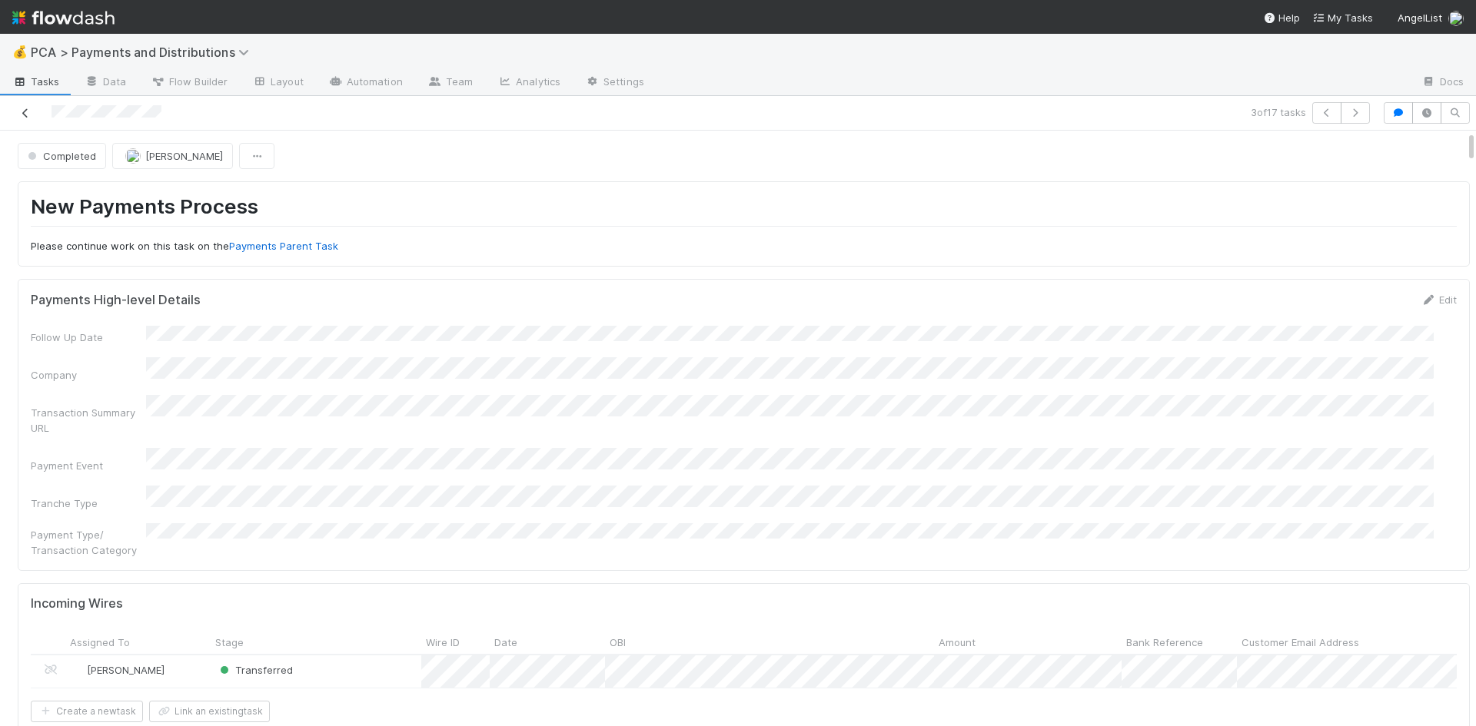
click at [19, 112] on icon at bounding box center [25, 113] width 15 height 10
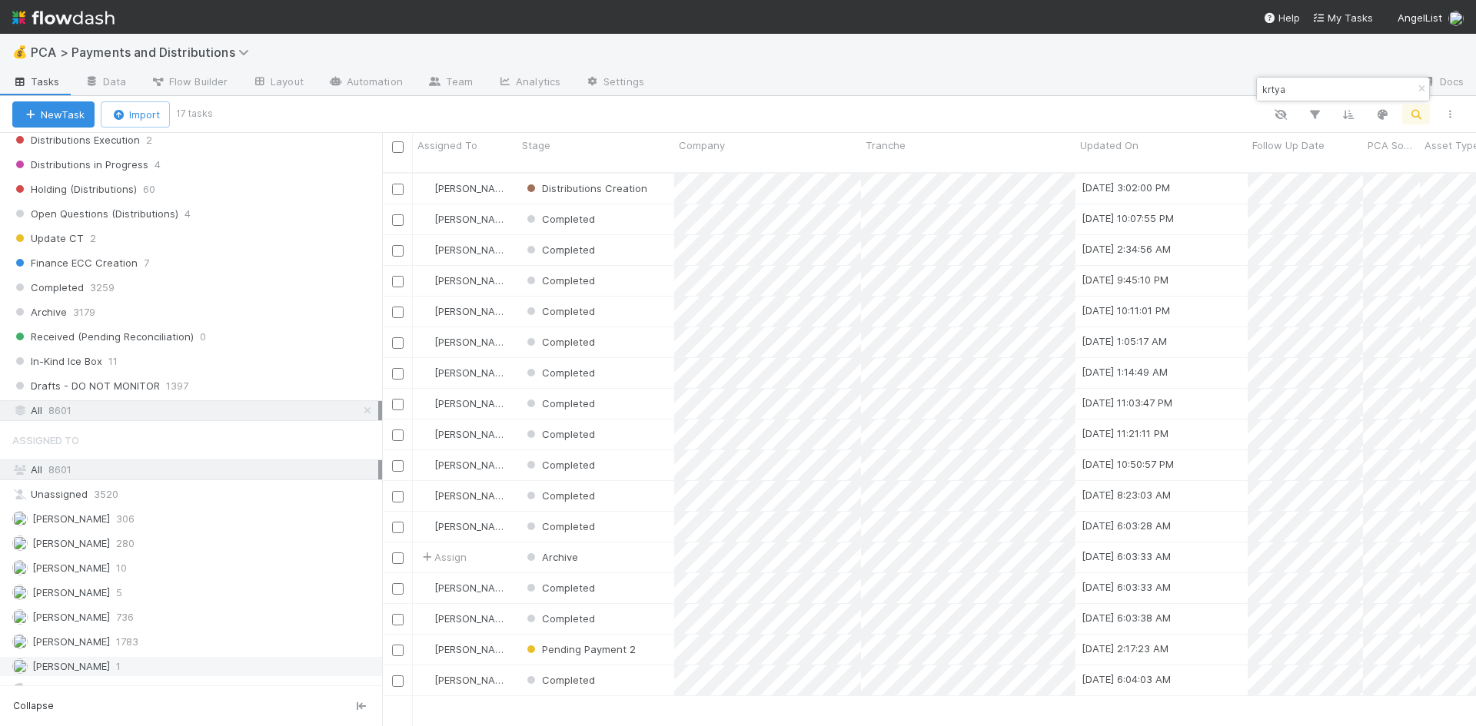
scroll to position [1228, 0]
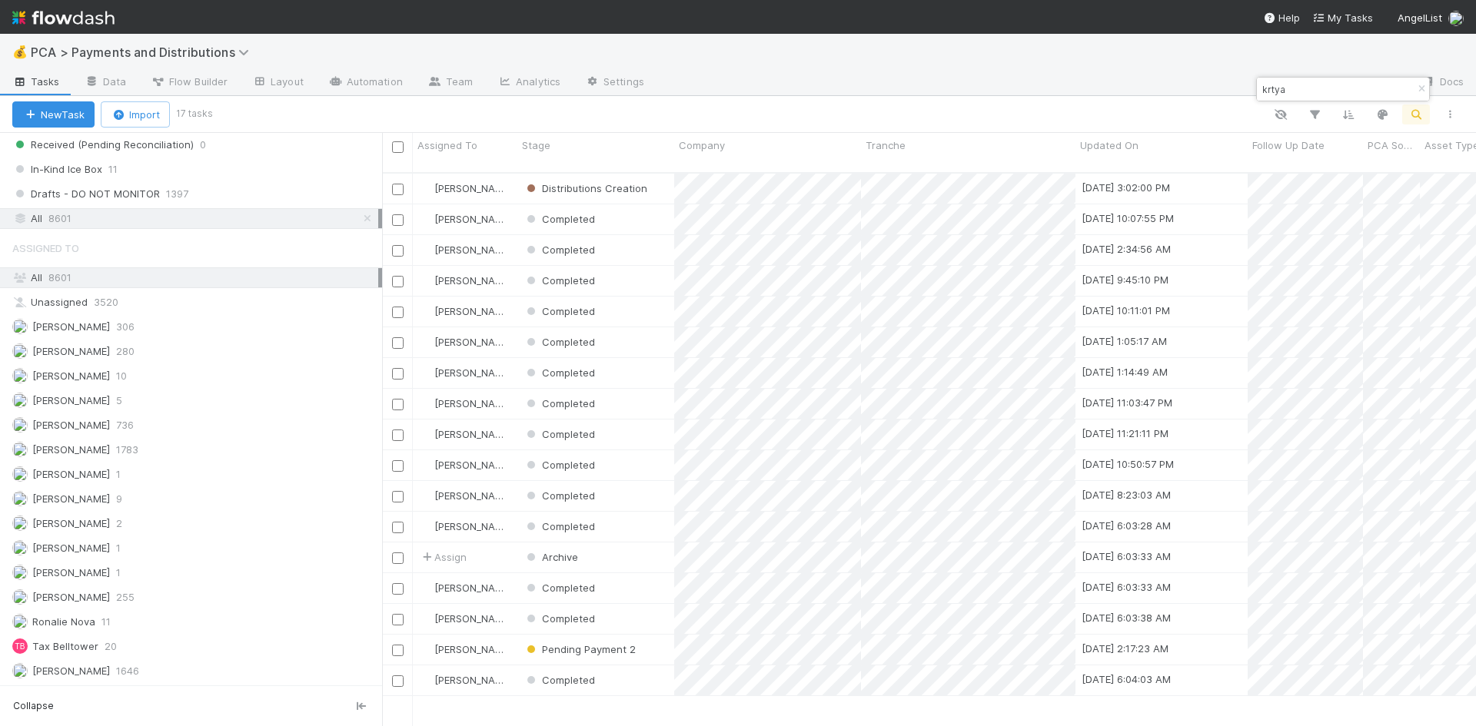
click at [1263, 88] on input "krtya" at bounding box center [1336, 89] width 154 height 18
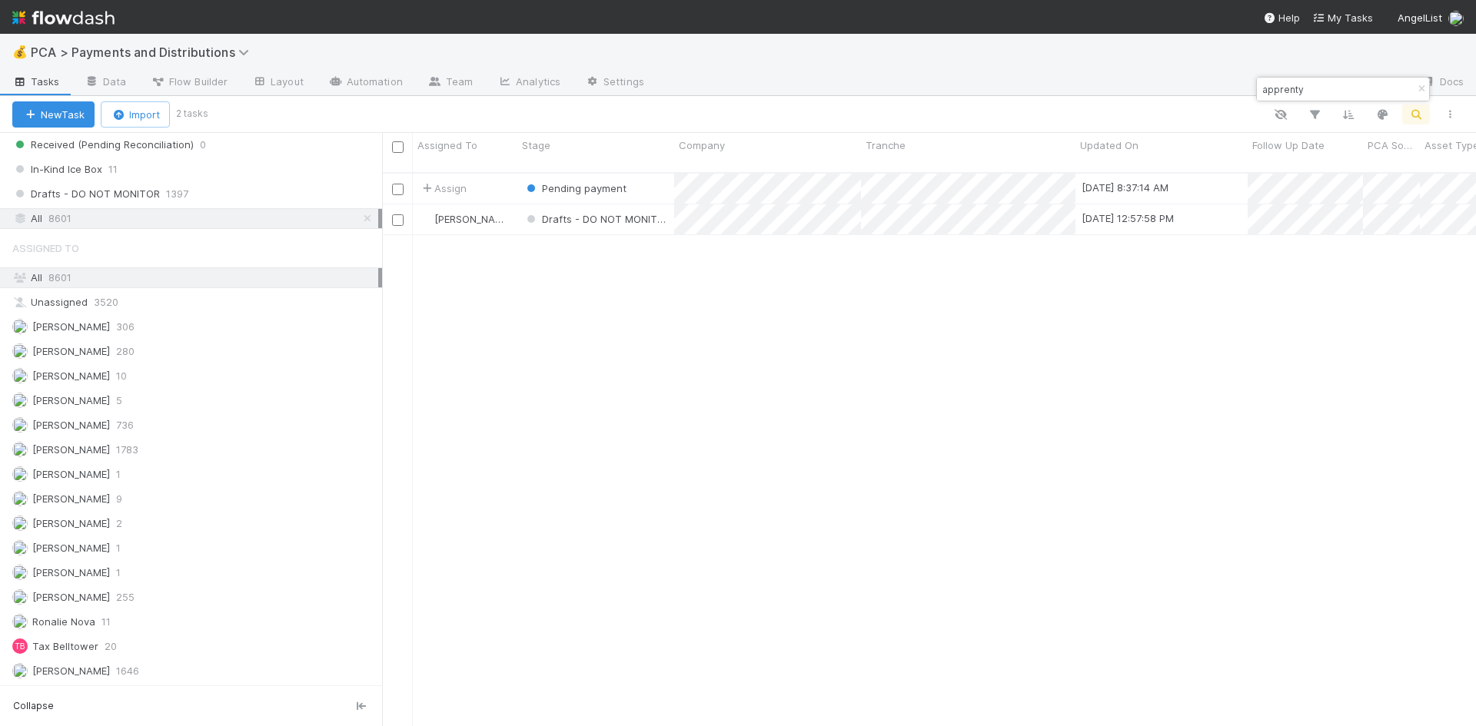
scroll to position [555, 1082]
click at [1287, 87] on input "apprenty" at bounding box center [1336, 89] width 154 height 18
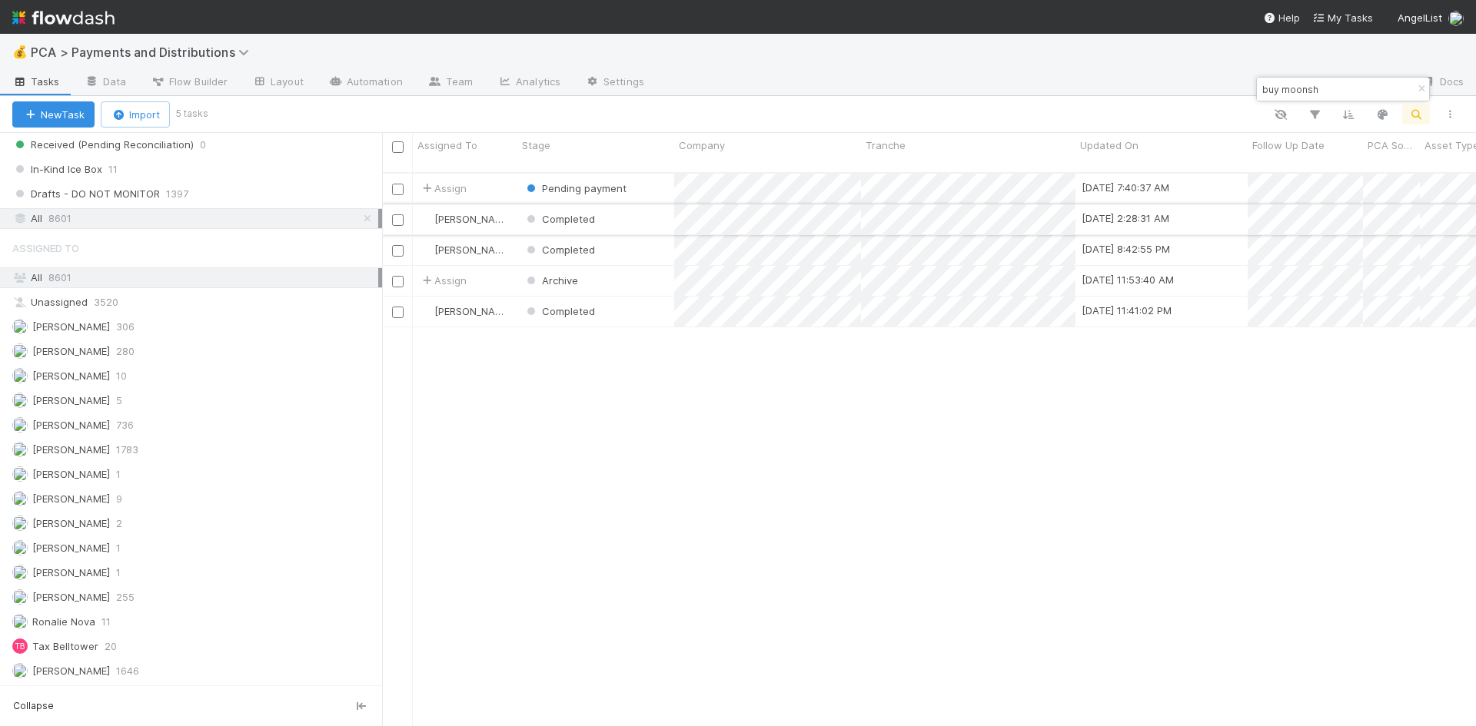
type input "buy moonsh"
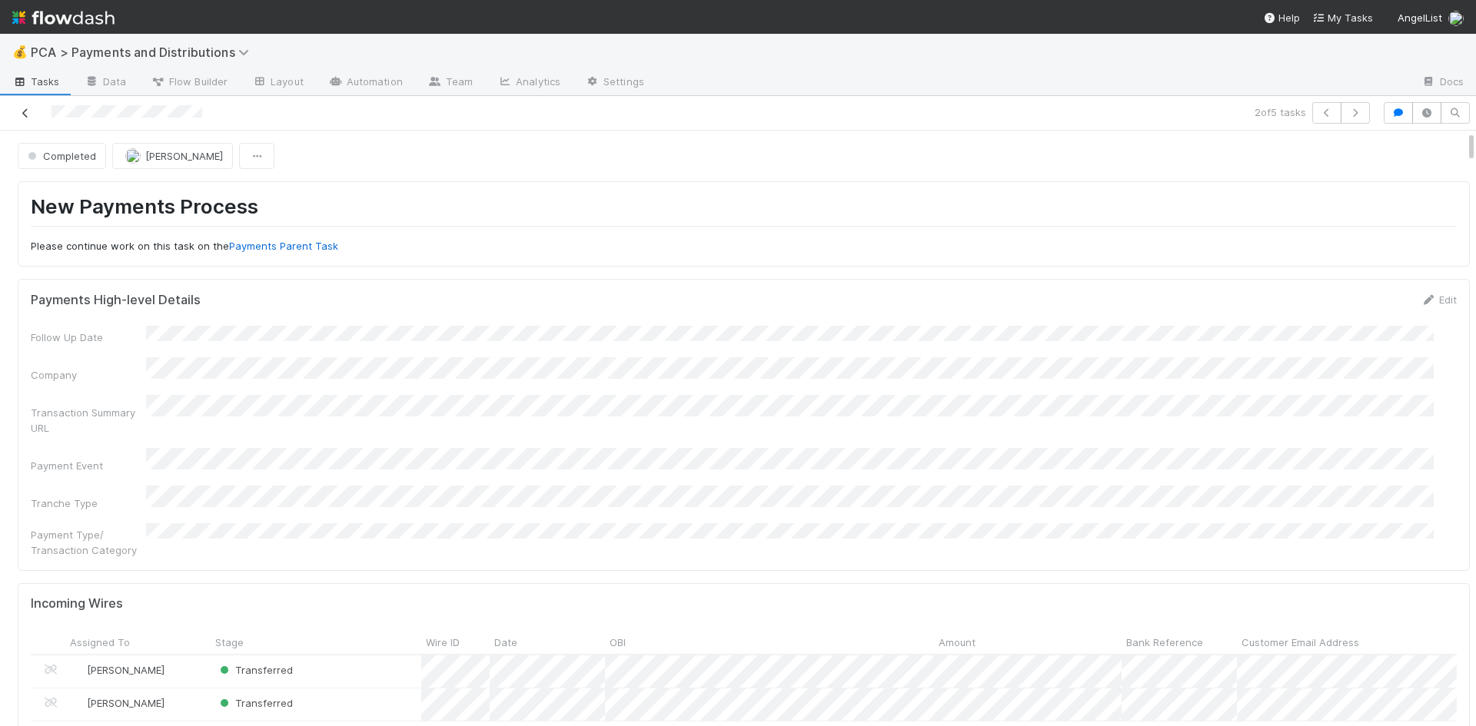
click at [22, 113] on icon at bounding box center [25, 113] width 15 height 10
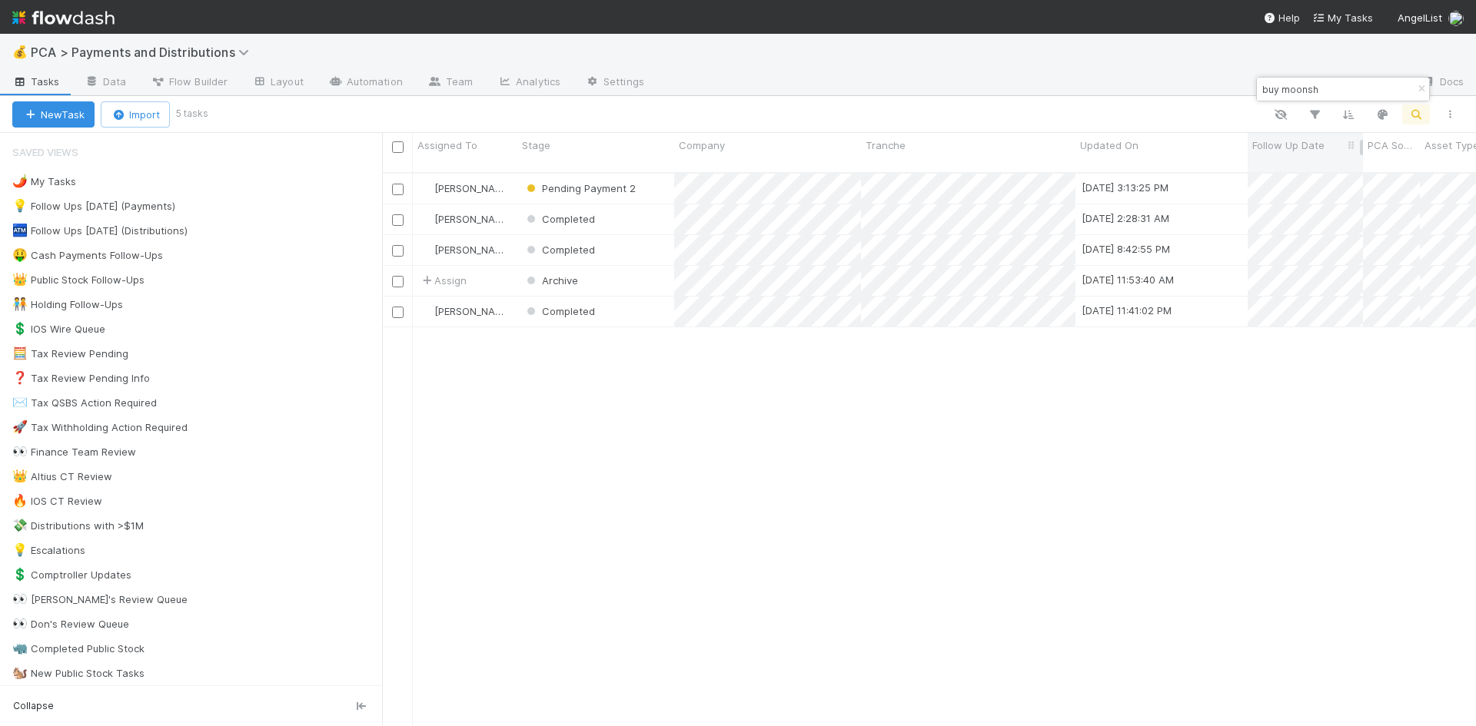
scroll to position [555, 1082]
drag, startPoint x: 1310, startPoint y: 86, endPoint x: 1327, endPoint y: 86, distance: 16.9
click at [1322, 86] on input "buy moonsh" at bounding box center [1336, 89] width 154 height 18
click at [1327, 87] on input "buy moonsh" at bounding box center [1336, 89] width 154 height 18
click at [1256, 88] on div "buy moonsh" at bounding box center [1343, 89] width 174 height 25
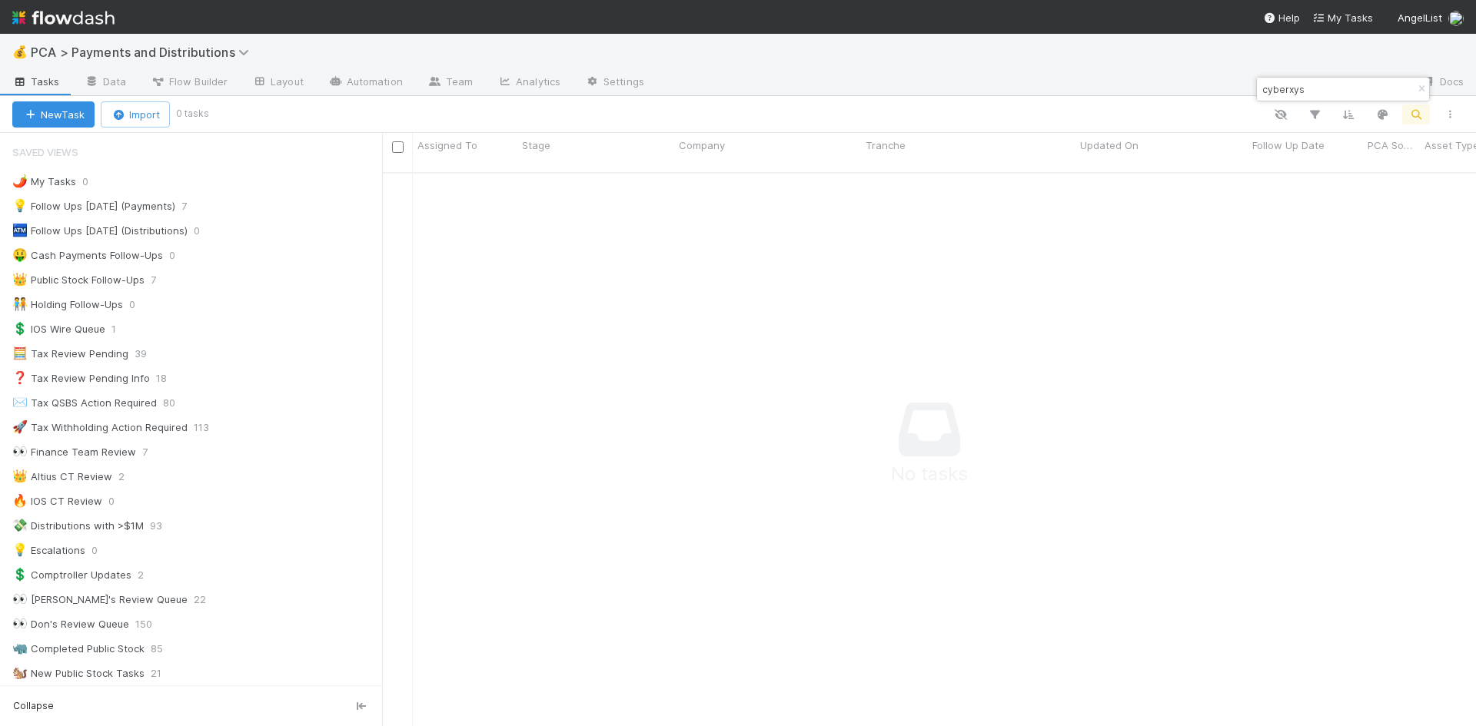
scroll to position [12, 12]
type input "cybexys"
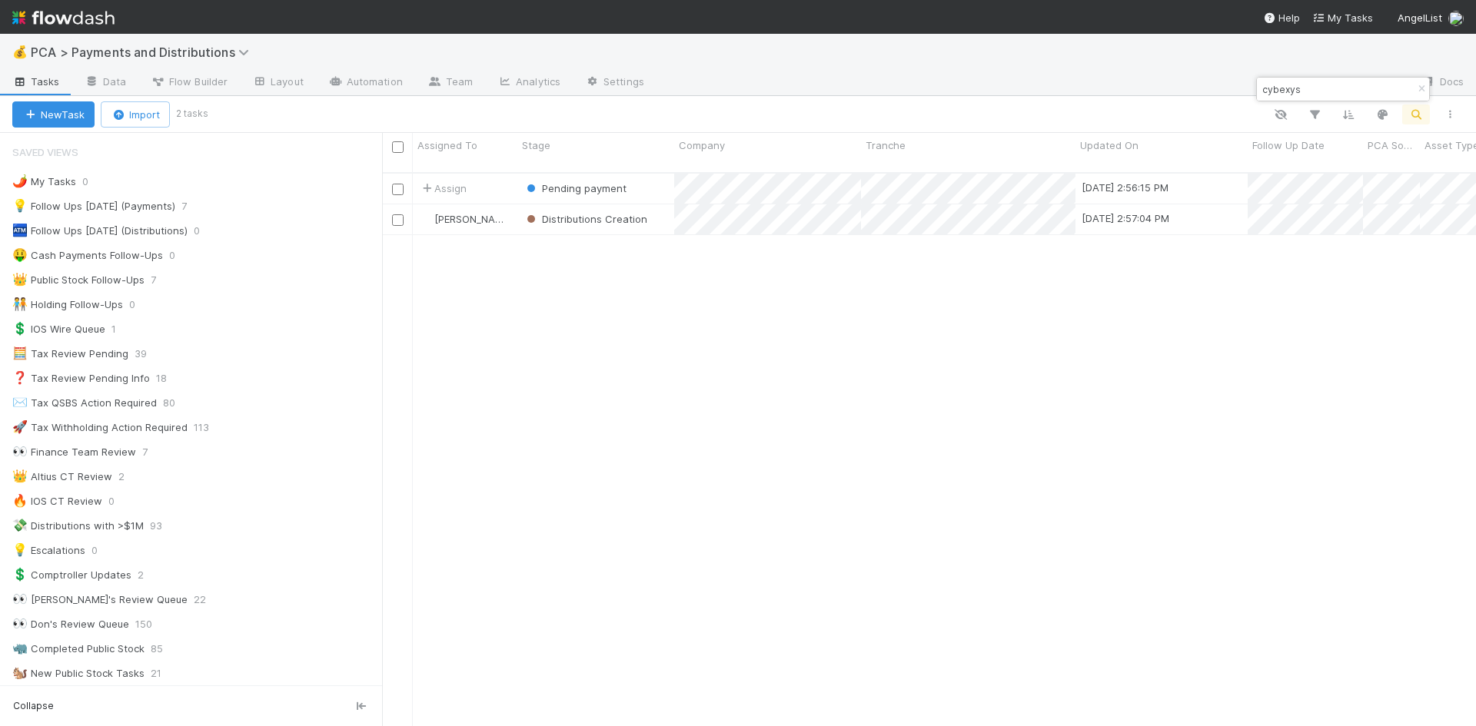
scroll to position [555, 1082]
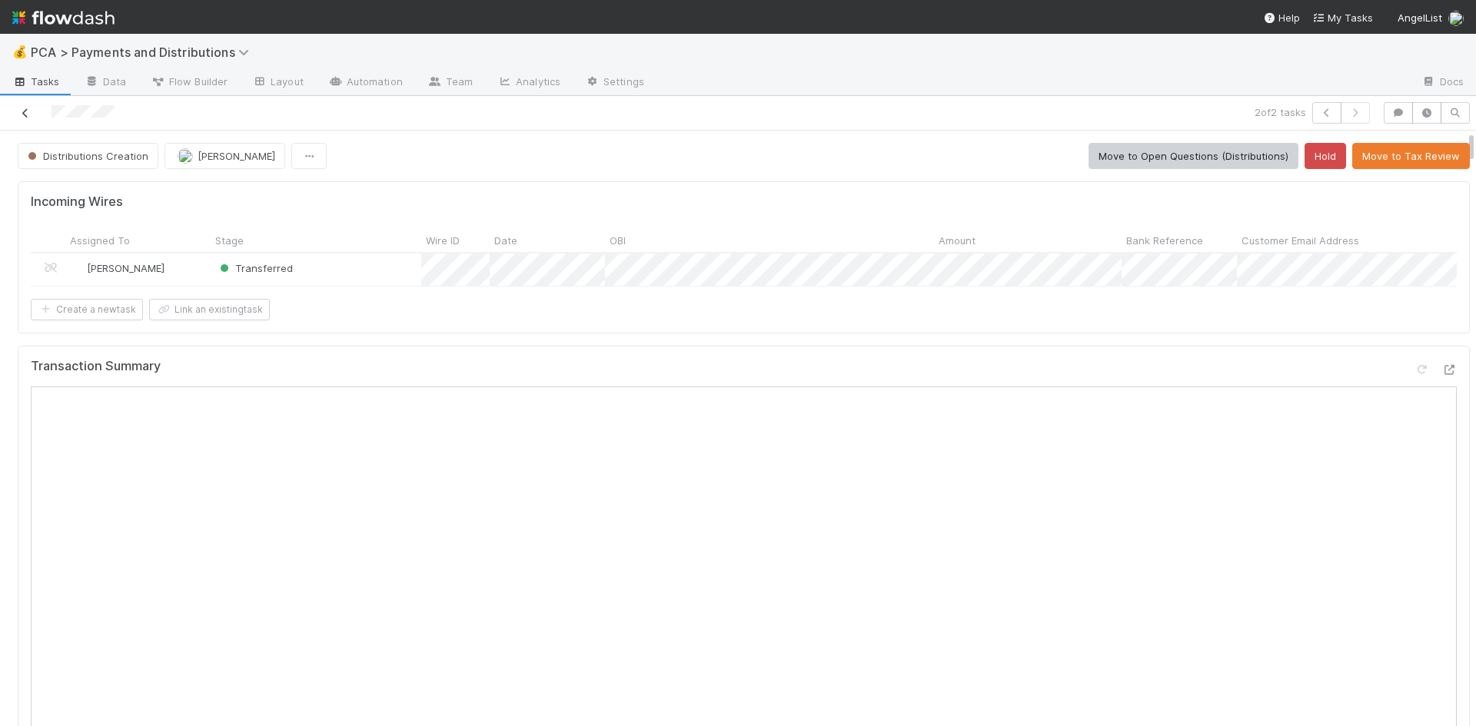
click at [27, 111] on icon at bounding box center [25, 113] width 15 height 10
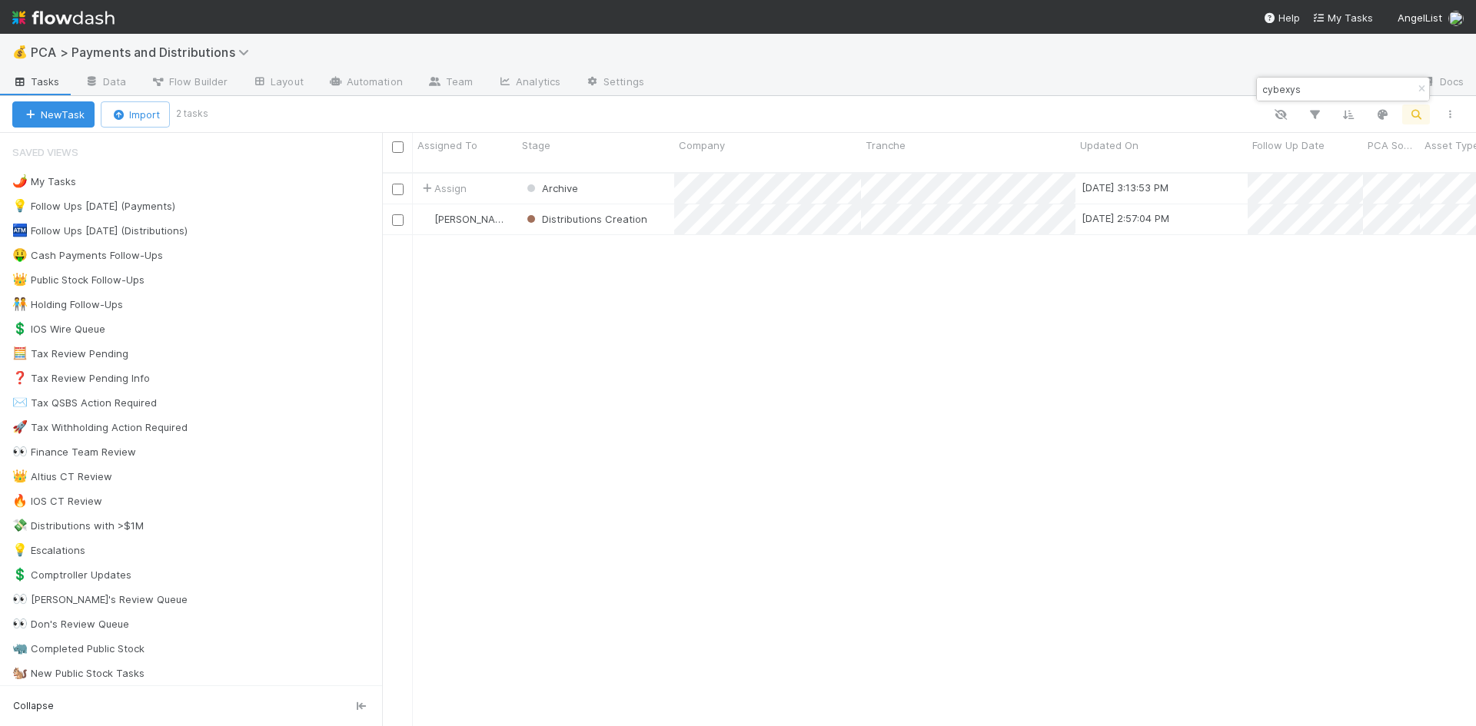
scroll to position [555, 1082]
click at [1282, 87] on input "cybexys" at bounding box center [1336, 89] width 154 height 18
drag, startPoint x: 1299, startPoint y: 92, endPoint x: 1258, endPoint y: 88, distance: 41.0
click at [1258, 88] on div "de oro" at bounding box center [1335, 89] width 156 height 18
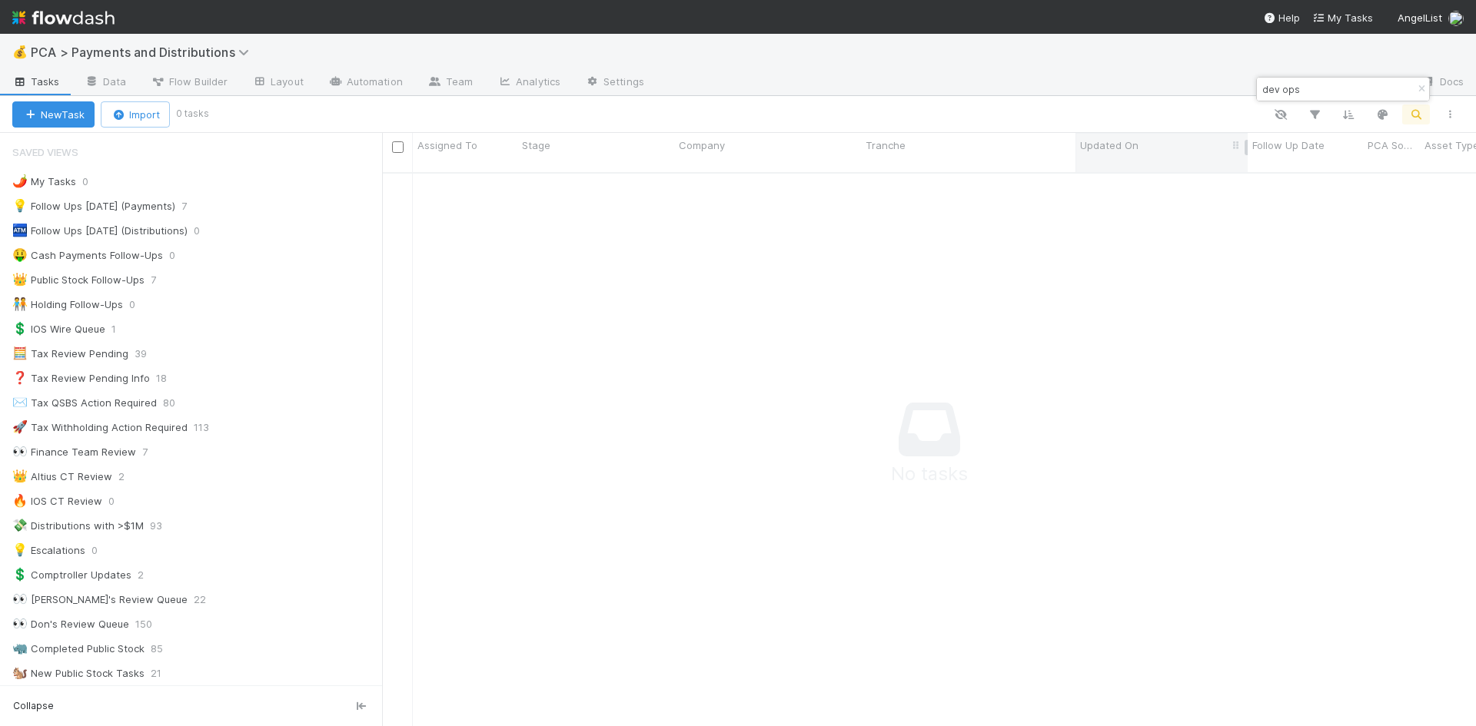
scroll to position [543, 1082]
type input "devops"
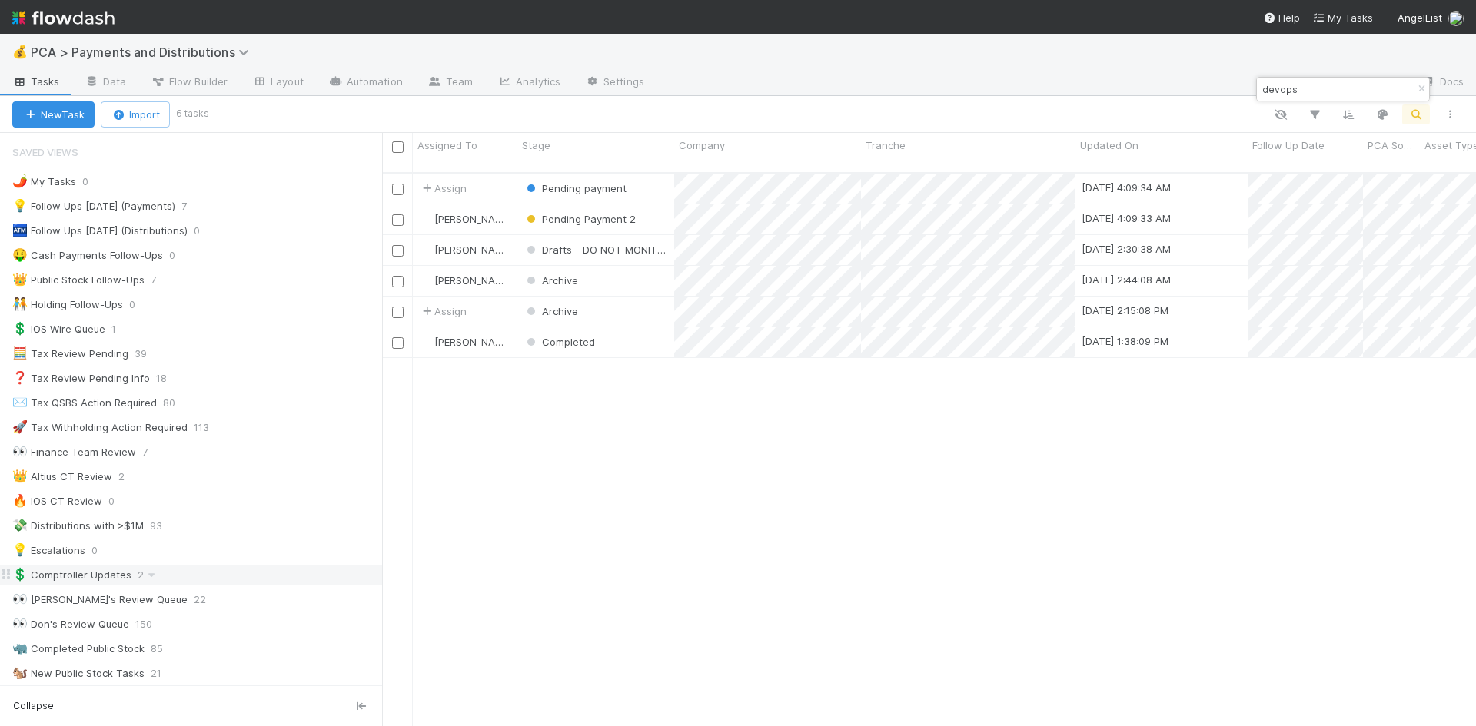
scroll to position [555, 1082]
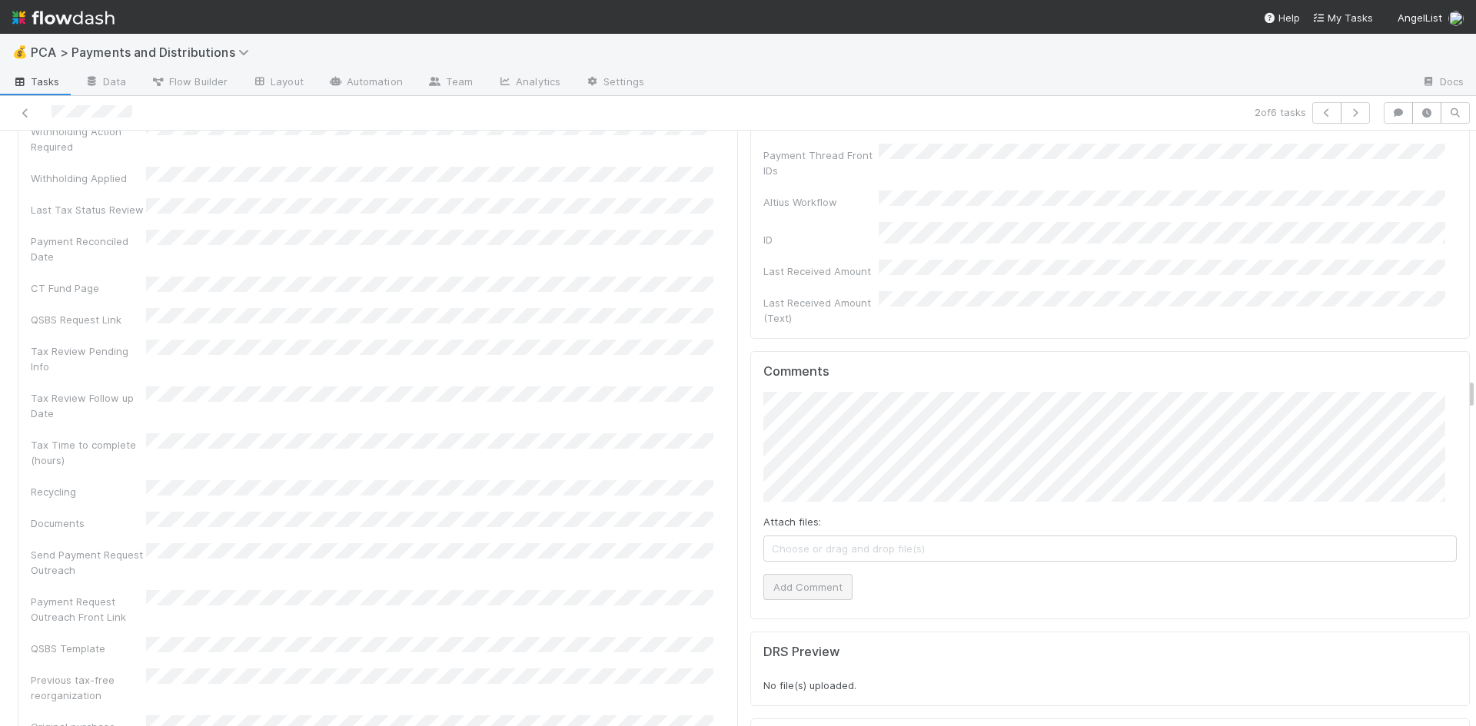
scroll to position [4612, 0]
click at [810, 575] on button "Add Comment" at bounding box center [807, 588] width 89 height 26
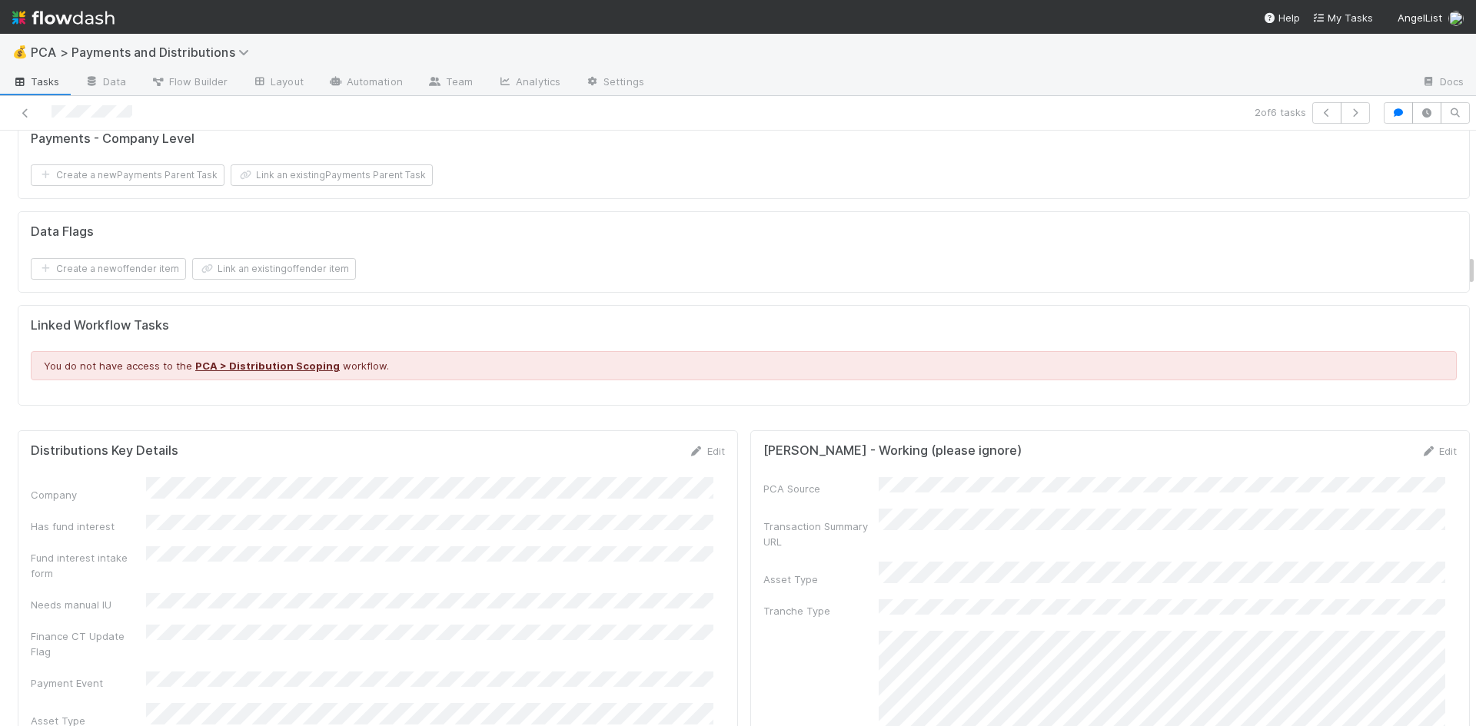
scroll to position [2460, 0]
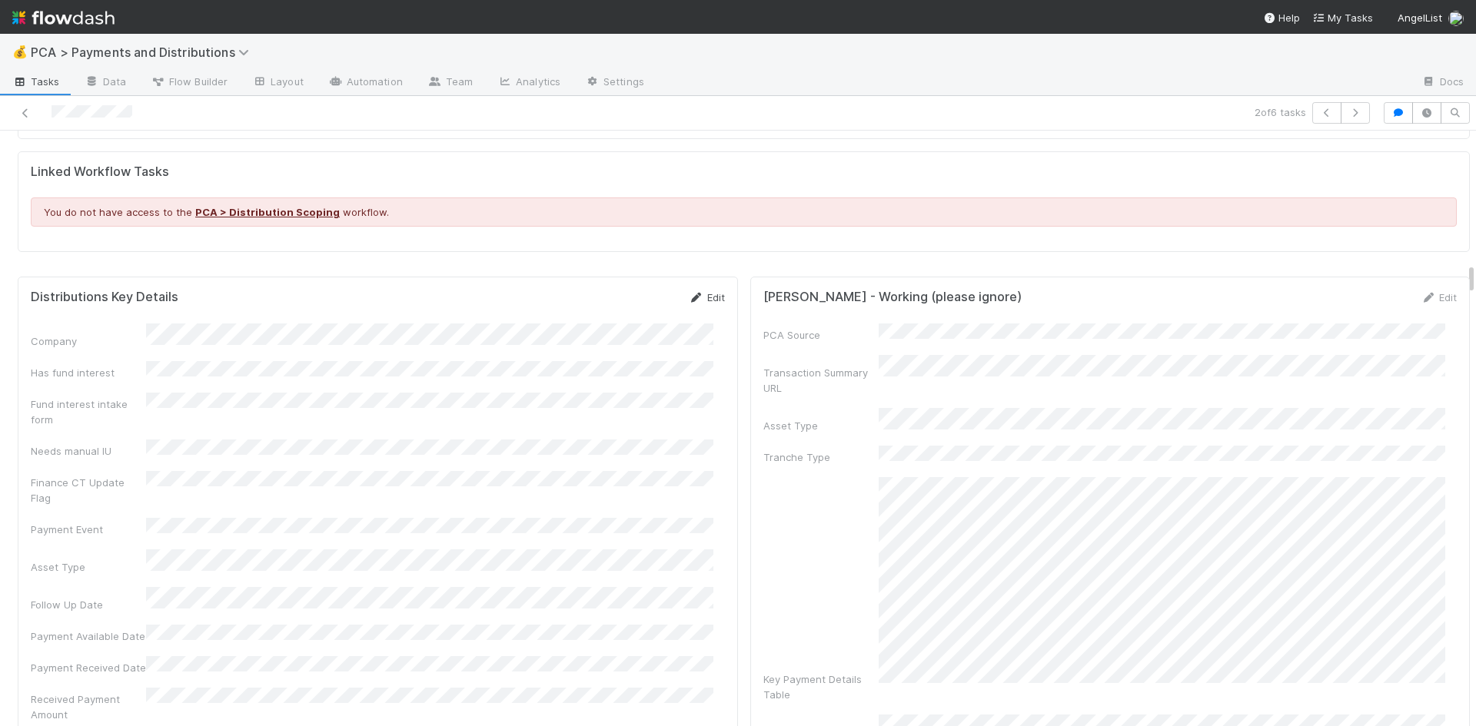
click at [694, 291] on link "Edit" at bounding box center [707, 297] width 36 height 12
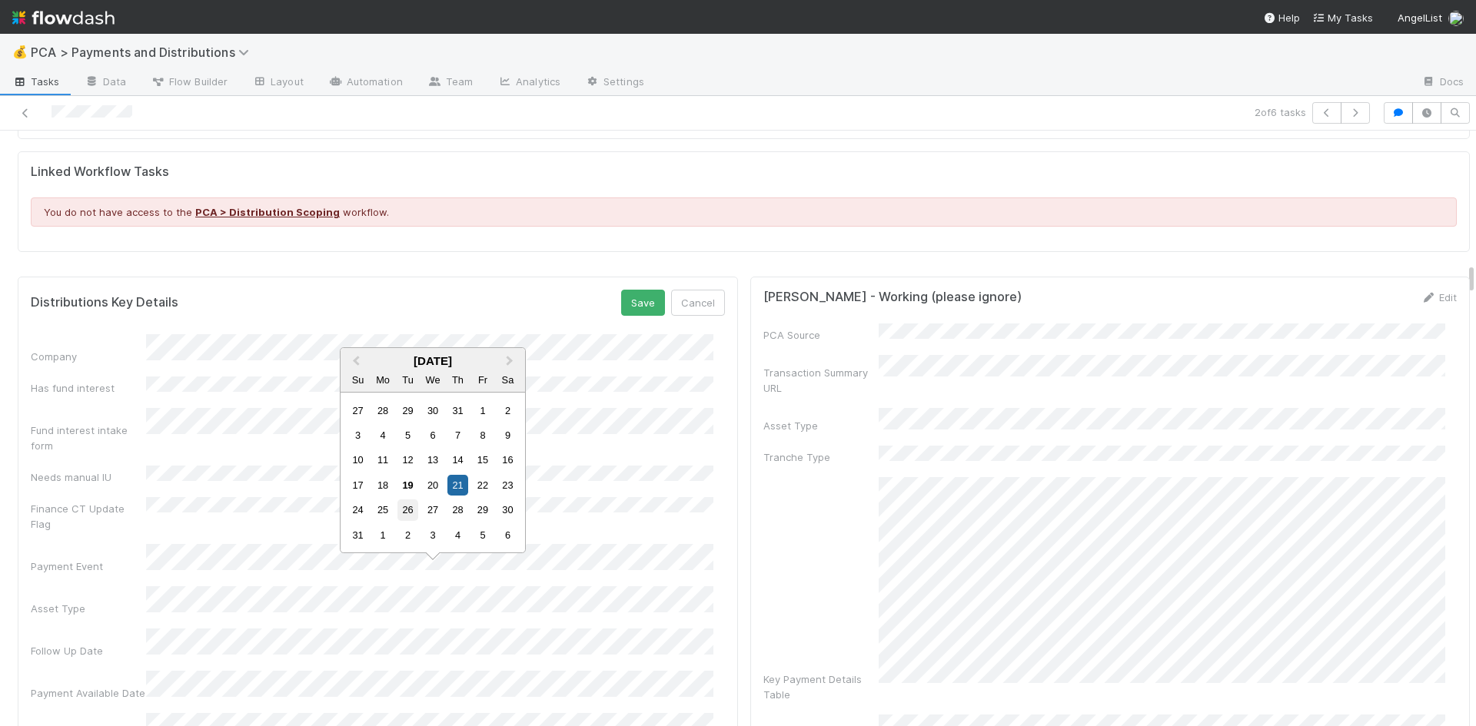
click at [407, 510] on div "26" at bounding box center [407, 510] width 21 height 21
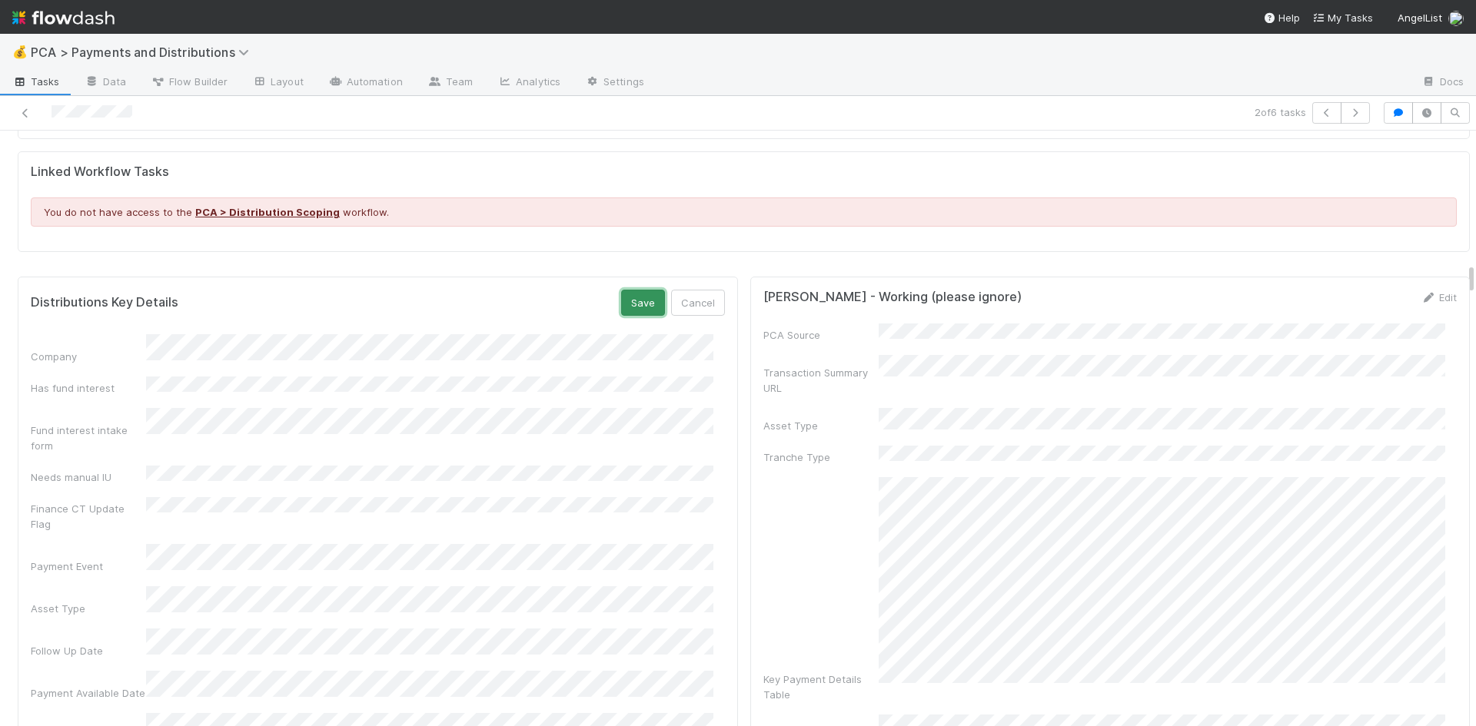
click at [643, 290] on button "Save" at bounding box center [643, 303] width 44 height 26
click at [28, 114] on icon at bounding box center [25, 113] width 15 height 10
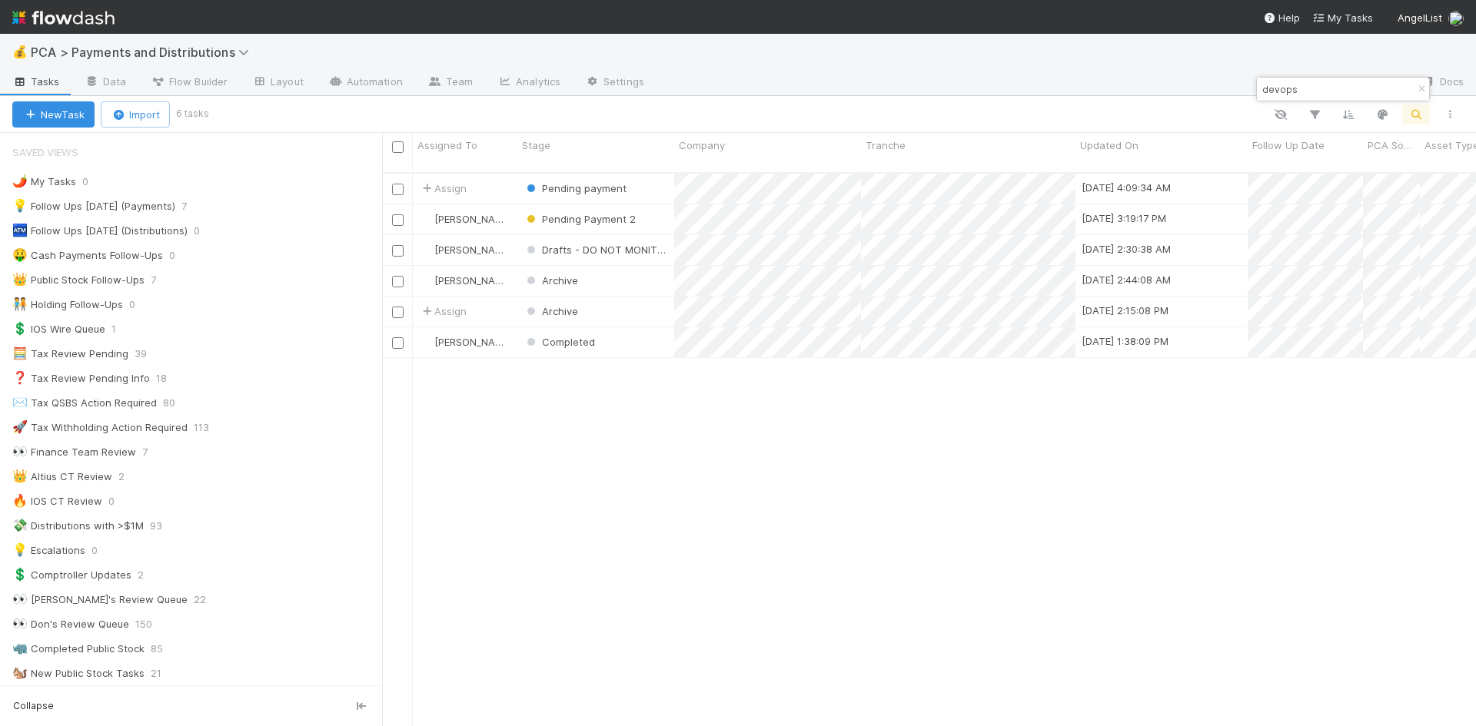
scroll to position [555, 1082]
click at [1296, 88] on input "devops" at bounding box center [1336, 89] width 154 height 18
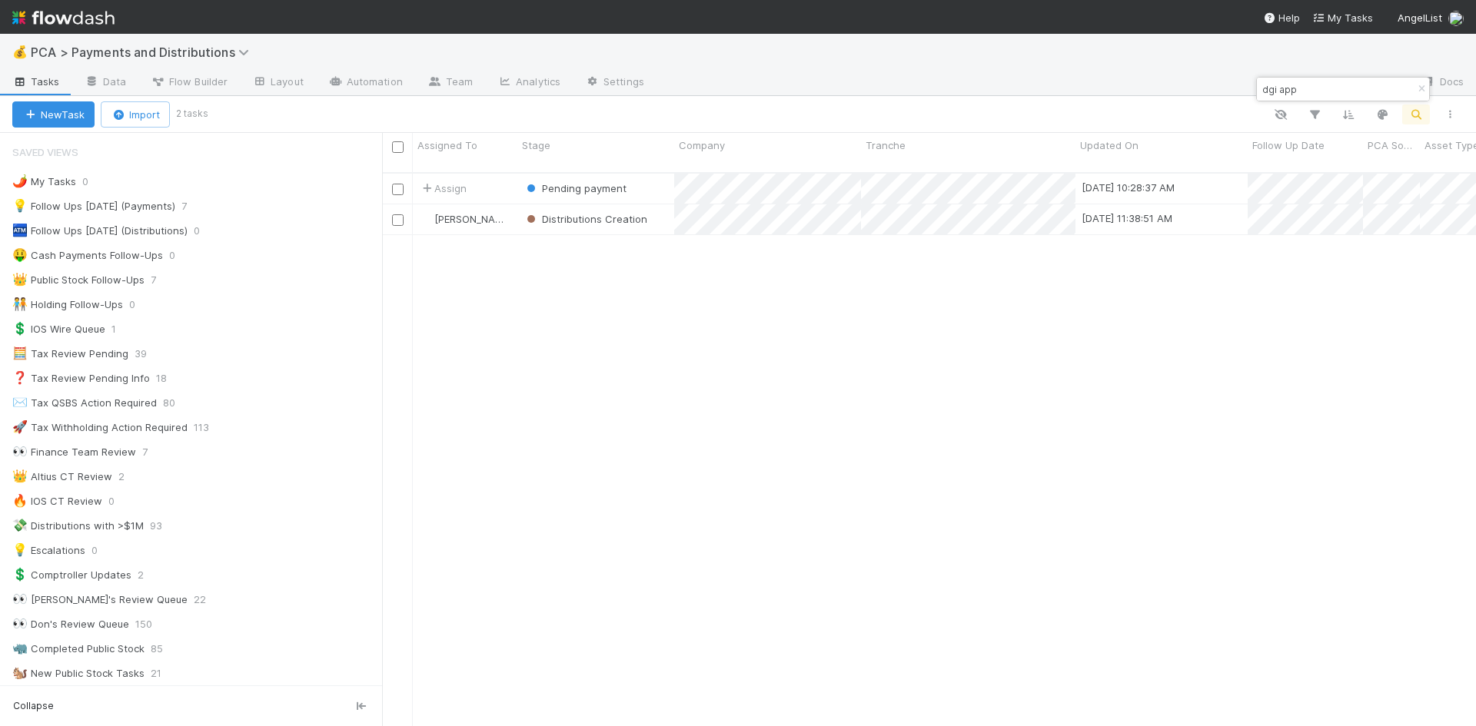
type input "dgi app"
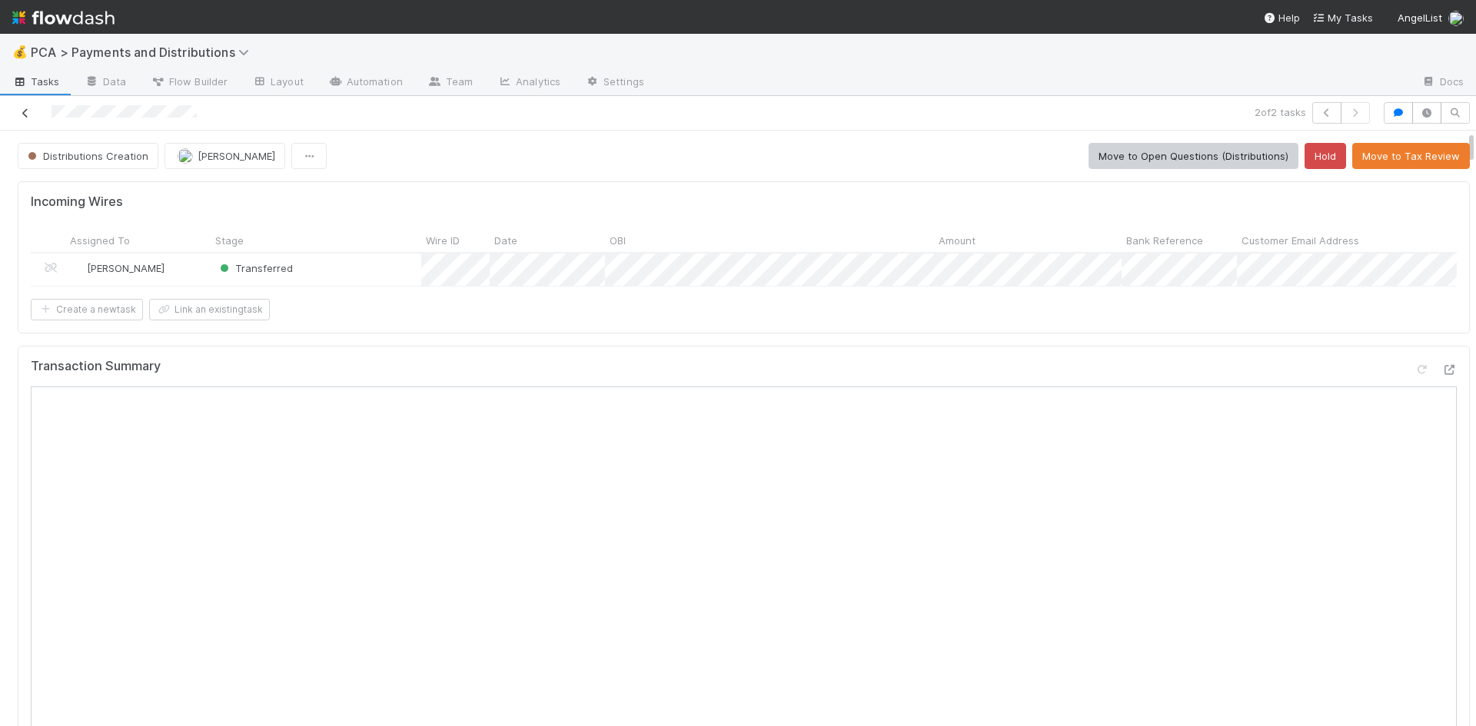
click at [26, 115] on icon at bounding box center [25, 113] width 15 height 10
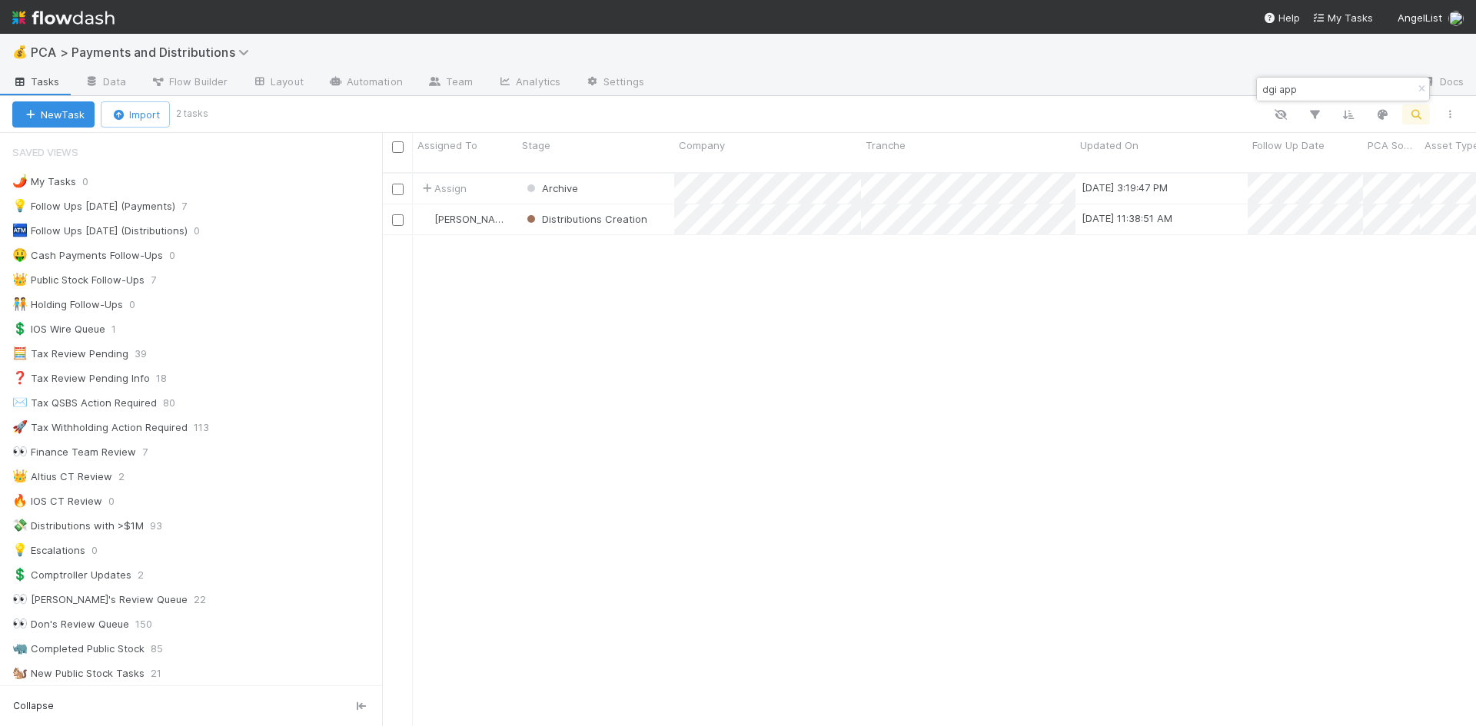
scroll to position [555, 1082]
drag, startPoint x: 1328, startPoint y: 89, endPoint x: 1260, endPoint y: 89, distance: 67.6
click at [1260, 89] on input "dgi app" at bounding box center [1336, 89] width 154 height 18
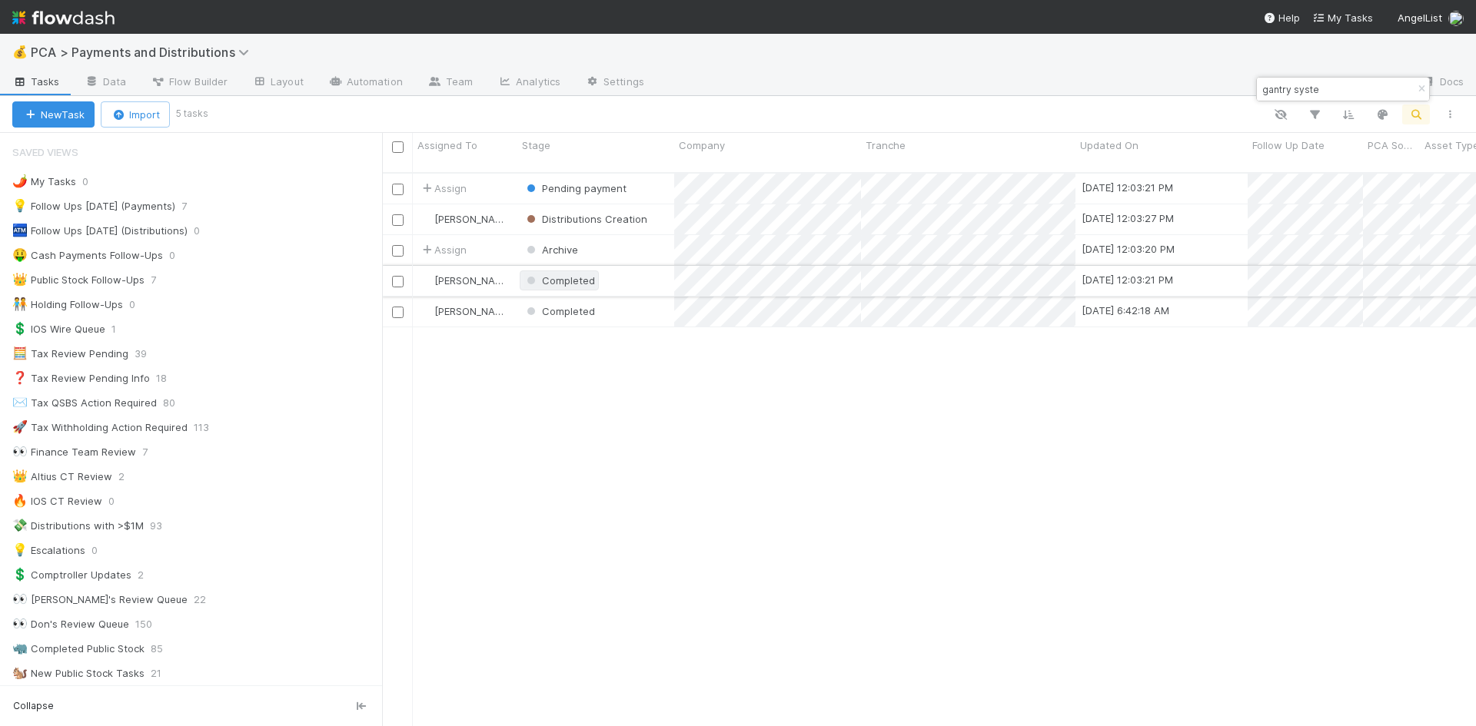
type input "gantry syste"
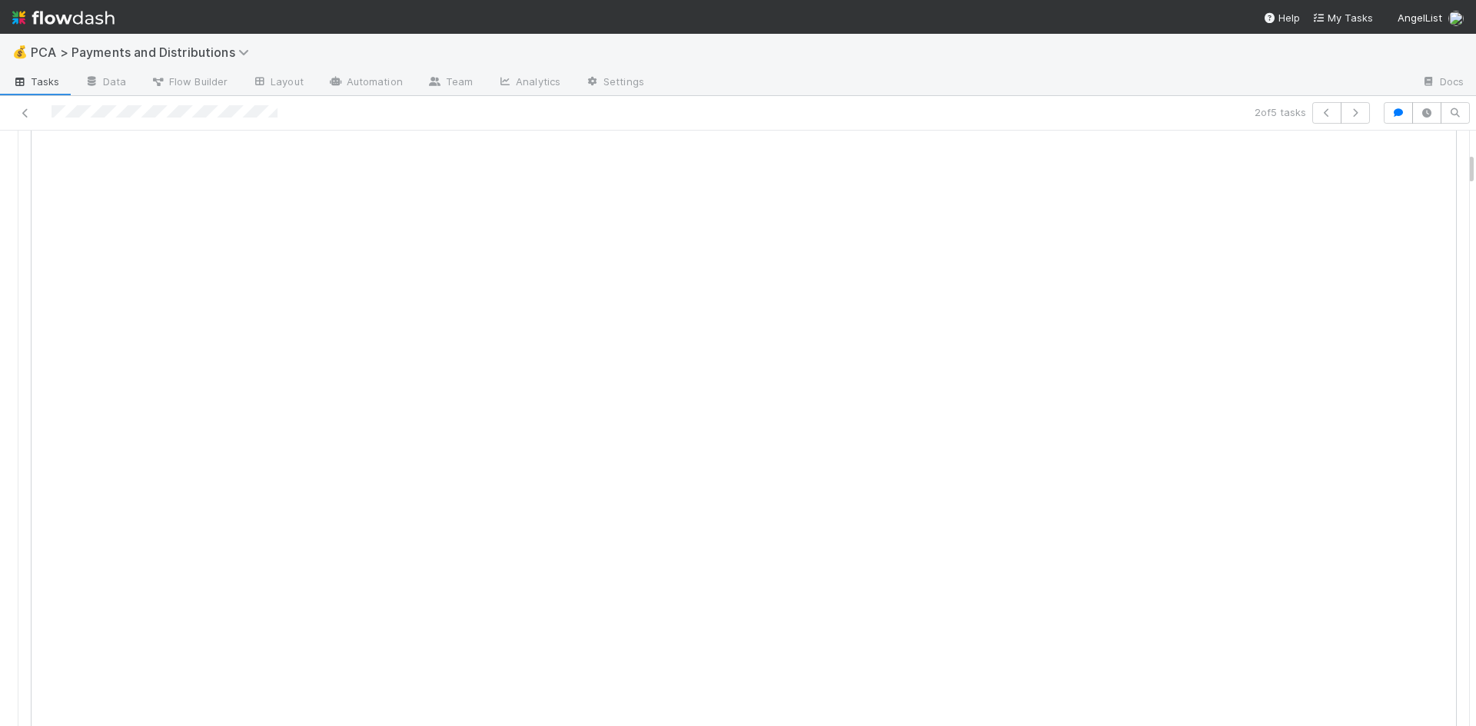
scroll to position [692, 0]
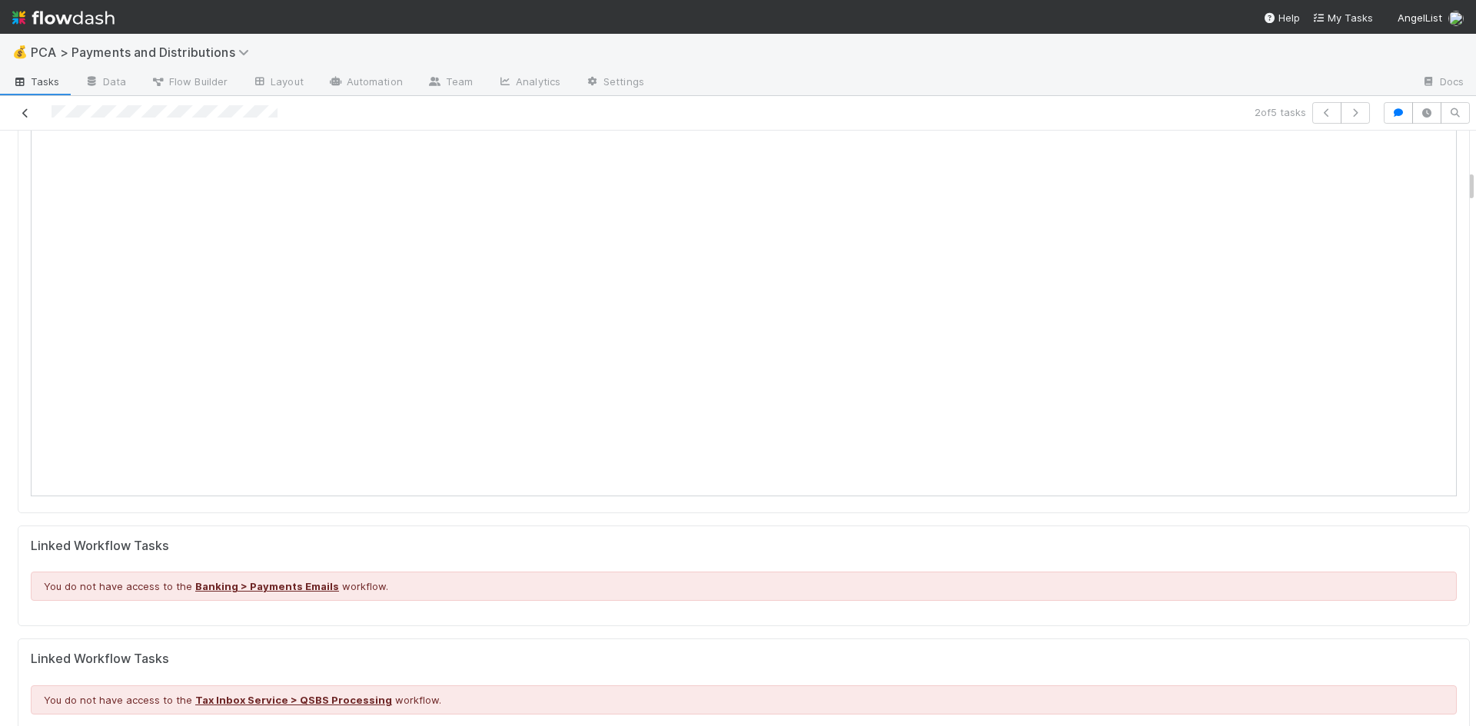
click at [22, 112] on icon at bounding box center [25, 113] width 15 height 10
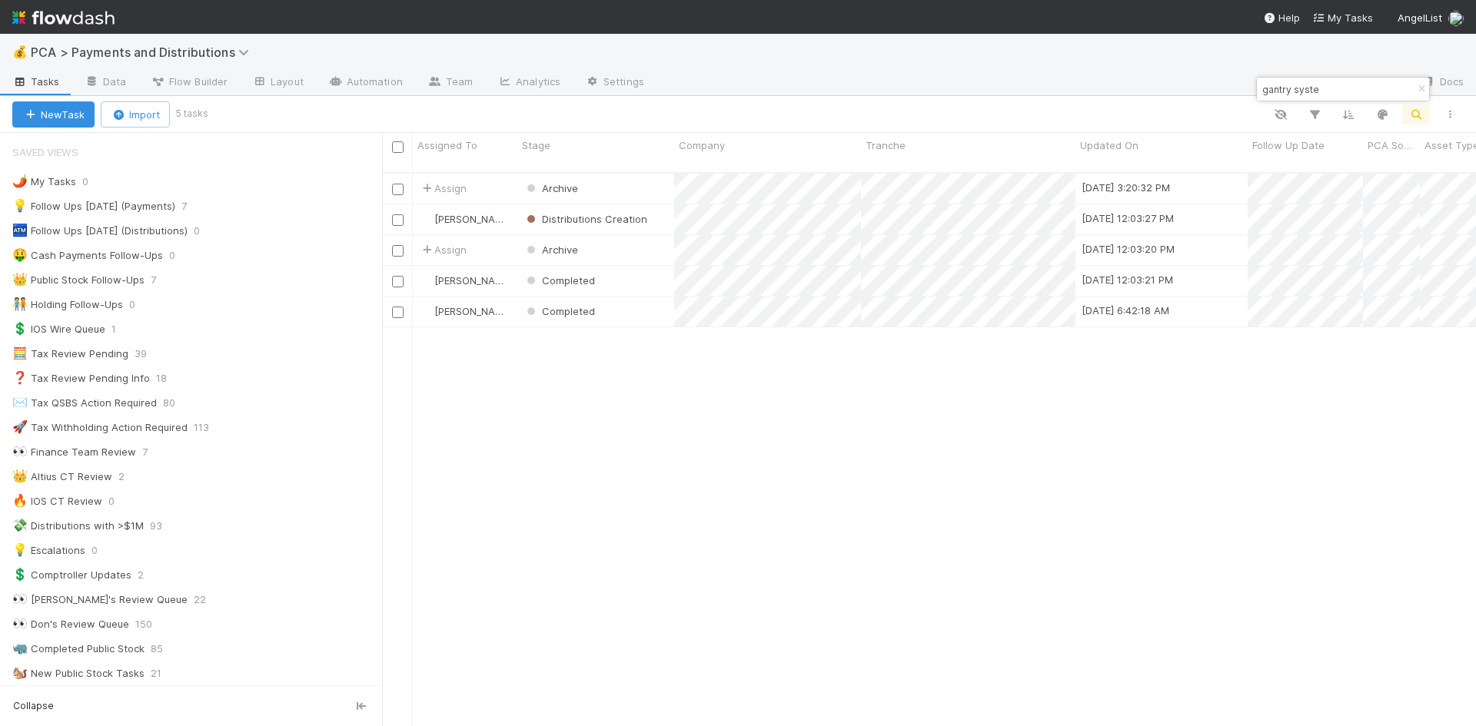
scroll to position [555, 1082]
drag, startPoint x: 1327, startPoint y: 88, endPoint x: 1258, endPoint y: 86, distance: 69.2
click at [1258, 86] on div "gantry syste" at bounding box center [1335, 89] width 156 height 18
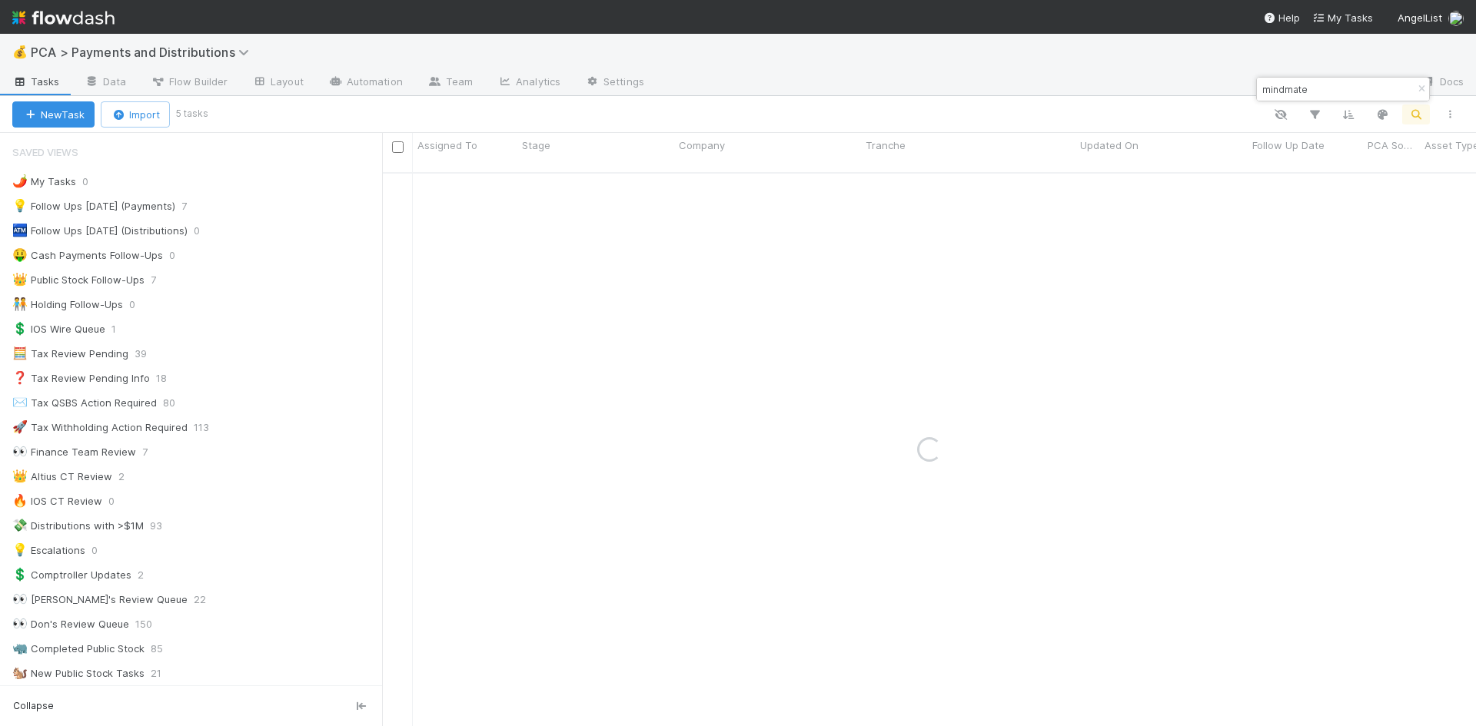
type input "mindmate"
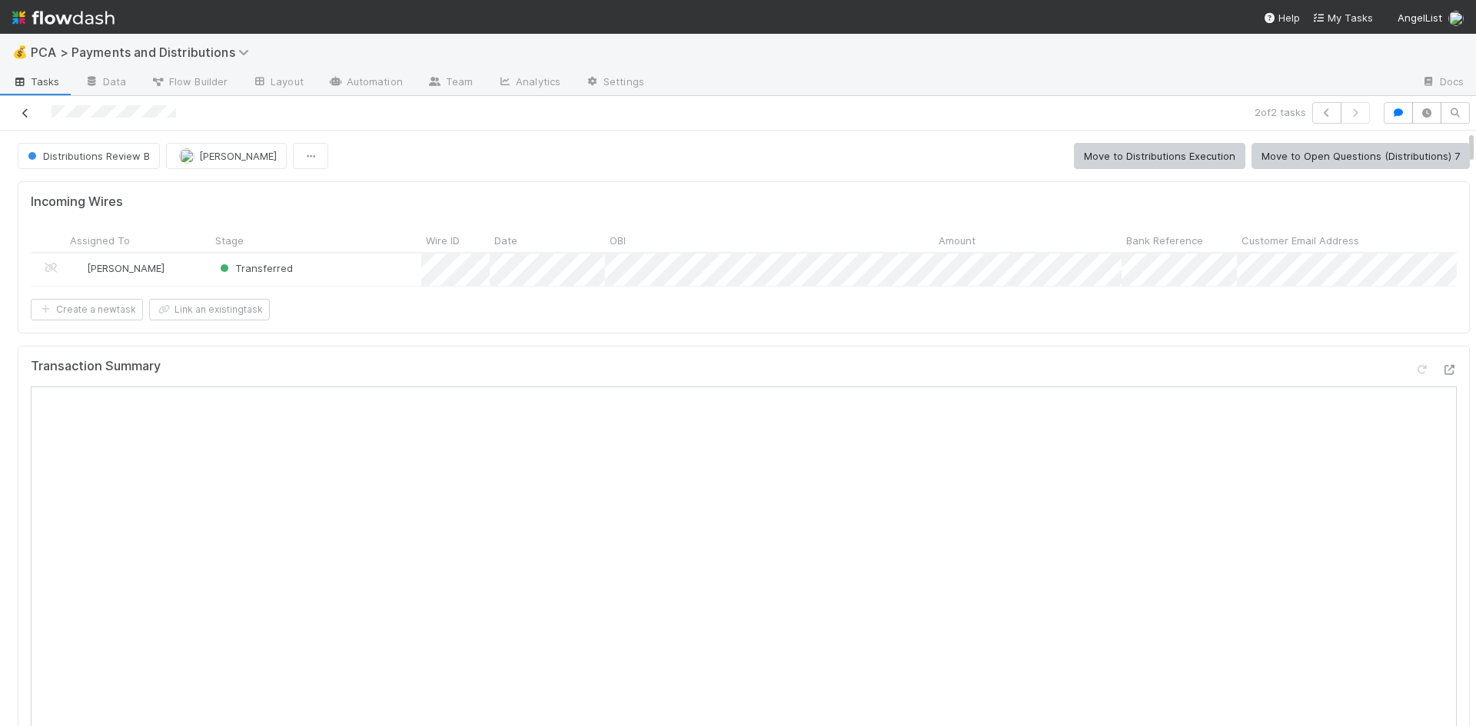
click at [27, 115] on icon at bounding box center [25, 113] width 15 height 10
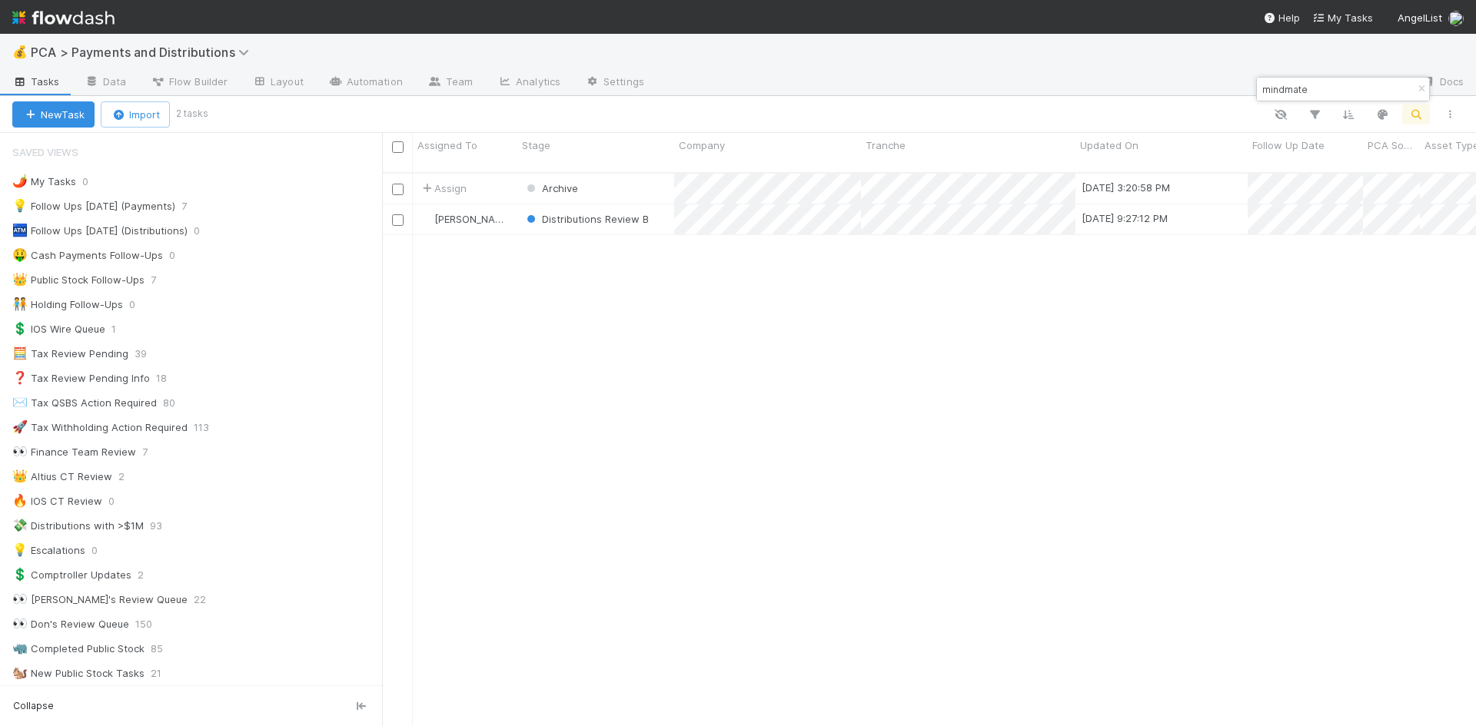
scroll to position [555, 1082]
click at [1297, 90] on input "mindmate" at bounding box center [1336, 89] width 154 height 18
type input "petal te"
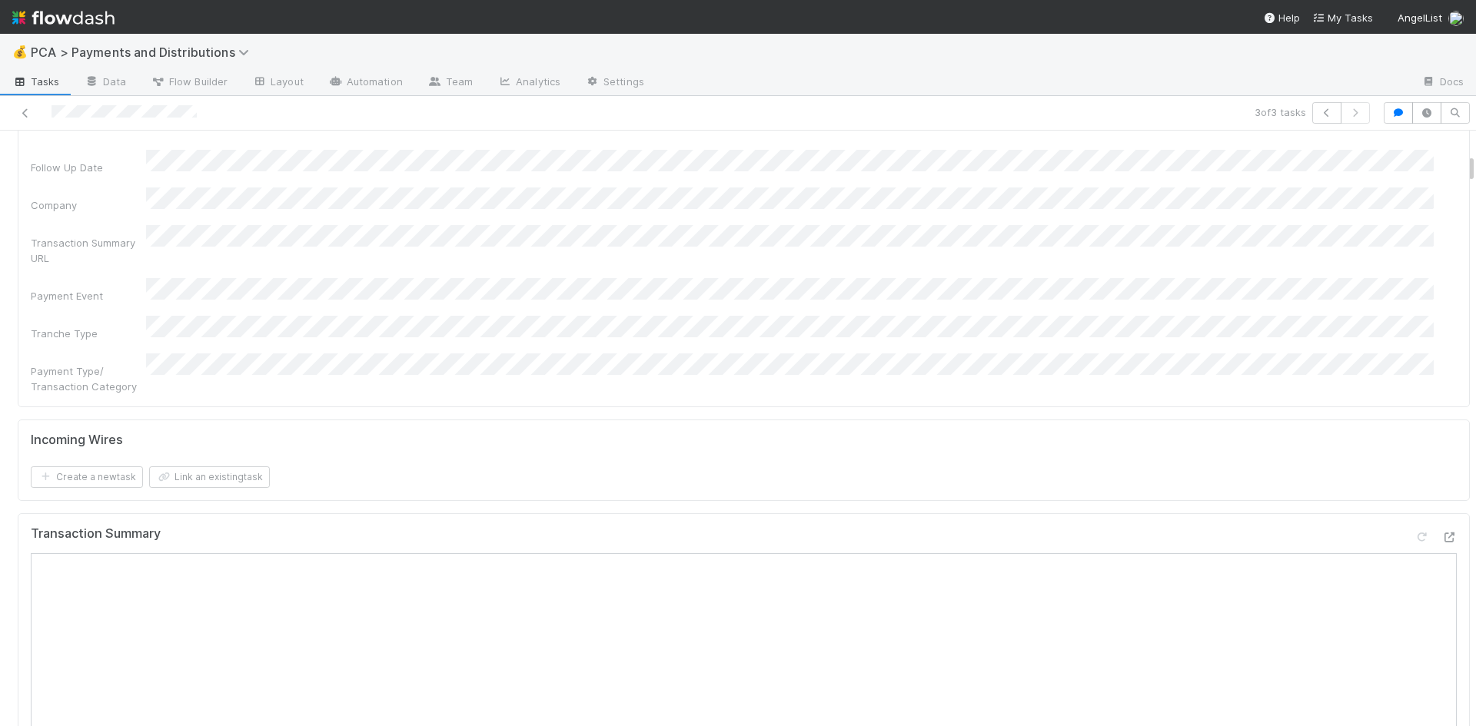
scroll to position [692, 0]
click at [28, 113] on icon at bounding box center [25, 113] width 15 height 10
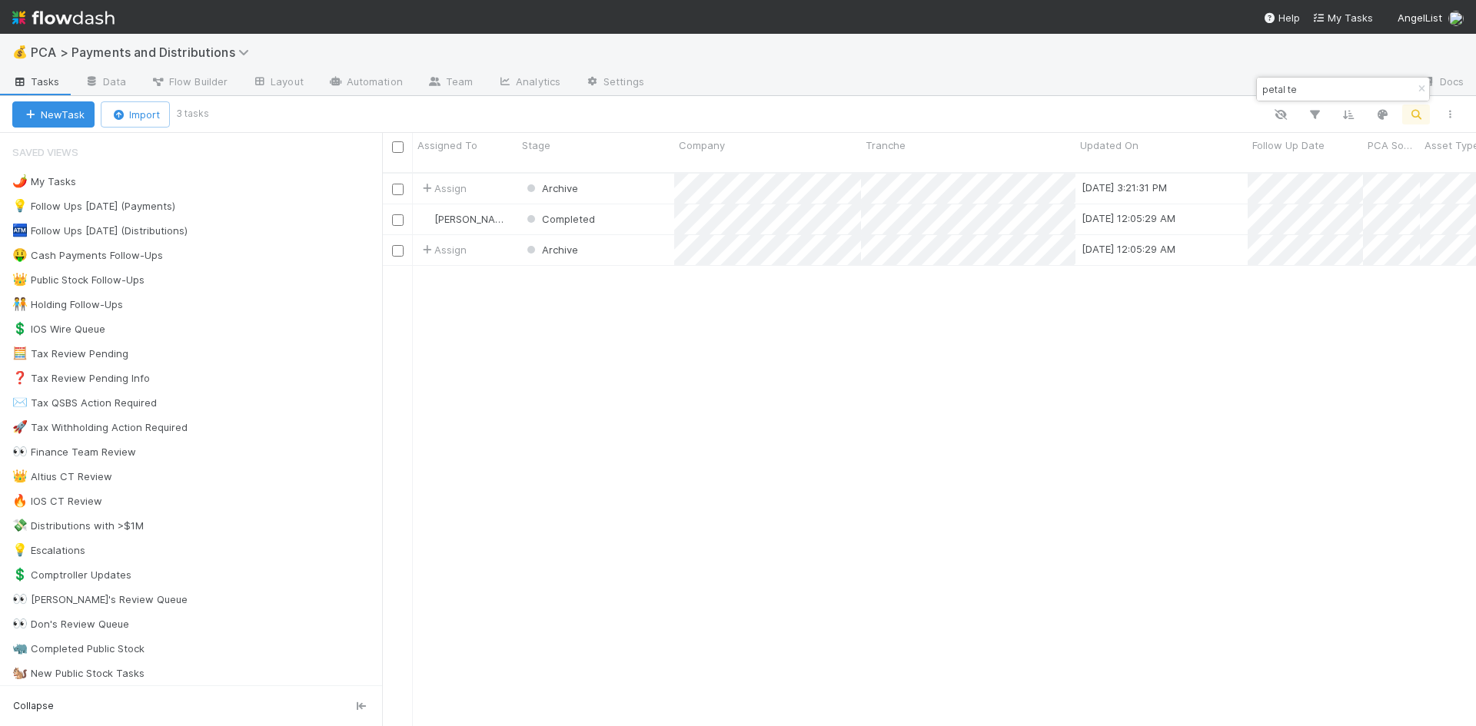
scroll to position [555, 1082]
drag, startPoint x: 1311, startPoint y: 87, endPoint x: 1260, endPoint y: 86, distance: 50.7
click at [1260, 86] on input "petal te" at bounding box center [1336, 89] width 154 height 18
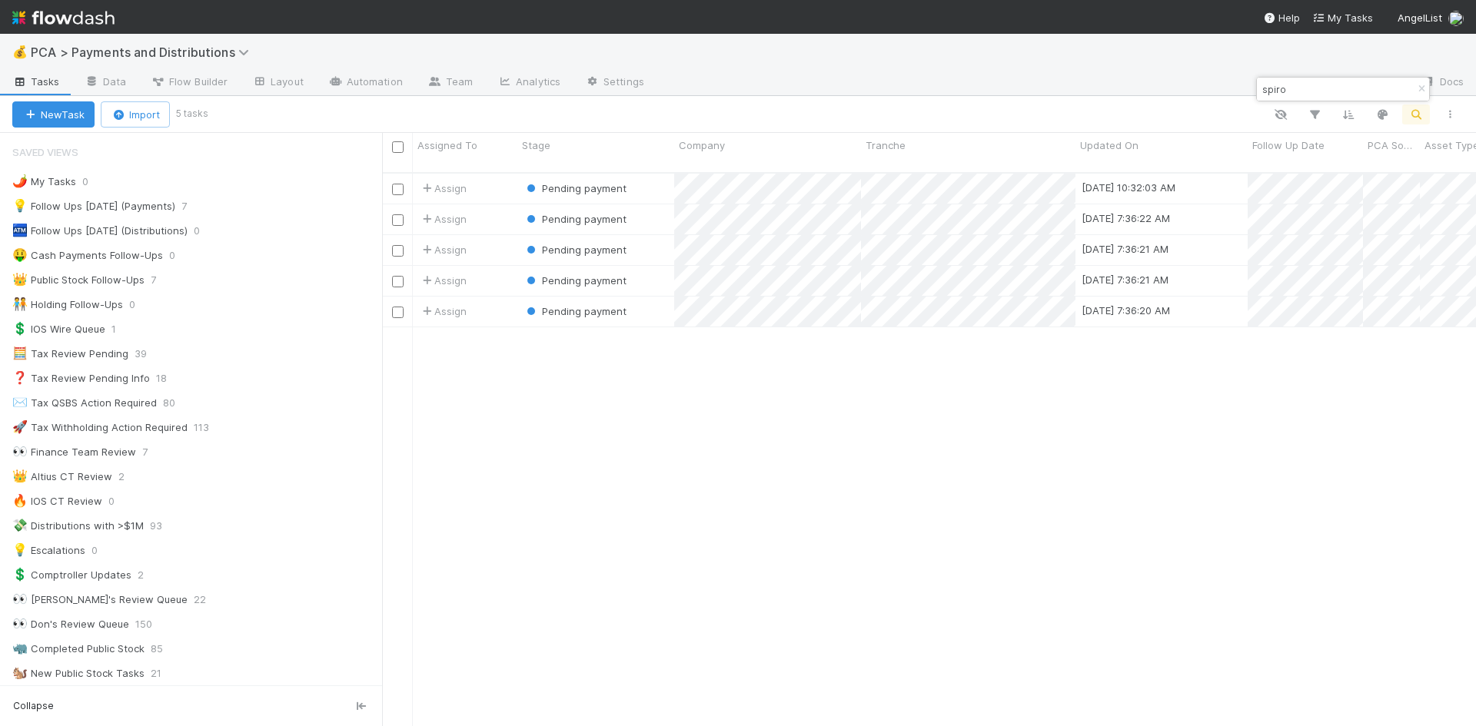
type input "spiro"
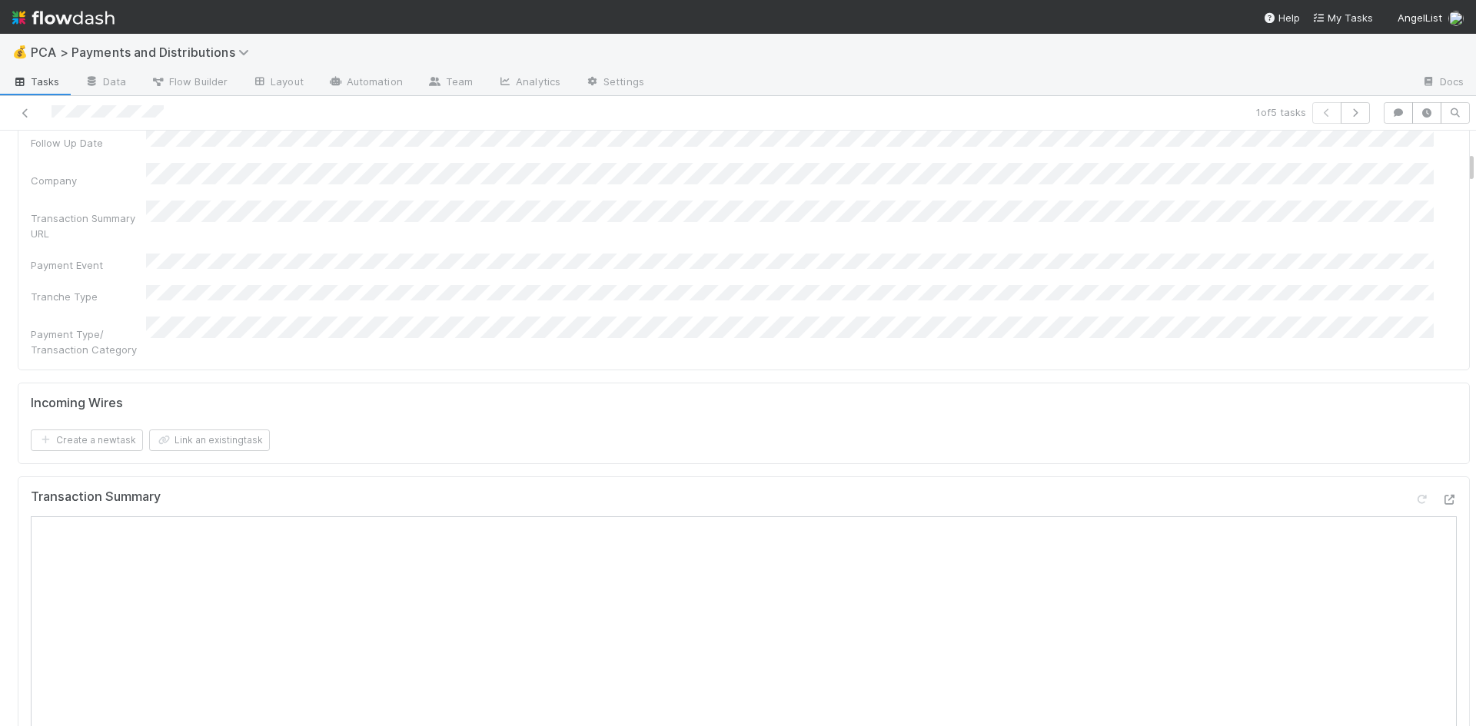
scroll to position [538, 0]
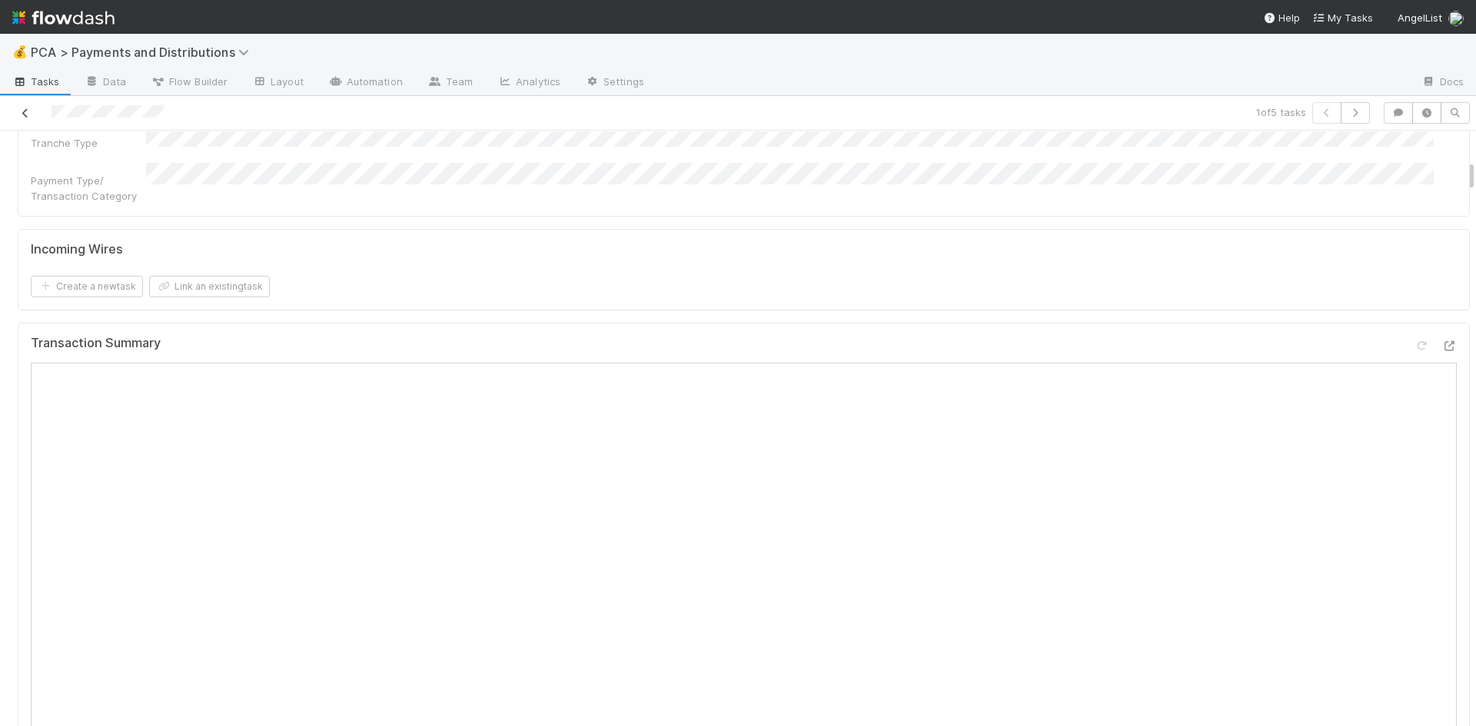
click at [26, 111] on icon at bounding box center [25, 113] width 15 height 10
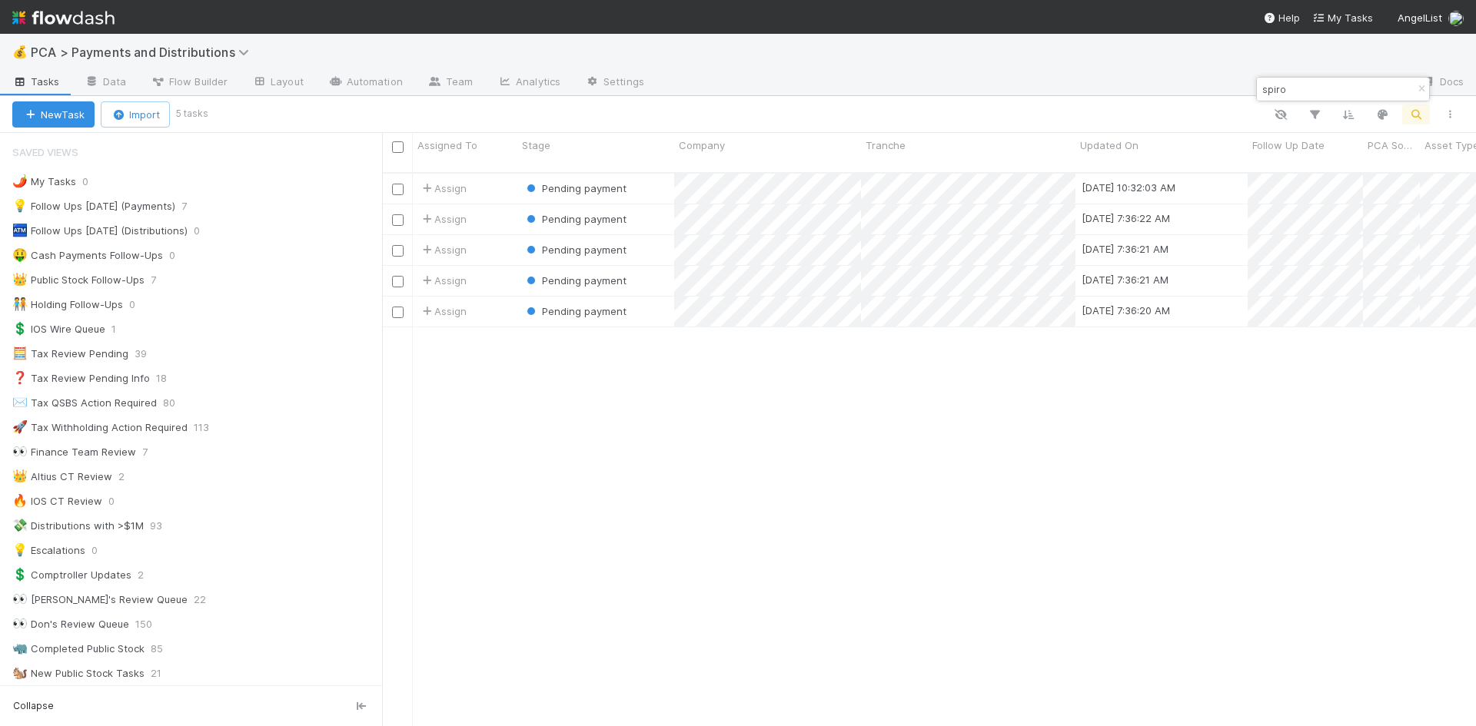
scroll to position [555, 1082]
click at [1275, 91] on input "spiro" at bounding box center [1336, 89] width 154 height 18
type input "d"
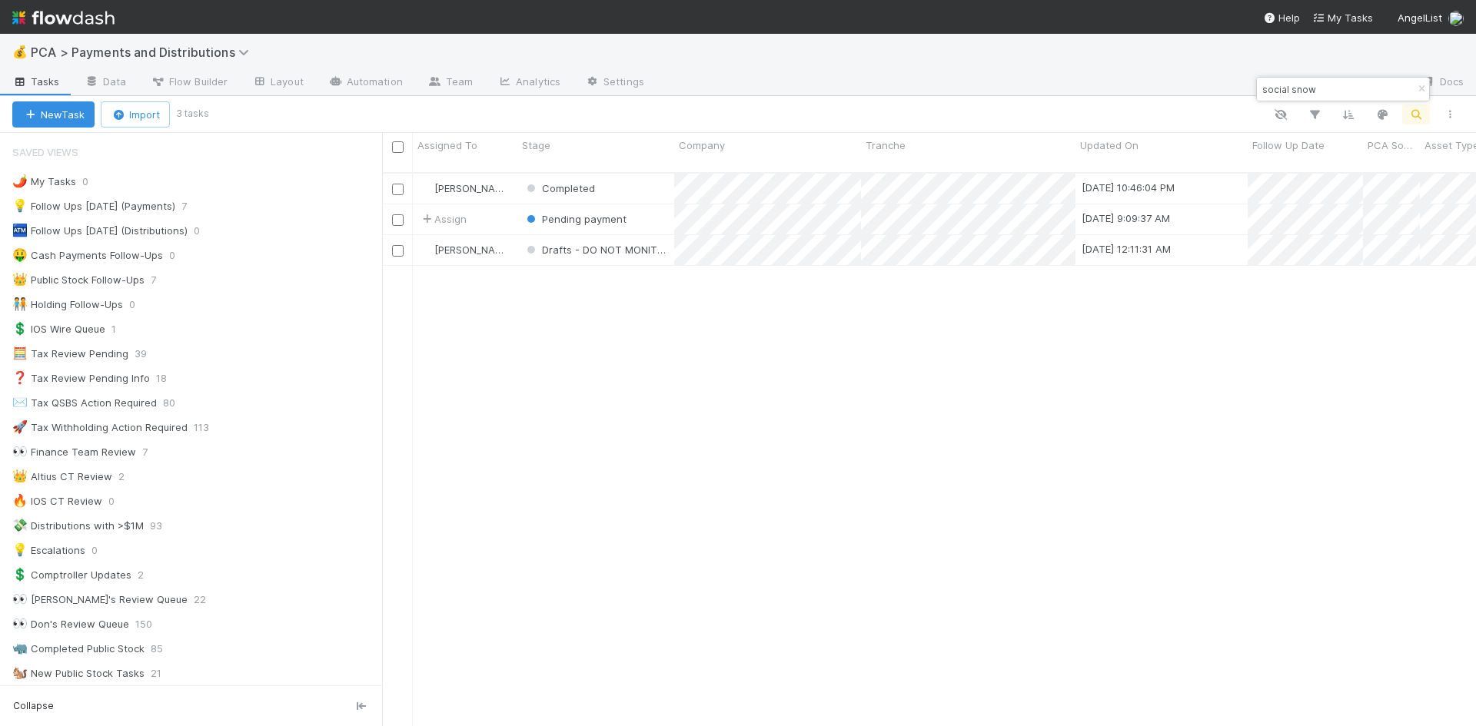
type input "social snow"
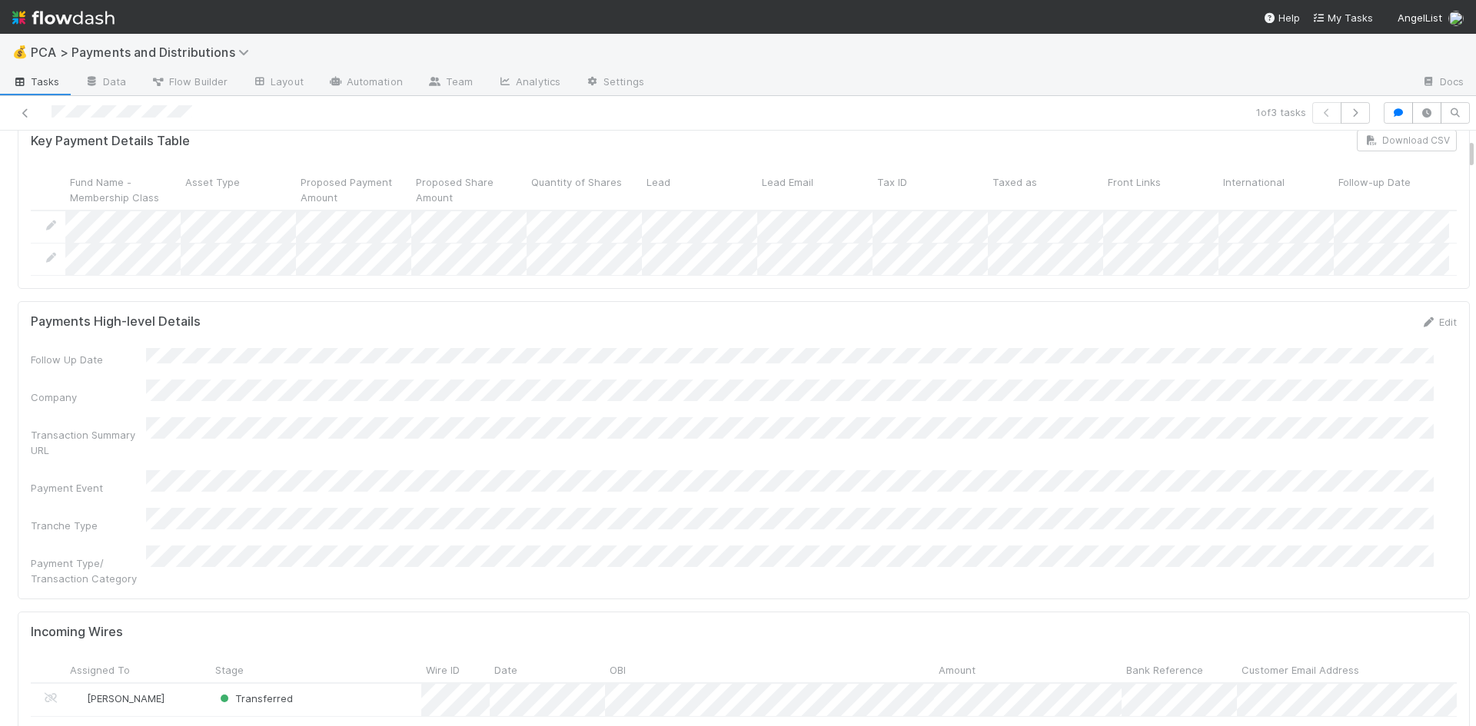
scroll to position [154, 0]
drag, startPoint x: 178, startPoint y: 192, endPoint x: 408, endPoint y: 199, distance: 230.7
click at [408, 199] on div at bounding box center [409, 192] width 3 height 15
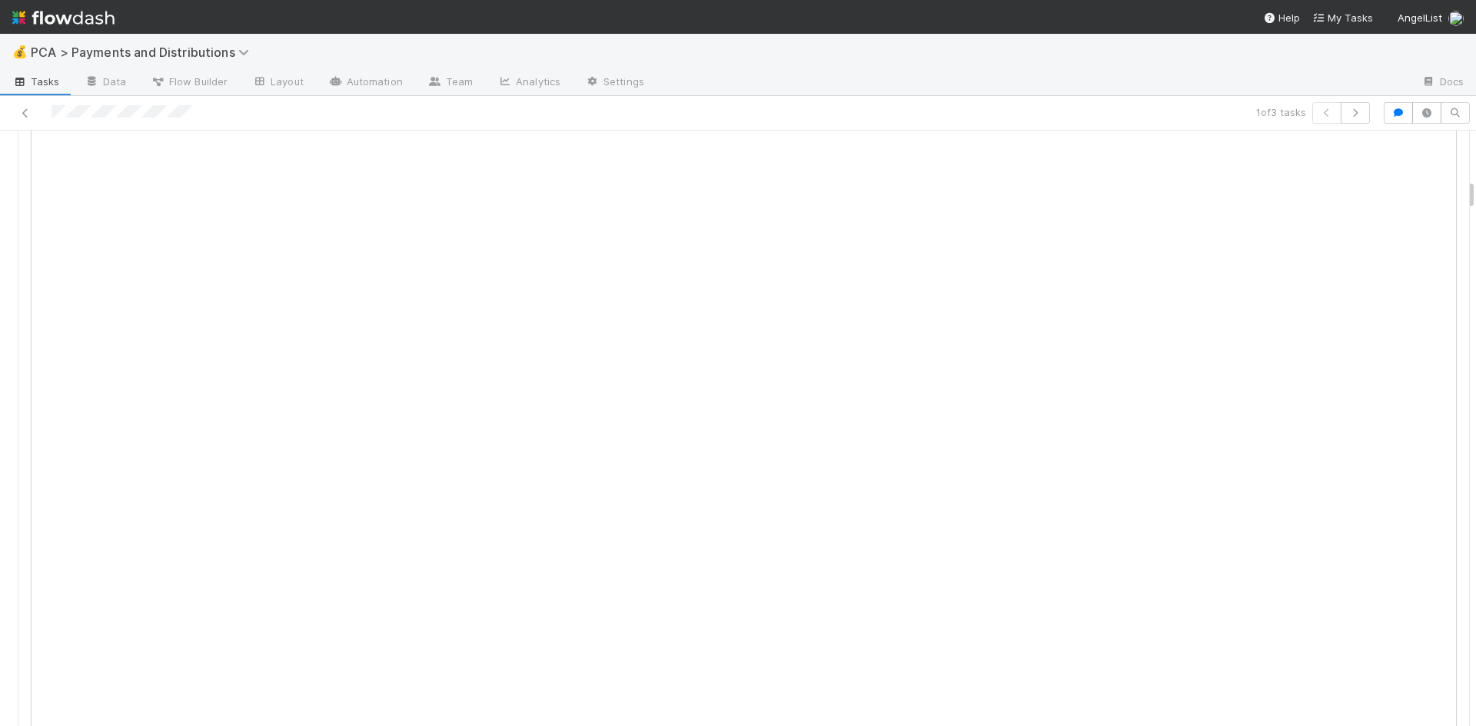
scroll to position [999, 0]
click at [27, 114] on icon at bounding box center [25, 113] width 15 height 10
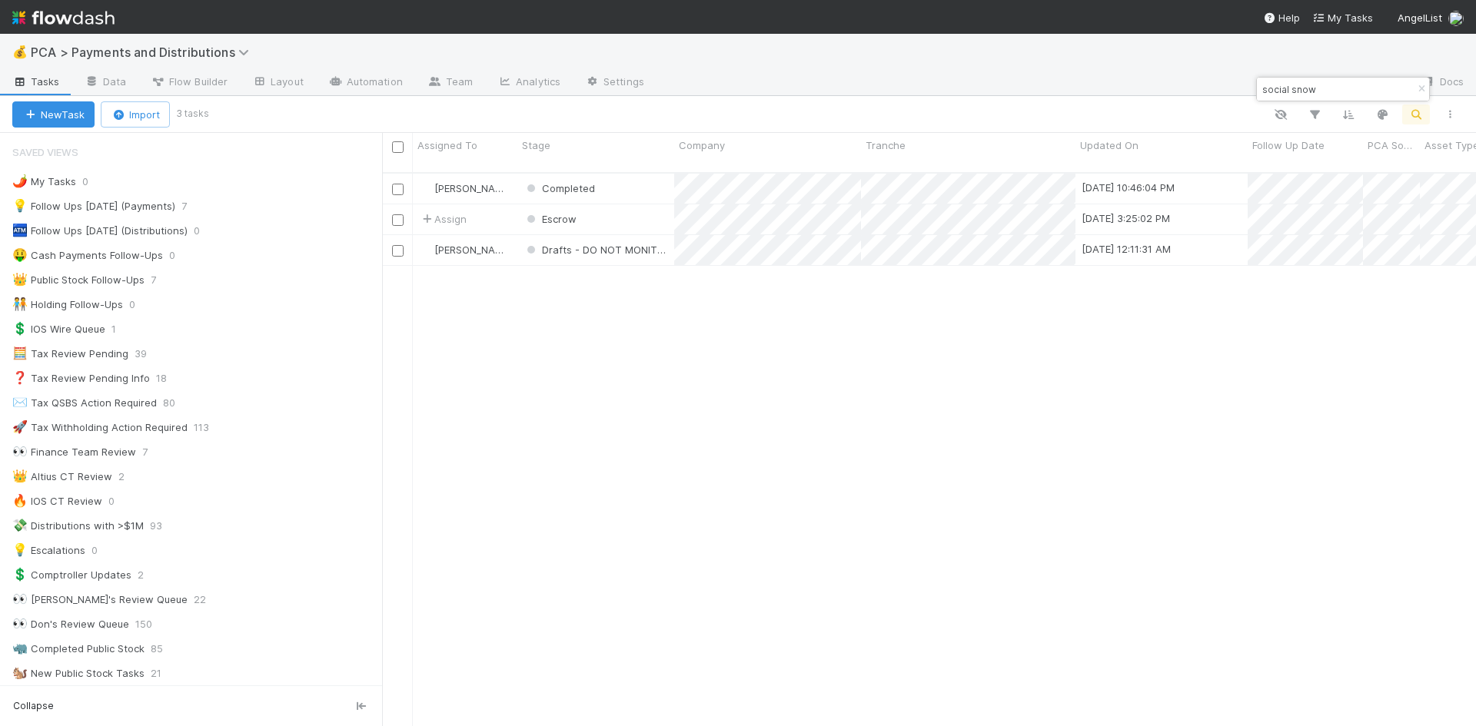
scroll to position [555, 1082]
drag, startPoint x: 1313, startPoint y: 88, endPoint x: 1262, endPoint y: 89, distance: 50.8
click at [1262, 89] on input "social snow" at bounding box center [1336, 89] width 154 height 18
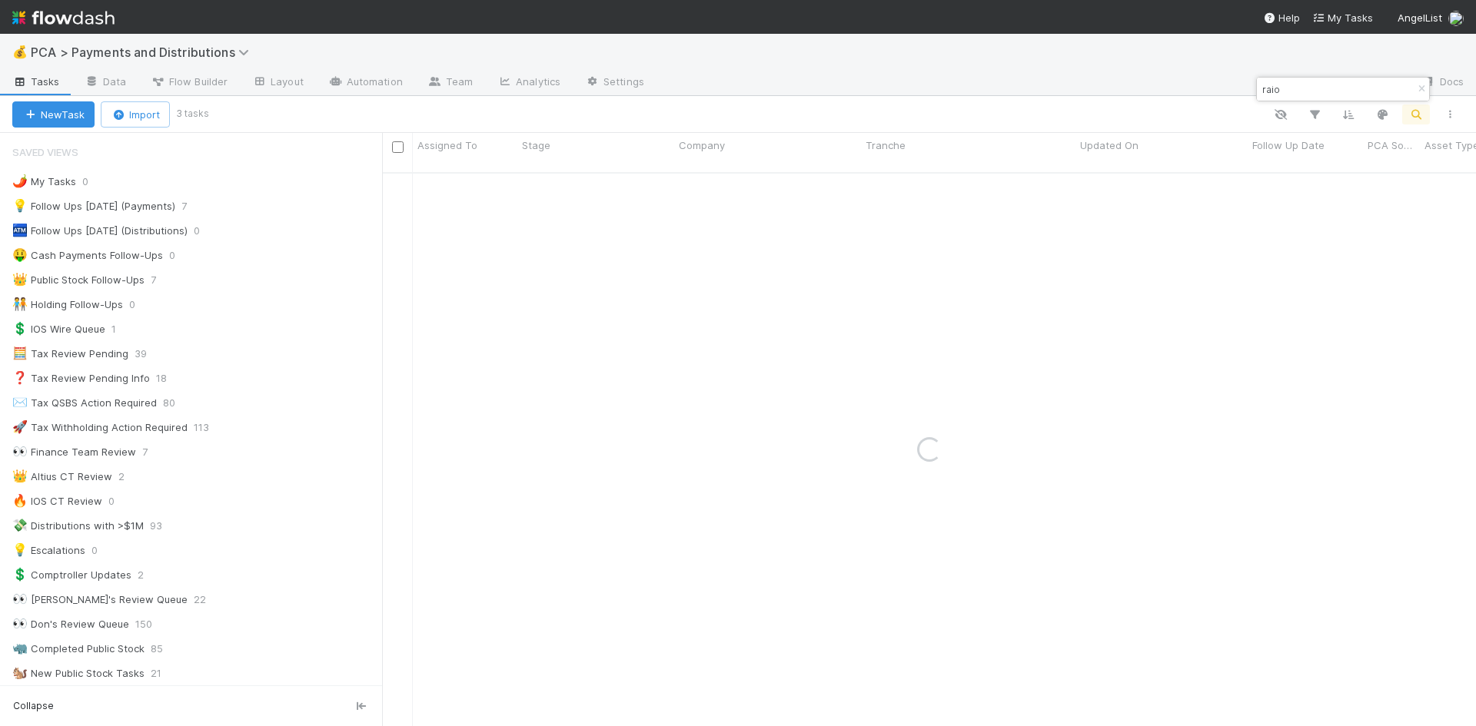
type input "raio"
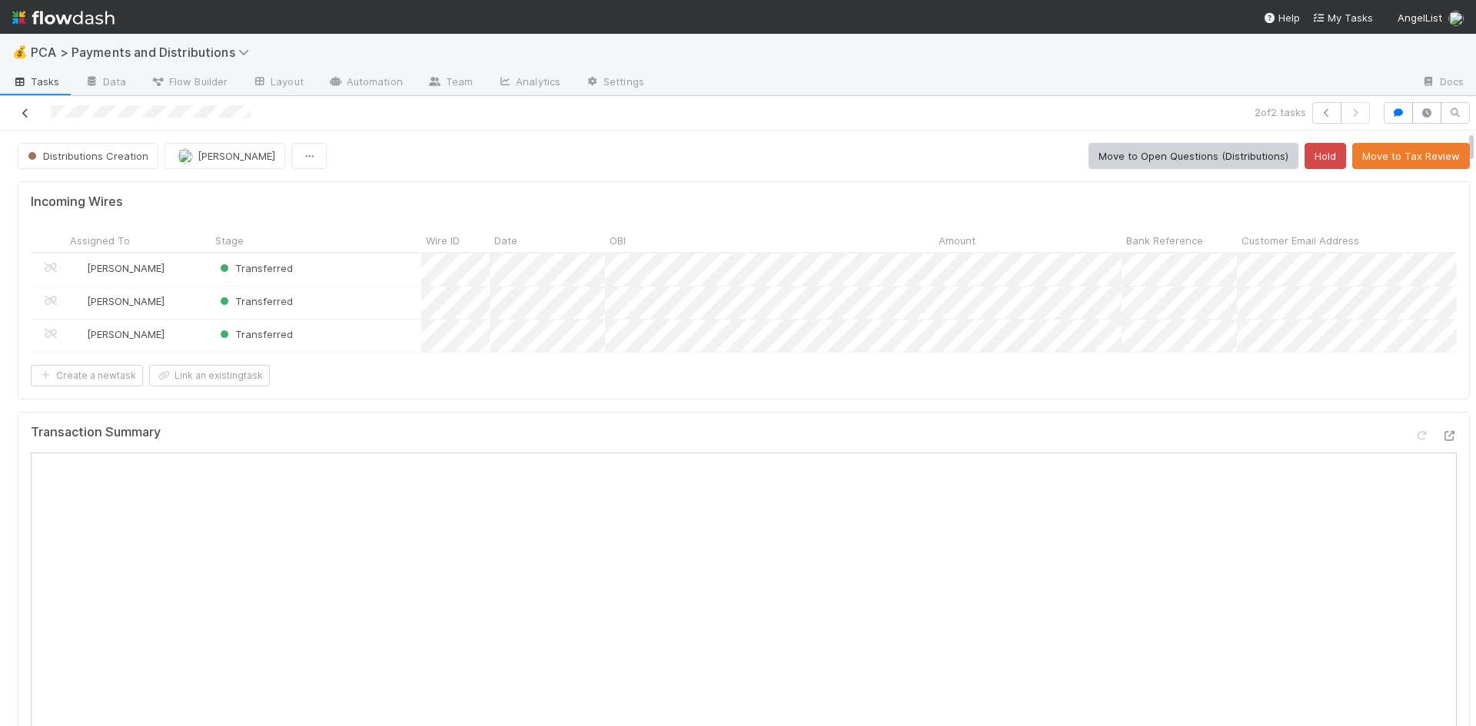
click at [27, 114] on icon at bounding box center [25, 113] width 15 height 10
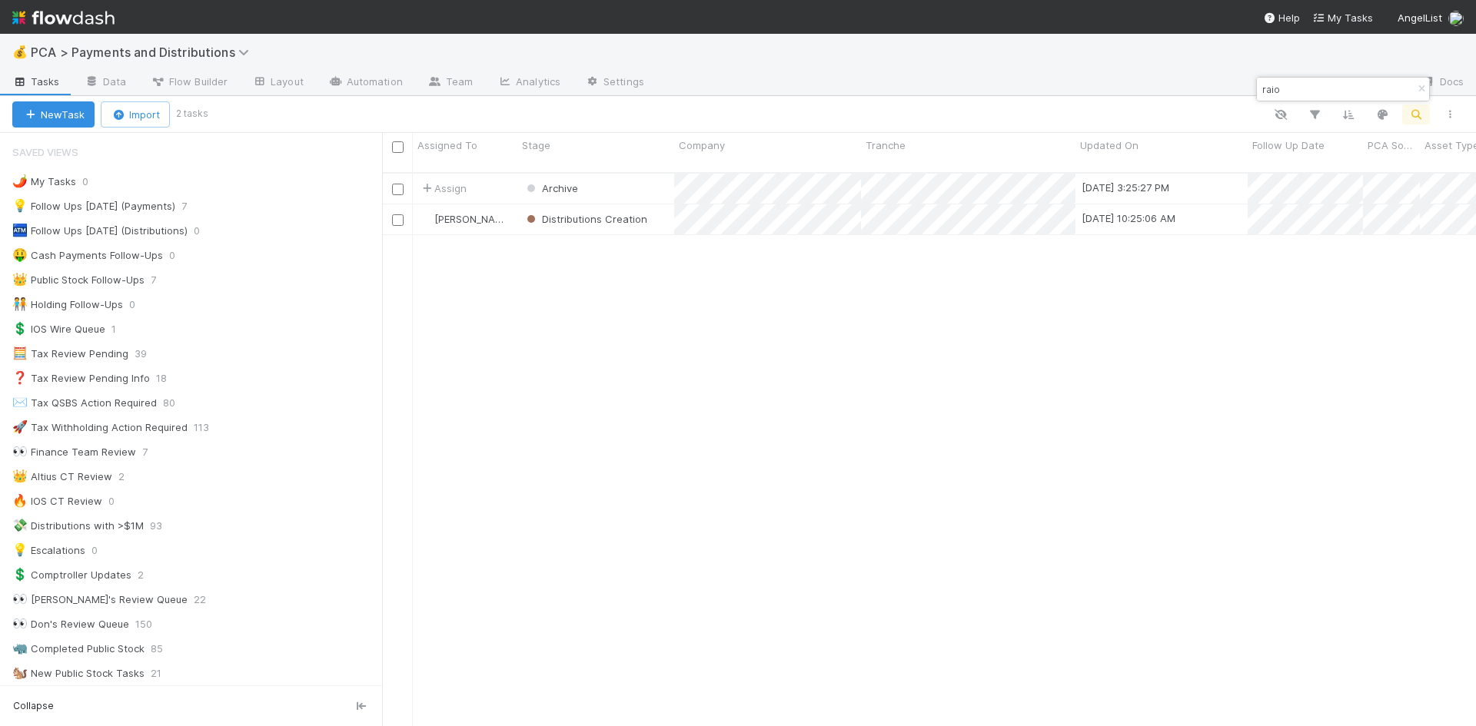
scroll to position [555, 1082]
click at [1262, 87] on input "raio" at bounding box center [1336, 89] width 154 height 18
click at [1272, 91] on input "oxtale" at bounding box center [1336, 89] width 154 height 18
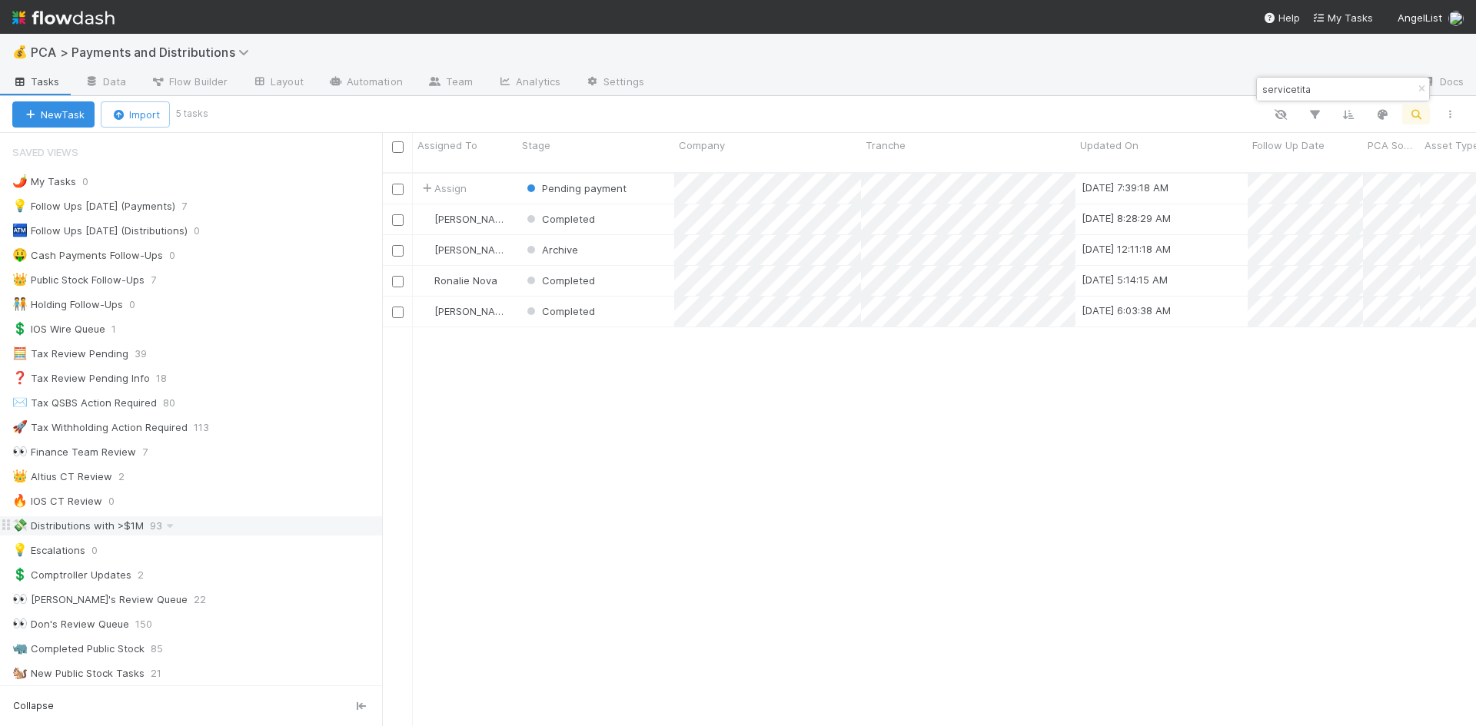
type input "servicetita"
click at [641, 214] on div "Completed" at bounding box center [595, 219] width 157 height 30
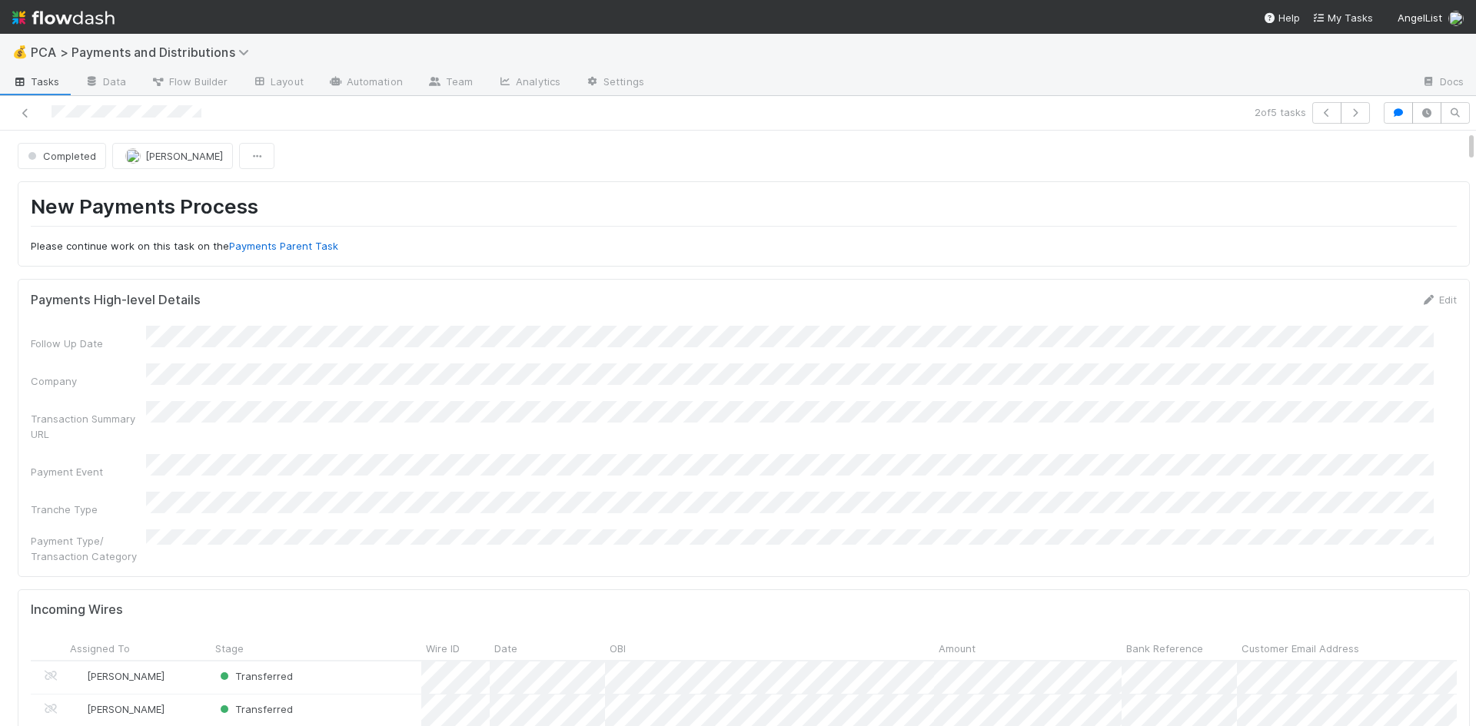
drag, startPoint x: 26, startPoint y: 110, endPoint x: 38, endPoint y: 91, distance: 22.4
click at [27, 108] on icon at bounding box center [25, 113] width 15 height 10
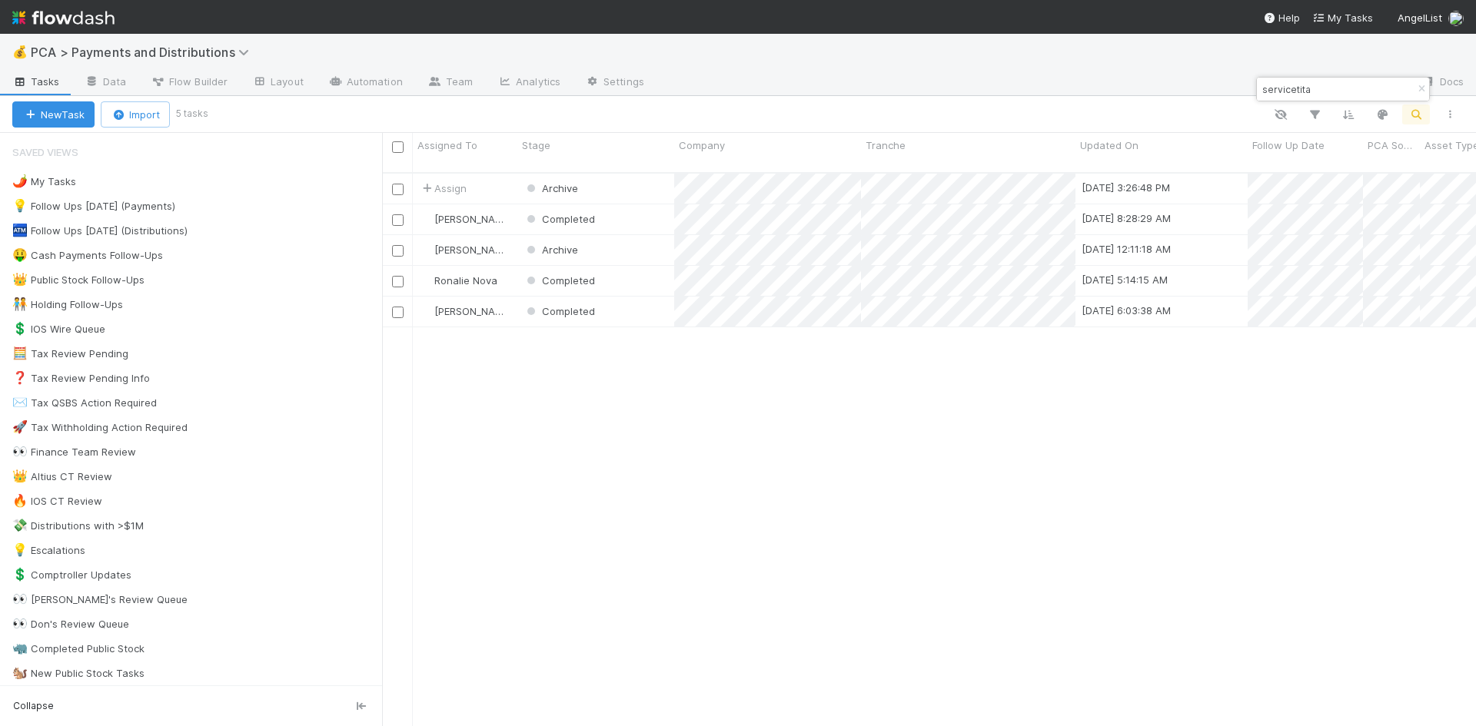
scroll to position [555, 1082]
click at [1290, 88] on input "servicetita" at bounding box center [1336, 89] width 154 height 18
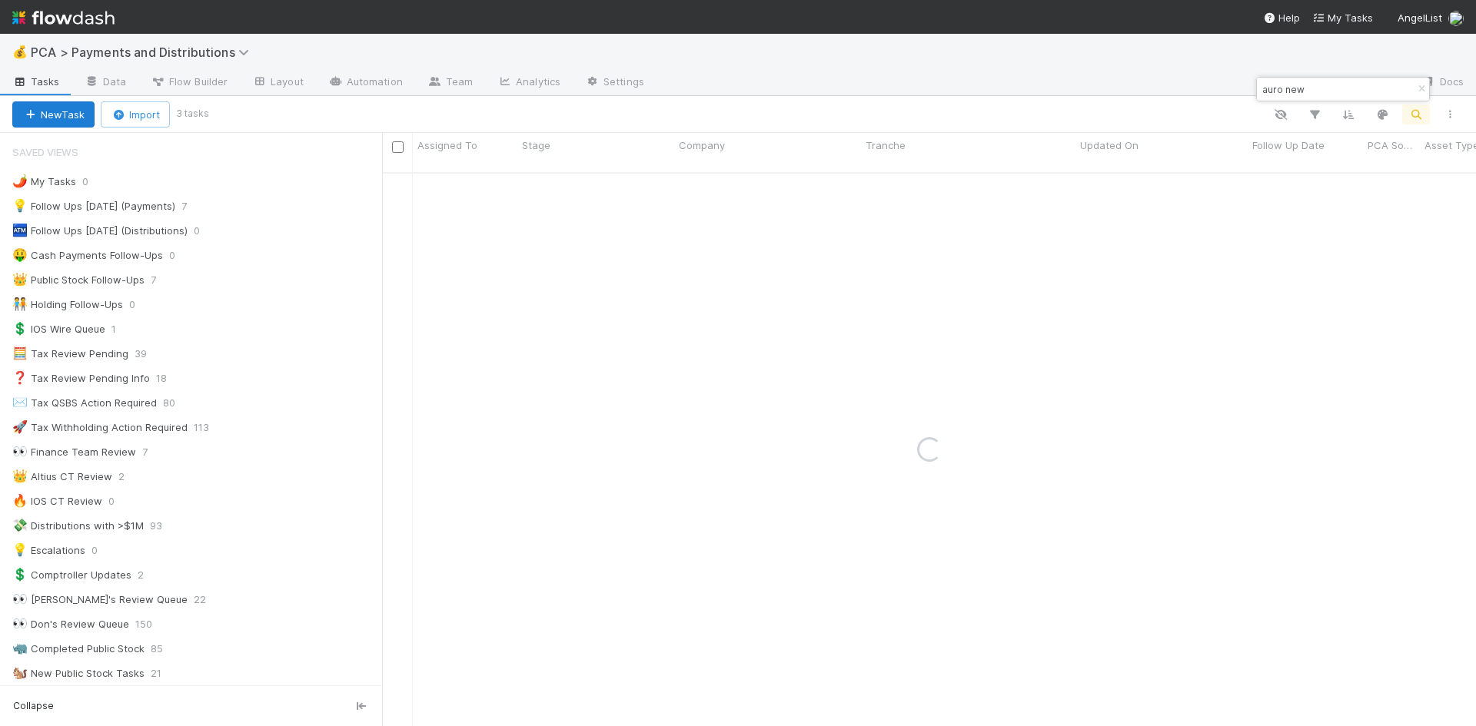
type input "auro new"
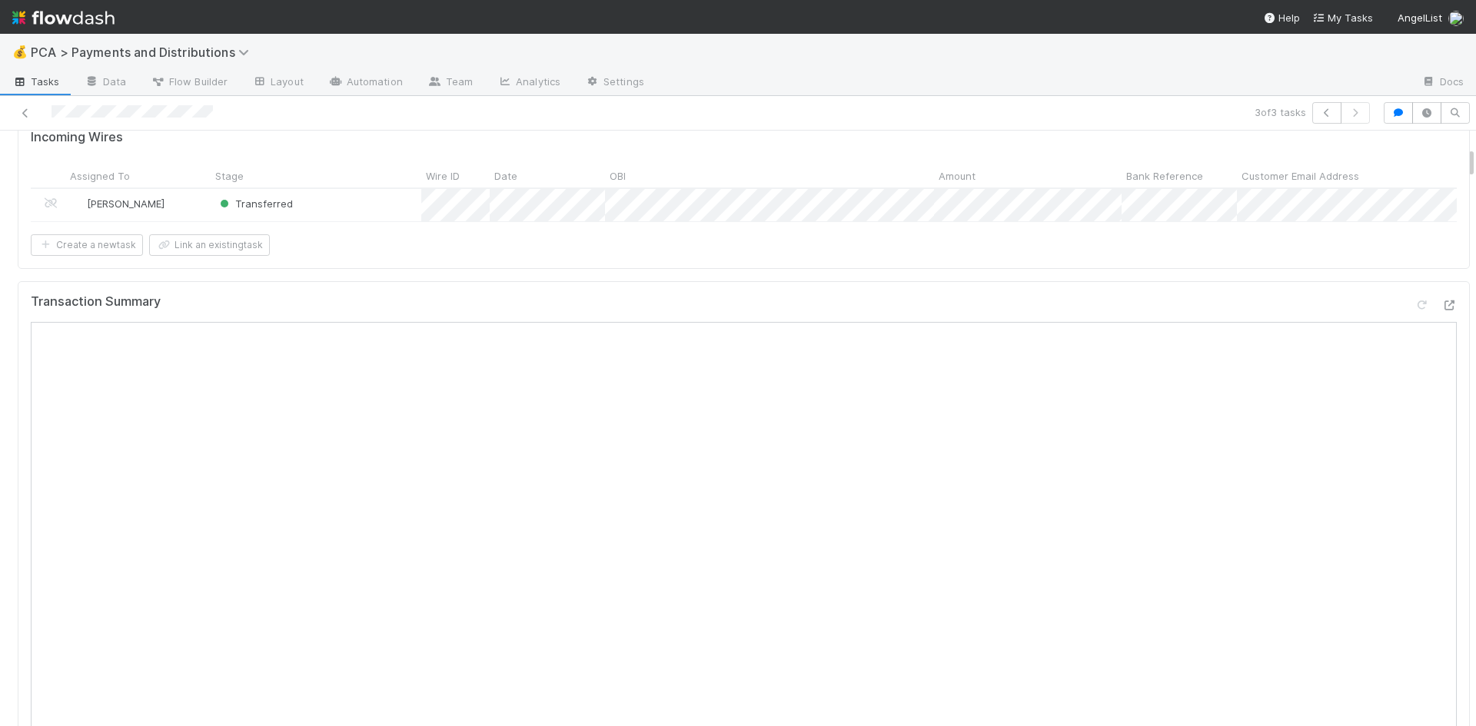
scroll to position [307, 0]
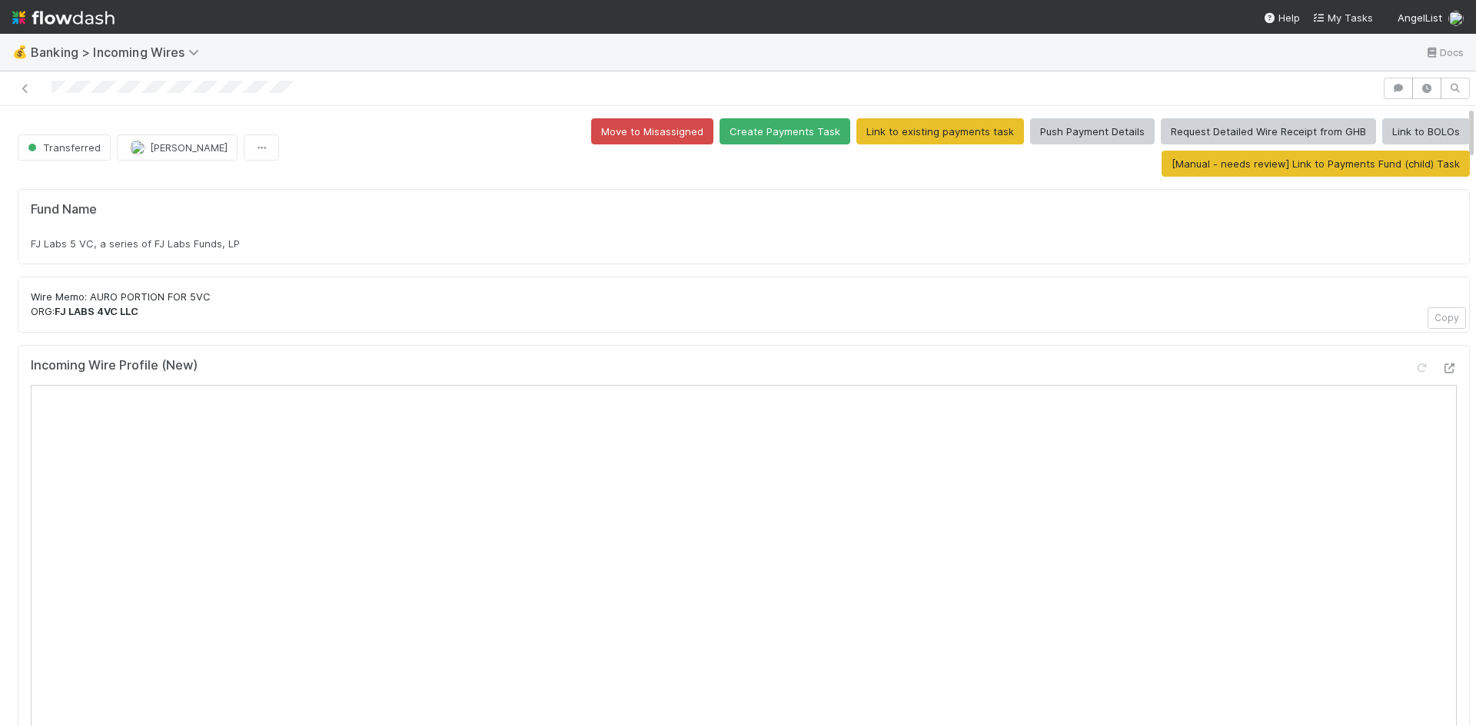
drag, startPoint x: 520, startPoint y: 195, endPoint x: 404, endPoint y: 119, distance: 139.4
click at [517, 191] on div "Fund Name FJ Labs 5 VC, a series of FJ Labs Funds, LP" at bounding box center [744, 226] width 1452 height 75
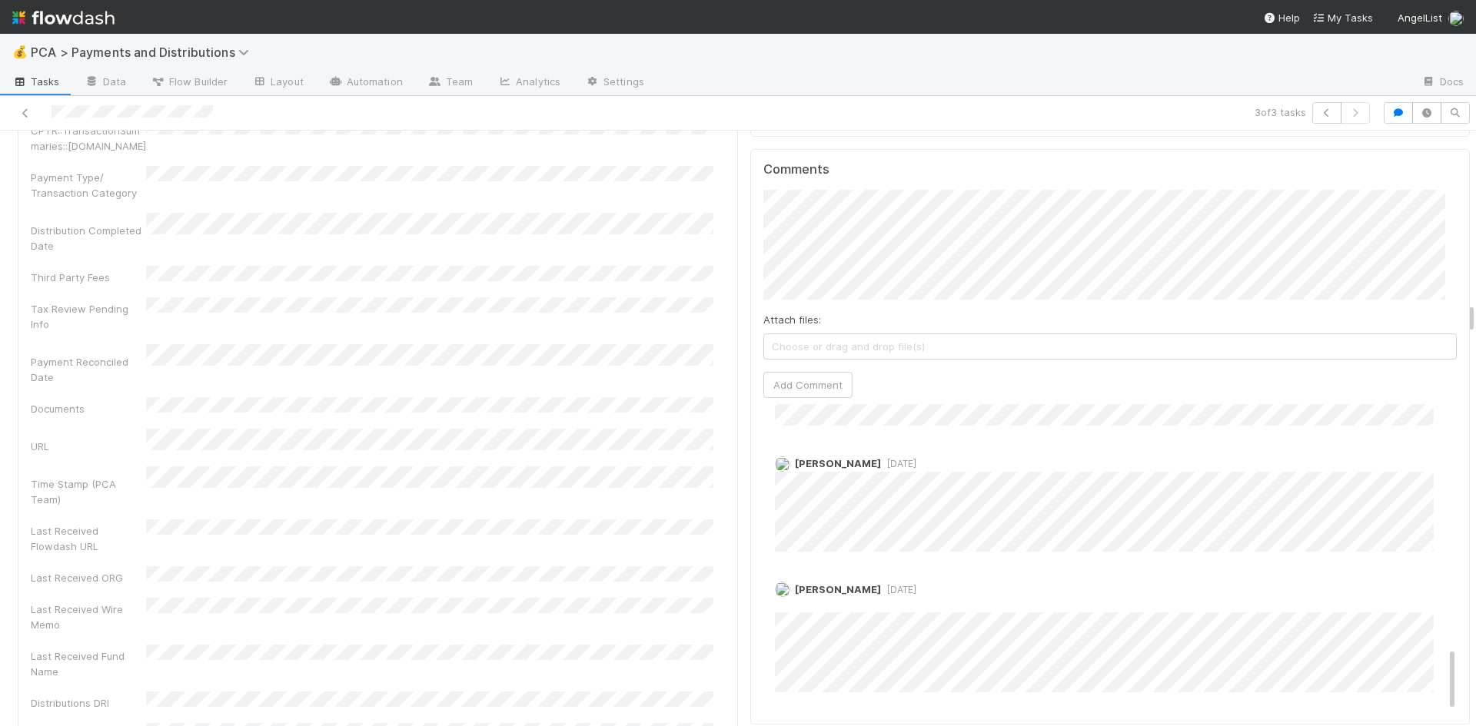
scroll to position [3229, 0]
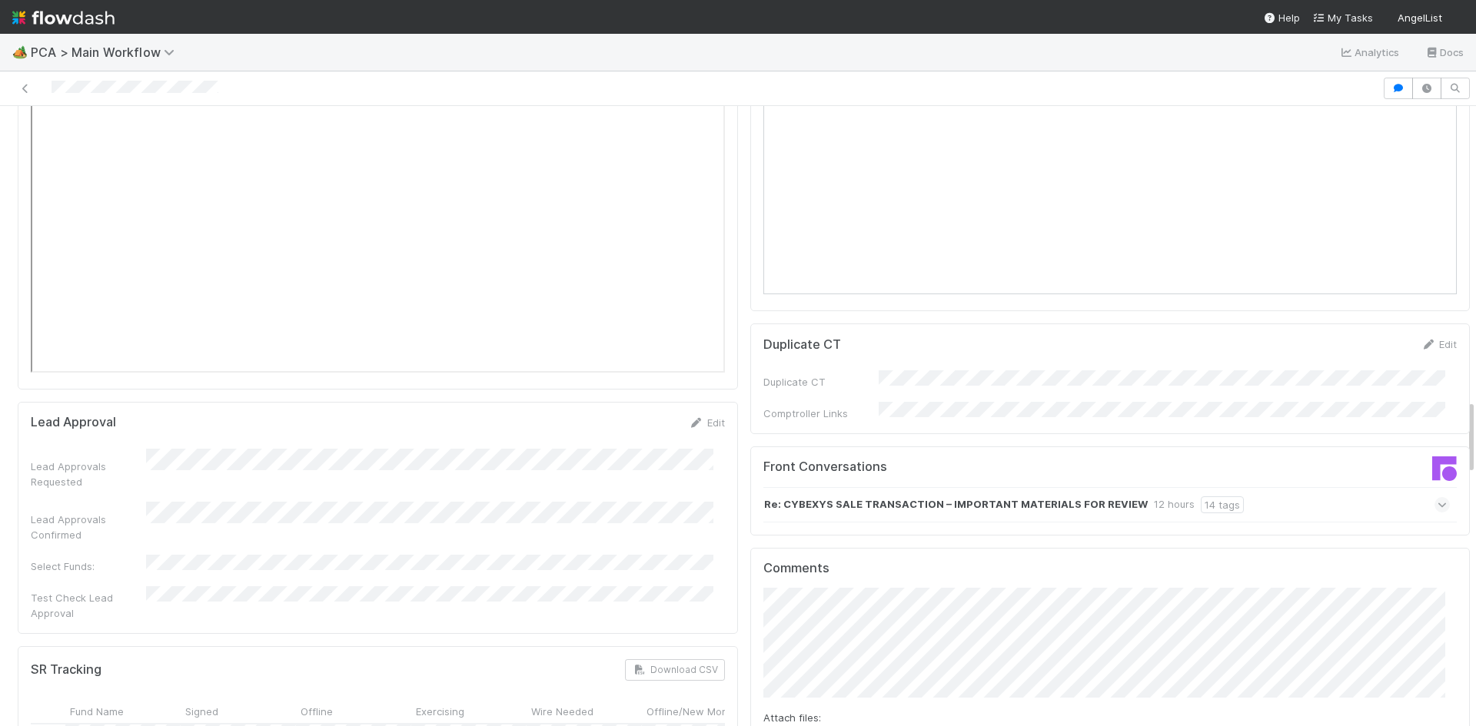
scroll to position [2614, 0]
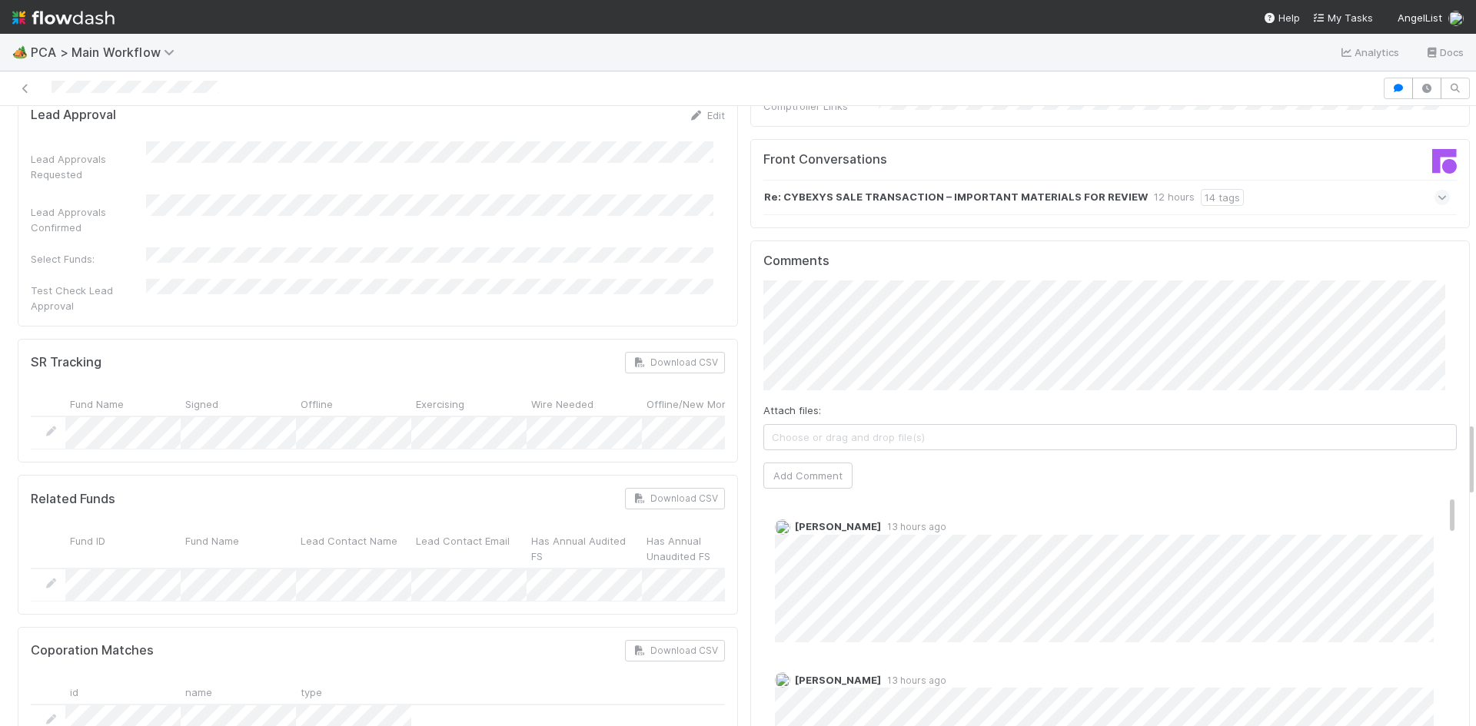
click at [763, 507] on div "Zachary Conley 13 hours ago" at bounding box center [1116, 574] width 706 height 135
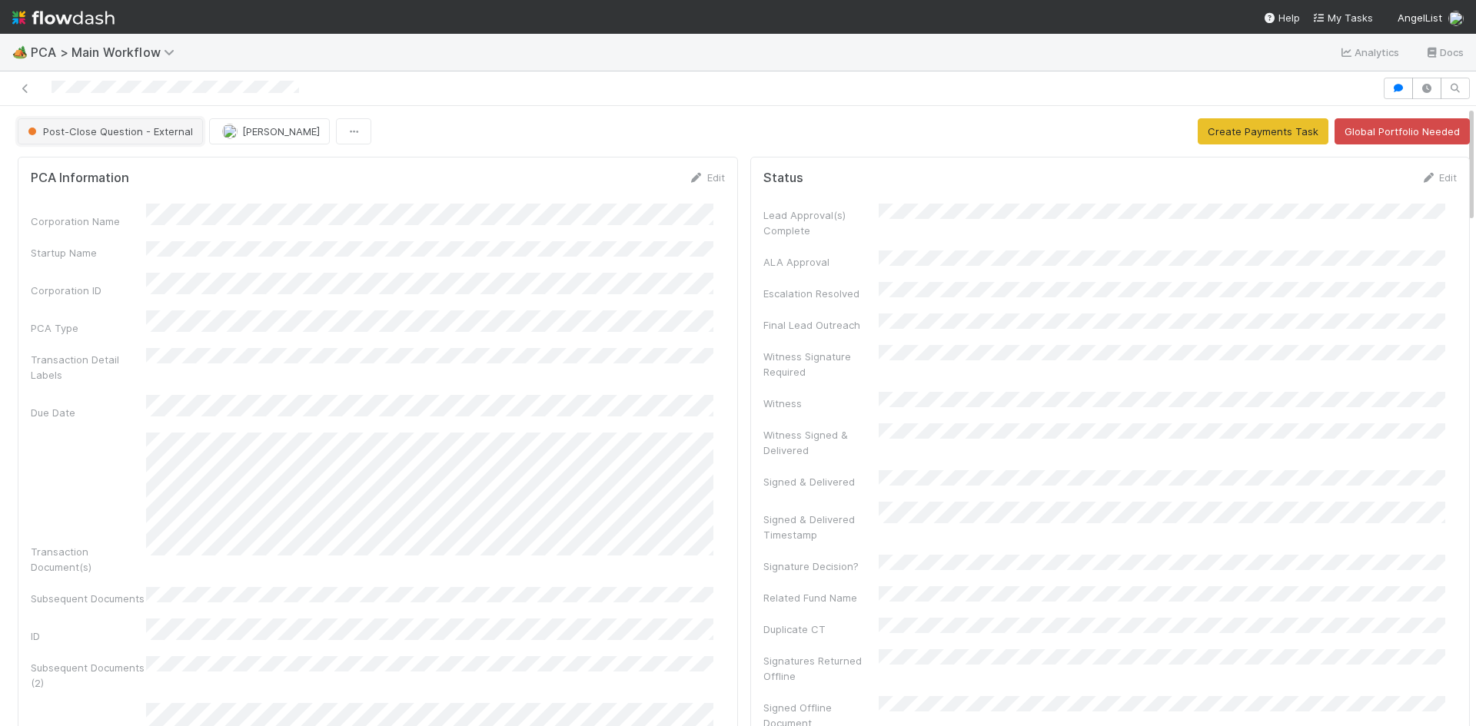
click at [104, 131] on span "Post-Close Question - External" at bounding box center [109, 131] width 168 height 12
click at [104, 205] on div "Record Transaction" at bounding box center [120, 198] width 217 height 28
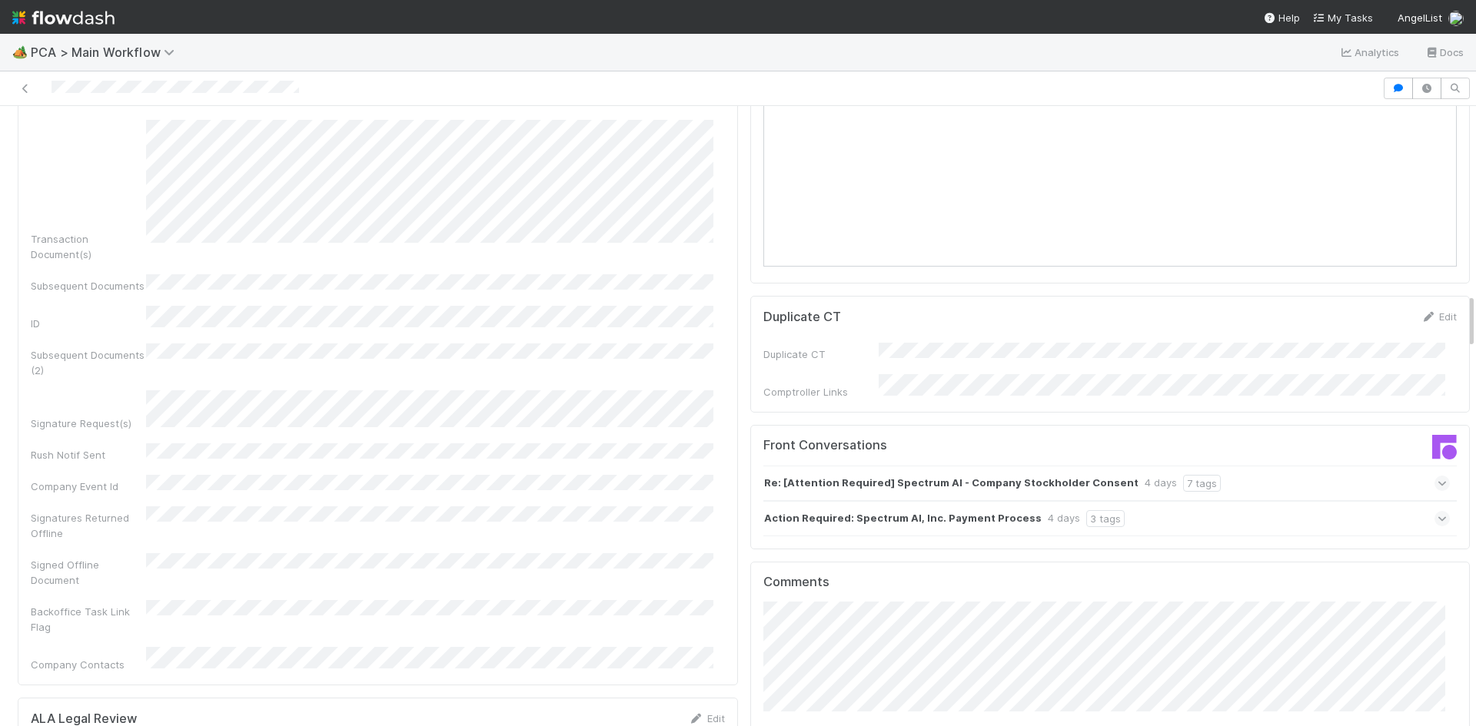
scroll to position [2229, 0]
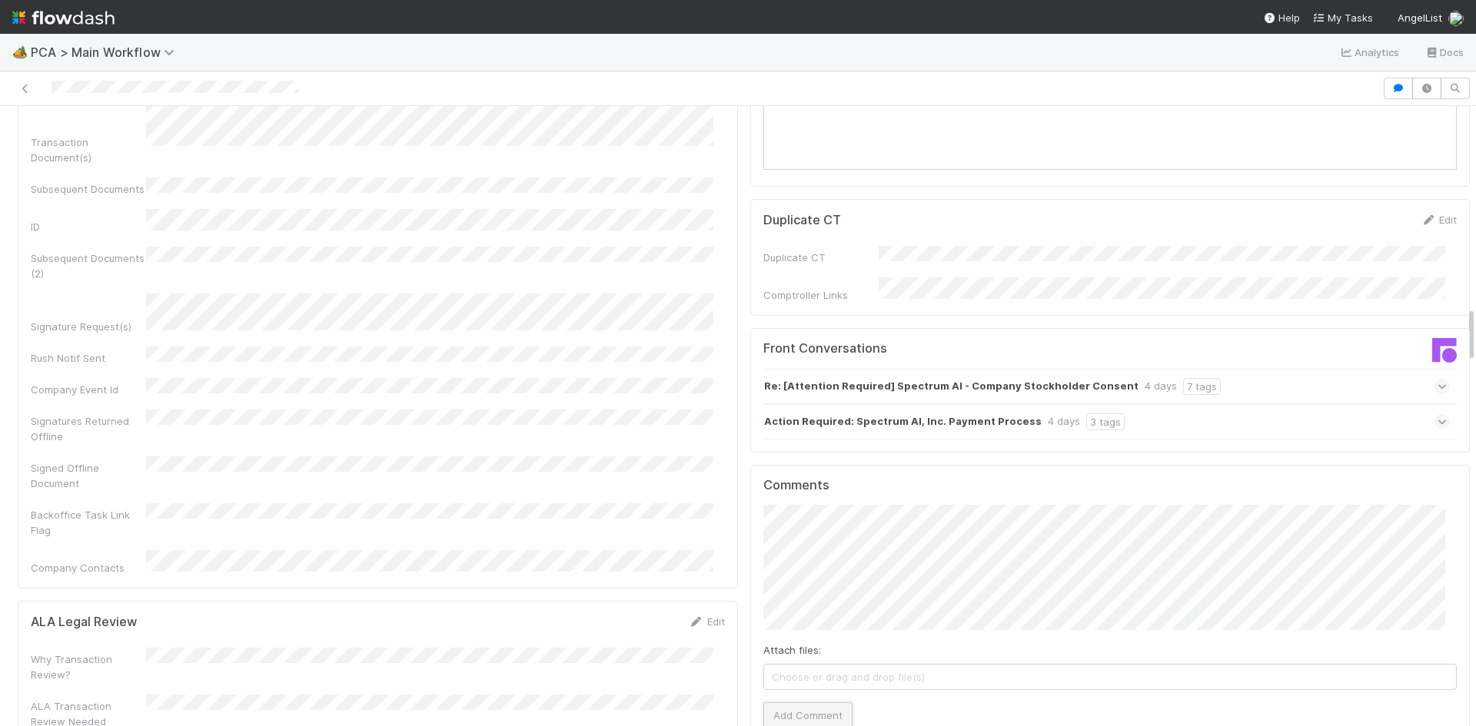
click at [815, 703] on button "Add Comment" at bounding box center [807, 716] width 89 height 26
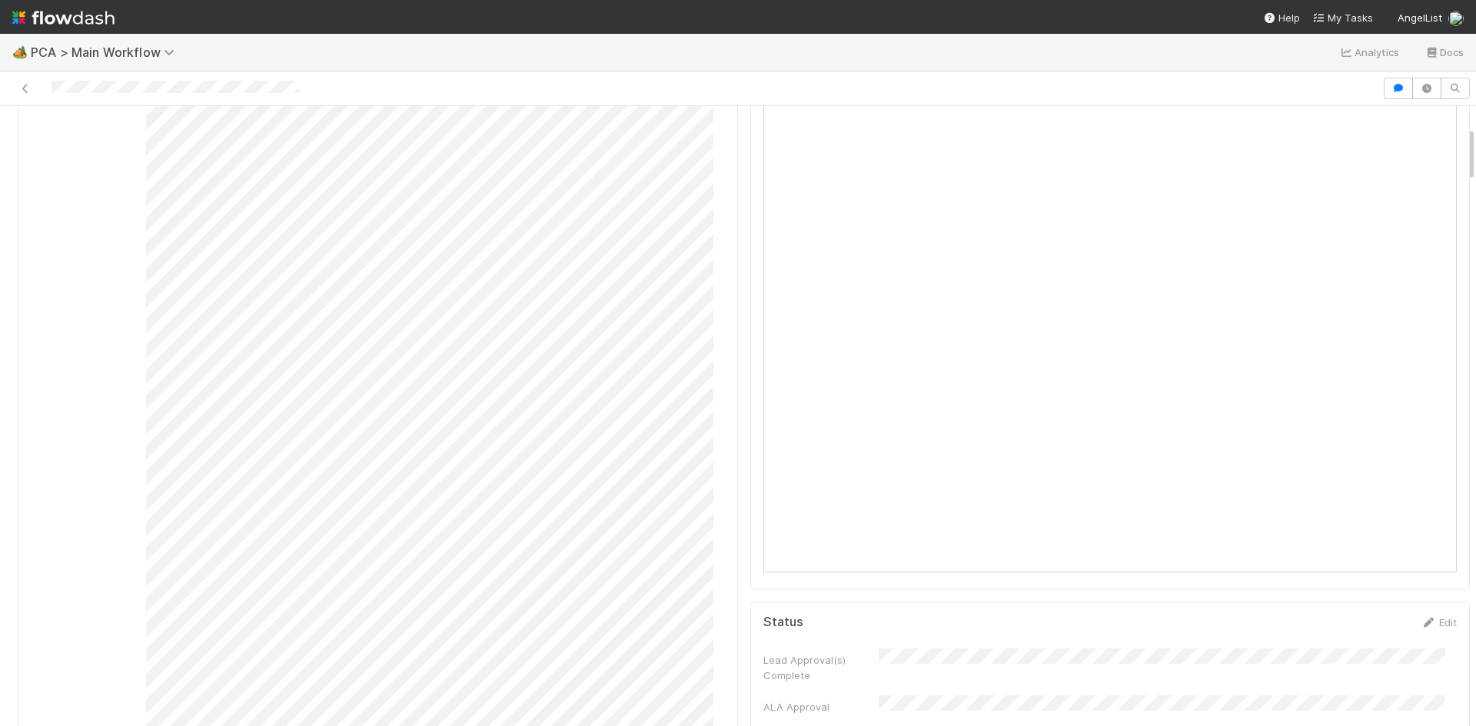
scroll to position [0, 0]
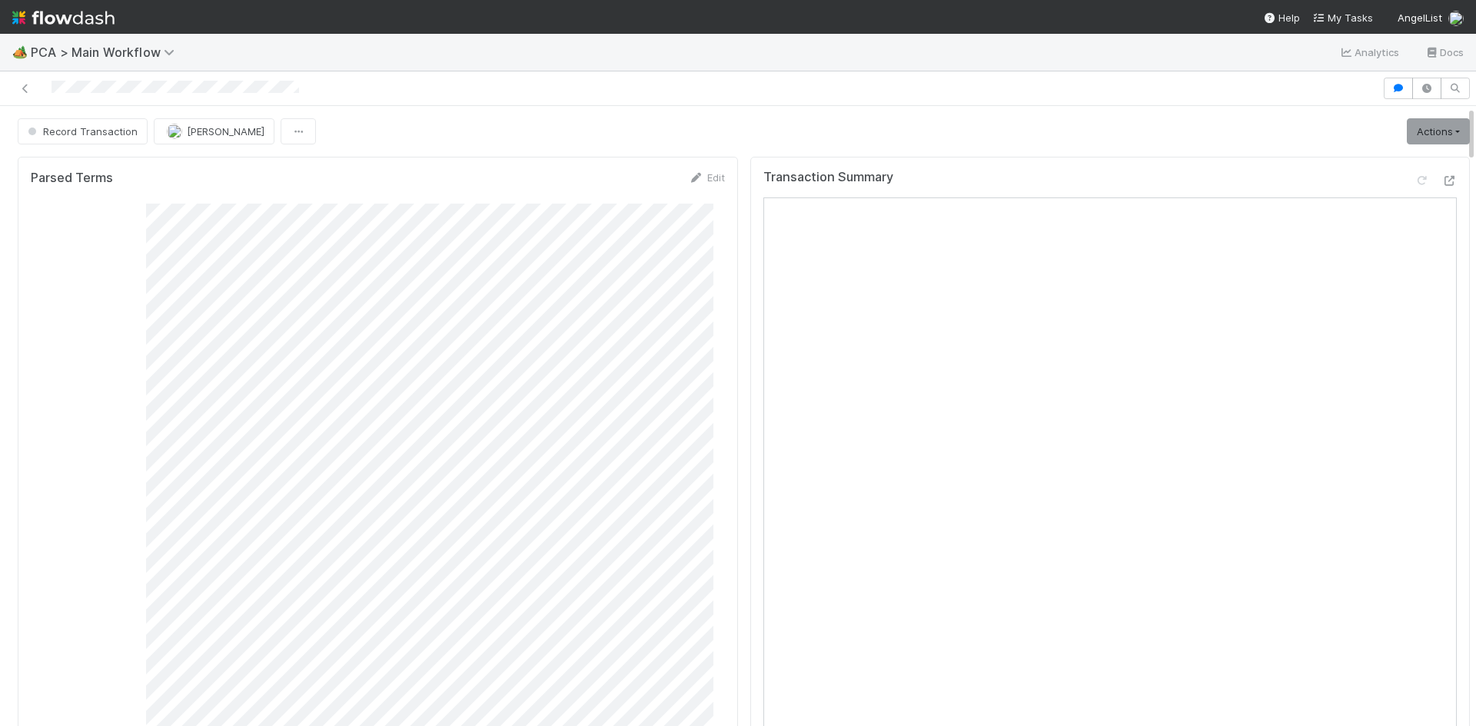
click at [760, 15] on nav "Help My Tasks AngelList" at bounding box center [738, 17] width 1476 height 34
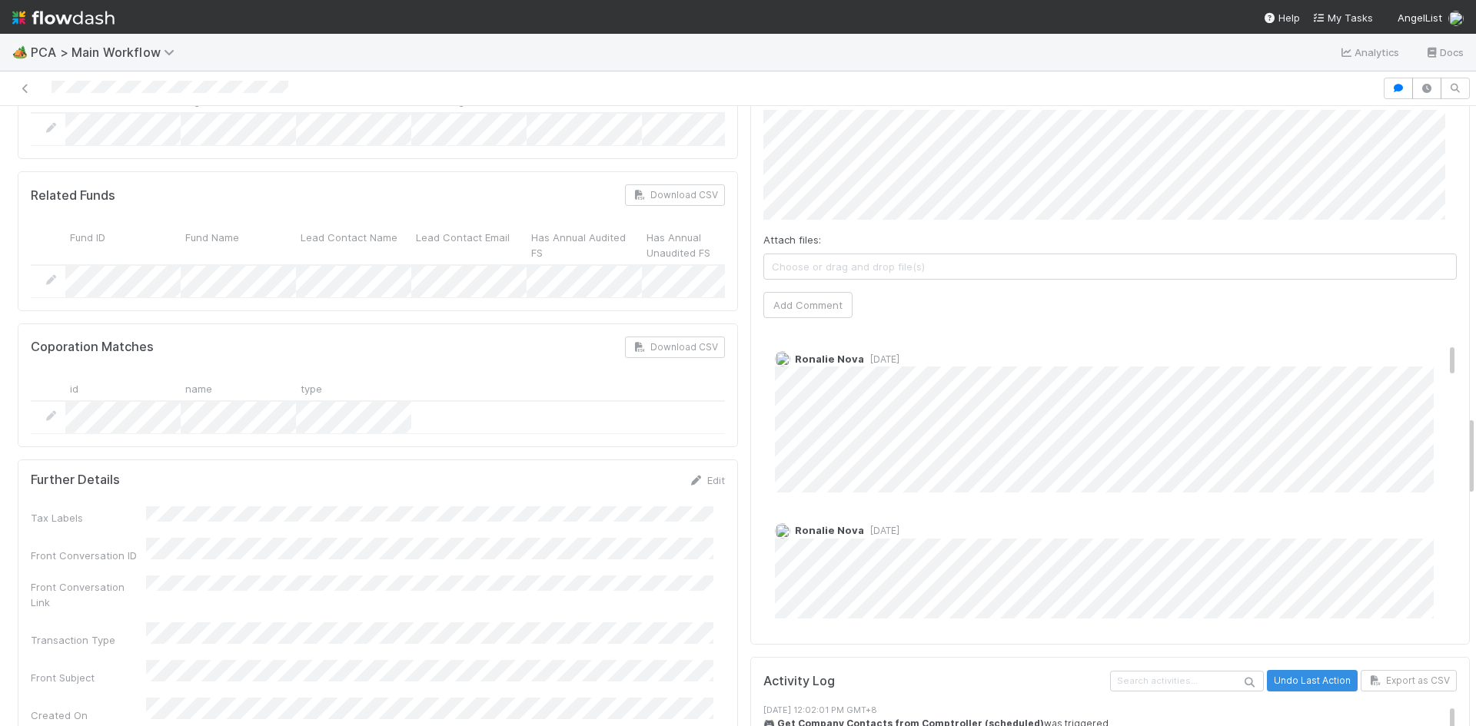
scroll to position [384, 0]
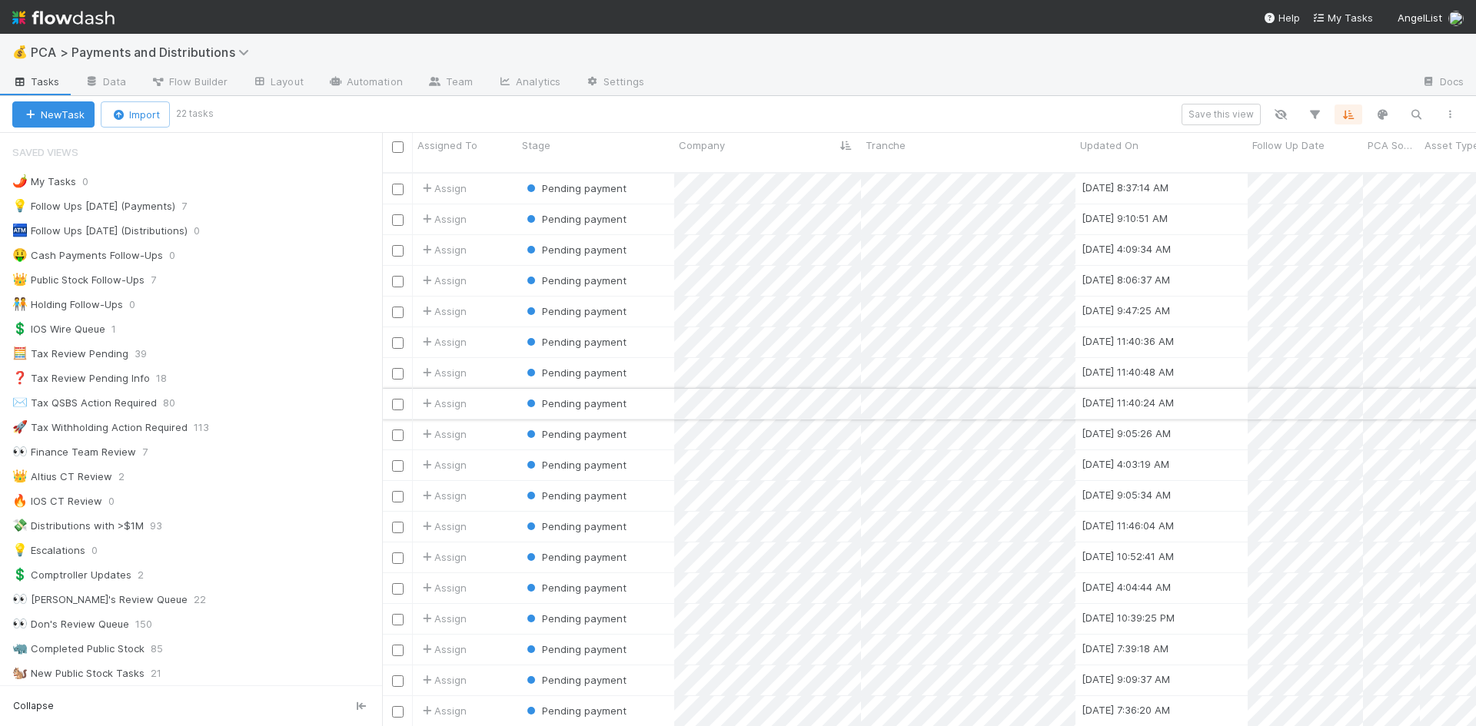
scroll to position [555, 1082]
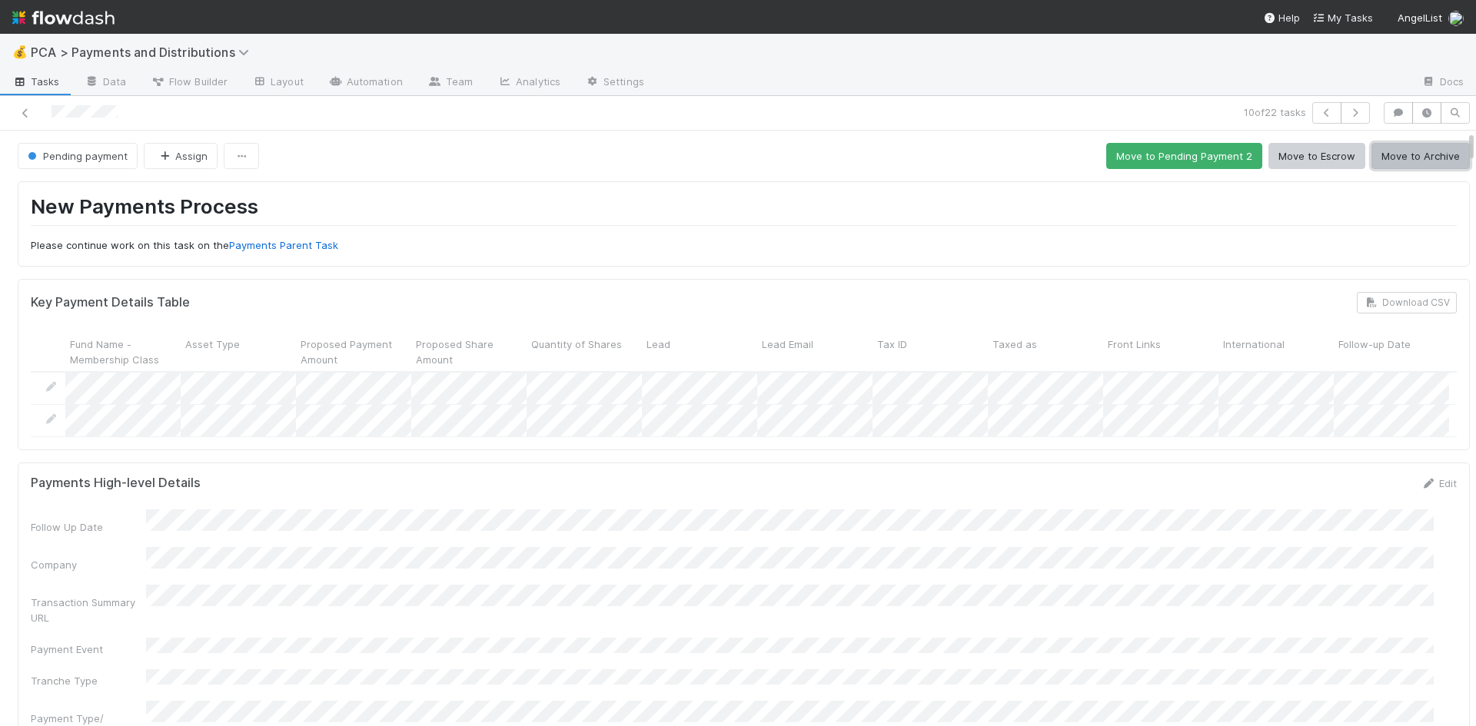
click at [1374, 159] on button "Move to Archive" at bounding box center [1420, 156] width 98 height 26
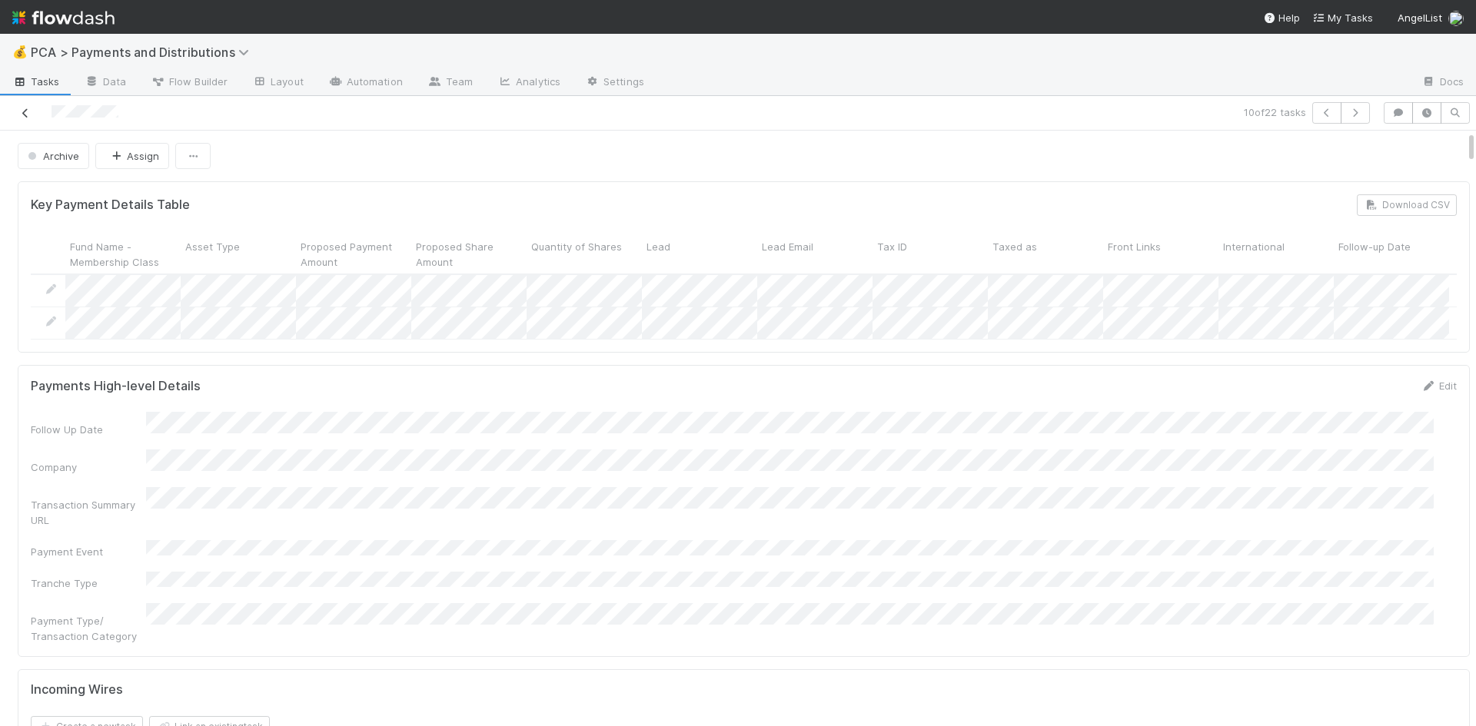
click at [25, 114] on icon at bounding box center [25, 113] width 15 height 10
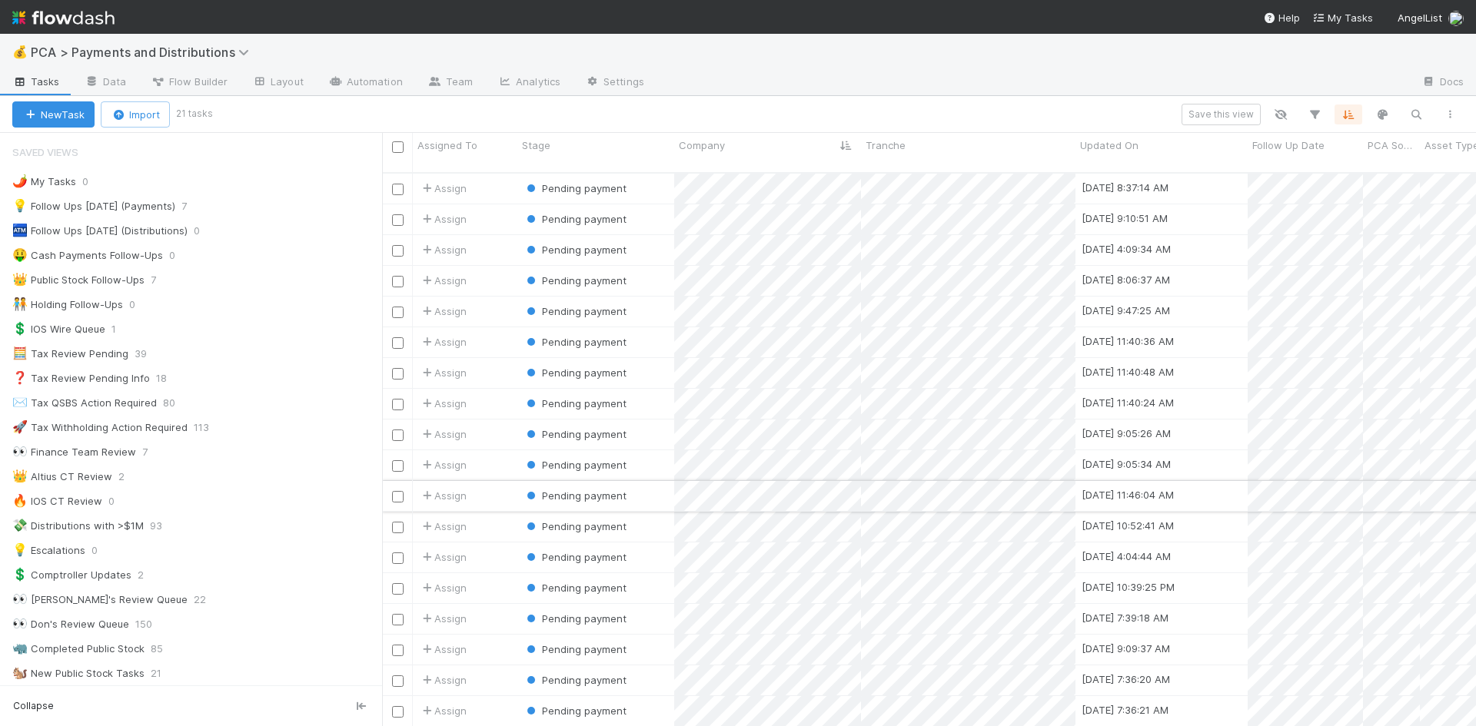
scroll to position [555, 1082]
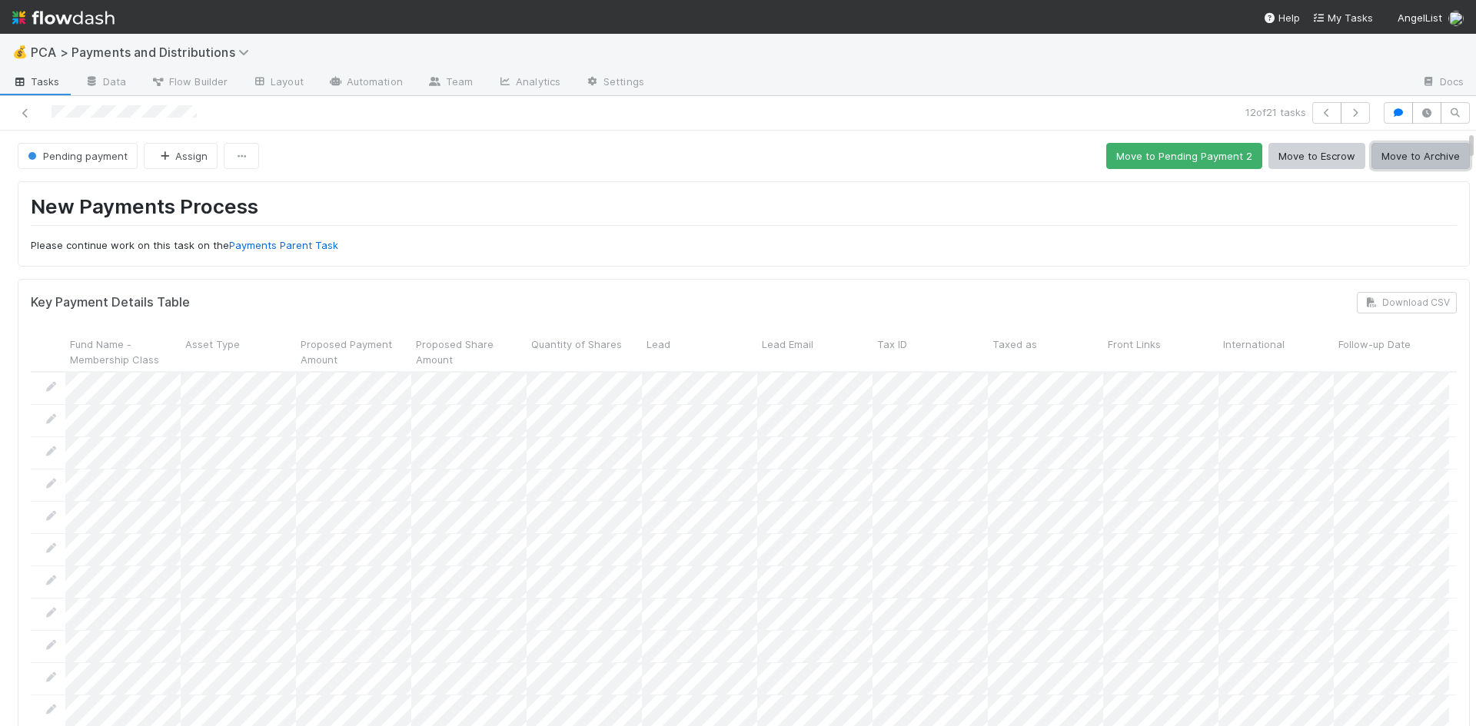
click at [1414, 161] on button "Move to Archive" at bounding box center [1420, 156] width 98 height 26
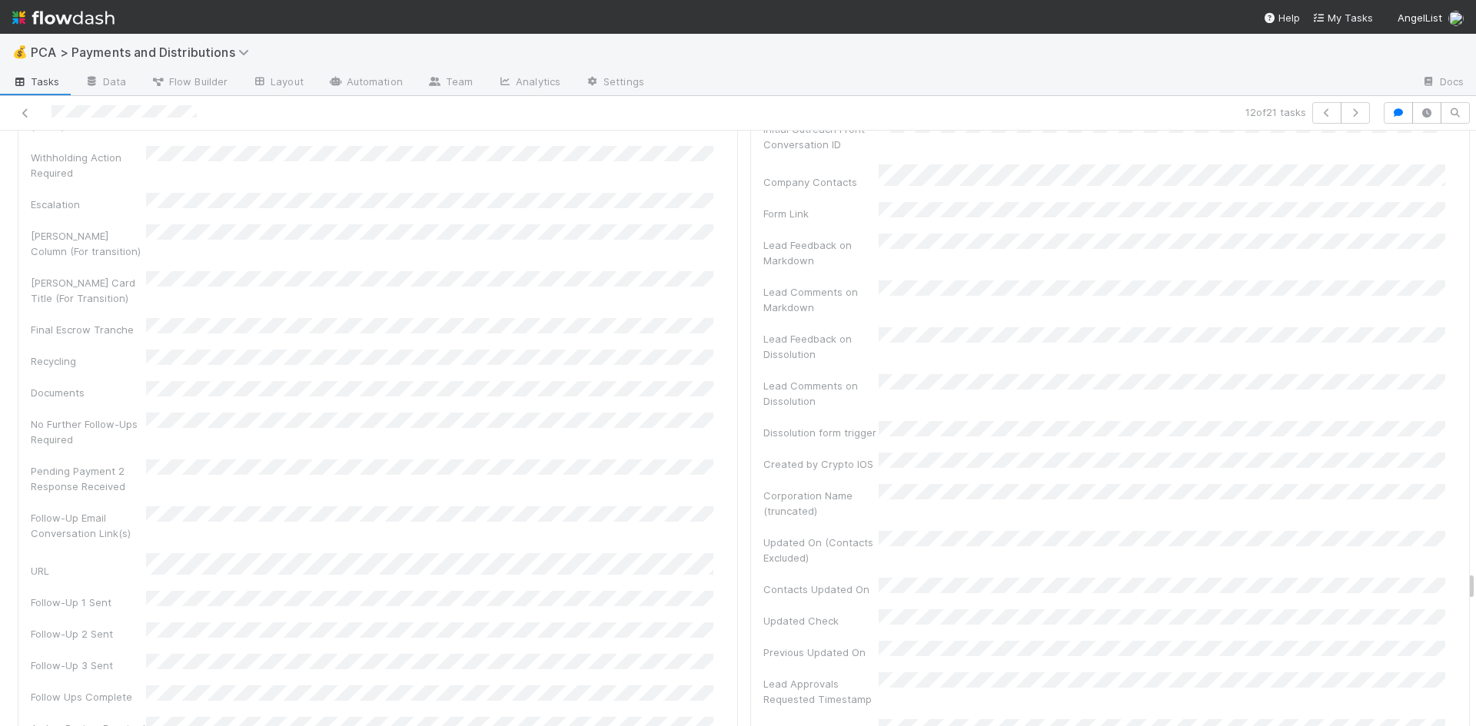
scroll to position [203, 0]
click at [22, 112] on icon at bounding box center [25, 113] width 15 height 10
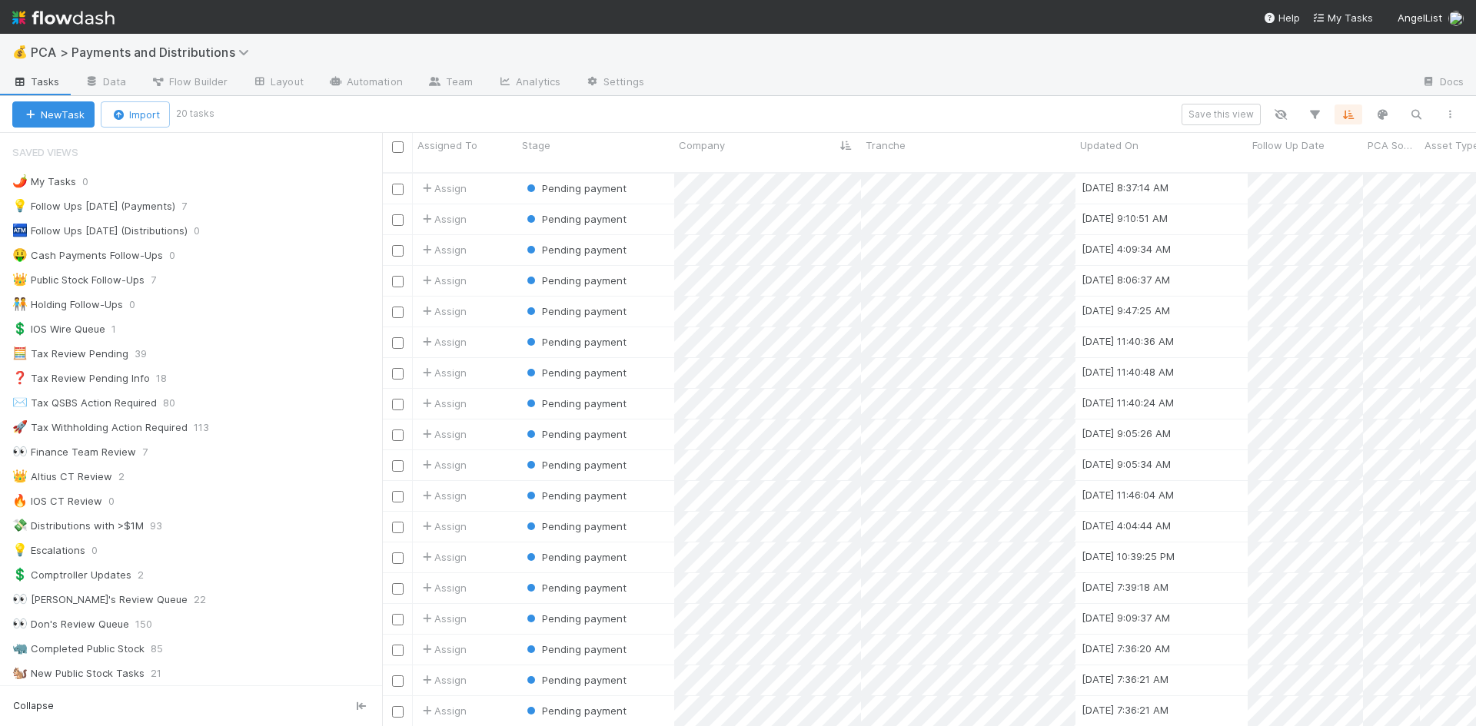
scroll to position [61, 0]
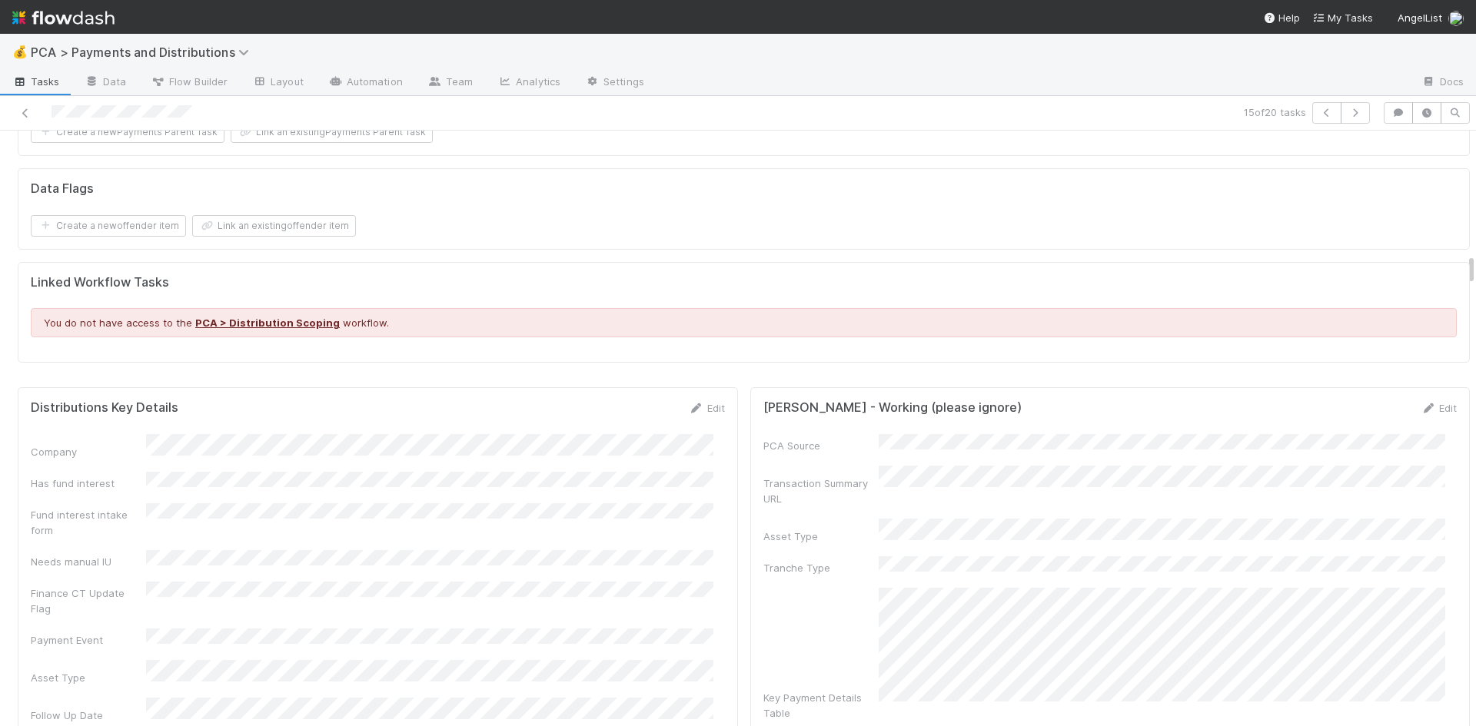
scroll to position [2460, 0]
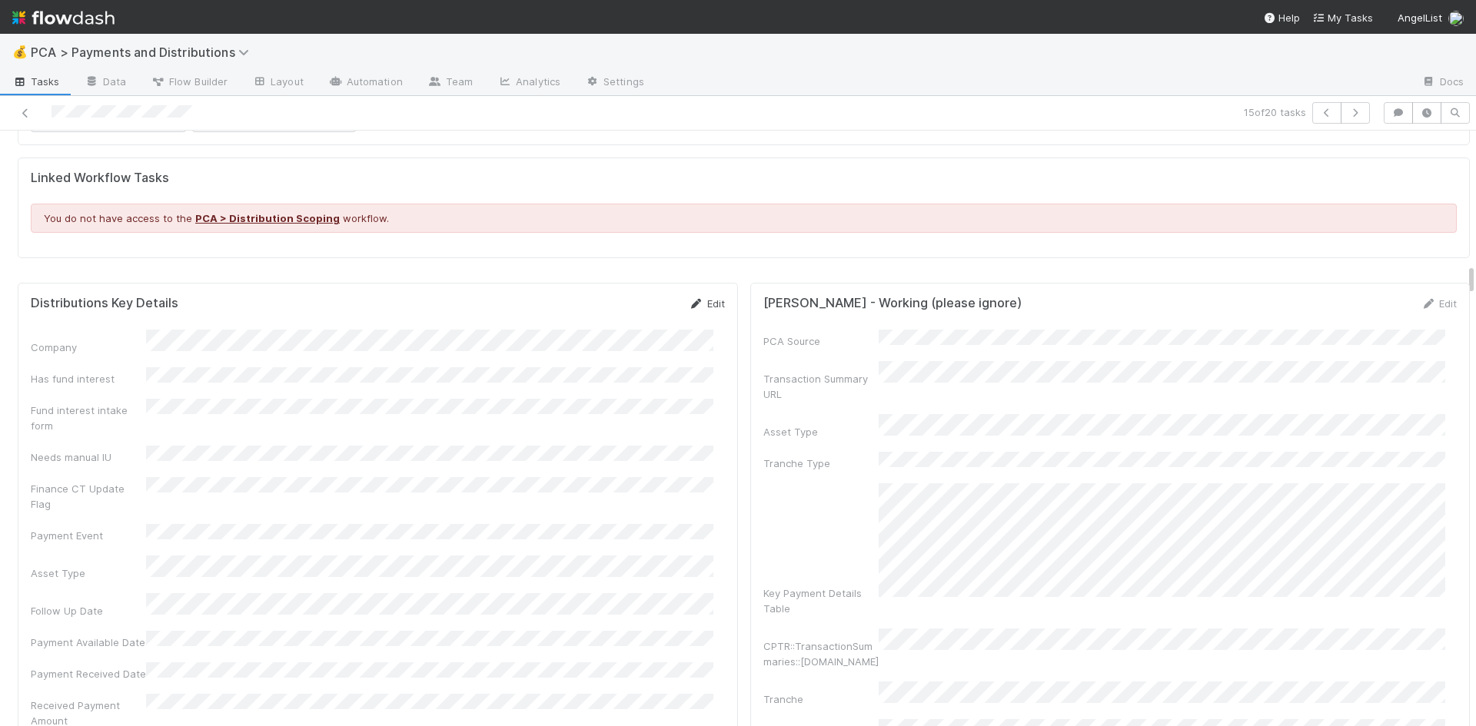
click at [690, 299] on icon at bounding box center [696, 304] width 15 height 10
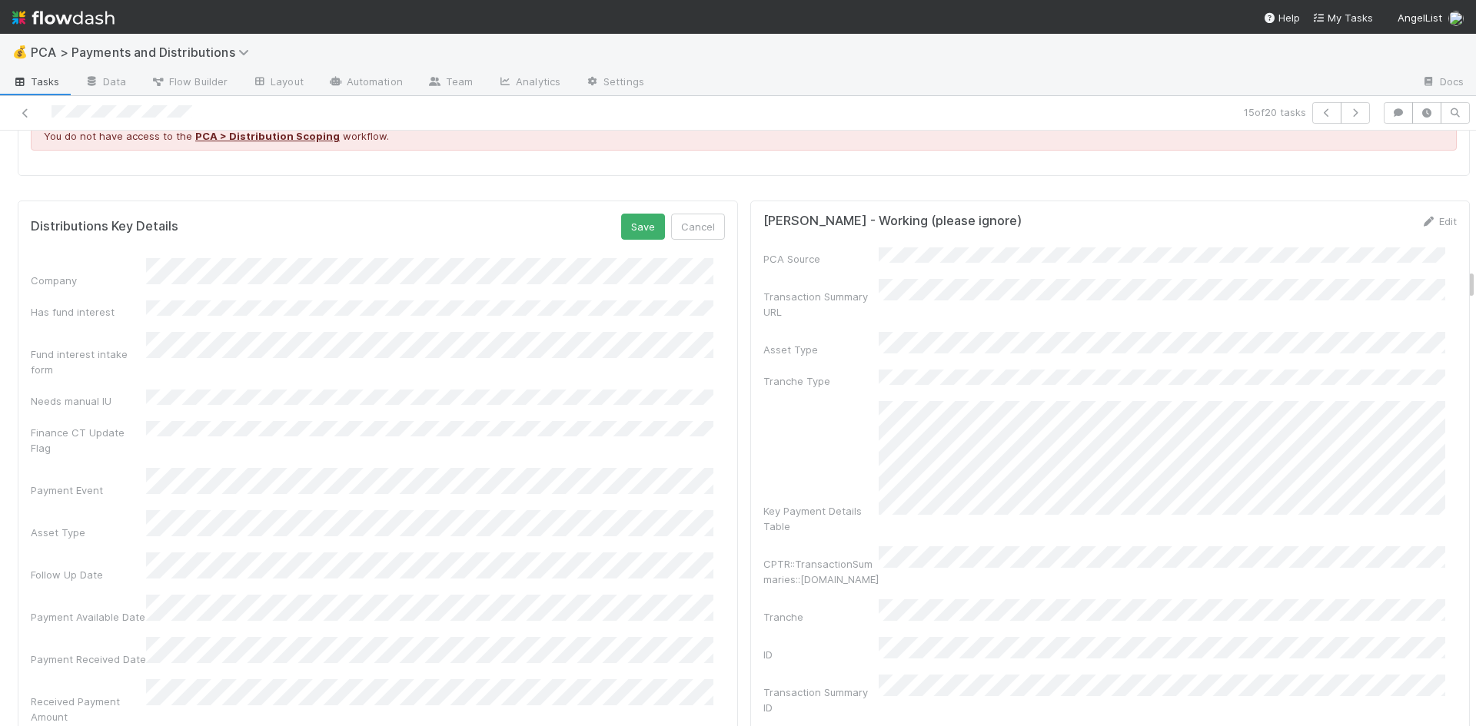
scroll to position [2614, 0]
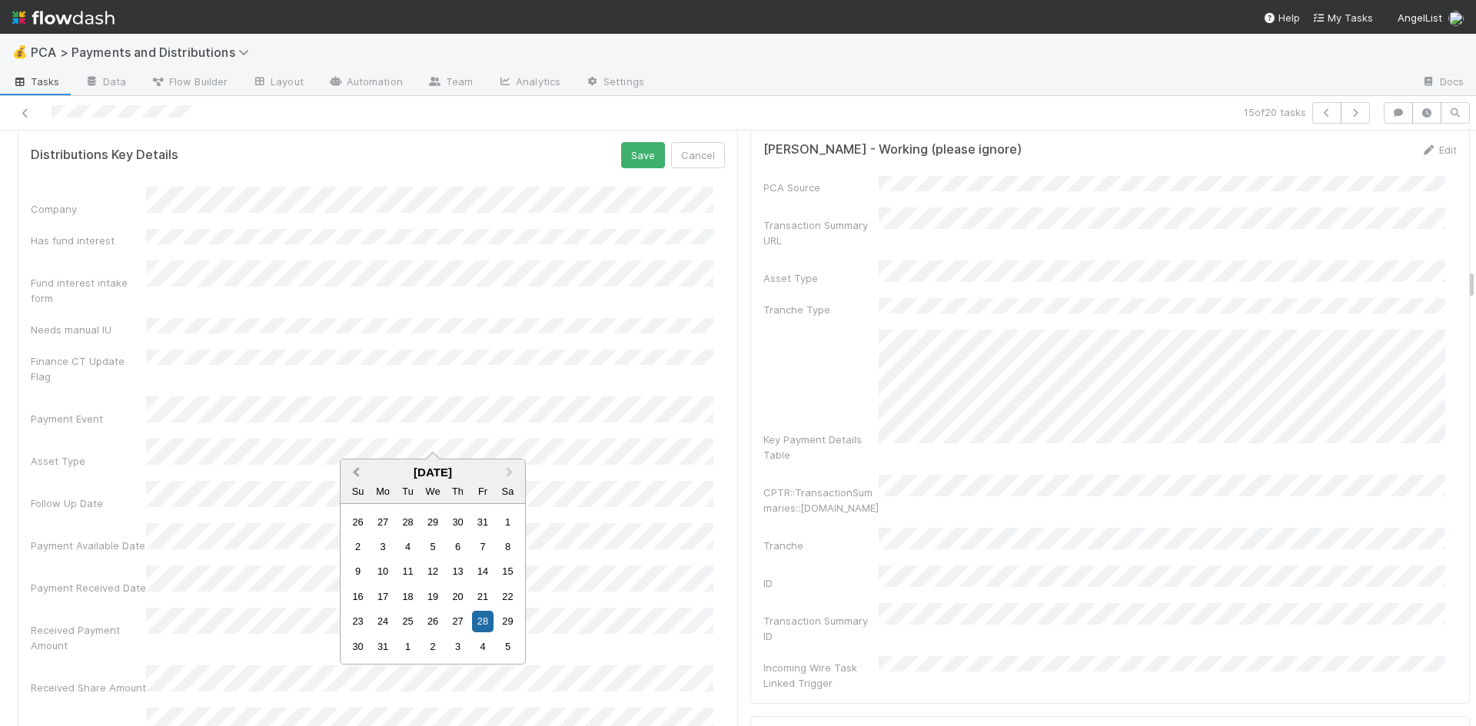
click at [356, 472] on span "Previous Month" at bounding box center [356, 473] width 0 height 18
click at [480, 547] on div "10" at bounding box center [482, 547] width 21 height 21
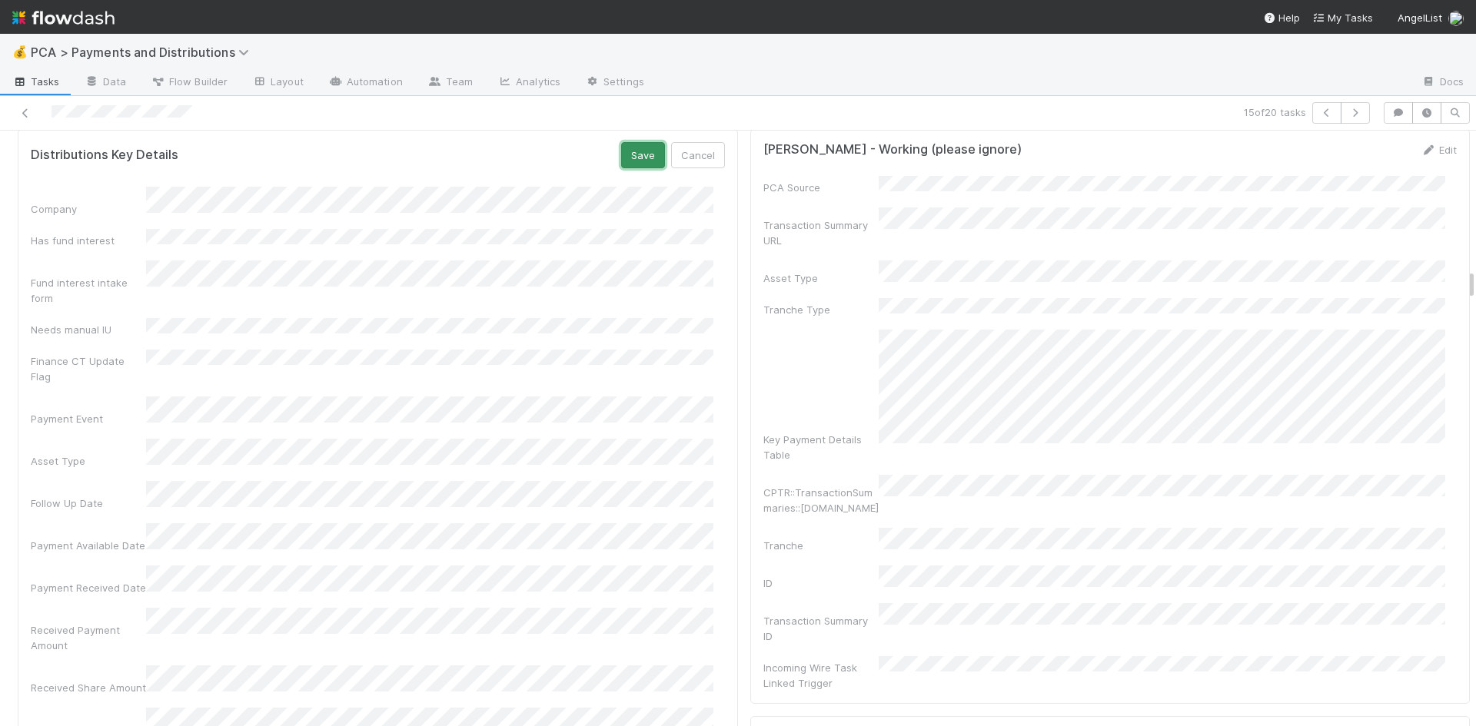
click at [630, 156] on button "Save" at bounding box center [643, 155] width 44 height 26
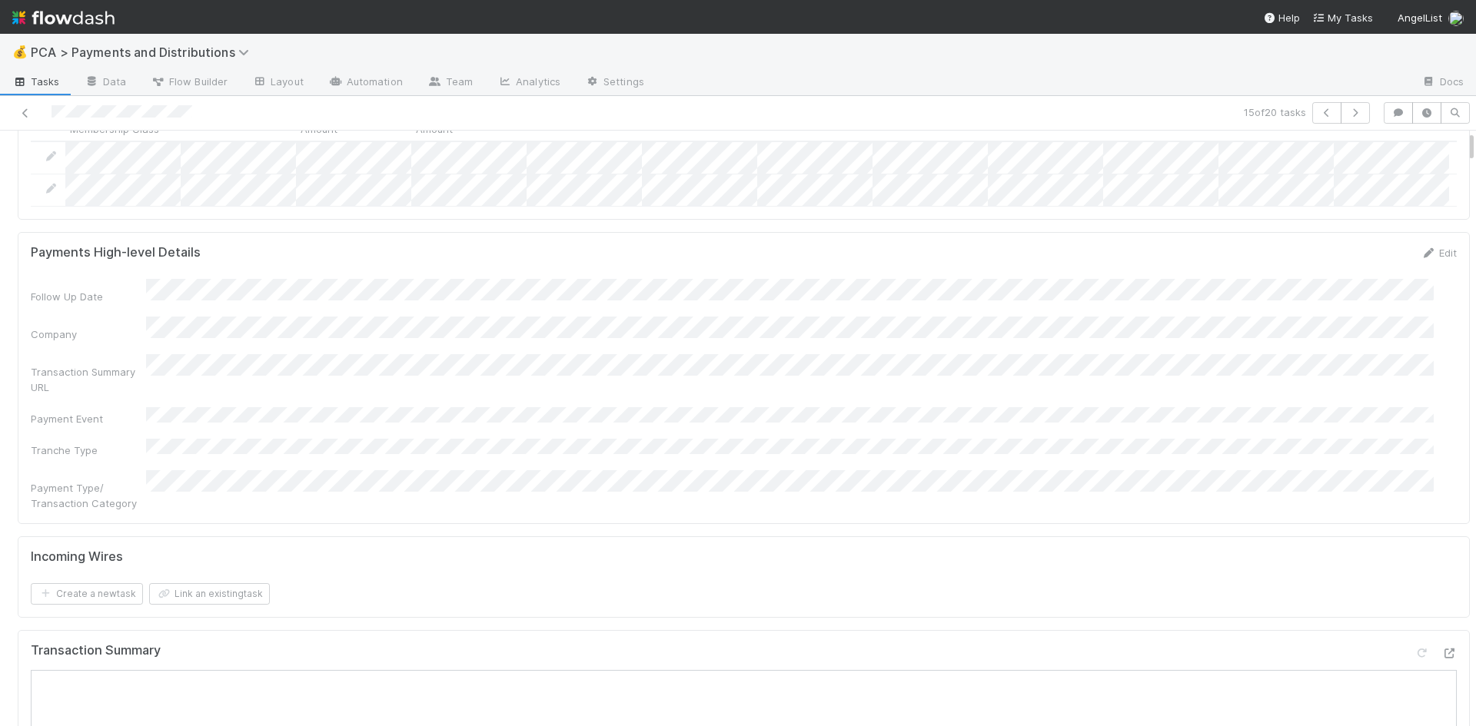
scroll to position [0, 0]
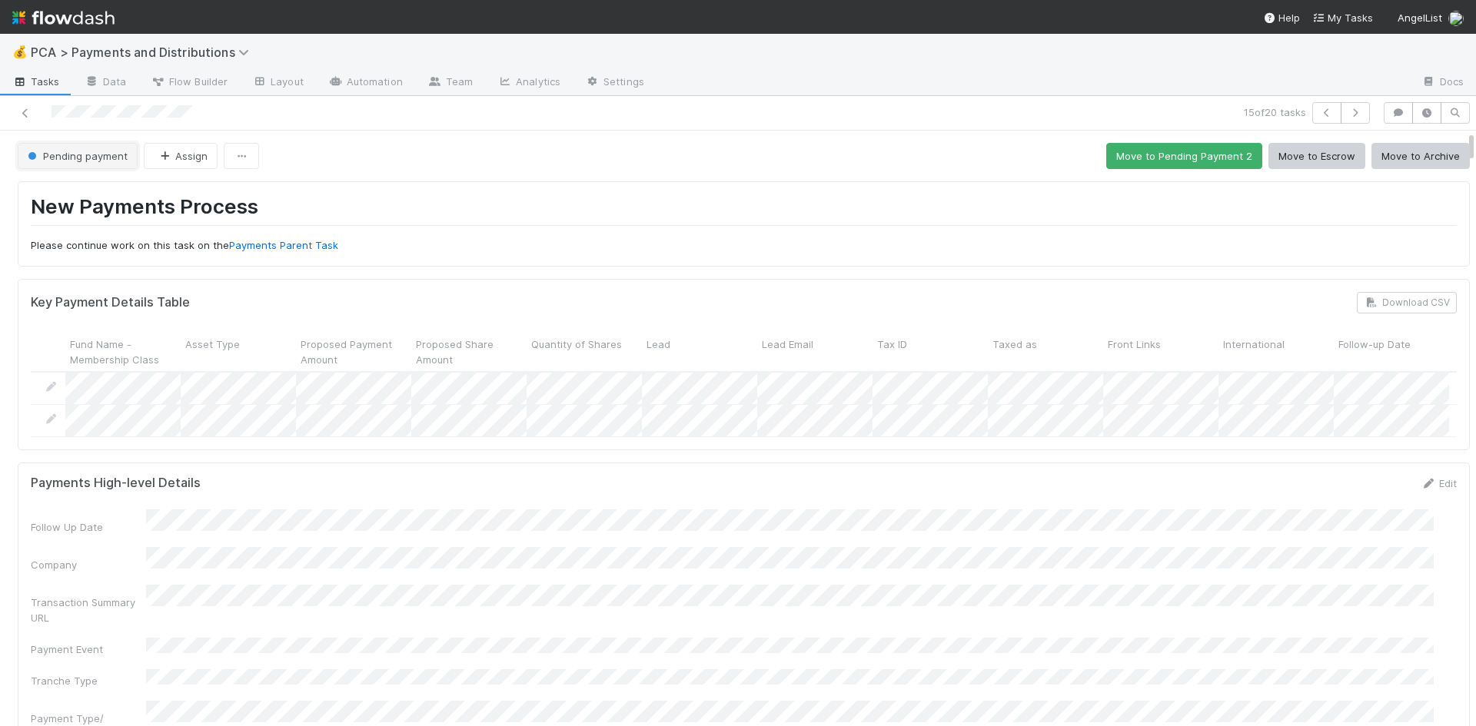
click at [83, 161] on span "Pending payment" at bounding box center [76, 156] width 103 height 12
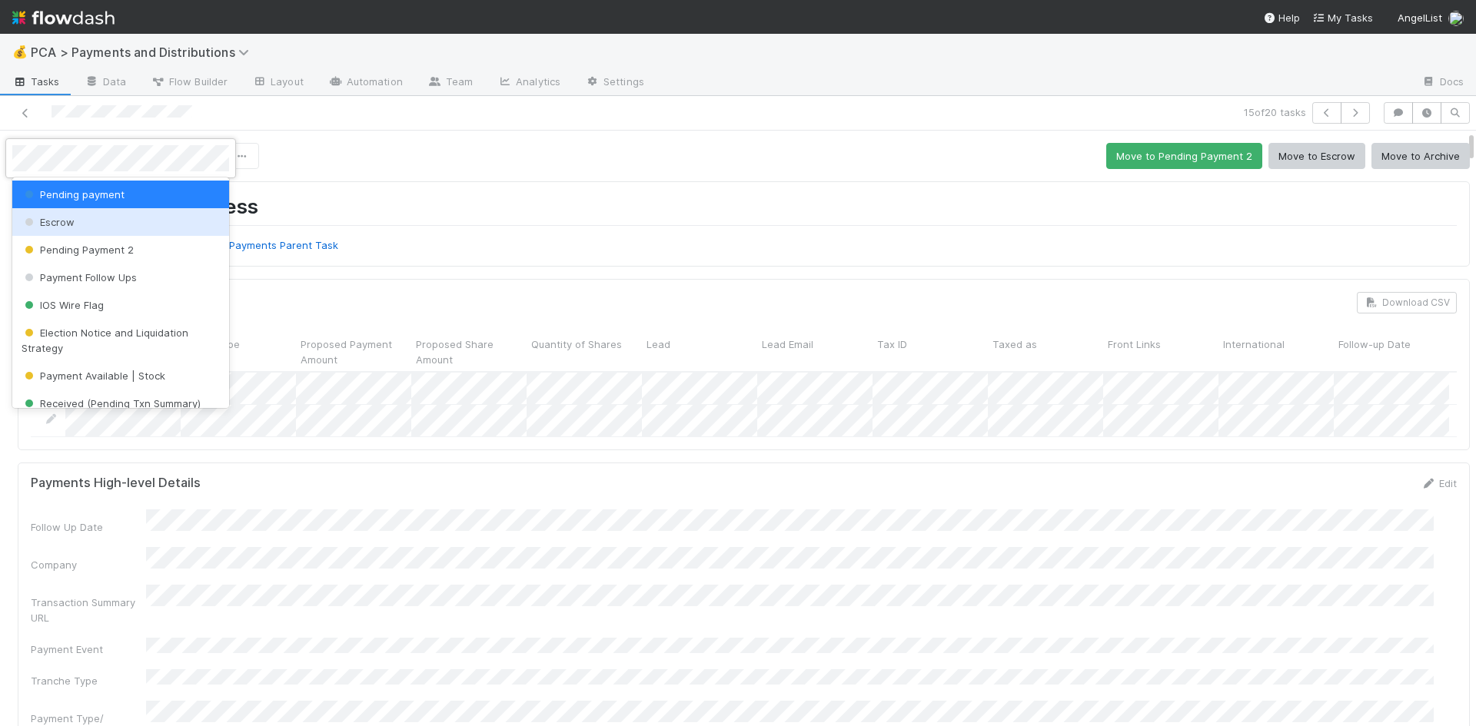
click at [82, 219] on div "Escrow" at bounding box center [120, 222] width 217 height 28
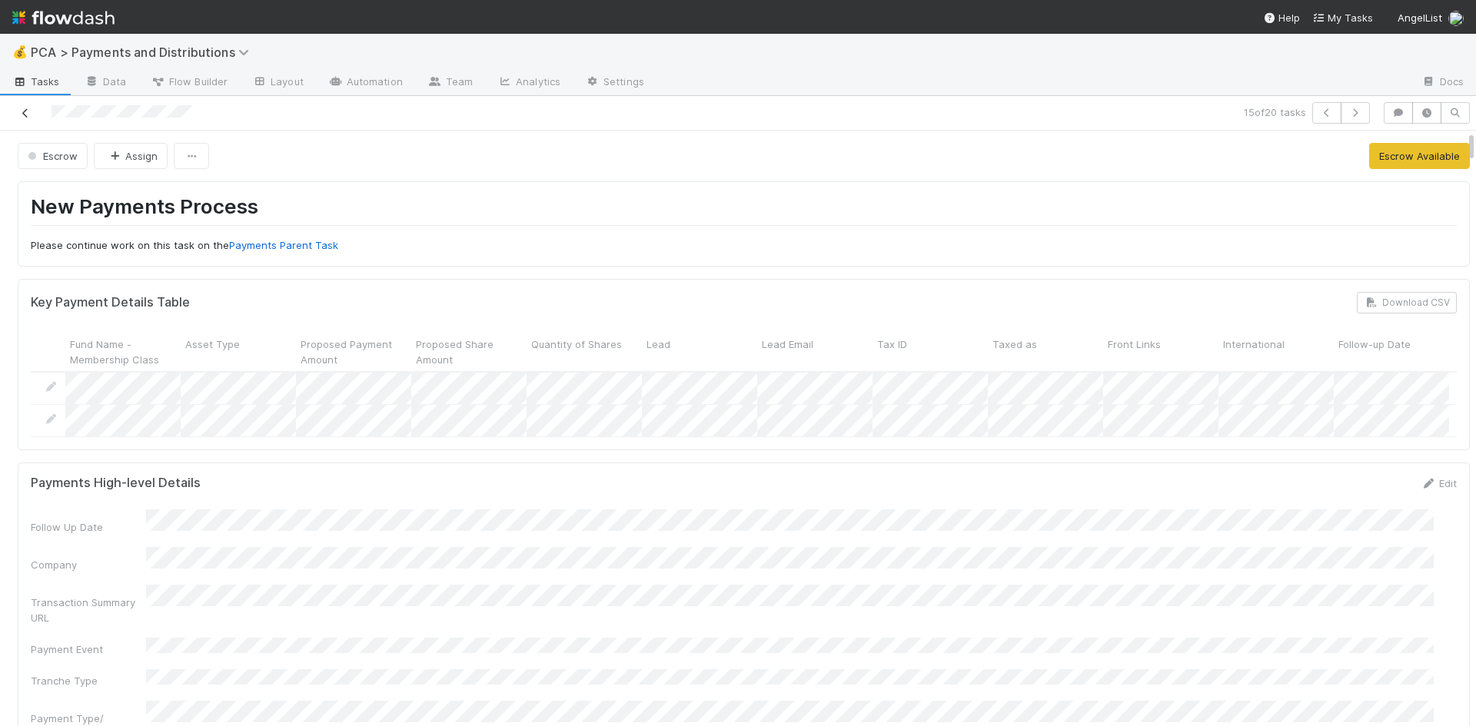
click at [26, 109] on icon at bounding box center [25, 113] width 15 height 10
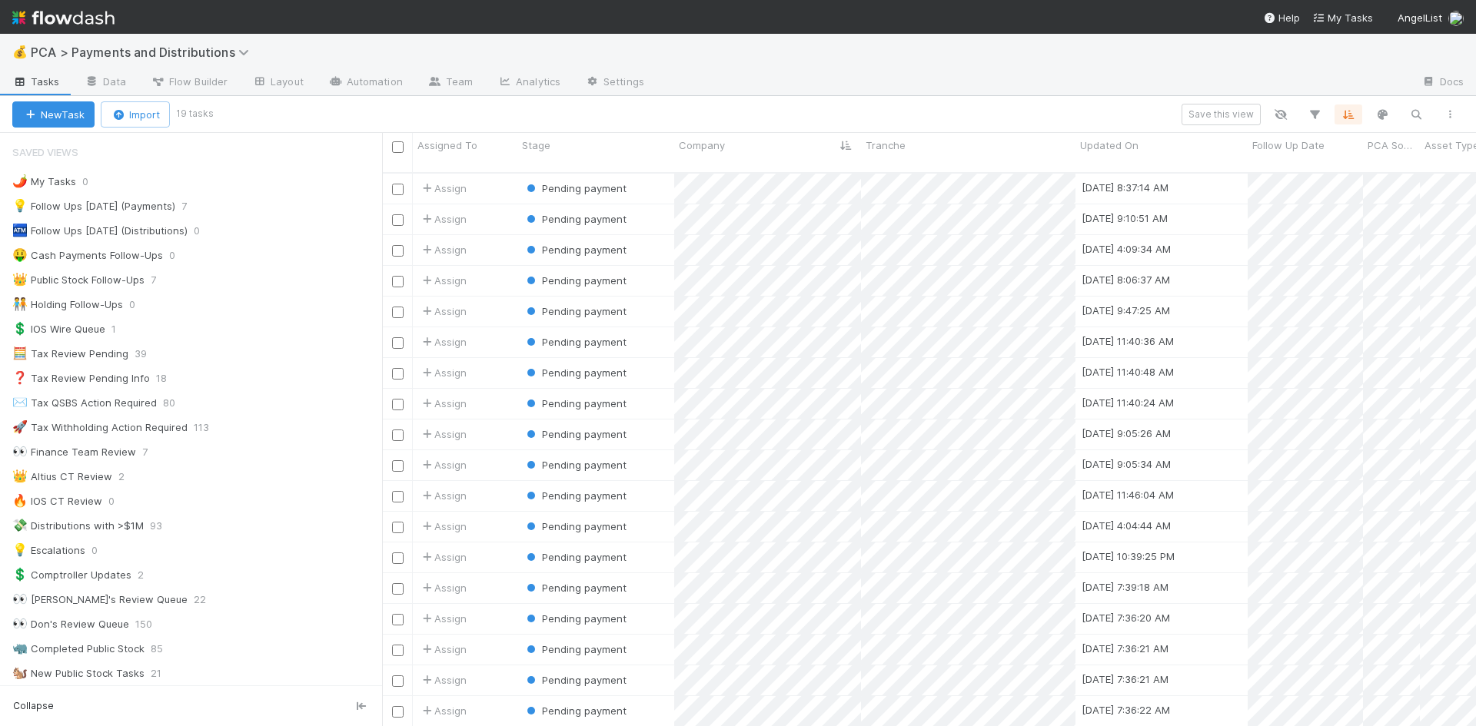
scroll to position [555, 1082]
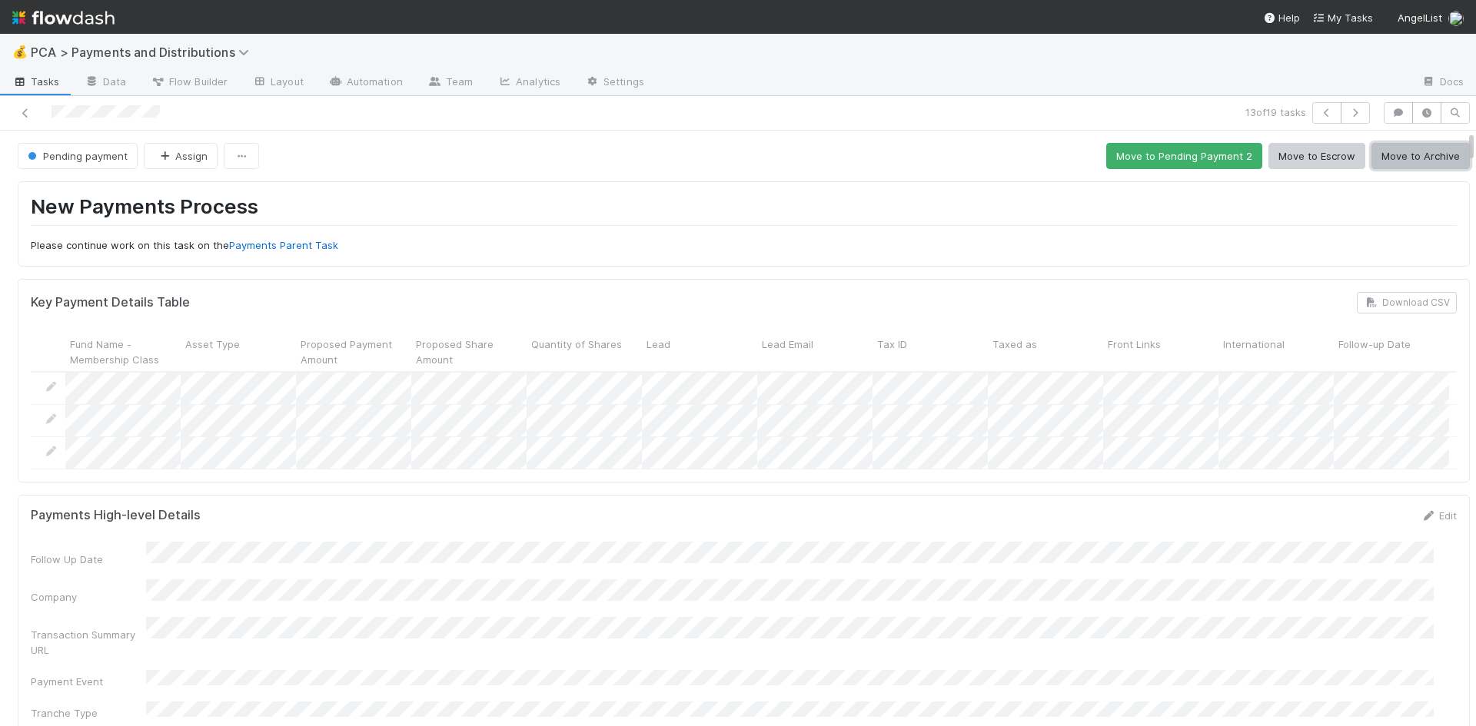
click at [1415, 147] on button "Move to Archive" at bounding box center [1420, 156] width 98 height 26
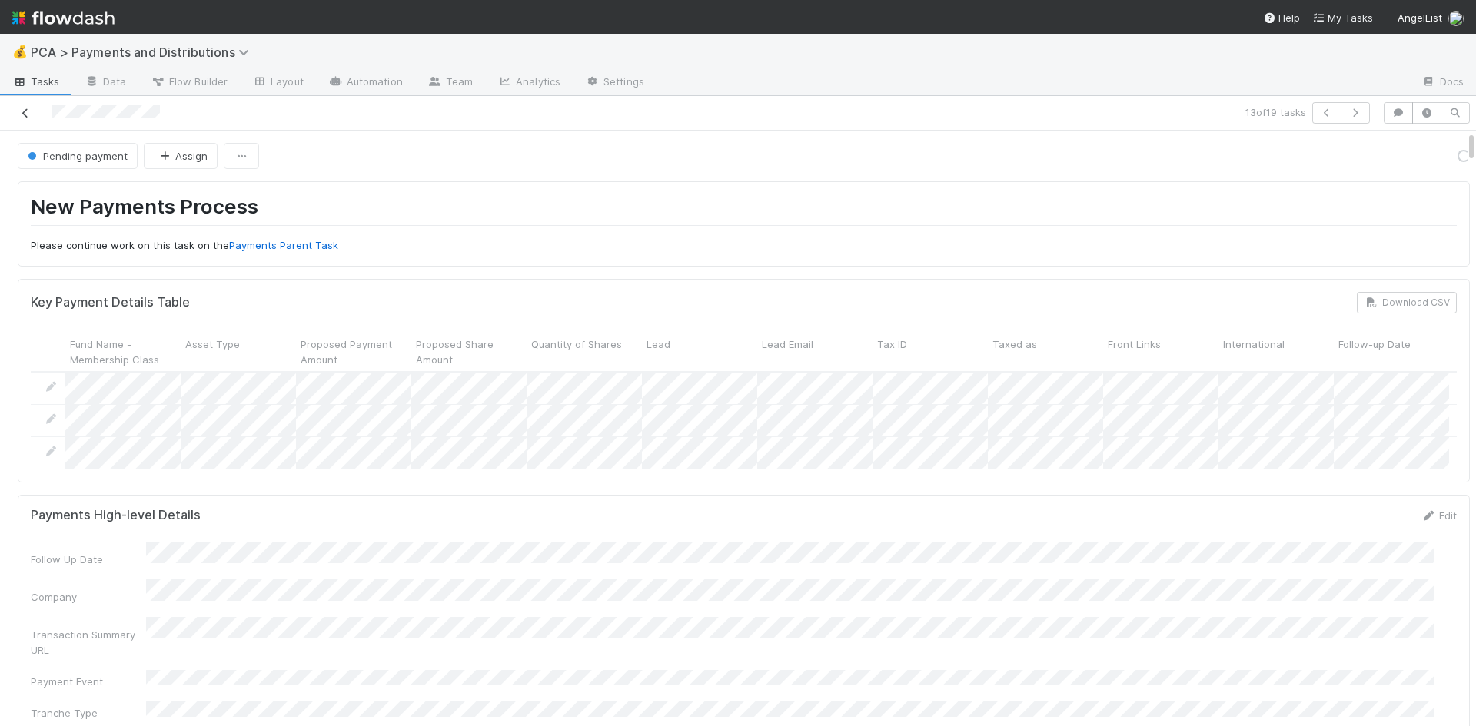
click at [25, 114] on icon at bounding box center [25, 113] width 15 height 10
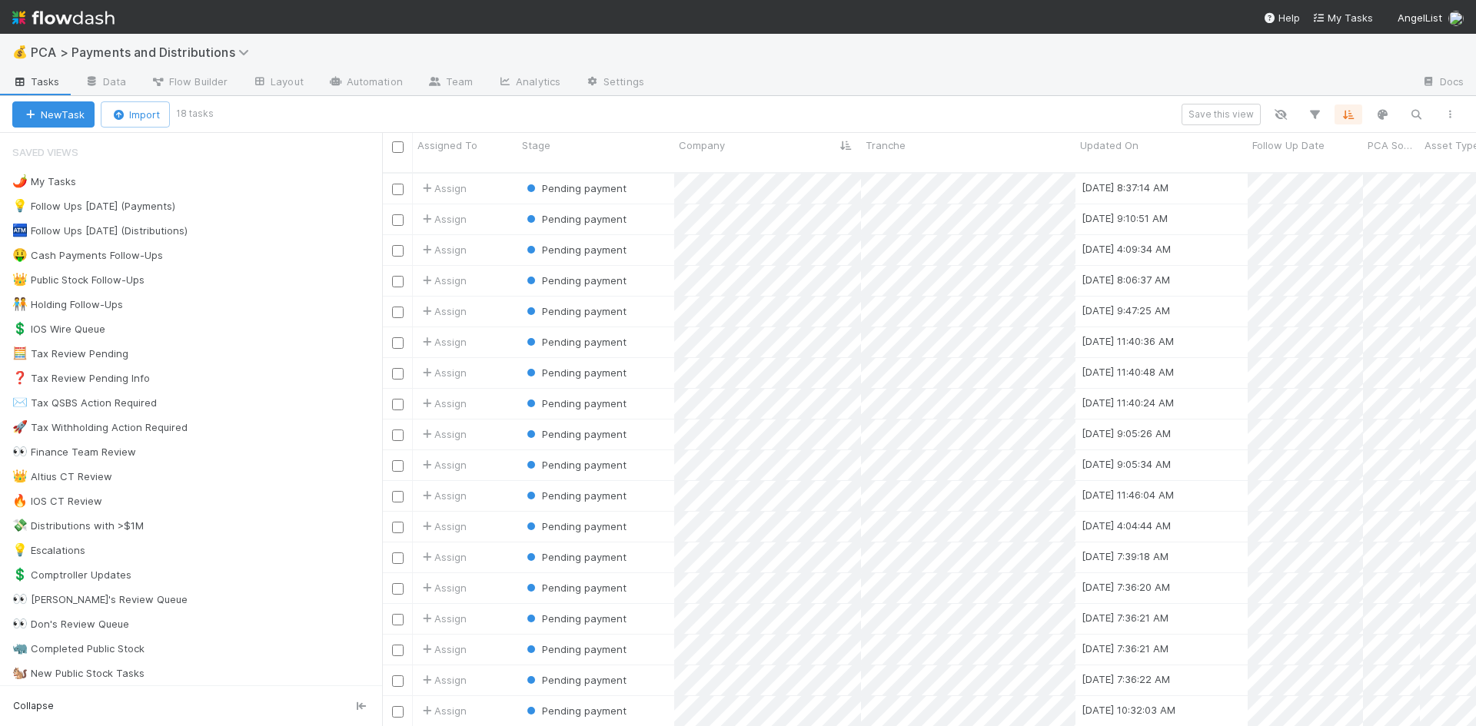
scroll to position [555, 1082]
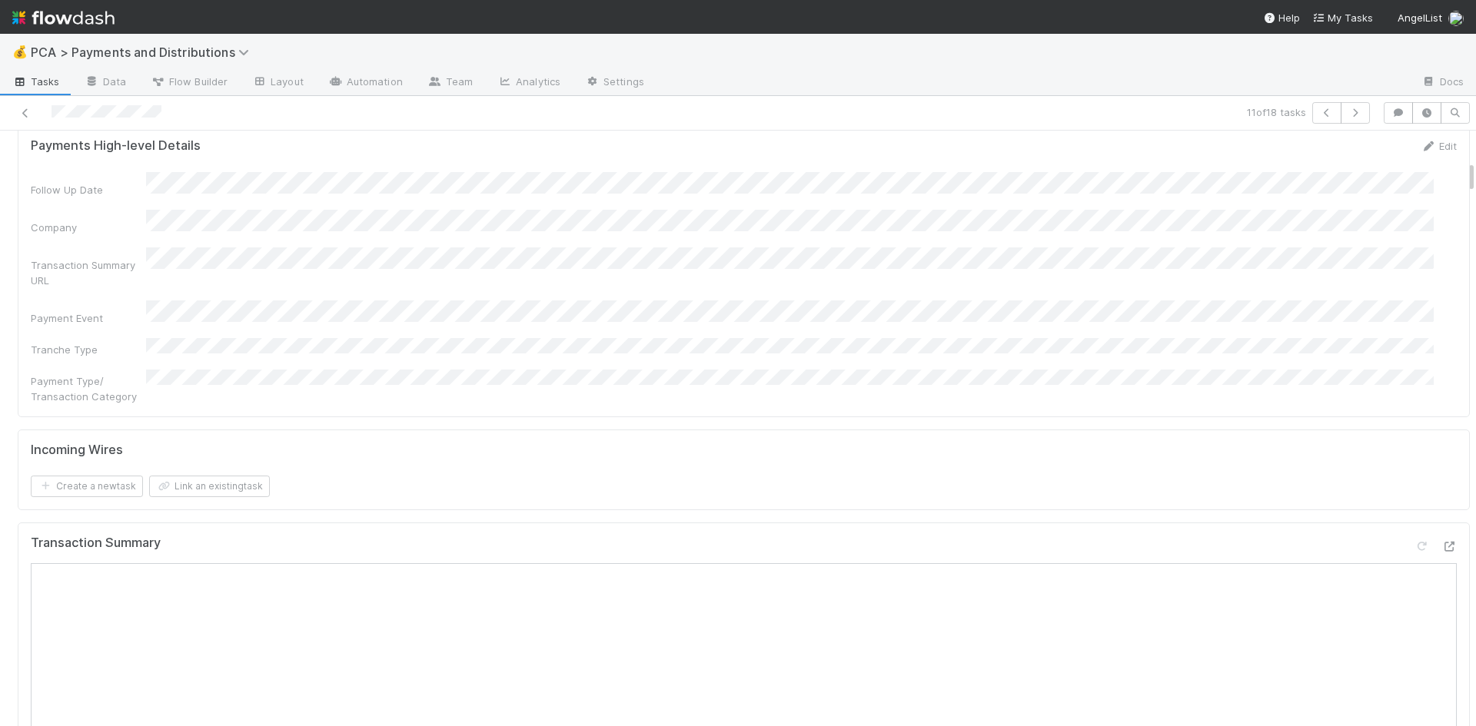
scroll to position [538, 0]
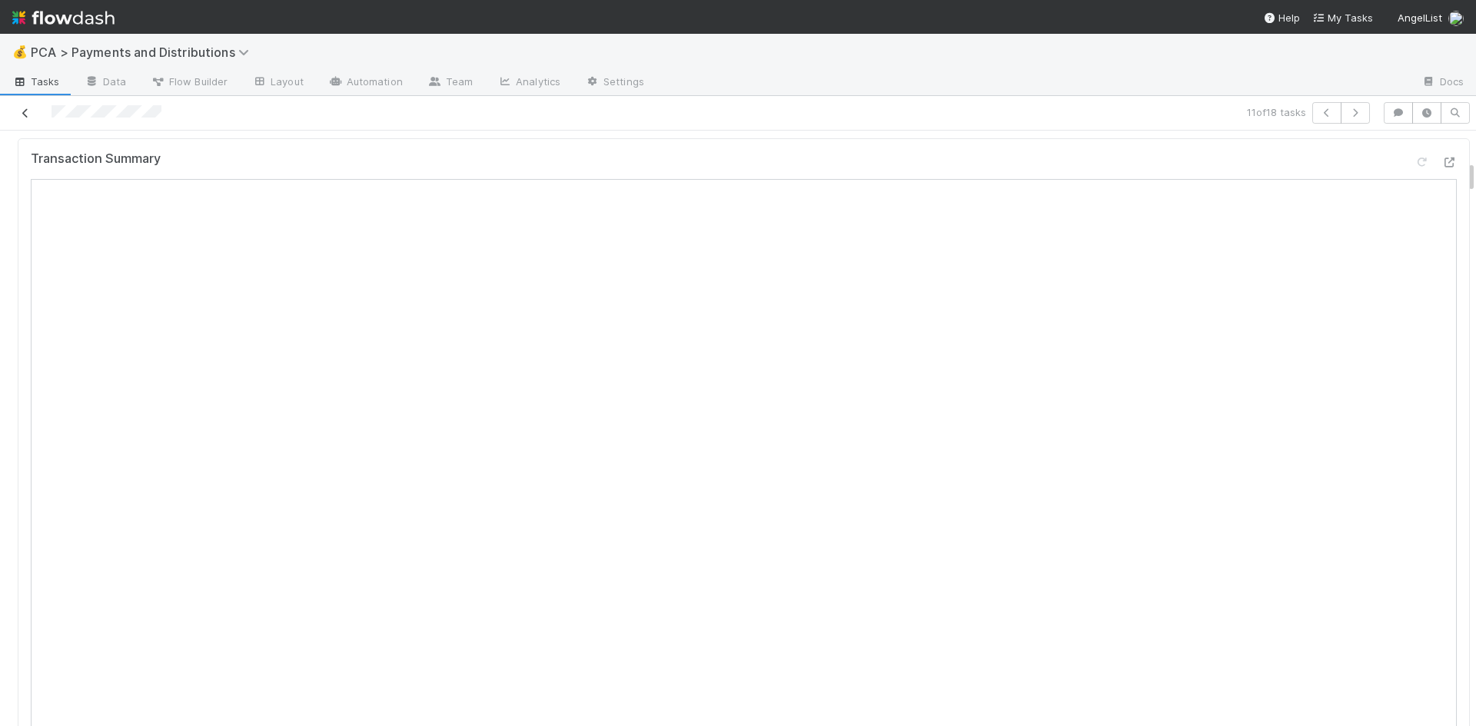
click at [28, 115] on icon at bounding box center [25, 113] width 15 height 10
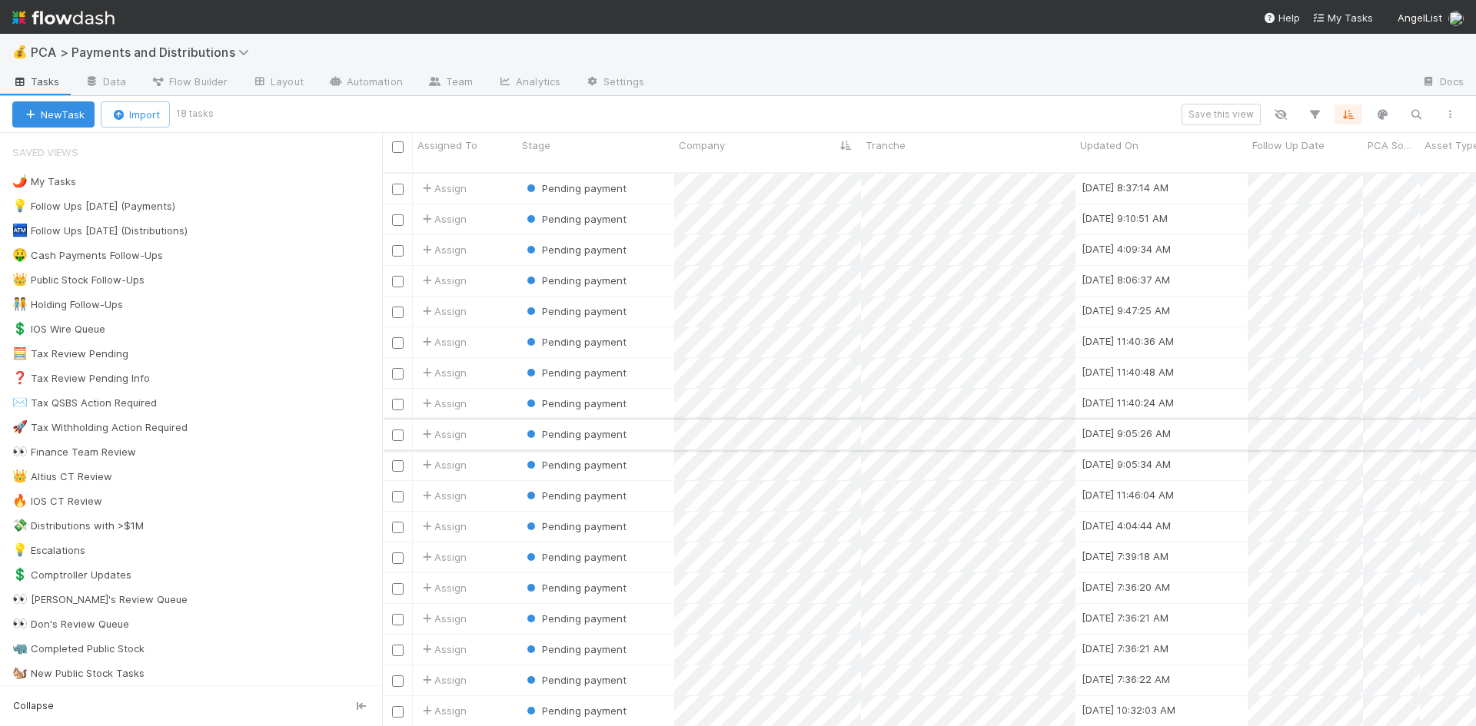
scroll to position [555, 1082]
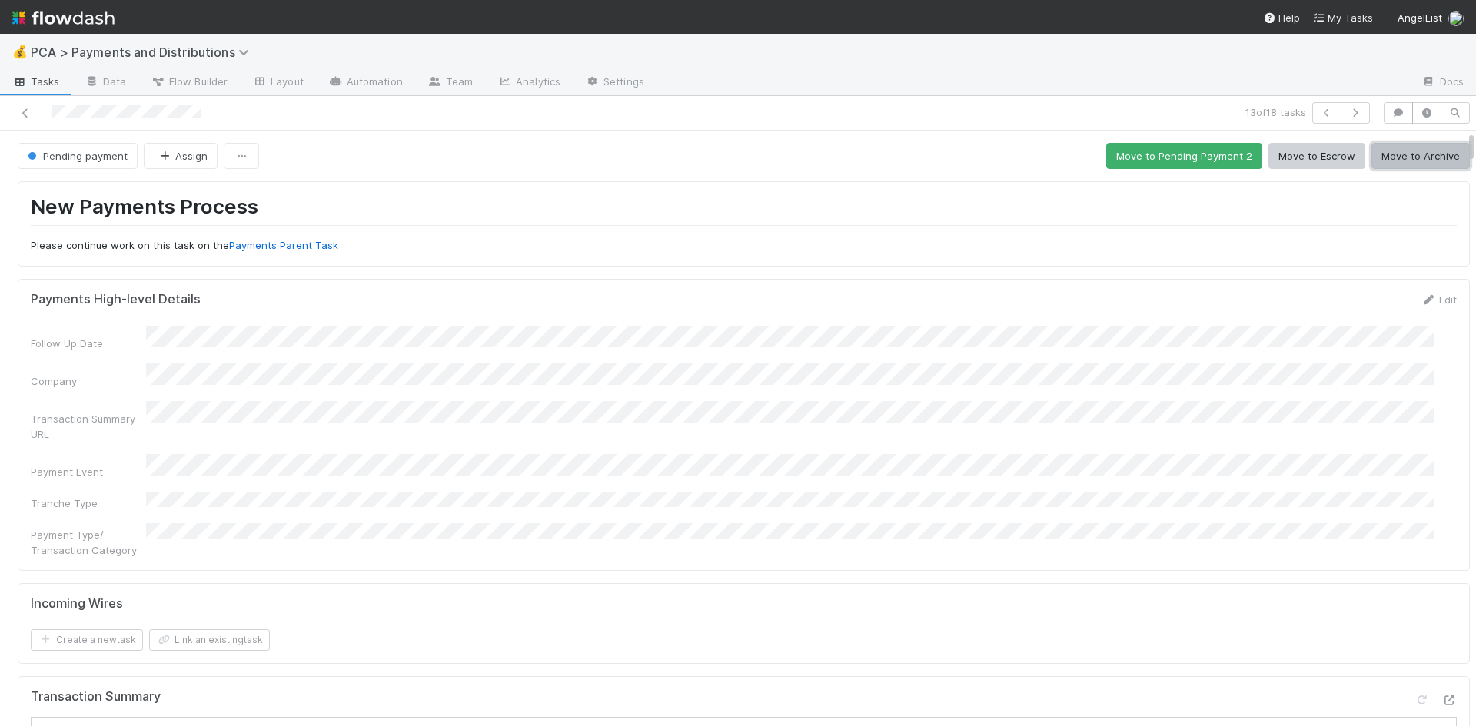
click at [1427, 159] on button "Move to Archive" at bounding box center [1420, 156] width 98 height 26
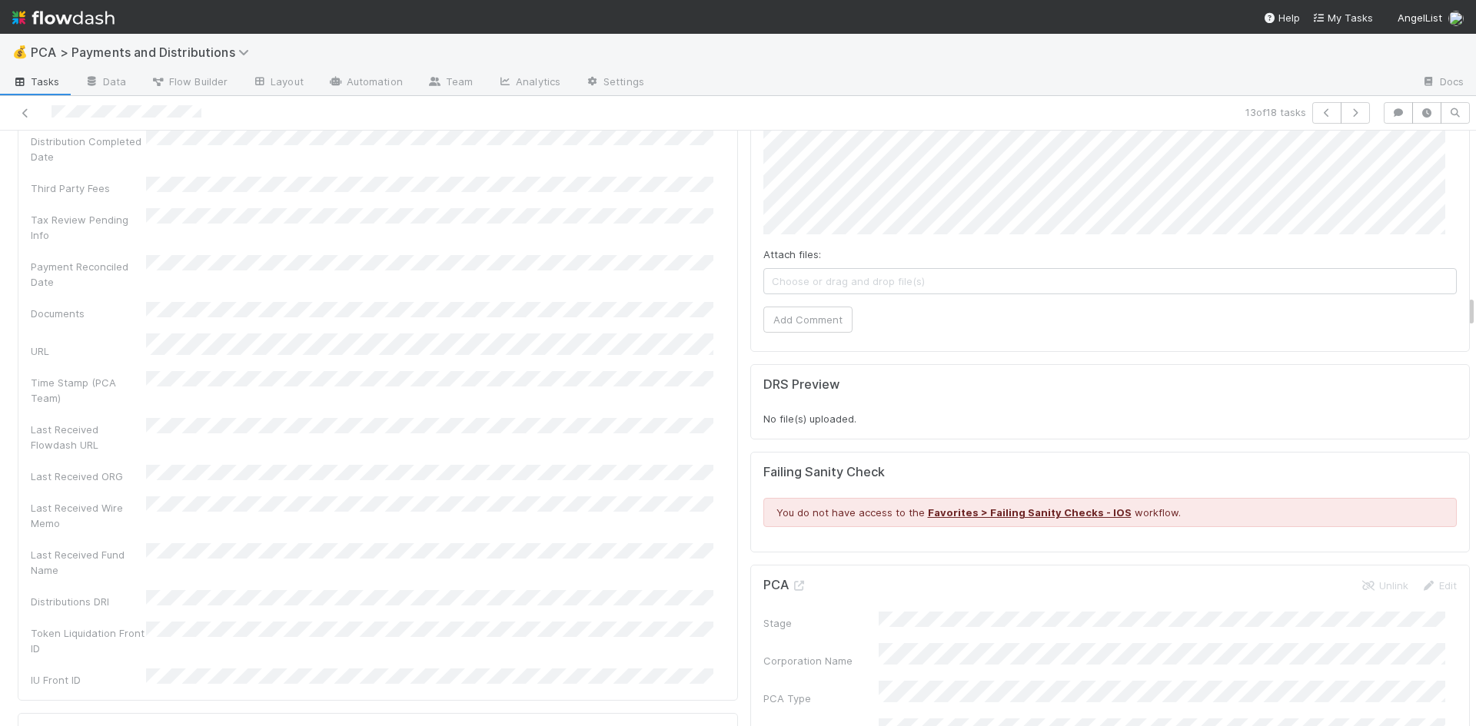
scroll to position [2921, 0]
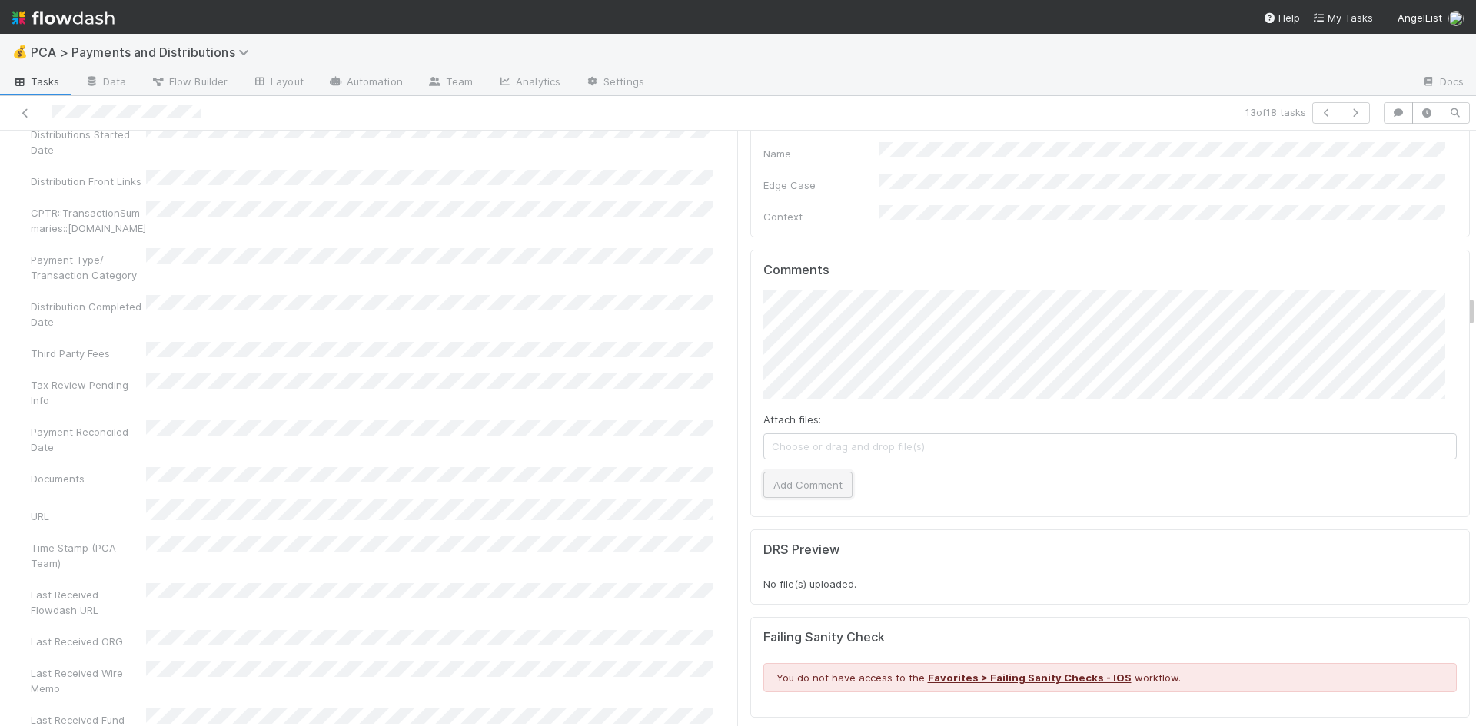
click at [807, 472] on button "Add Comment" at bounding box center [807, 485] width 89 height 26
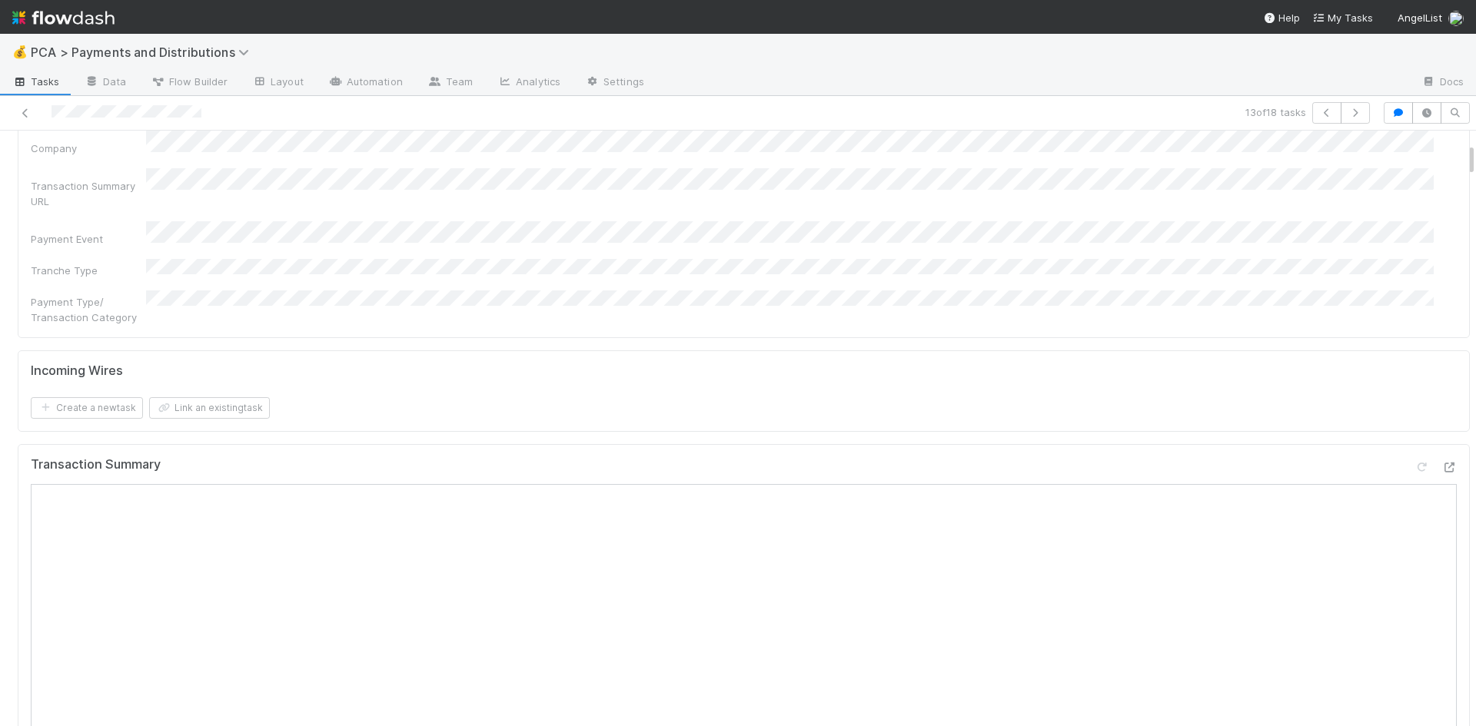
scroll to position [0, 0]
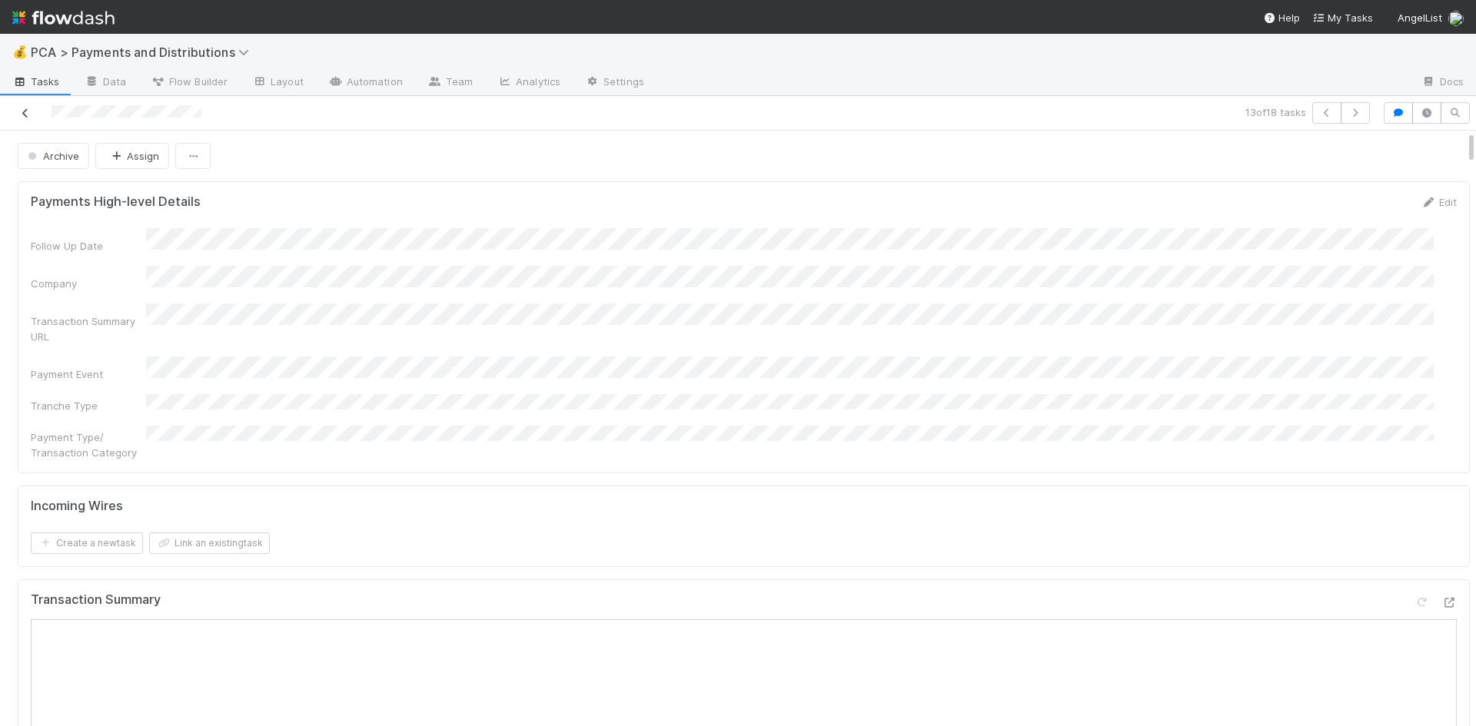
click at [24, 115] on icon at bounding box center [25, 113] width 15 height 10
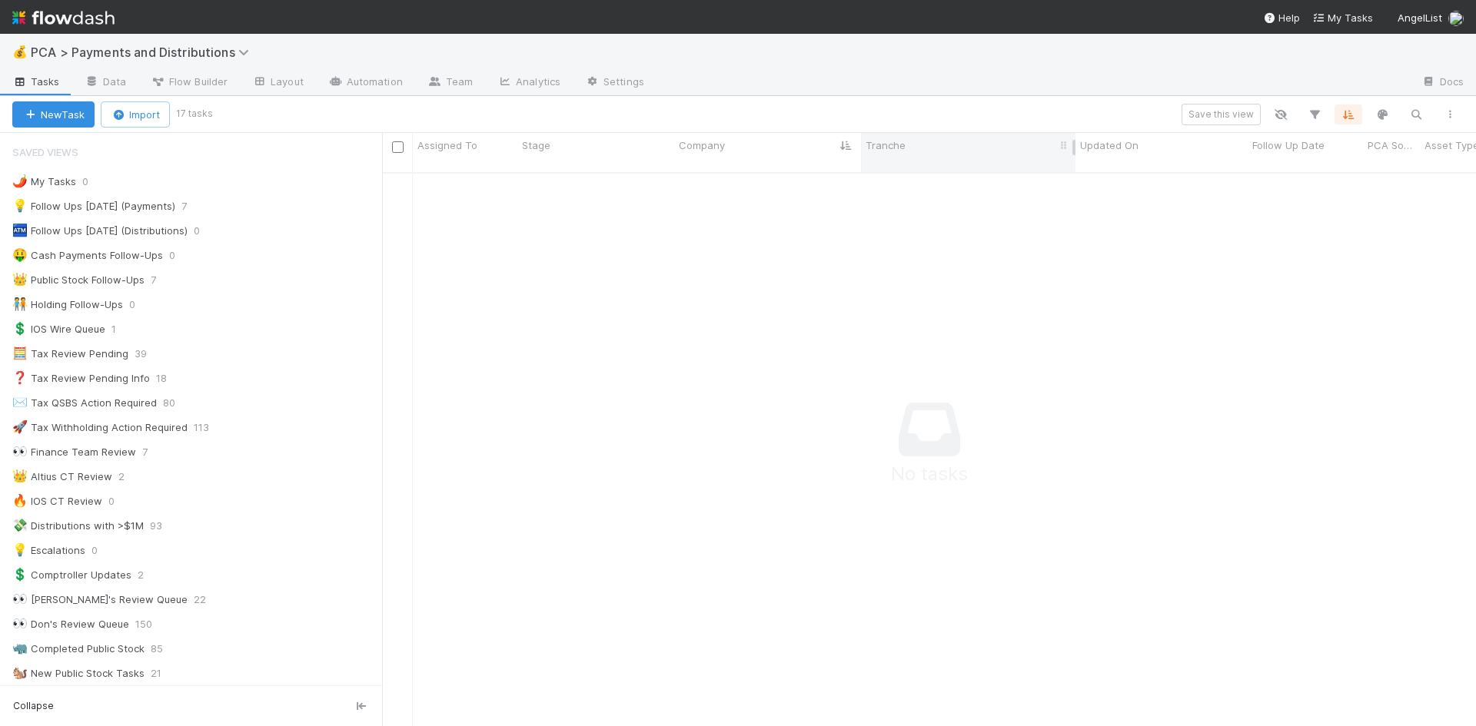
scroll to position [543, 1082]
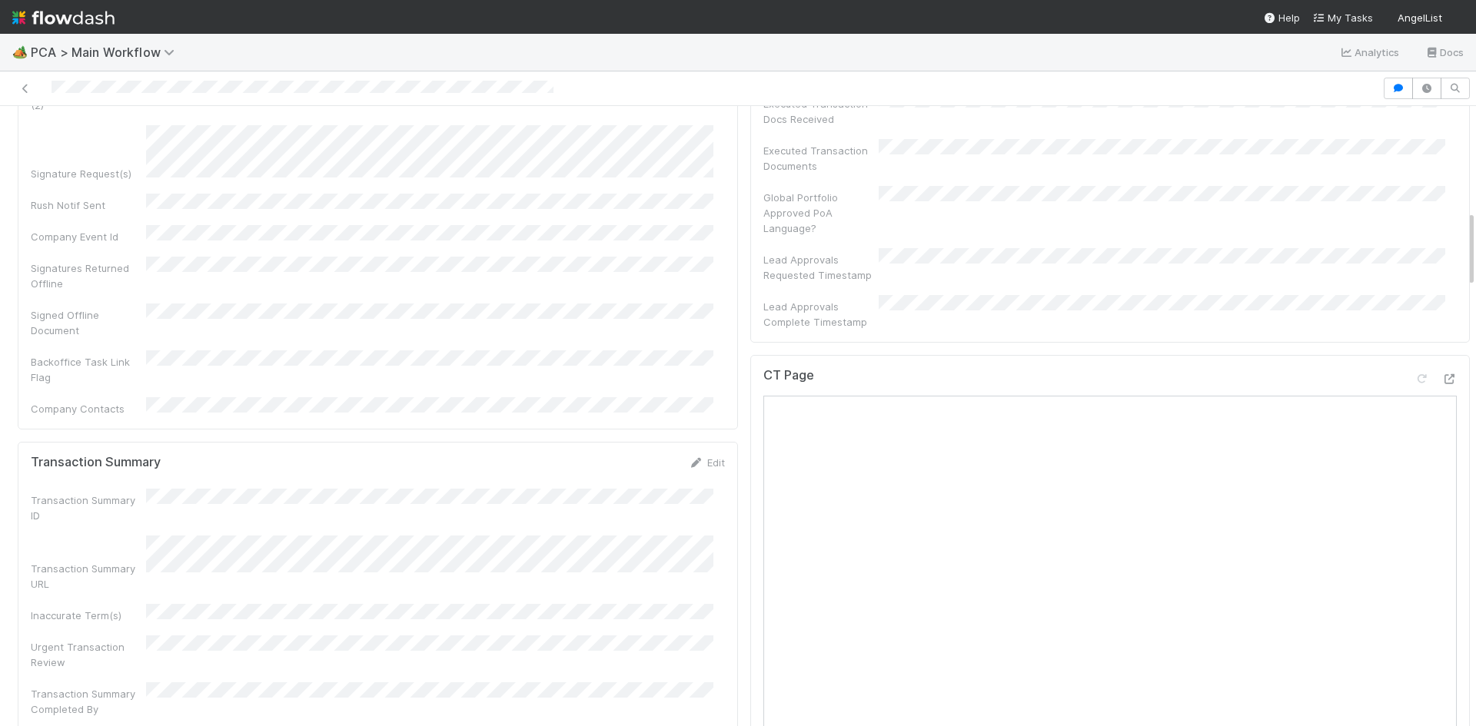
scroll to position [1153, 0]
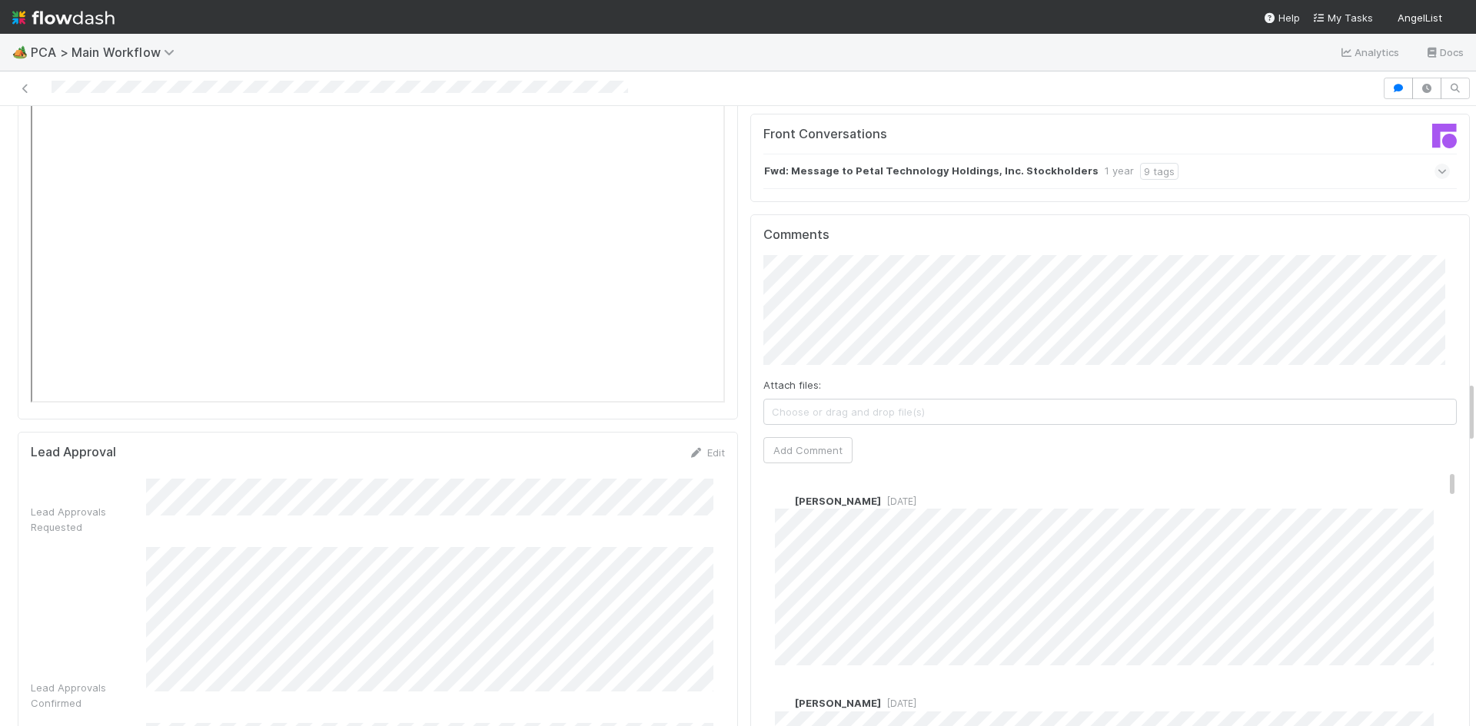
scroll to position [2614, 0]
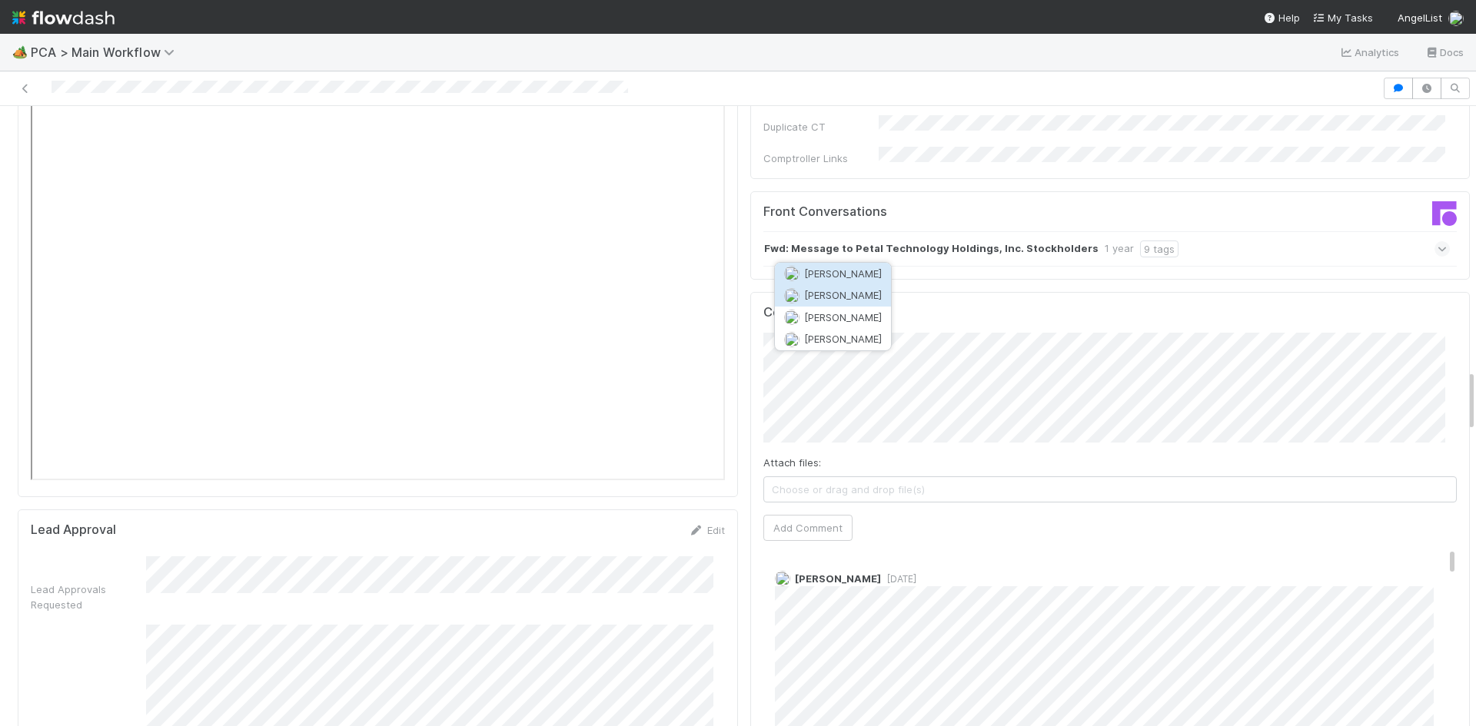
click at [836, 297] on span "Philip Chung" at bounding box center [843, 295] width 78 height 12
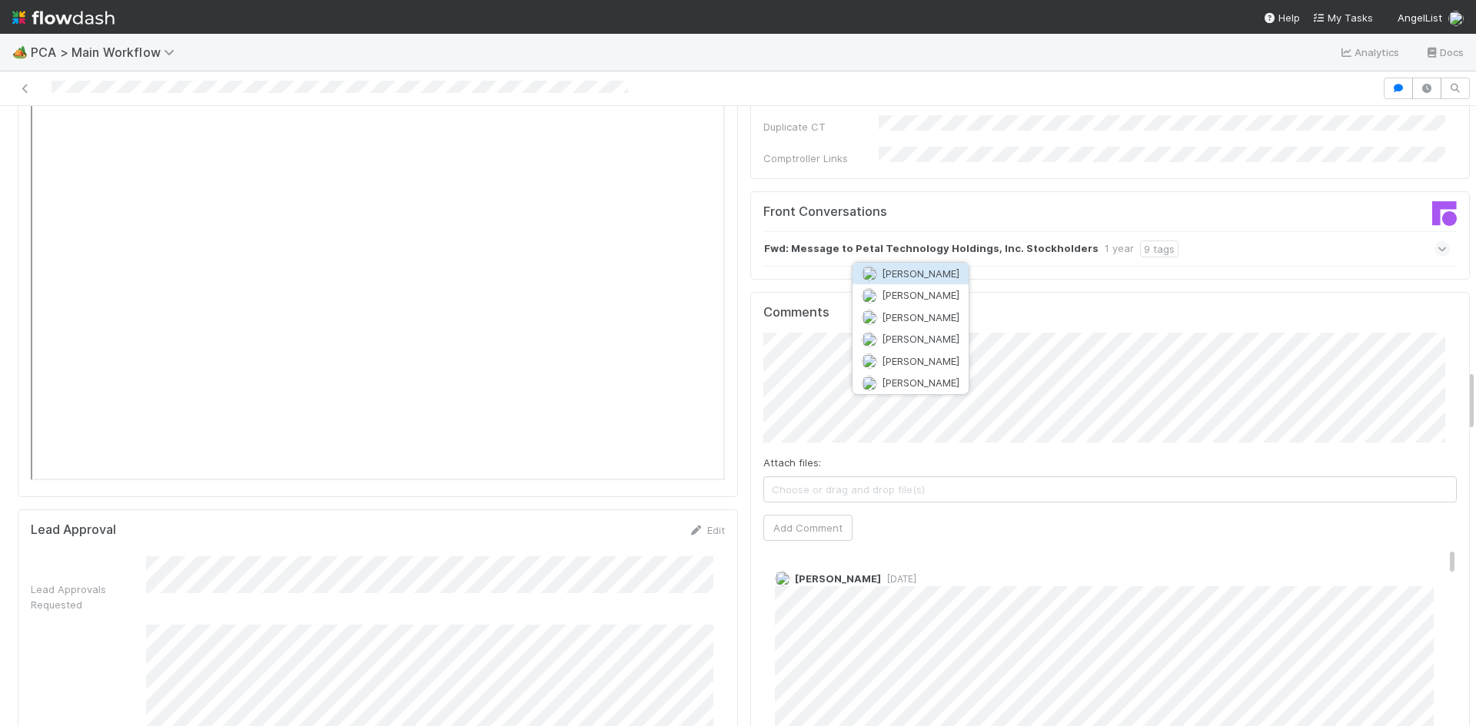
click at [924, 271] on span "Charlie Bell" at bounding box center [921, 274] width 78 height 12
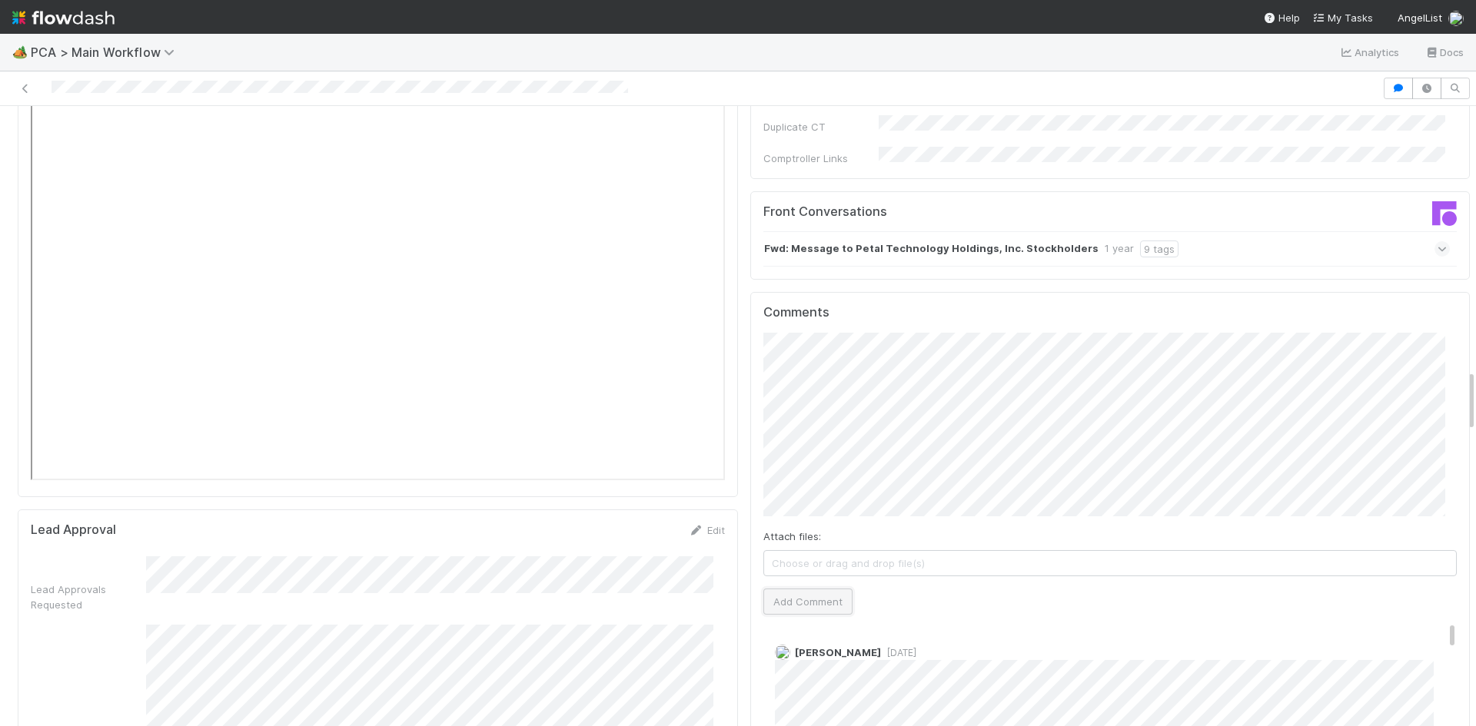
click at [816, 589] on button "Add Comment" at bounding box center [807, 602] width 89 height 26
click at [787, 588] on link "Edit" at bounding box center [796, 594] width 18 height 12
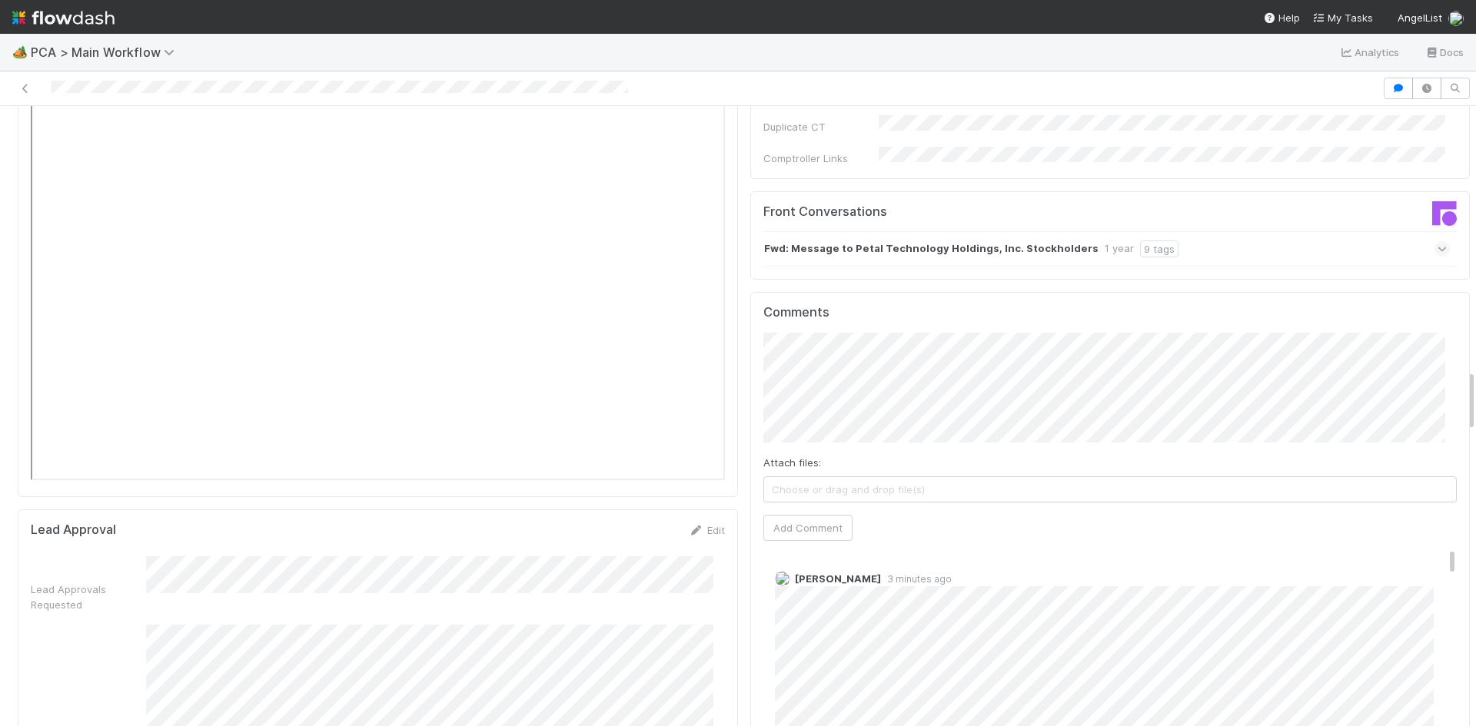
click at [763, 643] on div "Meg Castanare 3 minutes ago" at bounding box center [1116, 692] width 706 height 264
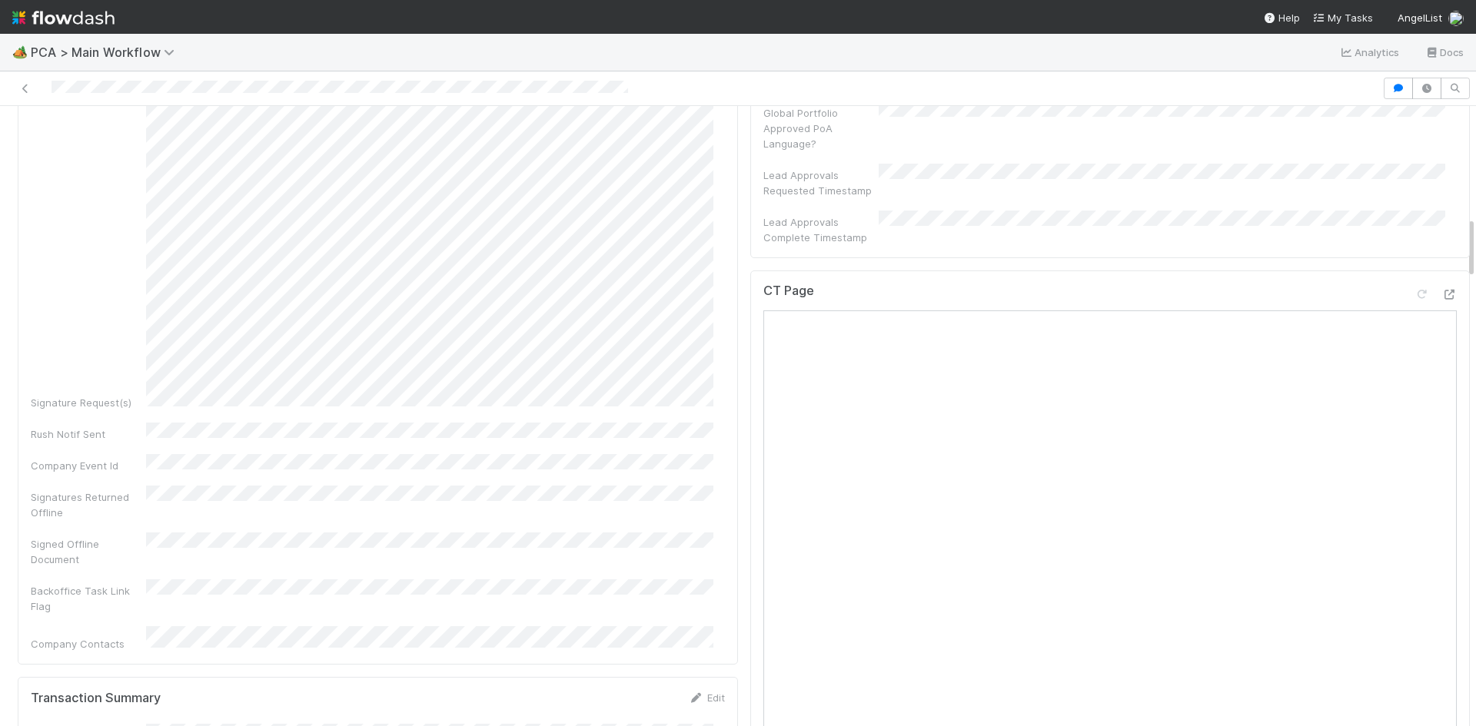
scroll to position [1076, 0]
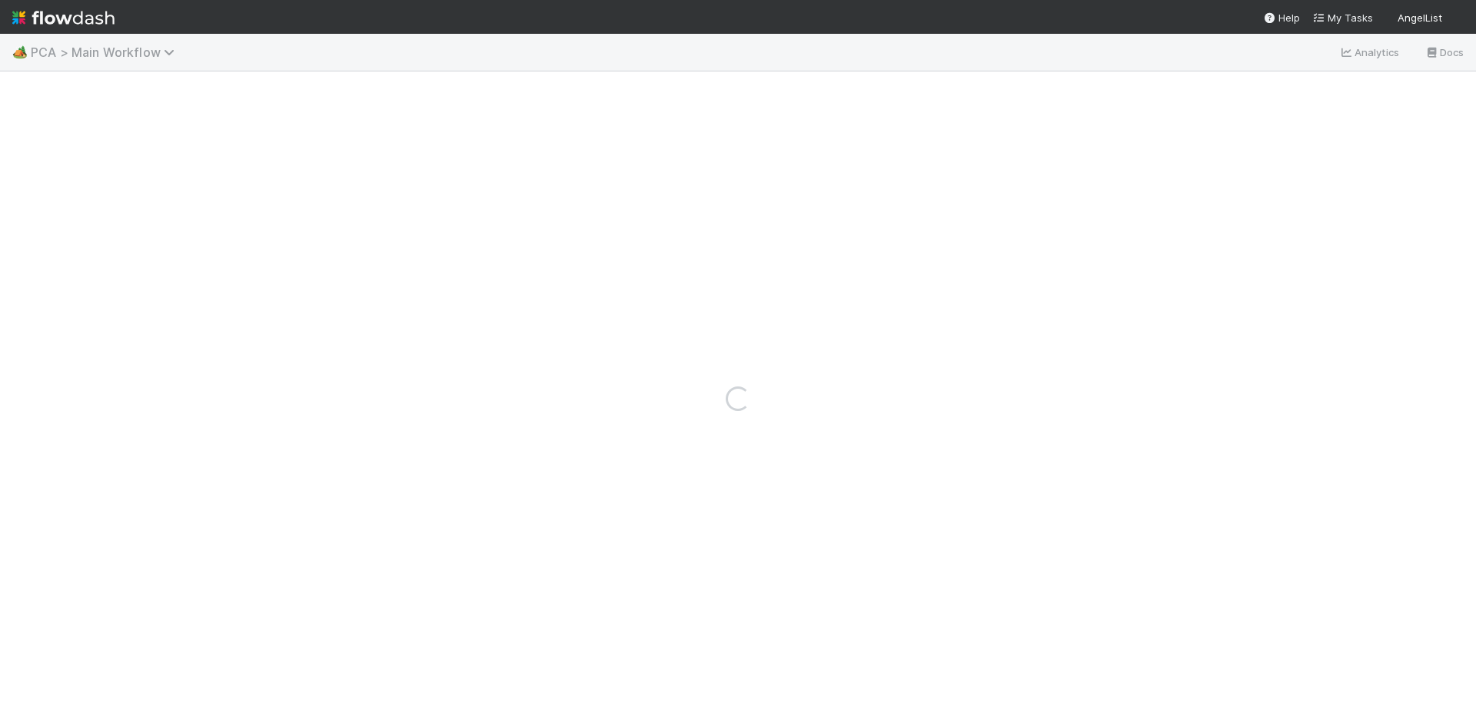
click at [121, 57] on span "PCA > Main Workflow" at bounding box center [106, 52] width 151 height 15
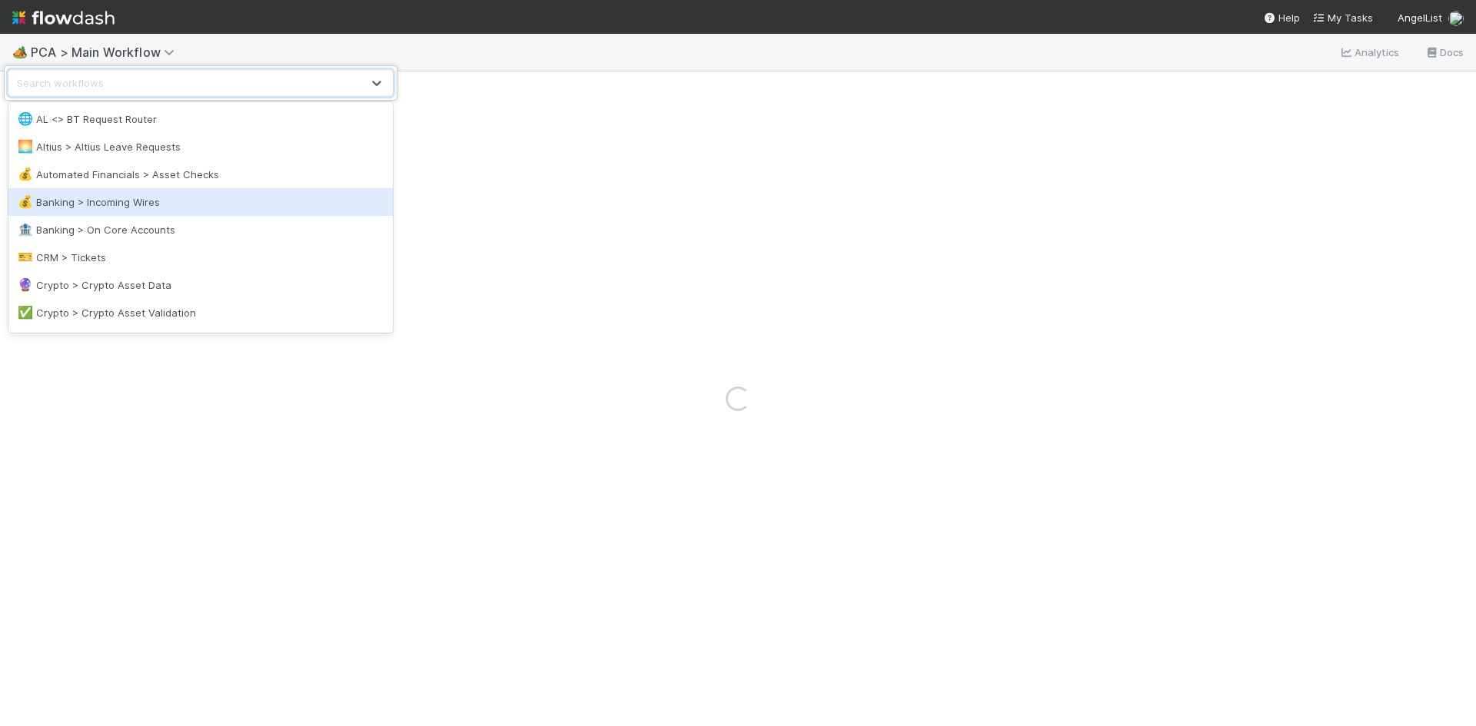
click at [119, 195] on div "💰 Banking > Incoming Wires" at bounding box center [201, 201] width 366 height 15
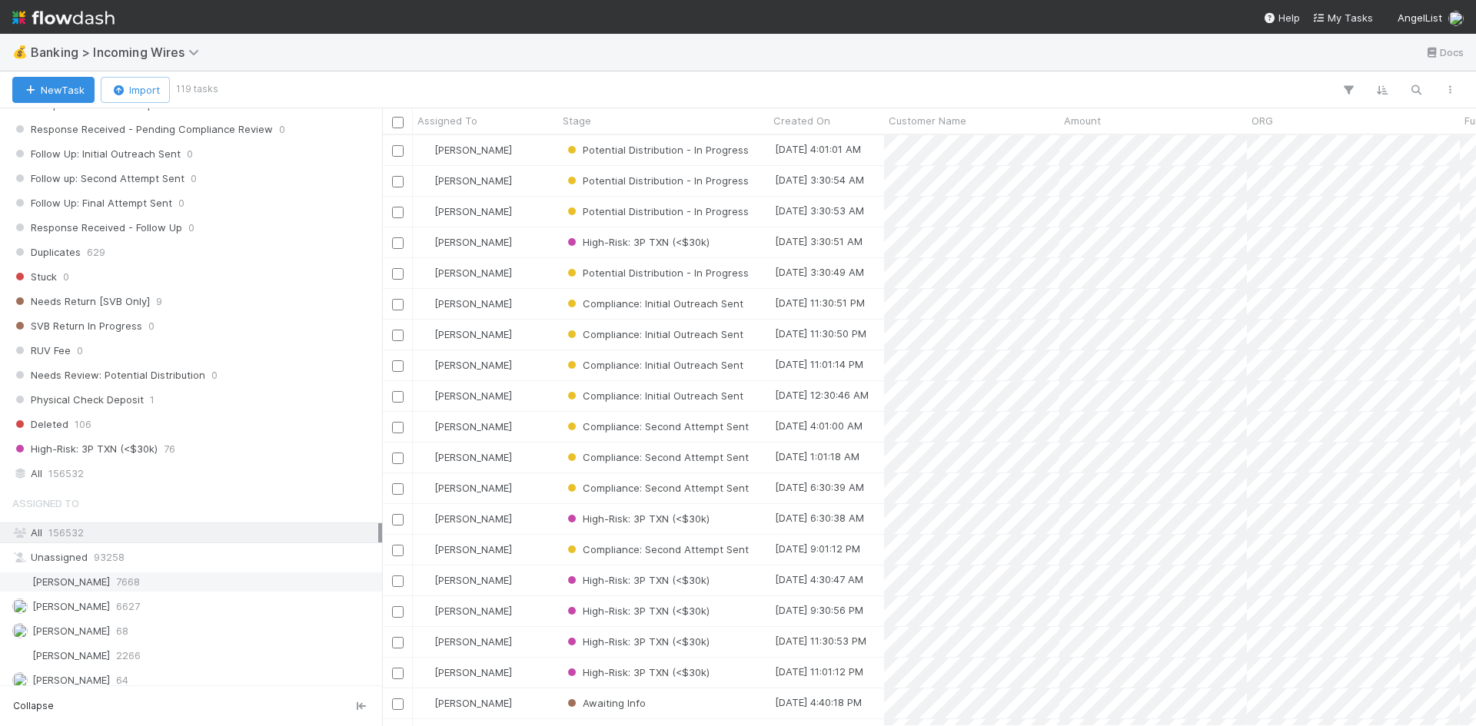
scroll to position [999, 0]
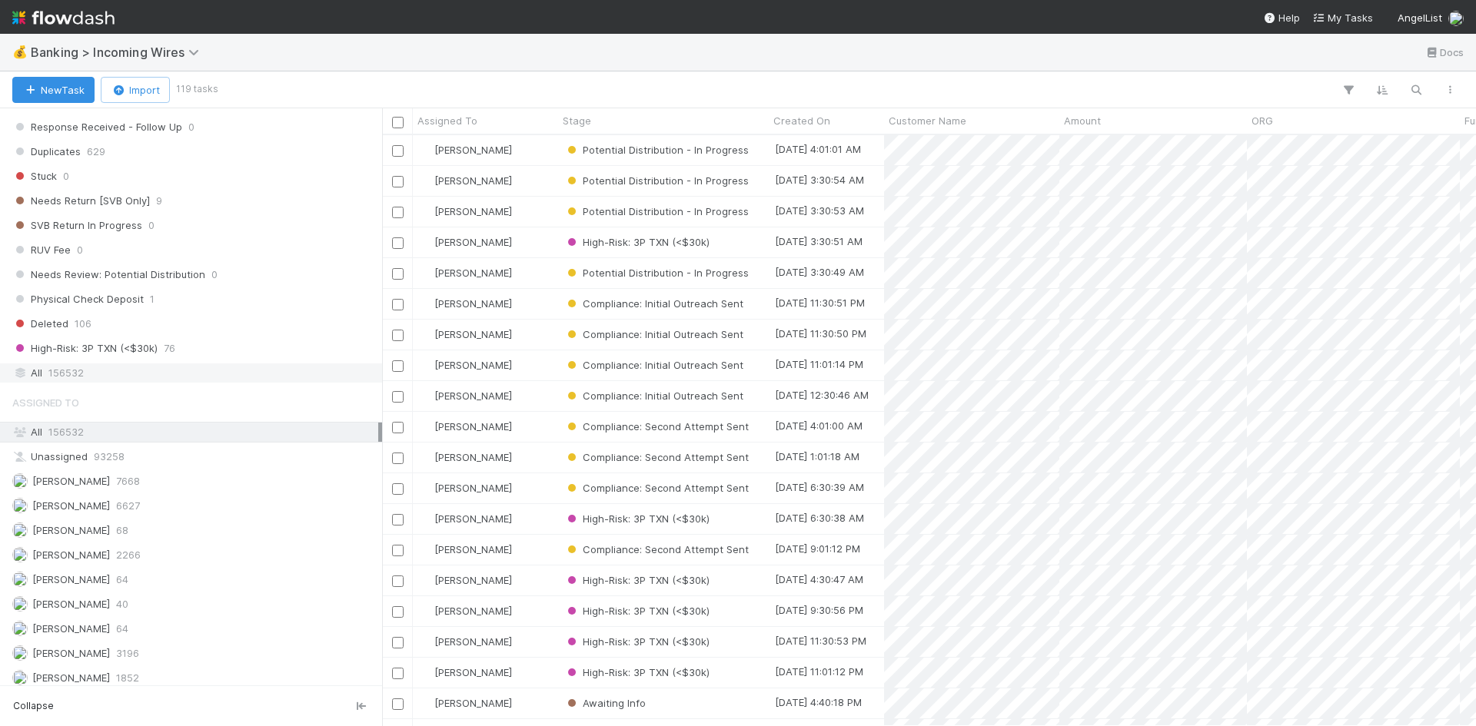
click at [101, 369] on div "All 156532" at bounding box center [195, 373] width 366 height 19
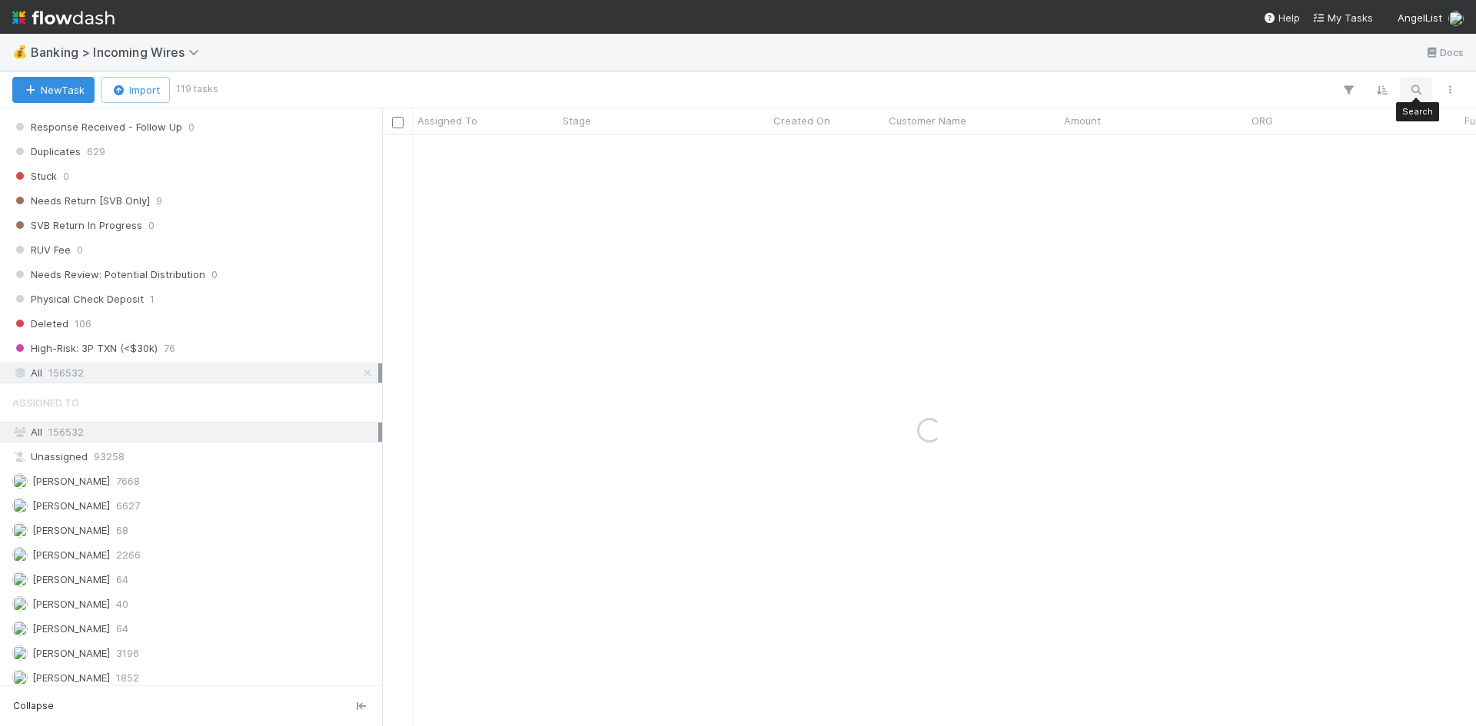
click at [1421, 87] on icon "button" at bounding box center [1415, 90] width 15 height 14
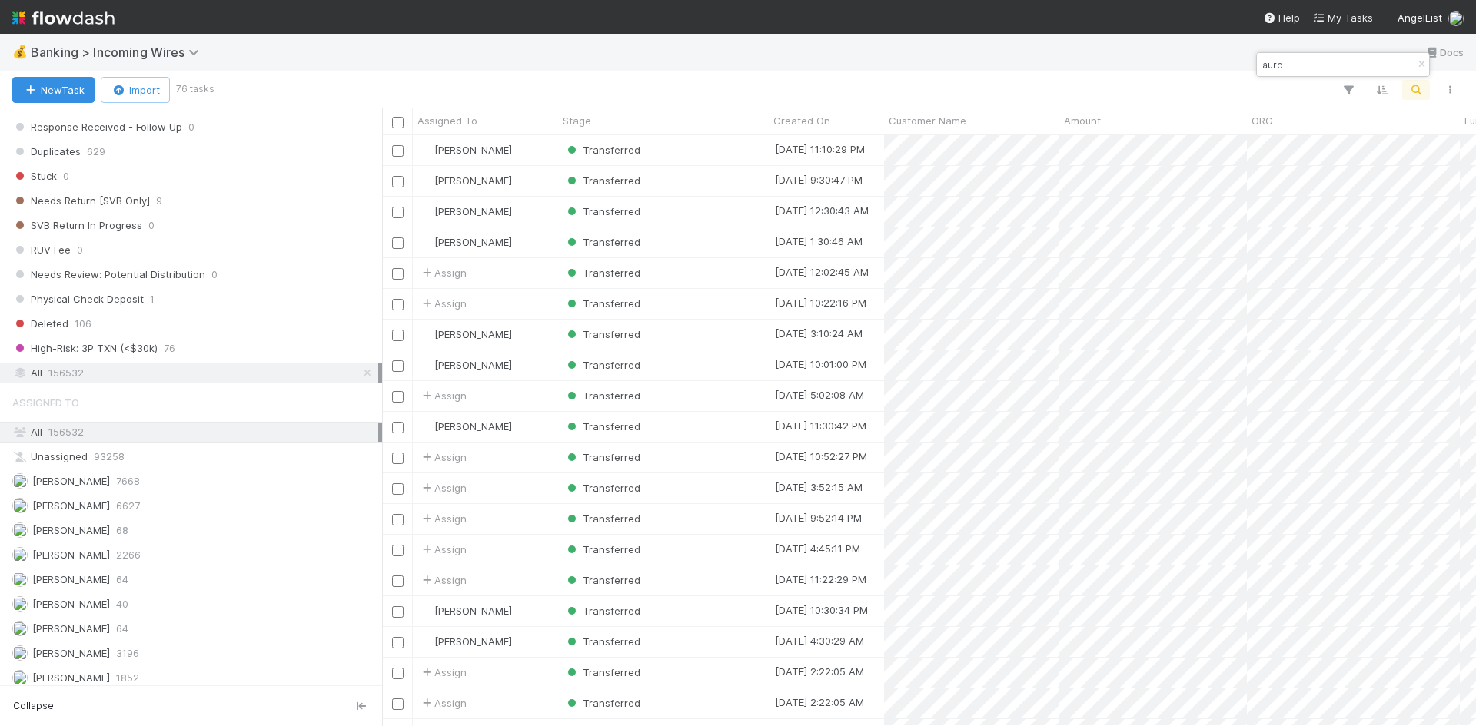
scroll to position [580, 1082]
drag, startPoint x: 1313, startPoint y: 61, endPoint x: 1228, endPoint y: 66, distance: 85.5
click at [1228, 66] on body "💰 Banking > Incoming Wires Docs New Task Import 76 tasks Assigned To Stage Crea…" at bounding box center [738, 363] width 1476 height 726
drag, startPoint x: 1306, startPoint y: 61, endPoint x: 1259, endPoint y: 67, distance: 47.2
click at [1259, 67] on input "auro" at bounding box center [1336, 64] width 154 height 18
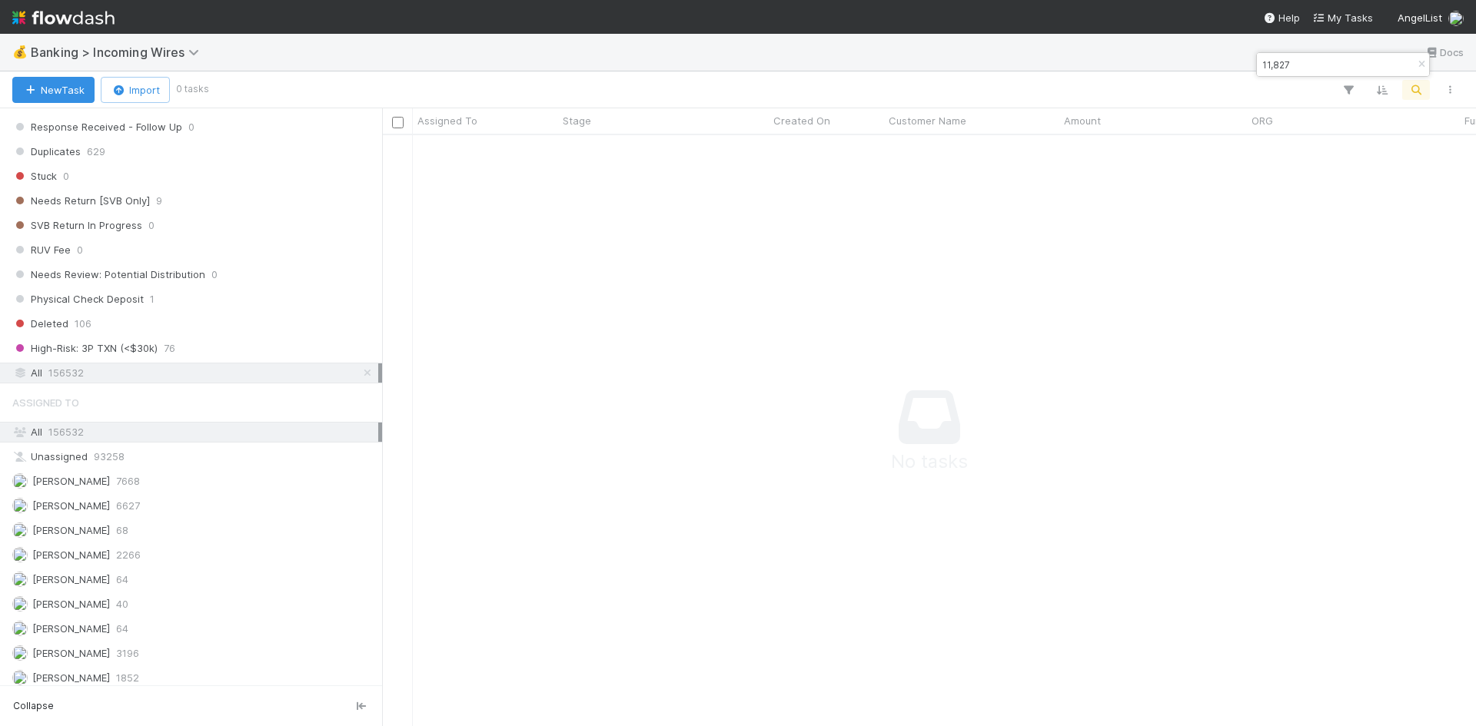
scroll to position [12, 12]
type input "11,827"
drag, startPoint x: 1289, startPoint y: 64, endPoint x: 1259, endPoint y: 64, distance: 30.0
click at [1259, 64] on input "11,827" at bounding box center [1336, 64] width 154 height 18
paste input "FJ Labs 5 VC, a series of FJ Labs Funds, LP"
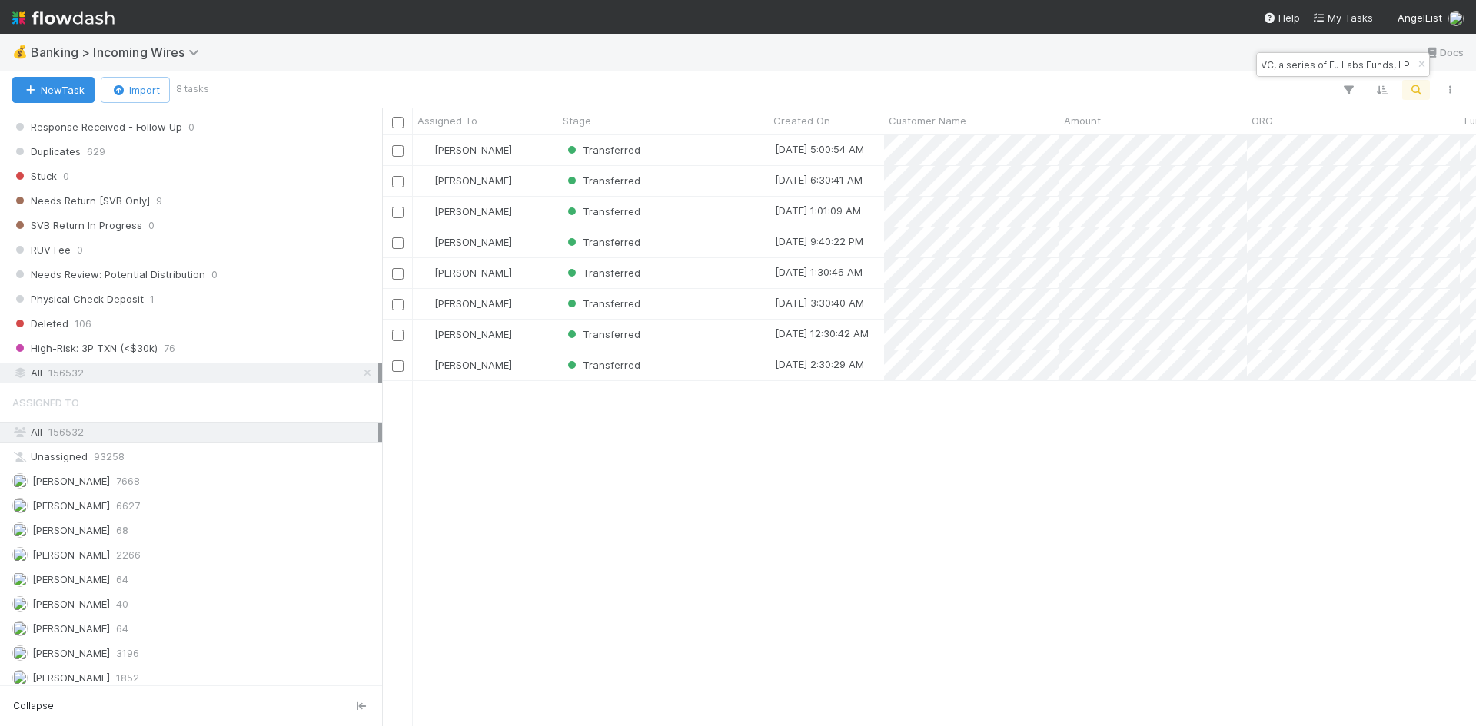
scroll to position [580, 1082]
type input "FJ Labs 5 VC, a series of FJ Labs Funds, LP"
drag, startPoint x: 1058, startPoint y: 118, endPoint x: 1254, endPoint y: 131, distance: 196.5
click at [1279, 120] on div at bounding box center [1277, 122] width 3 height 15
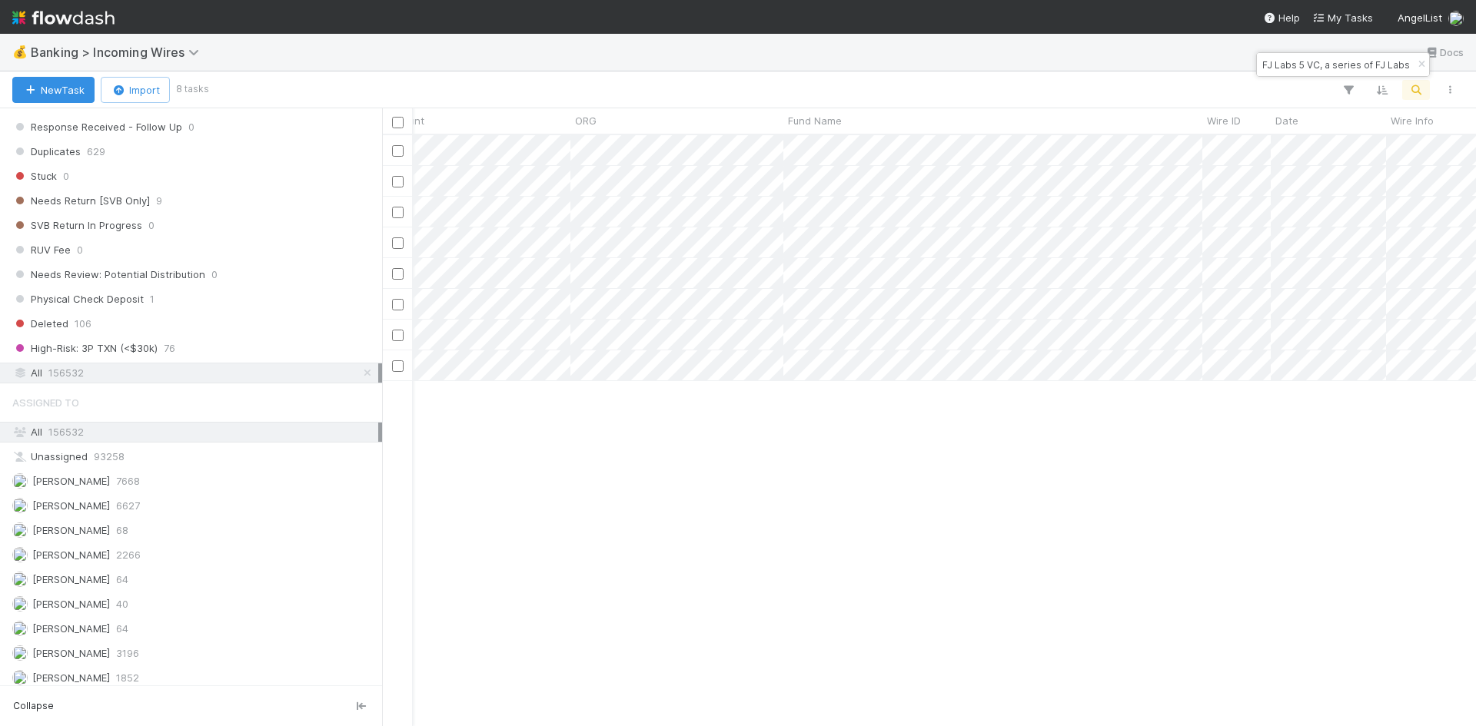
scroll to position [0, 691]
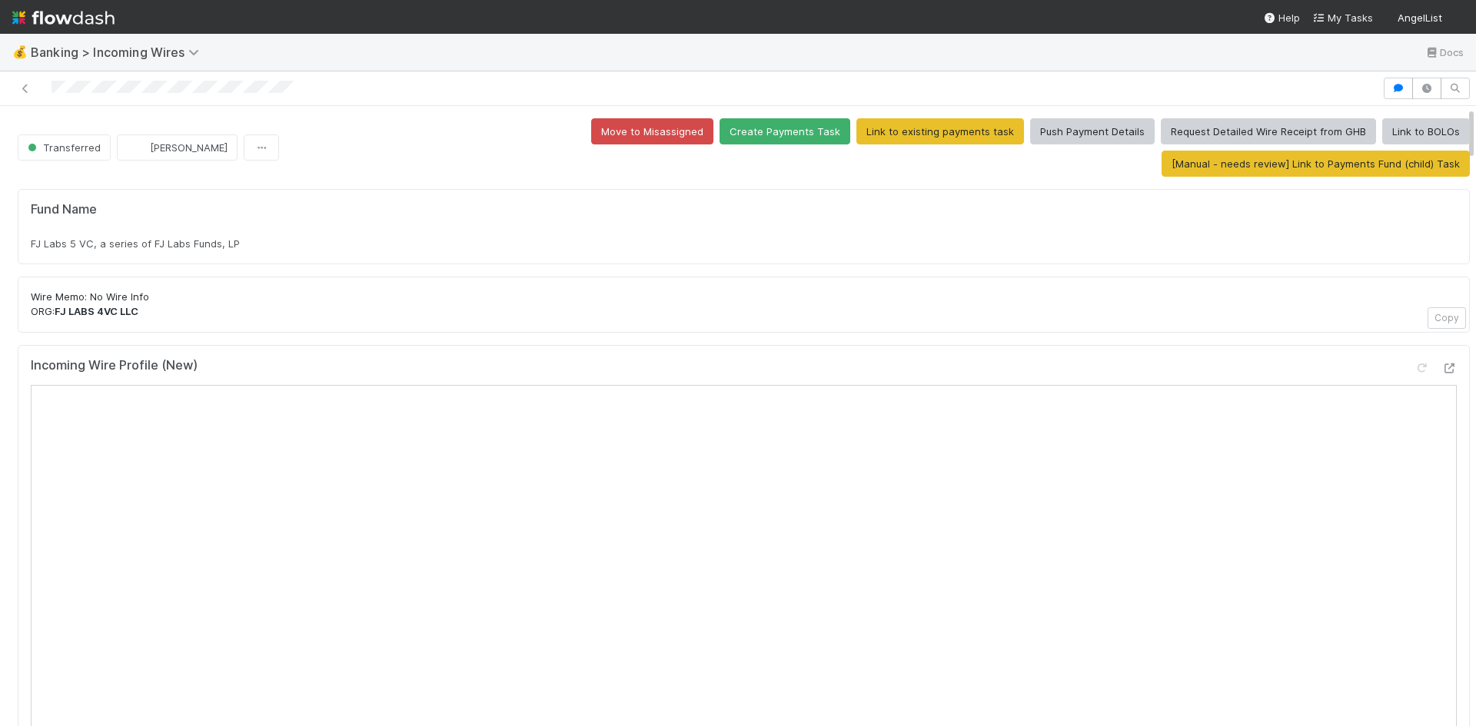
scroll to position [77, 0]
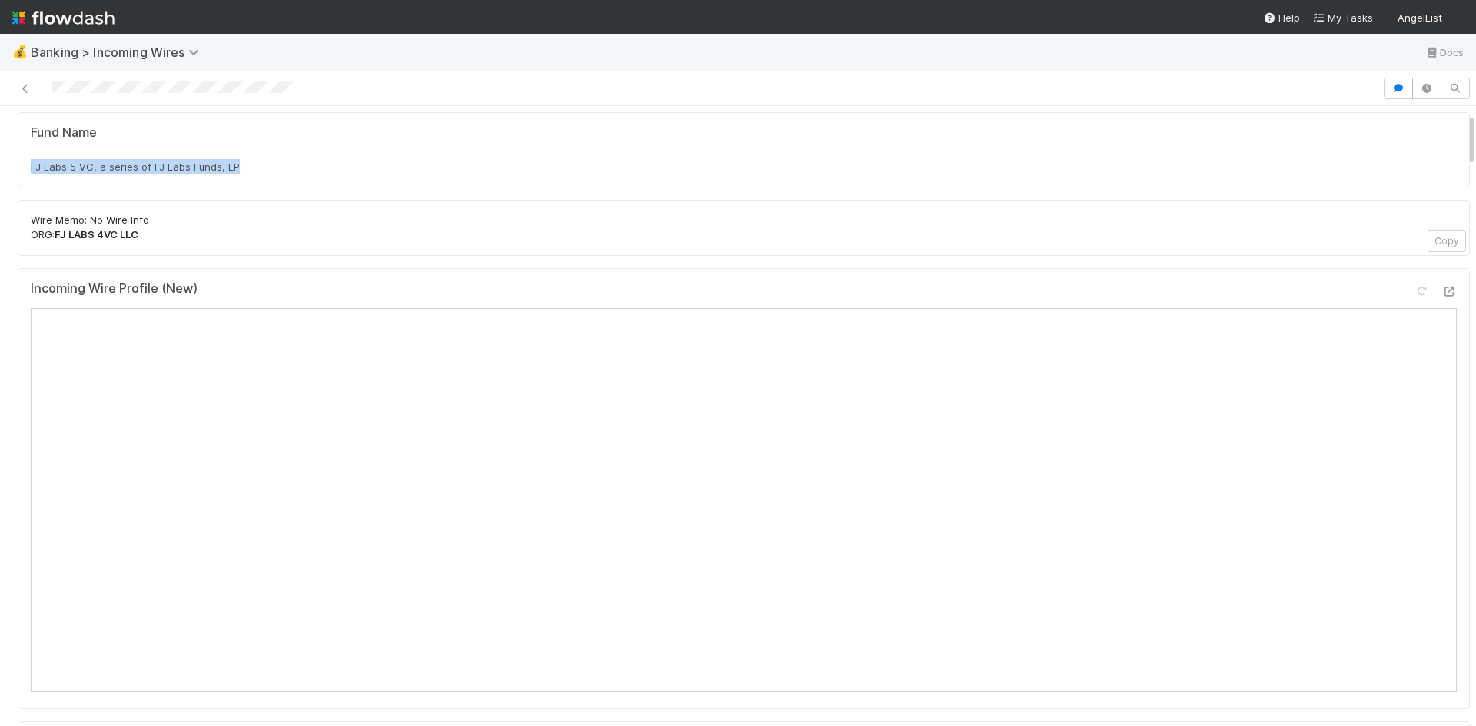
drag, startPoint x: 37, startPoint y: 132, endPoint x: 242, endPoint y: 131, distance: 205.3
click at [242, 159] on div "FJ Labs 5 VC, a series of FJ Labs Funds, LP" at bounding box center [744, 166] width 1426 height 15
copy span "FJ Labs 5 VC, a series of FJ Labs Funds, LP"
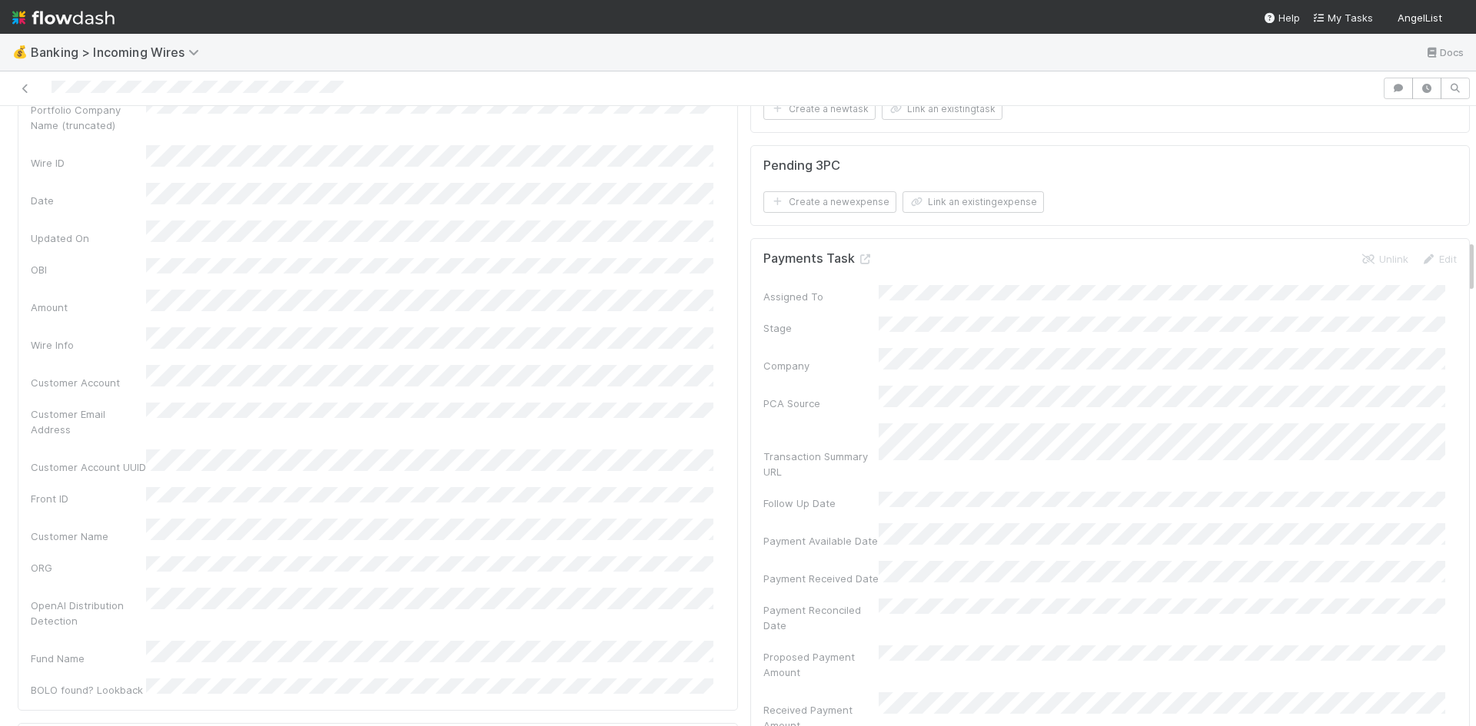
scroll to position [1384, 0]
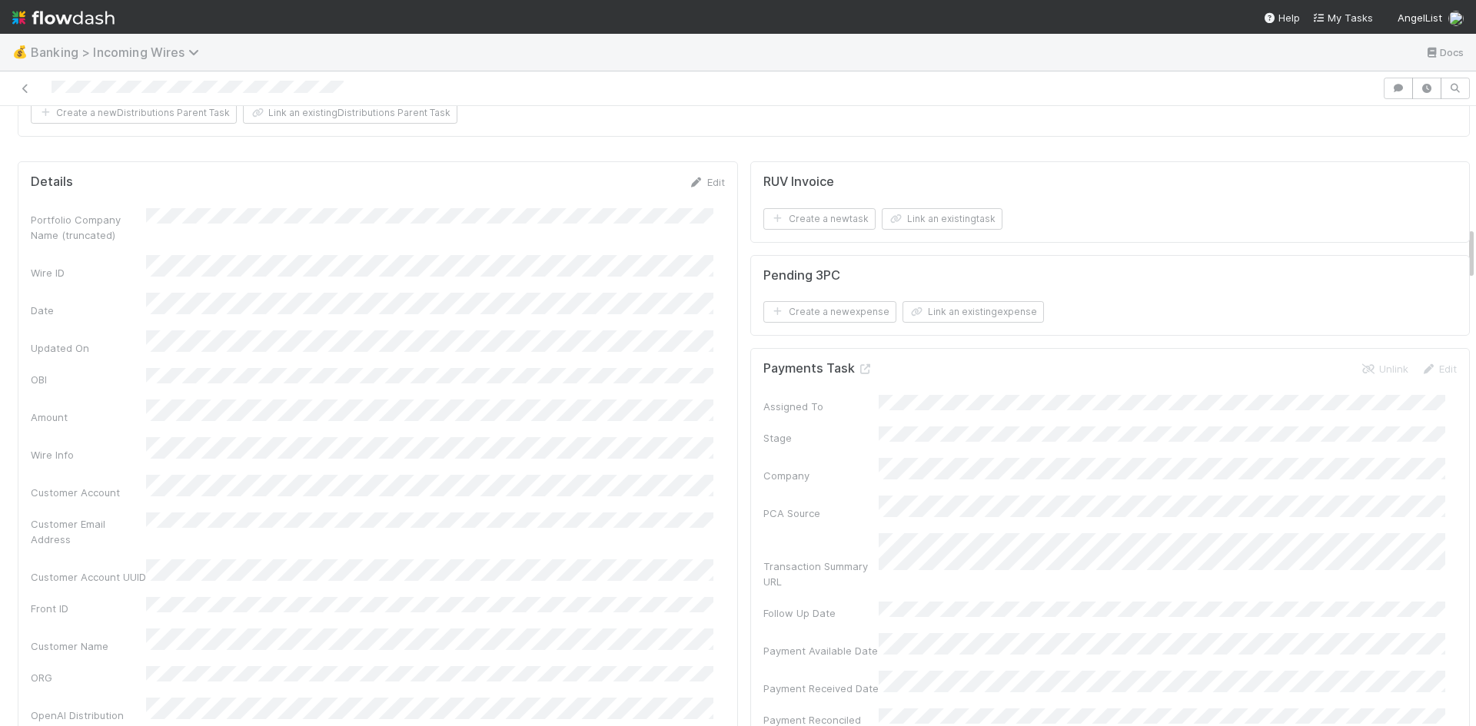
click at [100, 45] on span "Banking > Incoming Wires" at bounding box center [119, 52] width 176 height 15
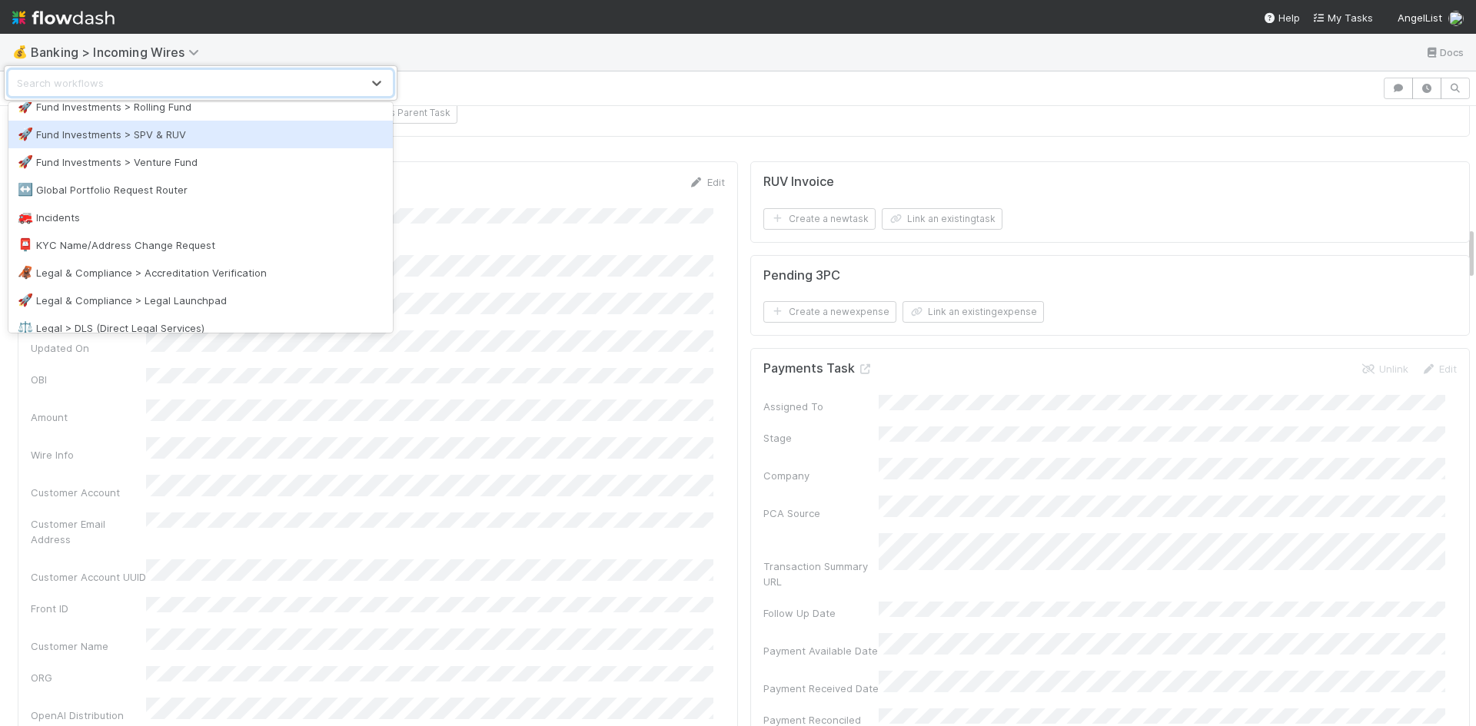
scroll to position [461, 0]
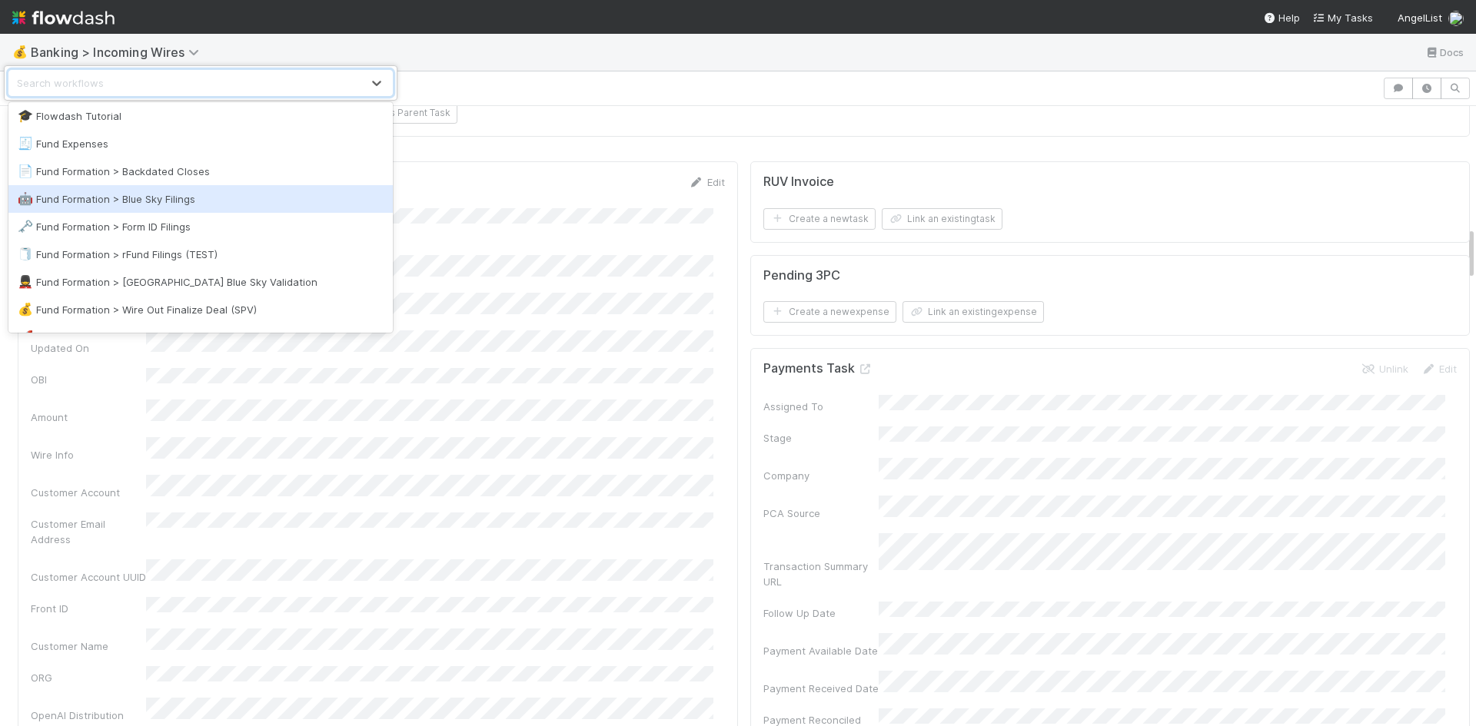
click at [205, 200] on div "🤖 Fund Formation > Blue Sky Filings" at bounding box center [201, 198] width 366 height 15
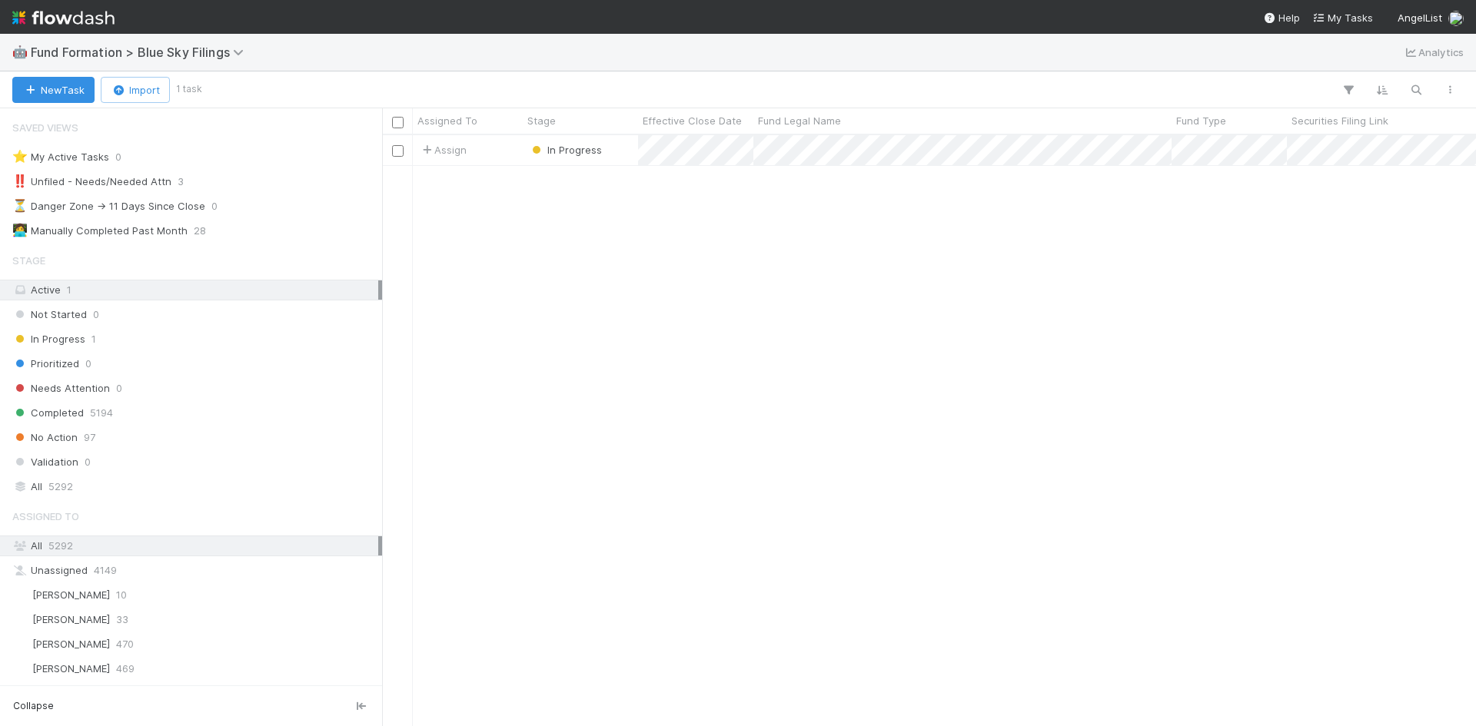
scroll to position [12, 12]
